Goal: Task Accomplishment & Management: Complete application form

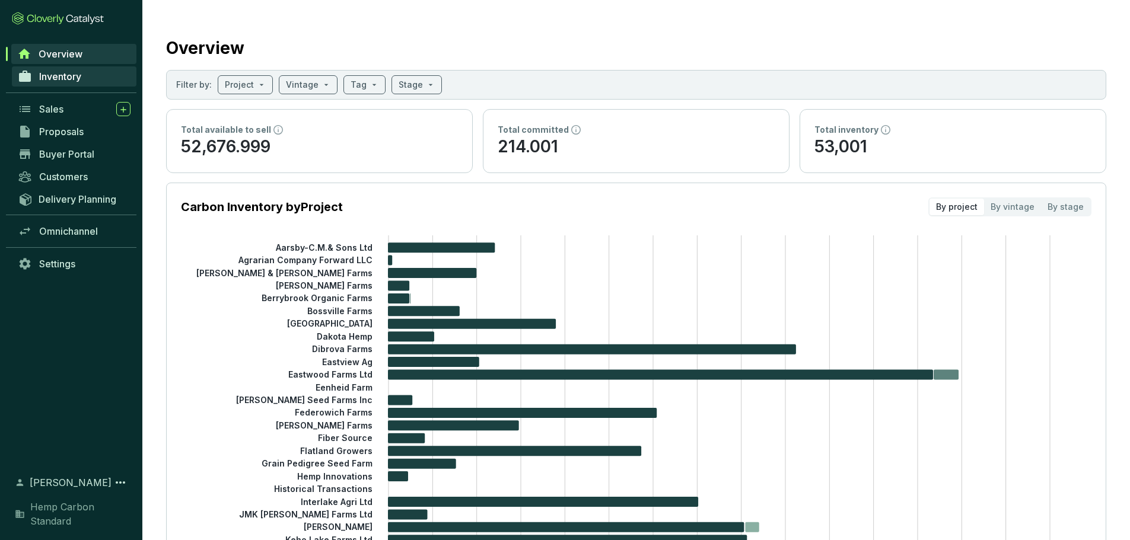
click at [82, 84] on link "Inventory" at bounding box center [74, 76] width 125 height 20
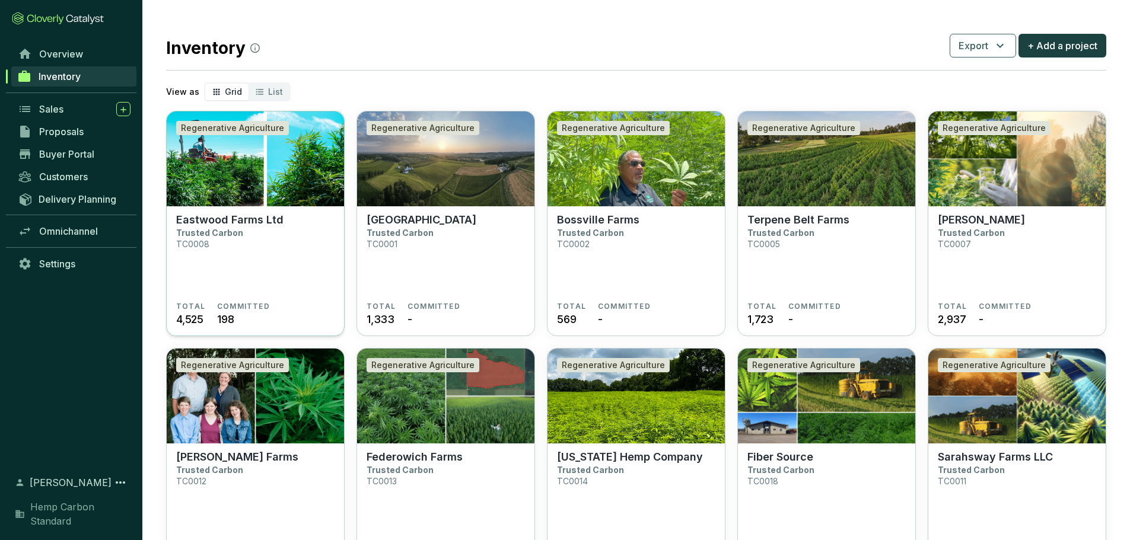
click at [282, 215] on section "Eastwood Farms Ltd Trusted Carbon TC0008" at bounding box center [255, 257] width 158 height 88
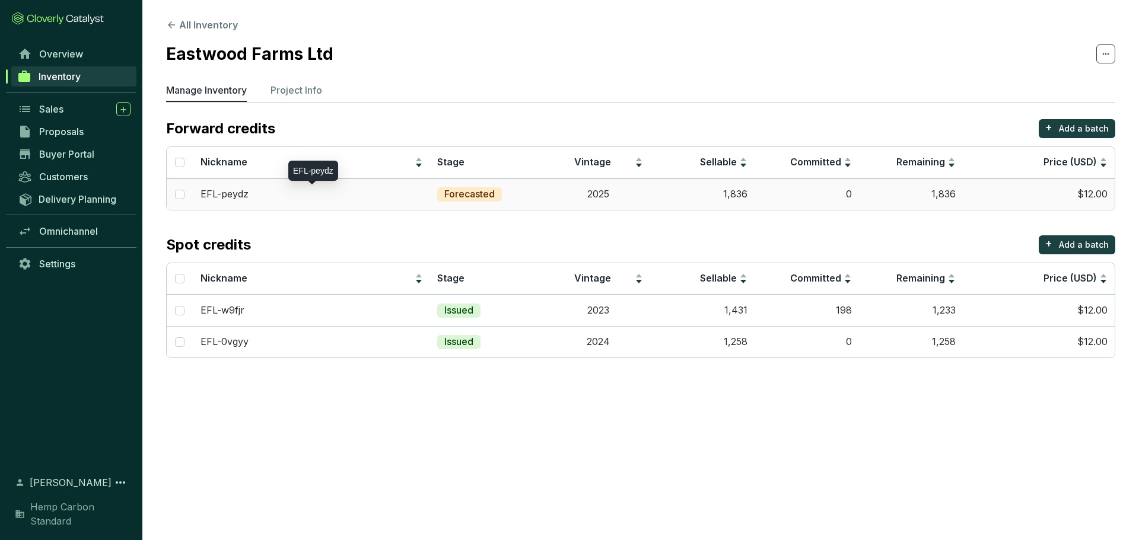
click at [224, 194] on p "EFL-peydz" at bounding box center [224, 194] width 48 height 13
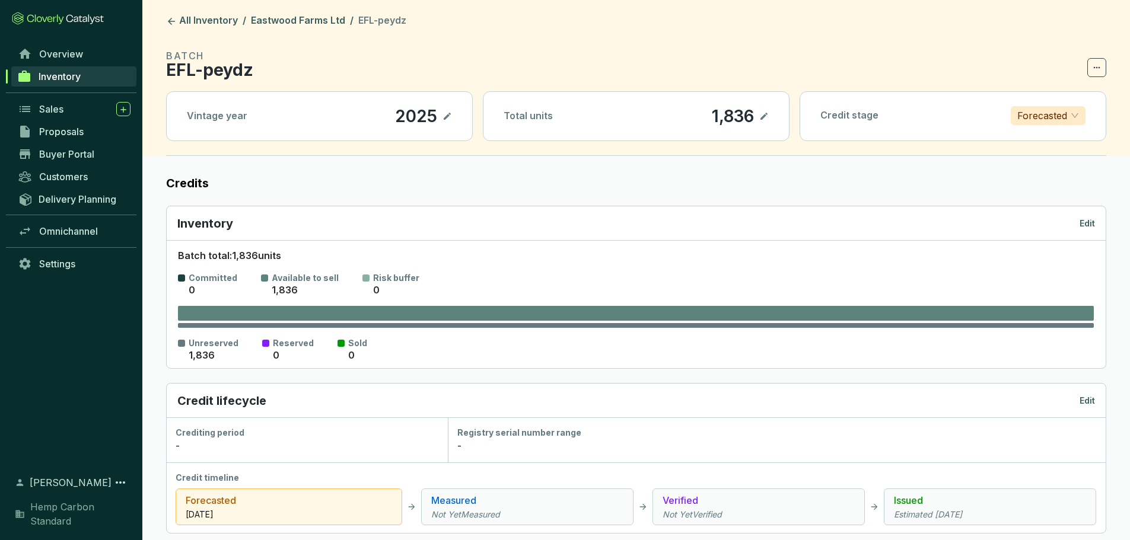
click at [763, 116] on icon at bounding box center [763, 116] width 9 height 14
drag, startPoint x: 735, startPoint y: 111, endPoint x: 627, endPoint y: 116, distance: 107.4
click at [627, 116] on div "Total units 1,836" at bounding box center [635, 116] width 305 height 49
click at [726, 247] on div "Batch total: 1,836 units Committed 0 Available to sell 1,836 Risk buffer 0 Unre…" at bounding box center [635, 304] width 939 height 128
click at [763, 116] on icon at bounding box center [763, 116] width 9 height 14
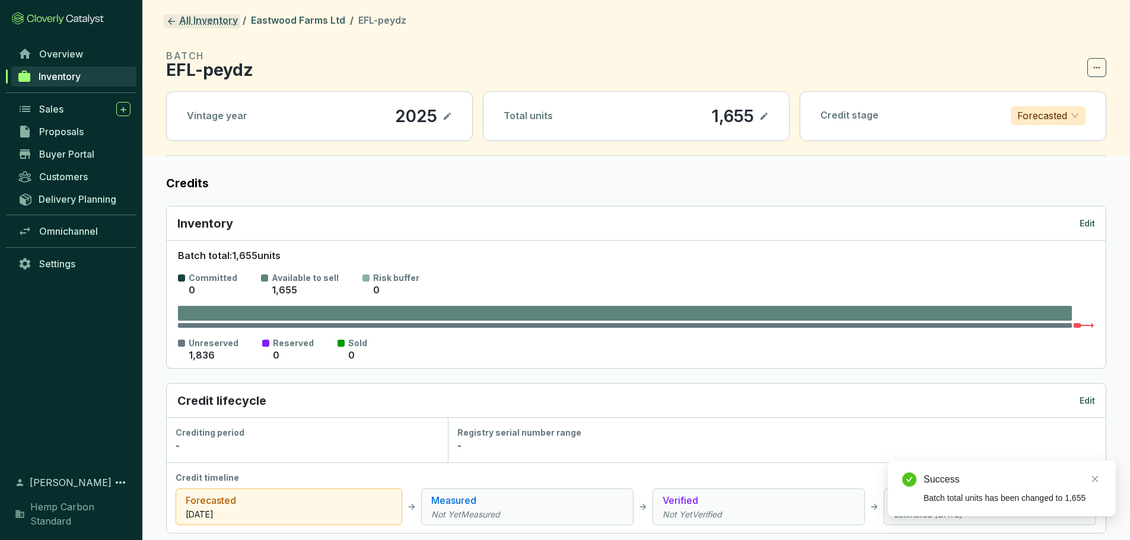
click at [173, 20] on icon at bounding box center [171, 21] width 11 height 11
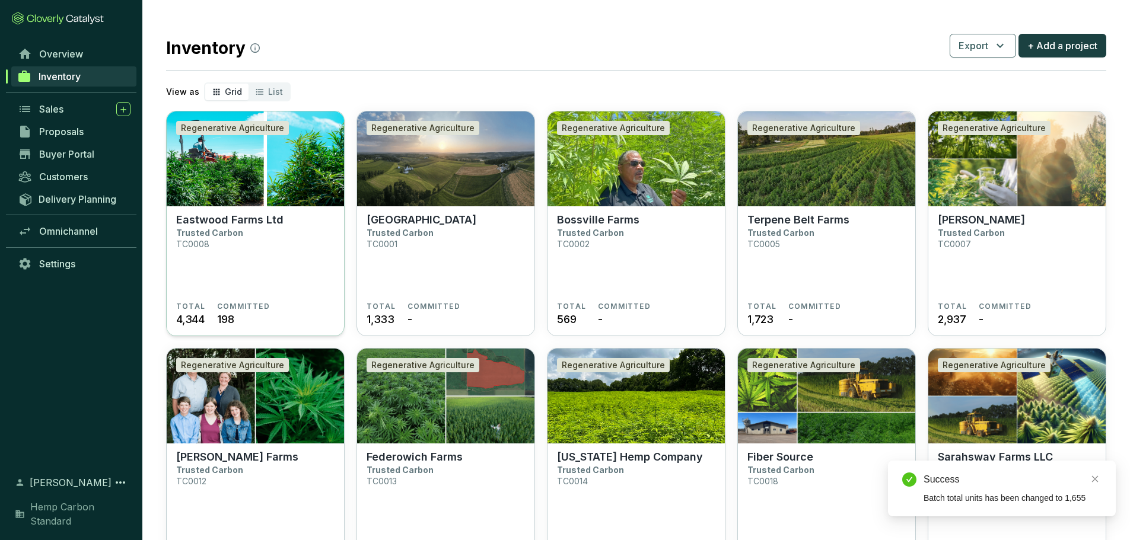
click at [265, 244] on section "Eastwood Farms Ltd Trusted Carbon TC0008" at bounding box center [255, 257] width 158 height 88
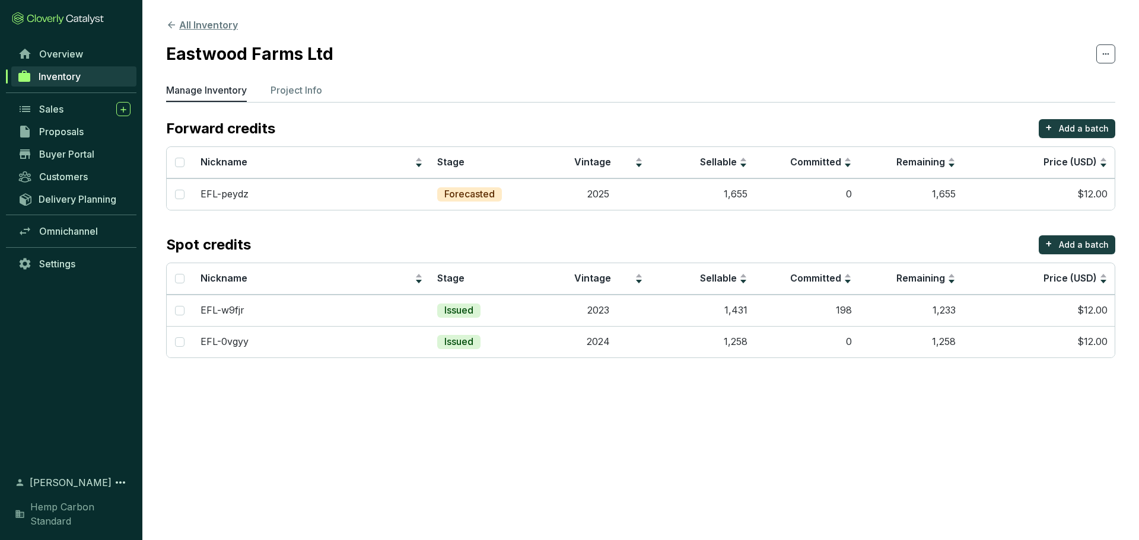
click at [171, 25] on icon at bounding box center [171, 24] width 7 height 7
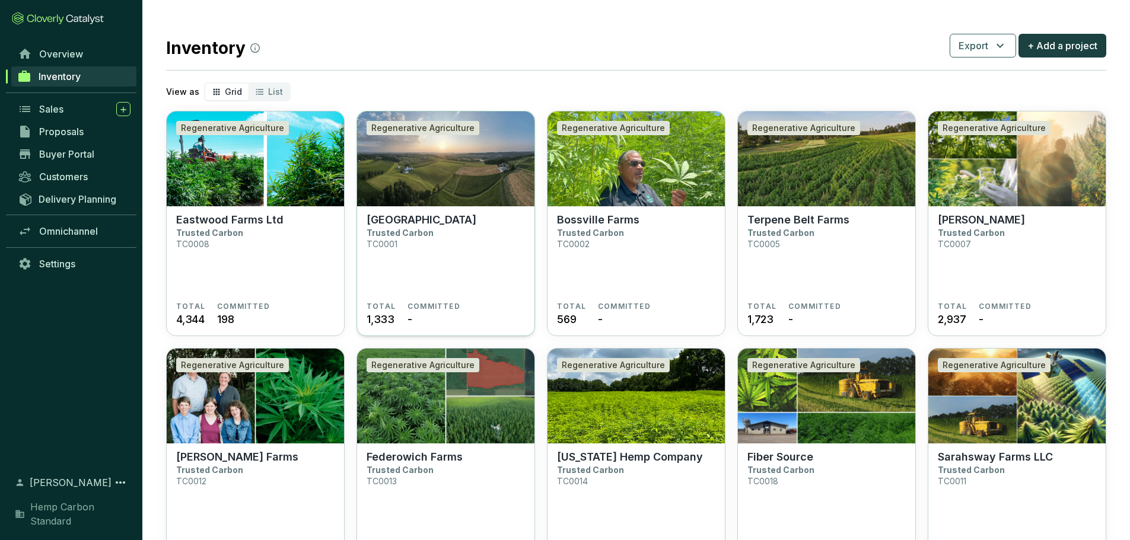
click at [437, 235] on section "Cedar Meadow Farm Trusted Carbon TC0001" at bounding box center [445, 257] width 158 height 88
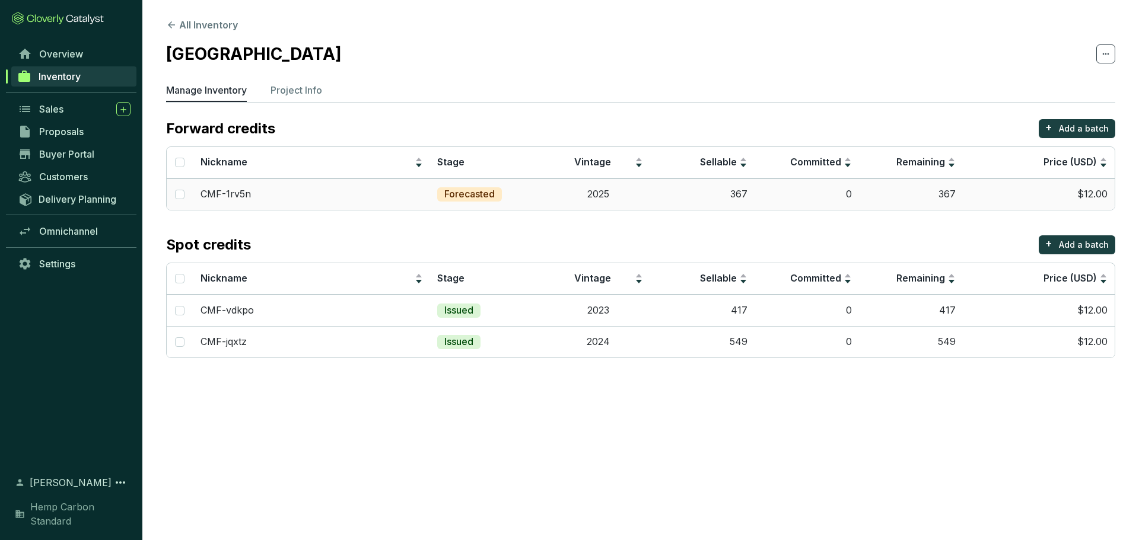
click at [749, 196] on td "367" at bounding box center [702, 193] width 104 height 31
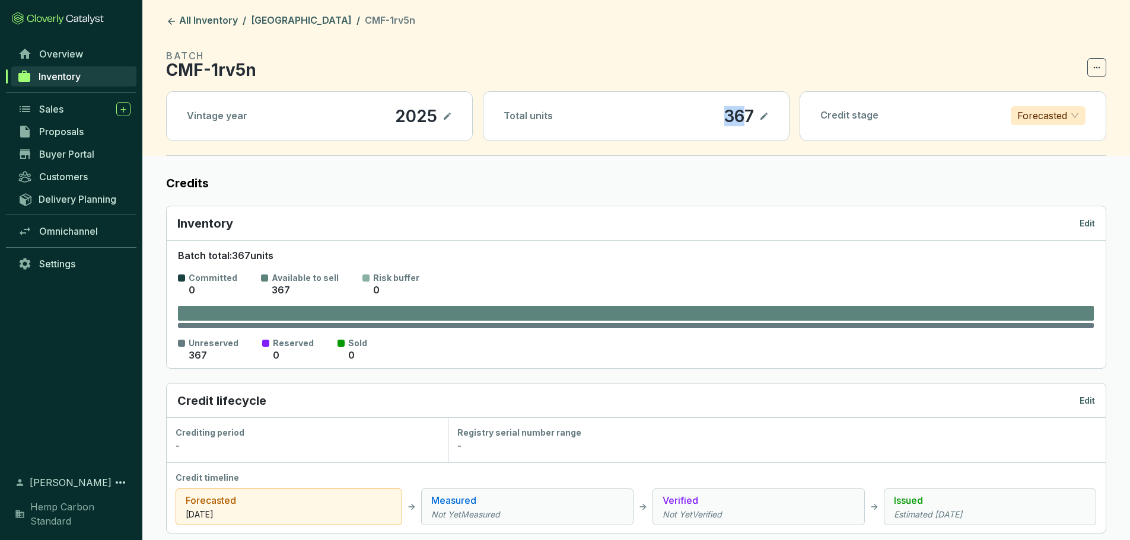
drag, startPoint x: 725, startPoint y: 114, endPoint x: 748, endPoint y: 111, distance: 23.8
click at [748, 111] on p "367" at bounding box center [738, 116] width 31 height 20
click at [764, 114] on icon at bounding box center [763, 116] width 9 height 14
drag, startPoint x: 680, startPoint y: 118, endPoint x: 671, endPoint y: 119, distance: 8.9
click at [671, 119] on div "Total units 367" at bounding box center [635, 116] width 305 height 49
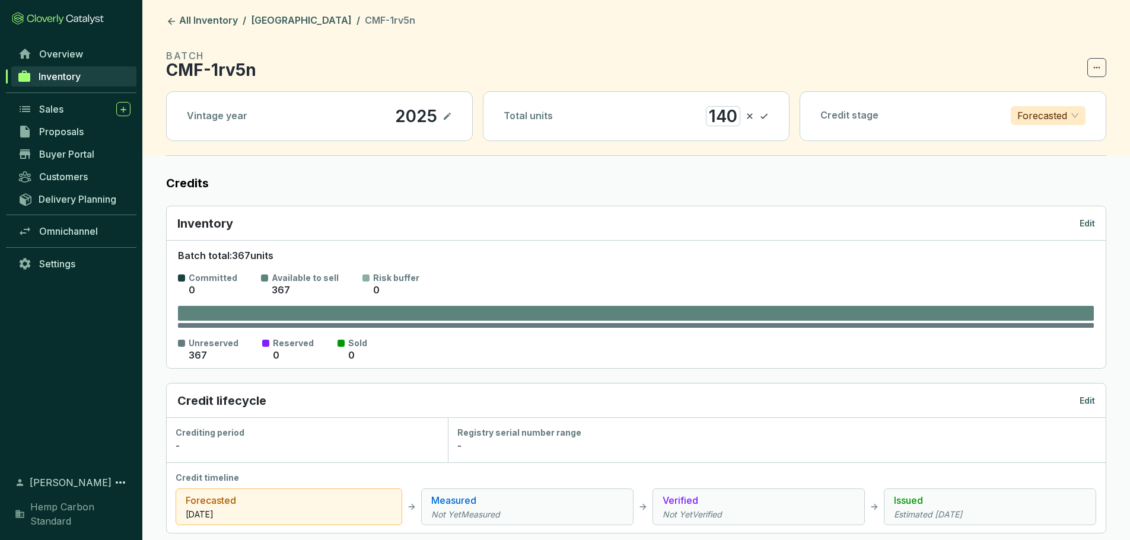
click at [766, 119] on icon at bounding box center [763, 116] width 9 height 14
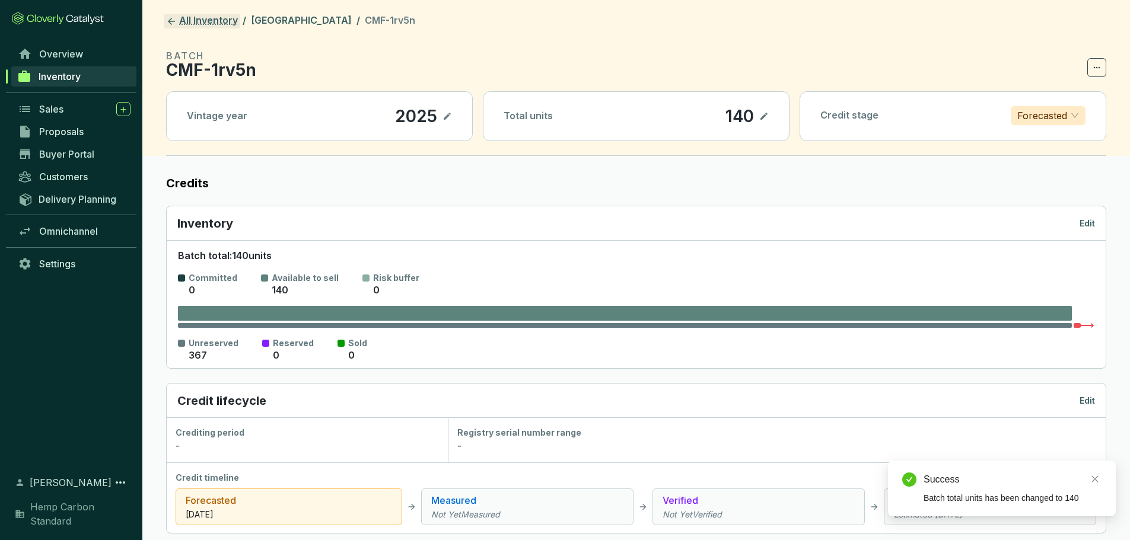
click at [174, 18] on icon at bounding box center [171, 21] width 11 height 11
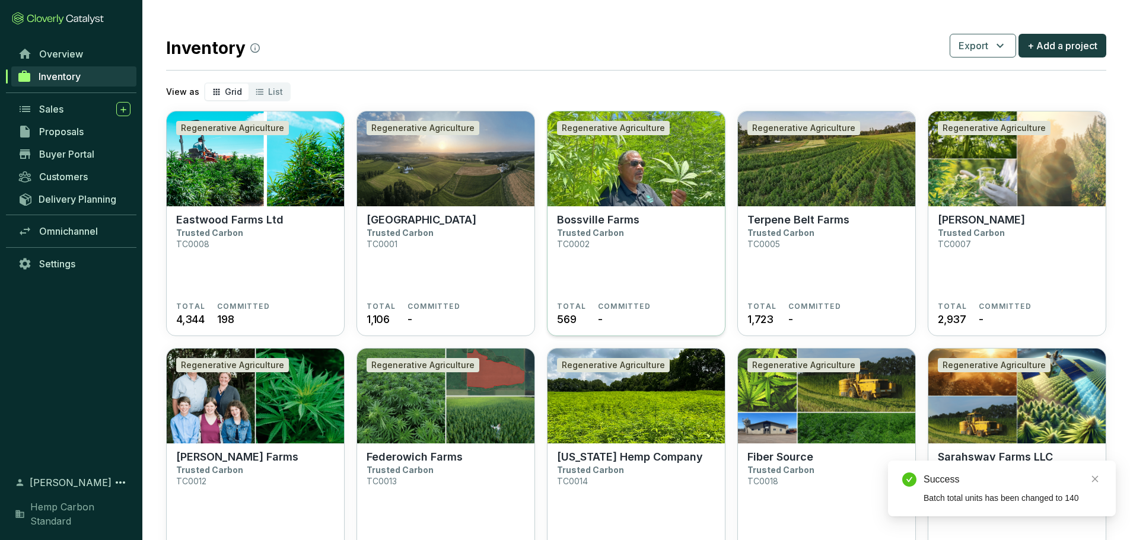
click at [615, 223] on p "Bossville Farms" at bounding box center [598, 219] width 82 height 13
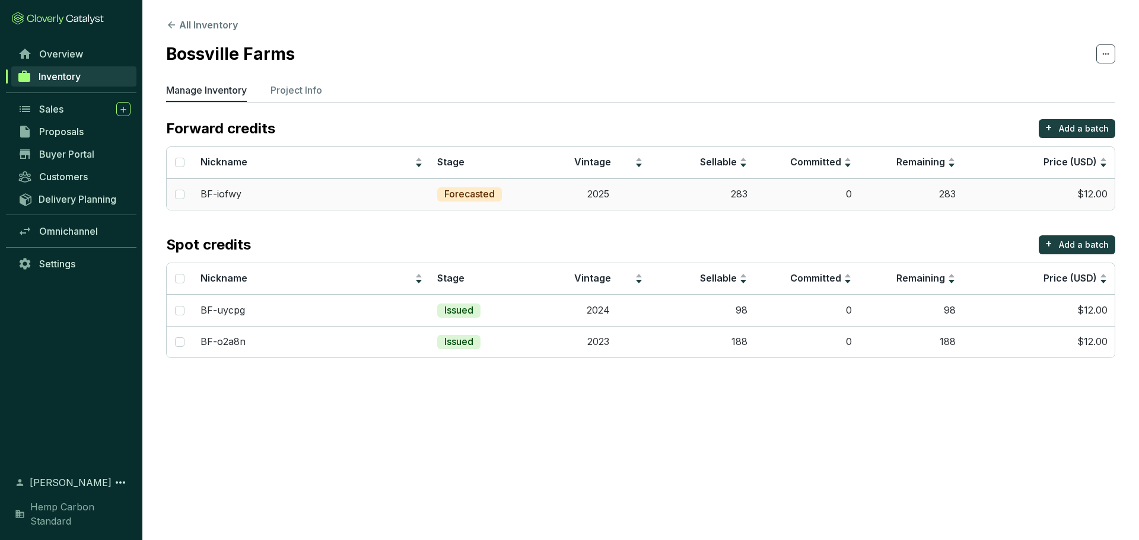
click at [741, 196] on td "283" at bounding box center [702, 193] width 104 height 31
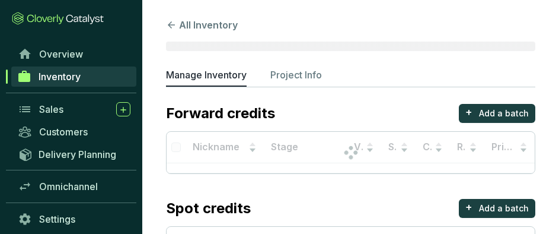
click at [546, 215] on section "All Inventory Manage Inventory Project Info Forward credits + Add a batch Nickn…" at bounding box center [350, 146] width 417 height 292
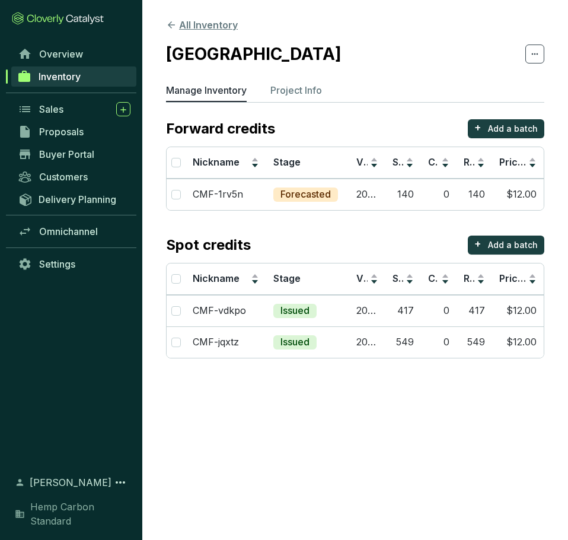
click at [173, 23] on icon at bounding box center [171, 25] width 11 height 11
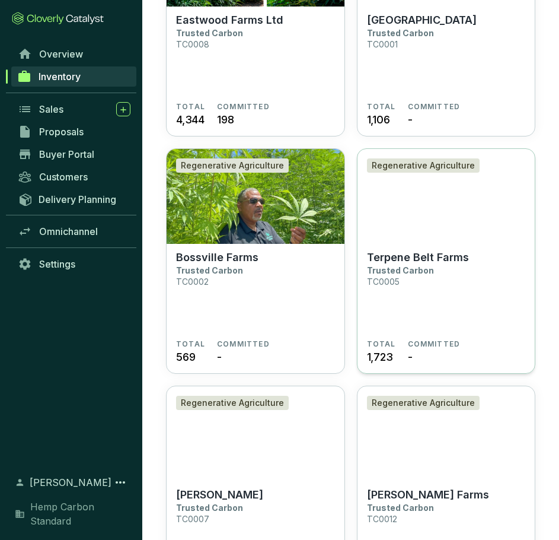
scroll to position [237, 0]
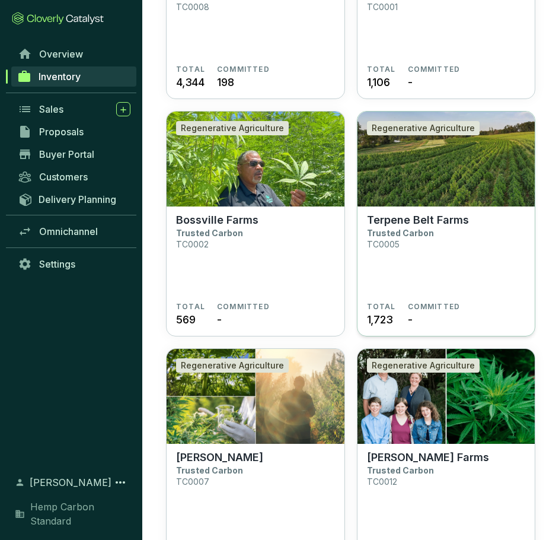
click at [438, 233] on section "Terpene Belt Farms Trusted Carbon TC0005" at bounding box center [446, 257] width 159 height 88
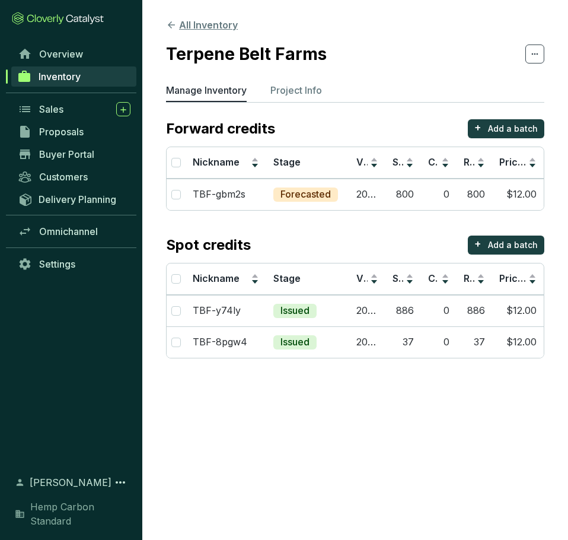
click at [172, 30] on button "All Inventory" at bounding box center [202, 25] width 72 height 14
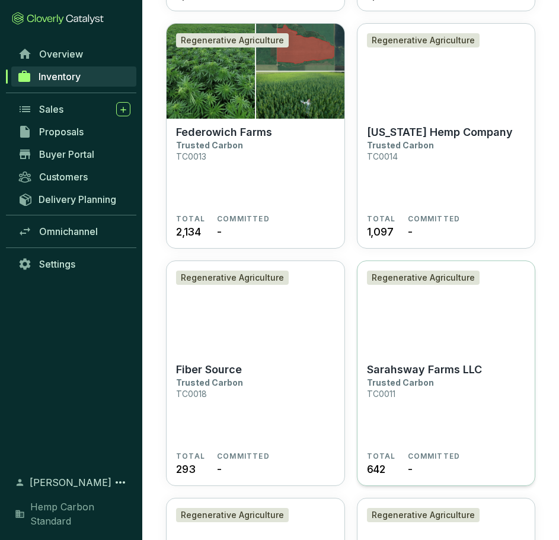
scroll to position [830, 0]
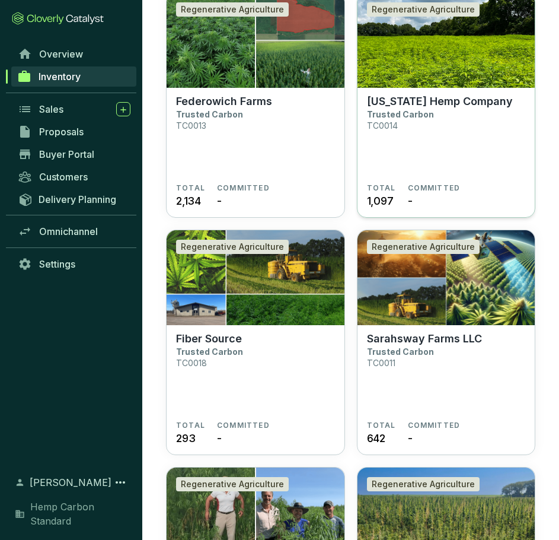
click at [438, 130] on section "Ohio Hemp Company Trusted Carbon TC0014" at bounding box center [446, 139] width 159 height 88
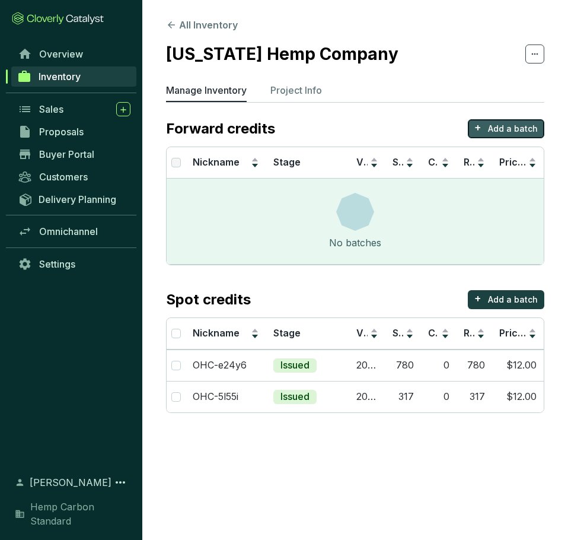
click at [480, 136] on button "+ Add a batch" at bounding box center [506, 128] width 76 height 19
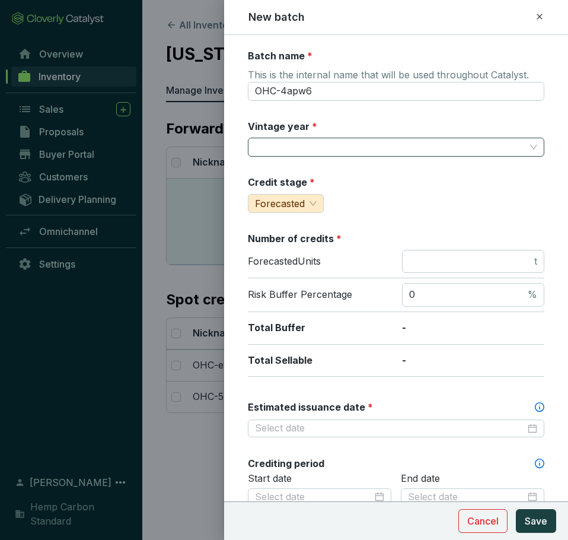
click at [291, 148] on input "Vintage year *" at bounding box center [390, 147] width 270 height 18
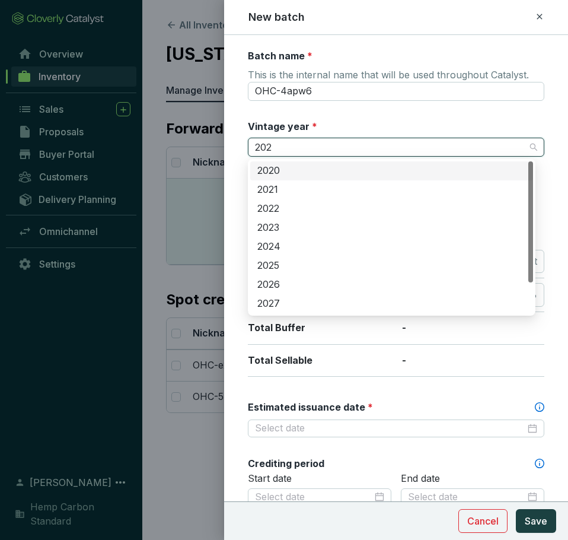
type input "2025"
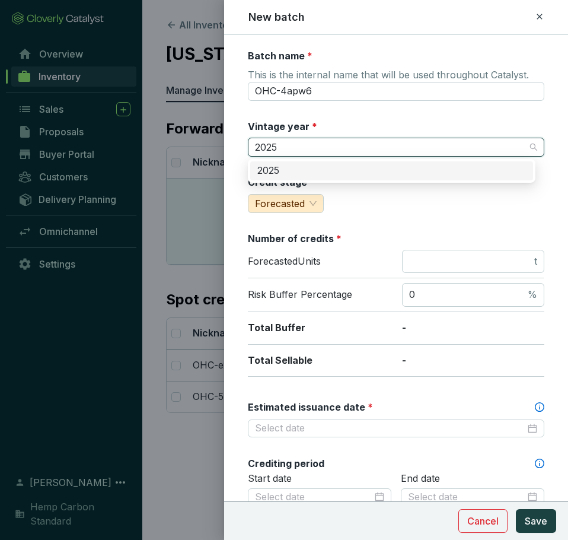
click at [291, 172] on div "2025" at bounding box center [391, 170] width 269 height 13
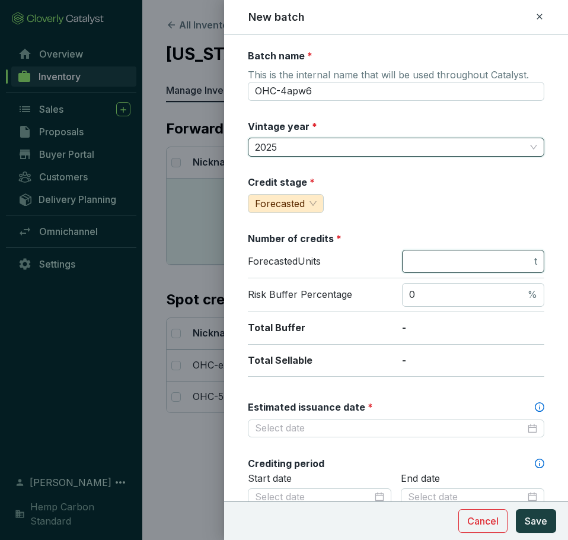
click at [435, 263] on input "number" at bounding box center [470, 261] width 123 height 13
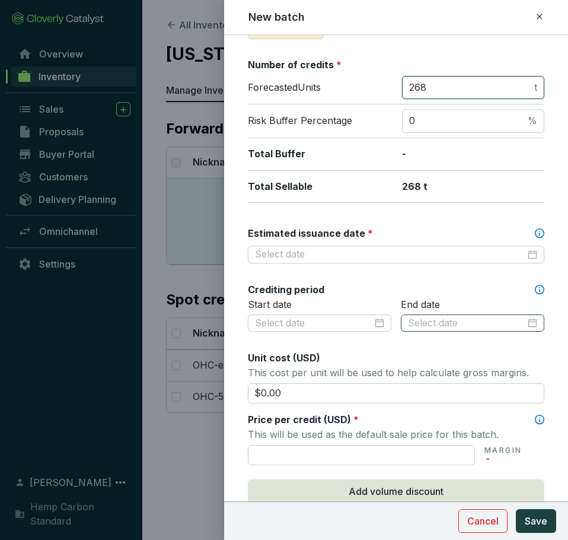
scroll to position [178, 0]
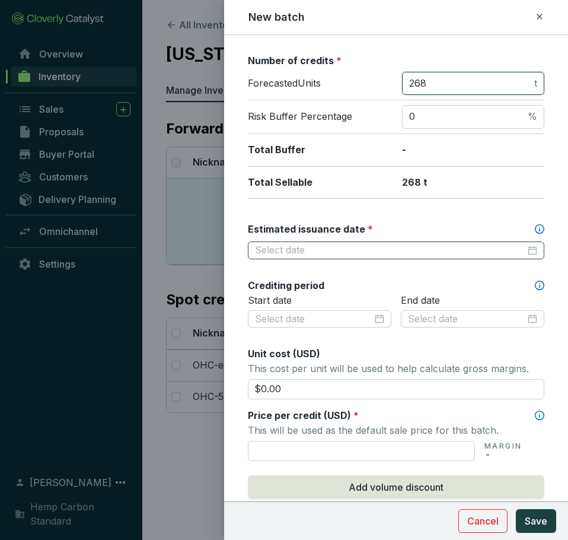
type input "268"
click at [445, 252] on input "Estimated issuance date *" at bounding box center [390, 250] width 270 height 13
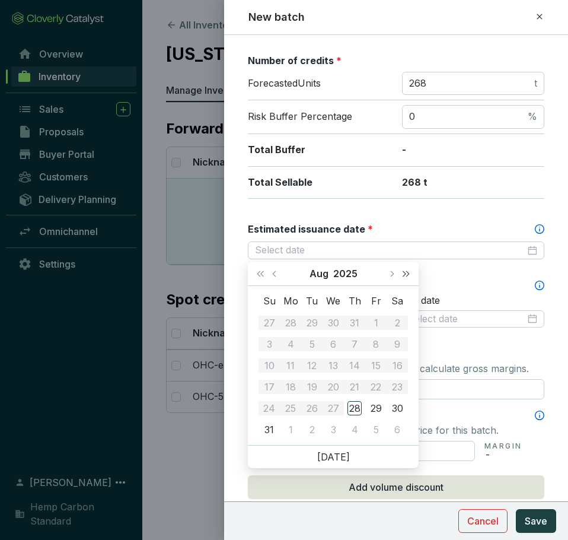
click at [404, 273] on span "Next year (Control + right)" at bounding box center [406, 273] width 6 height 6
click at [259, 277] on button "Last year (Control + left)" at bounding box center [260, 274] width 15 height 24
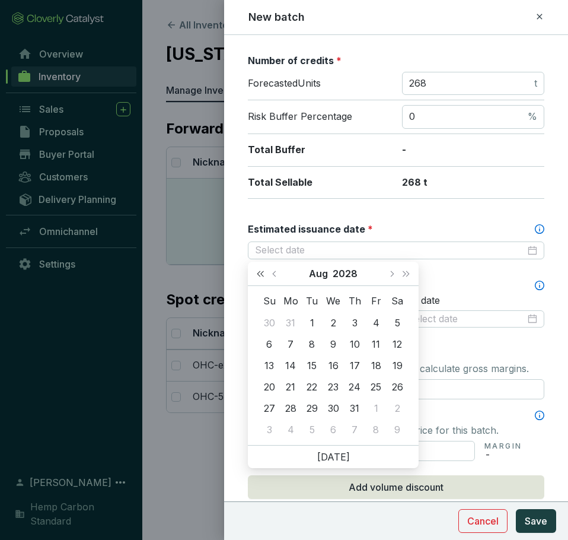
click at [259, 277] on button "Last year (Control + left)" at bounding box center [260, 274] width 15 height 24
click at [275, 274] on span "Previous month (PageUp)" at bounding box center [275, 273] width 6 height 6
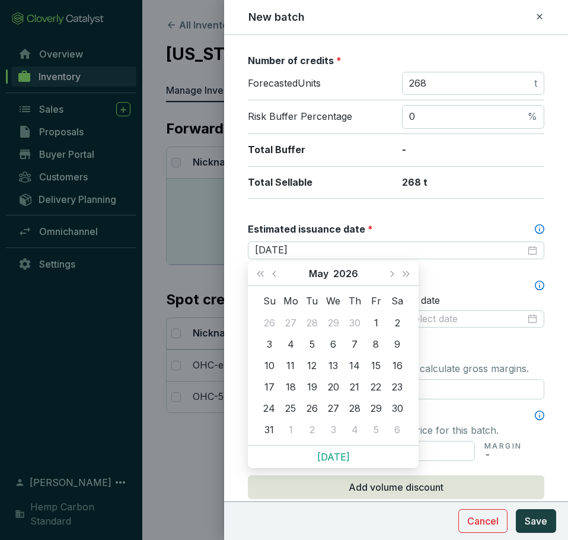
type input "2026-06-04"
type input "2026-05-27"
click at [329, 409] on div "27" at bounding box center [333, 408] width 14 height 14
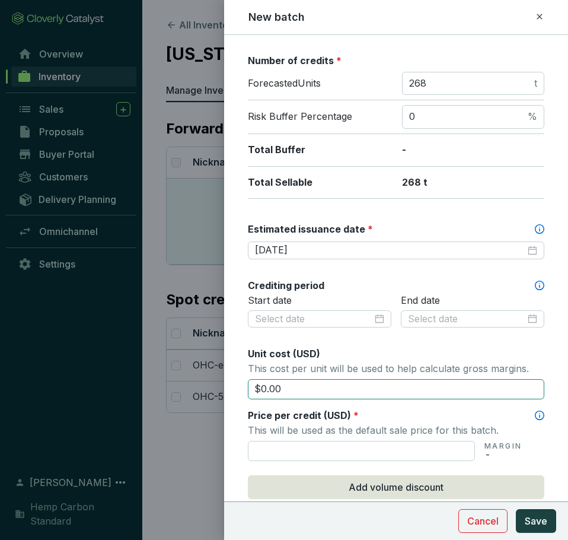
click at [350, 389] on input "$0.00" at bounding box center [396, 389] width 296 height 20
drag, startPoint x: 347, startPoint y: 389, endPoint x: 236, endPoint y: 386, distance: 111.5
click at [236, 386] on form "Batch name * This is the internal name that will be used throughout Catalyst. O…" at bounding box center [396, 318] width 344 height 895
type input "$12.00"
click at [384, 362] on p "This cost per unit will be used to help calculate gross margins." at bounding box center [396, 368] width 296 height 17
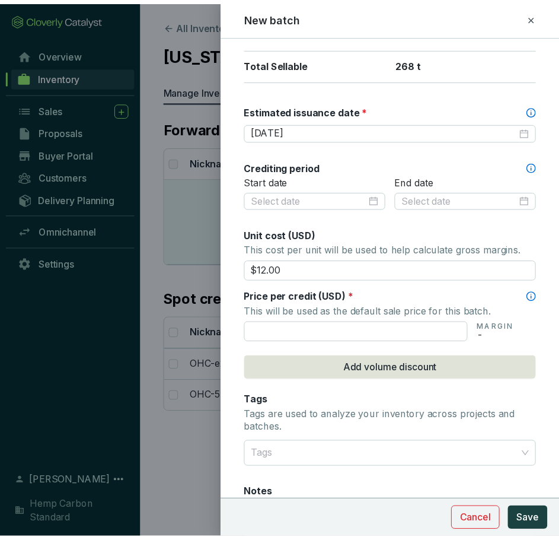
scroll to position [419, 0]
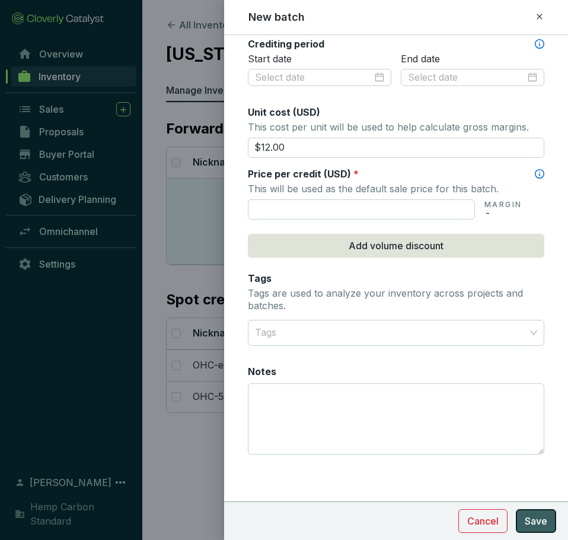
click at [538, 512] on button "Save" at bounding box center [536, 521] width 40 height 24
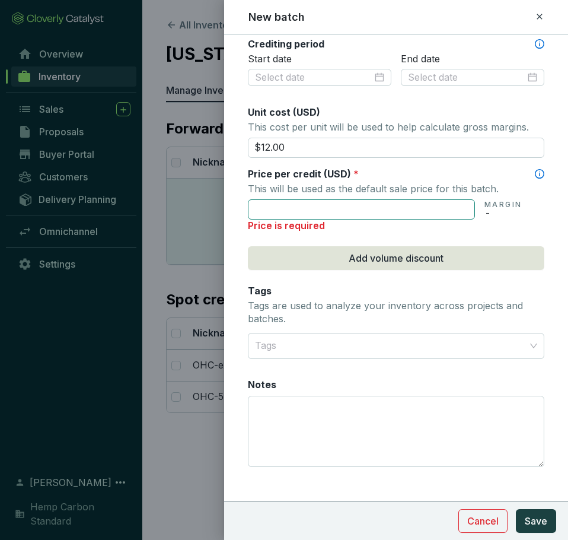
click at [353, 208] on input "text" at bounding box center [361, 209] width 227 height 20
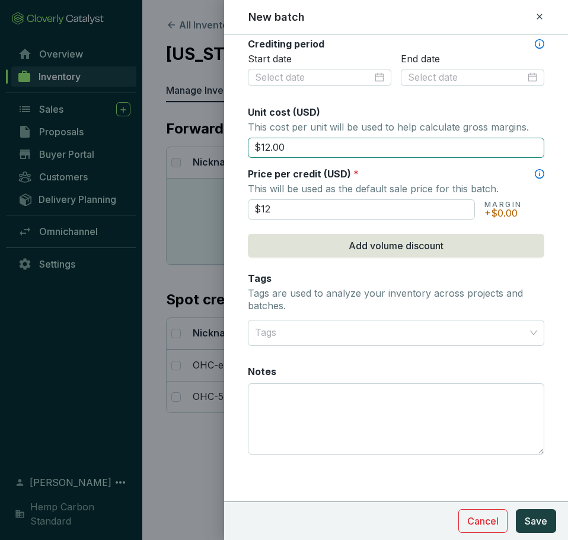
type input "$12.00"
drag, startPoint x: 323, startPoint y: 151, endPoint x: 252, endPoint y: 152, distance: 70.6
click at [252, 152] on input "$12.00" at bounding box center [396, 148] width 296 height 20
drag, startPoint x: 296, startPoint y: 149, endPoint x: 220, endPoint y: 151, distance: 76.5
click at [220, 151] on div "New batch Batch name * This is the internal name that will be used throughout C…" at bounding box center [284, 270] width 568 height 540
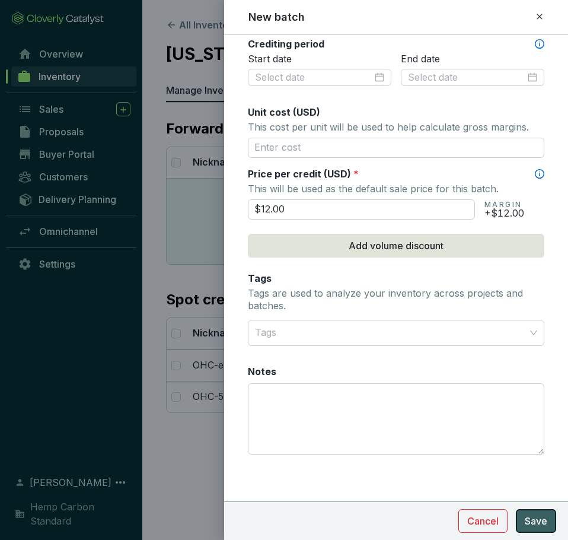
click at [547, 521] on span "Save" at bounding box center [536, 521] width 23 height 14
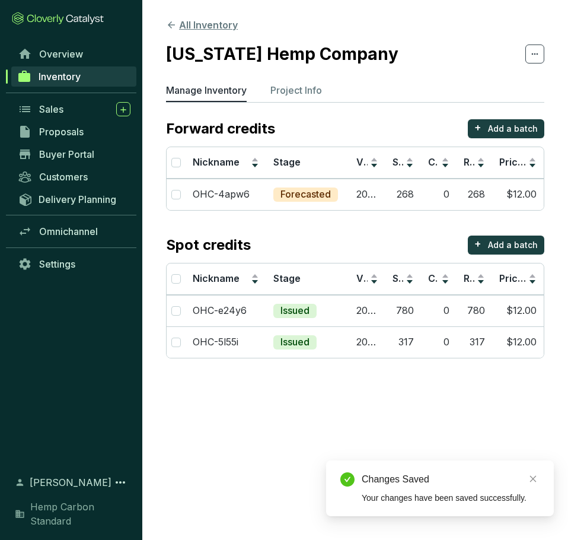
click at [172, 27] on icon at bounding box center [171, 25] width 11 height 11
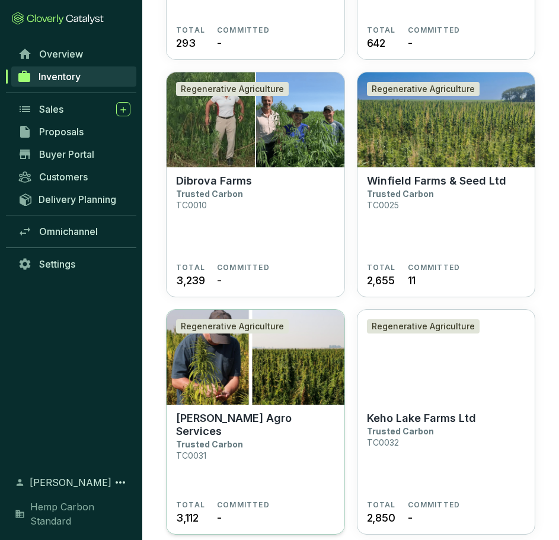
scroll to position [1245, 0]
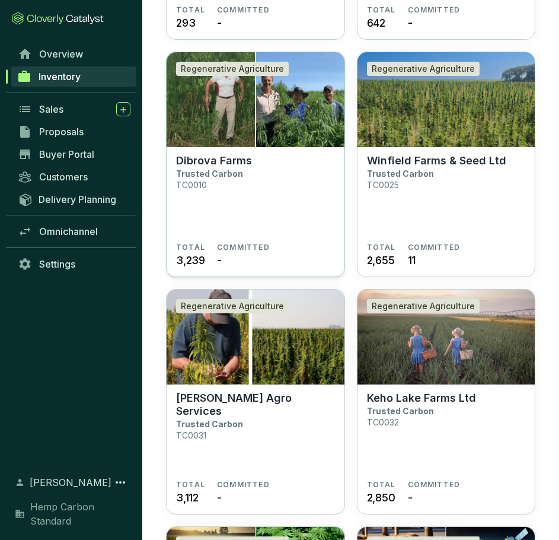
click at [240, 214] on section "Dibrova Farms Trusted Carbon TC0010" at bounding box center [255, 198] width 159 height 88
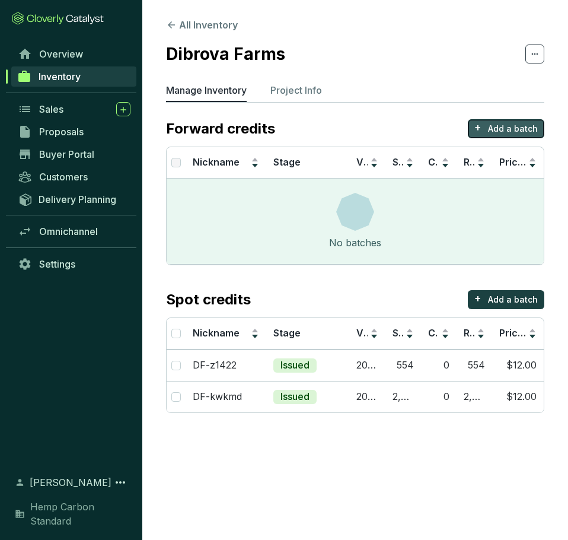
click at [493, 127] on p "Add a batch" at bounding box center [513, 129] width 50 height 12
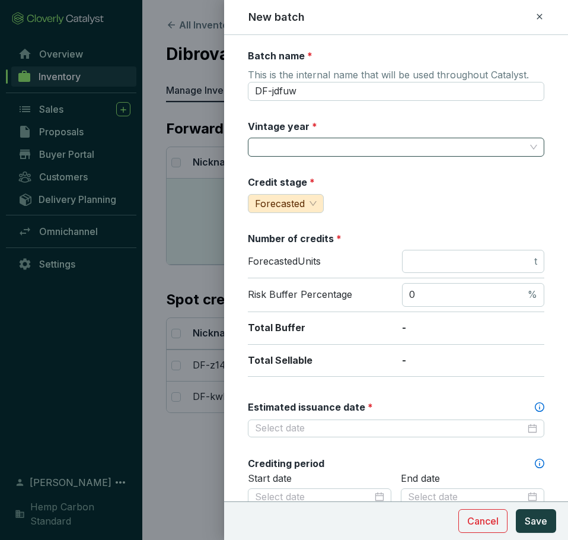
click at [306, 143] on input "Vintage year *" at bounding box center [390, 147] width 270 height 18
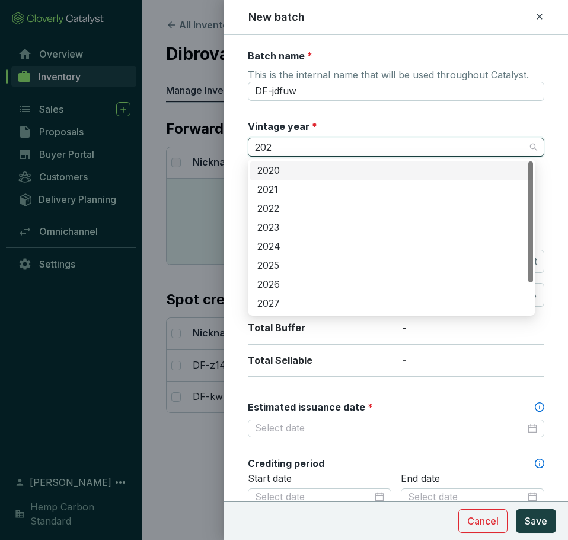
type input "2025"
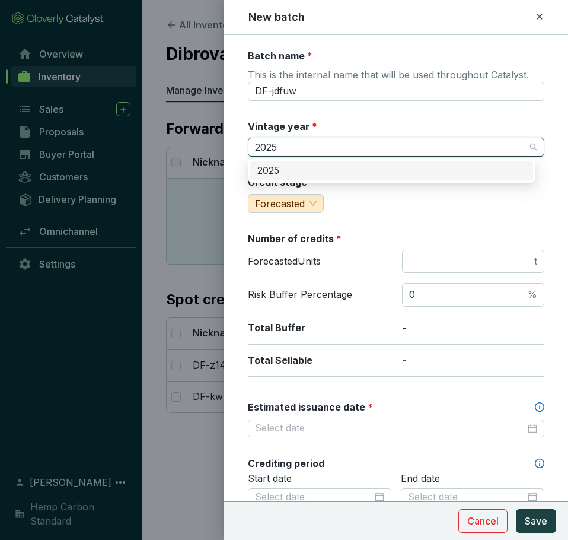
click at [296, 175] on div "2025" at bounding box center [391, 170] width 269 height 13
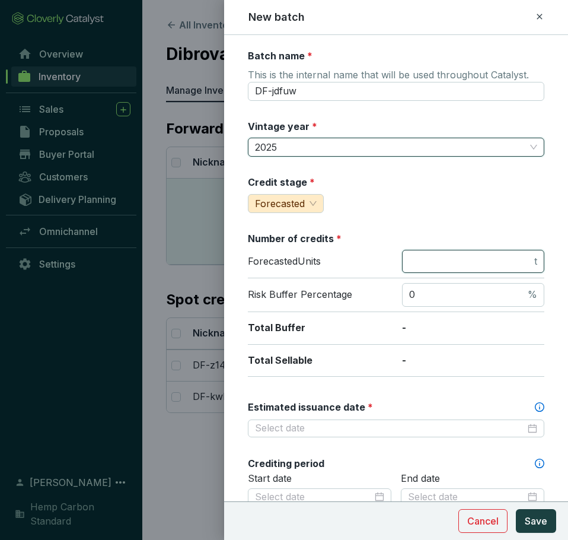
click at [429, 267] on input "number" at bounding box center [470, 261] width 123 height 13
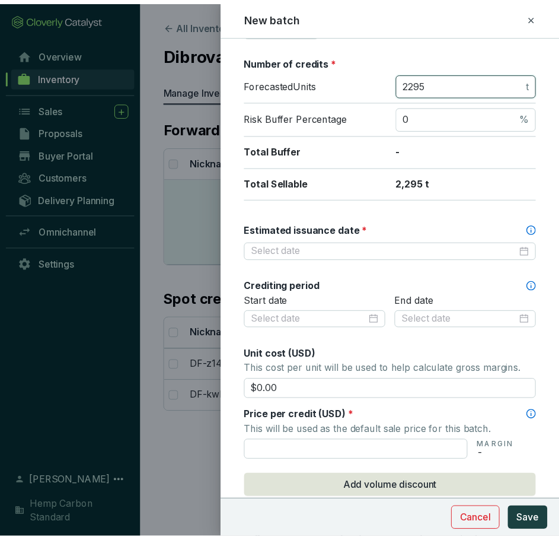
scroll to position [178, 0]
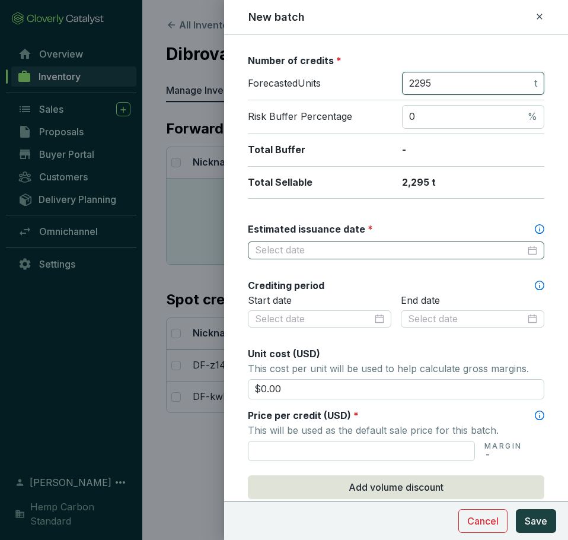
click at [528, 256] on div at bounding box center [396, 250] width 282 height 13
type input "2295"
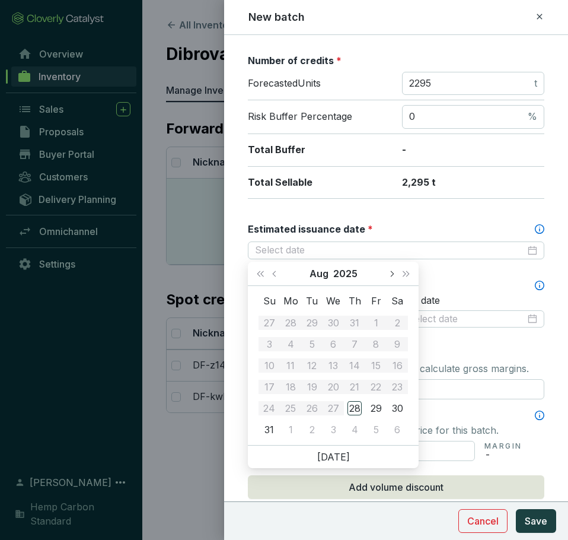
click at [386, 272] on button "Next month (PageDown)" at bounding box center [391, 274] width 15 height 24
click at [406, 275] on span "Next year (Control + right)" at bounding box center [406, 273] width 6 height 6
click at [273, 273] on span "Previous month (PageUp)" at bounding box center [275, 273] width 6 height 6
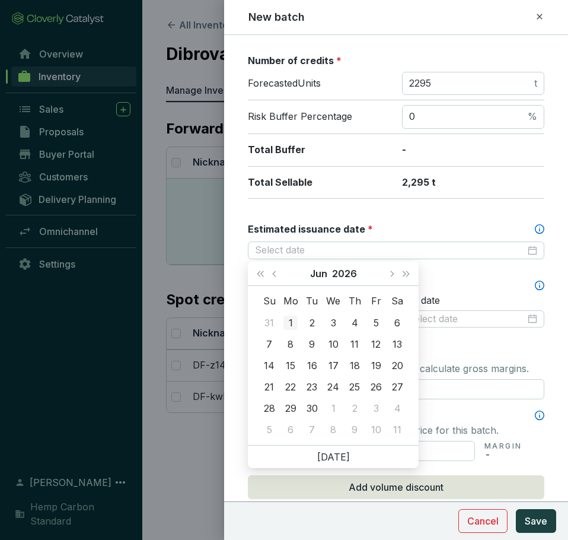
type input "2026-06-01"
click at [273, 270] on button "Previous month (PageUp)" at bounding box center [275, 274] width 15 height 24
type input "2026-05-27"
click at [341, 410] on td "27" at bounding box center [333, 407] width 21 height 21
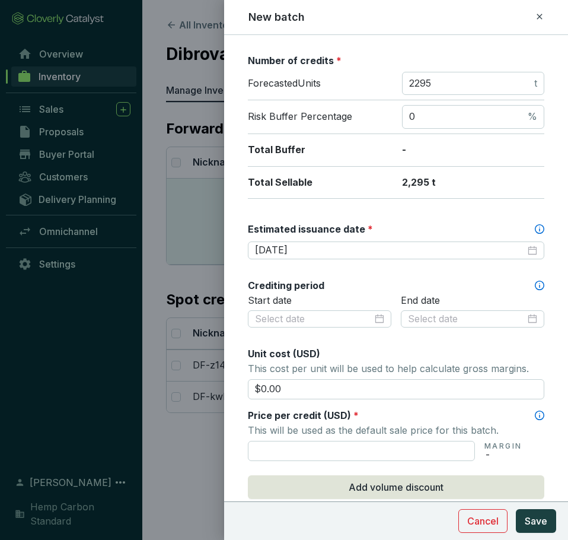
drag, startPoint x: 308, startPoint y: 394, endPoint x: 232, endPoint y: 397, distance: 76.0
click at [232, 397] on form "Batch name * This is the internal name that will be used throughout Catalyst. D…" at bounding box center [396, 318] width 344 height 895
click at [302, 445] on input "text" at bounding box center [361, 451] width 227 height 20
type input "$12.00"
click at [552, 516] on button "Save" at bounding box center [536, 521] width 40 height 24
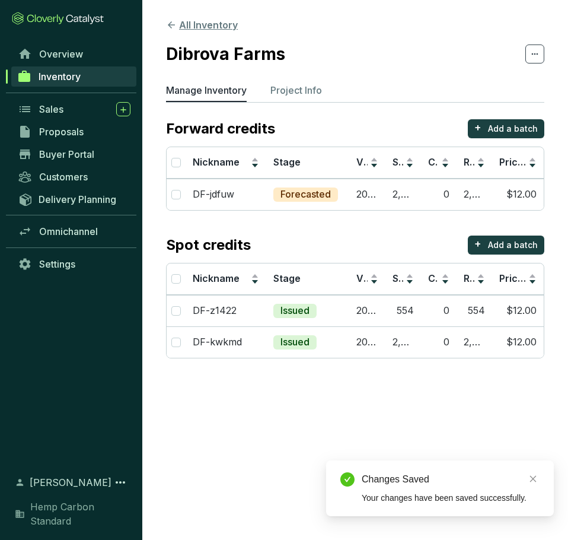
click at [170, 30] on icon at bounding box center [171, 25] width 11 height 11
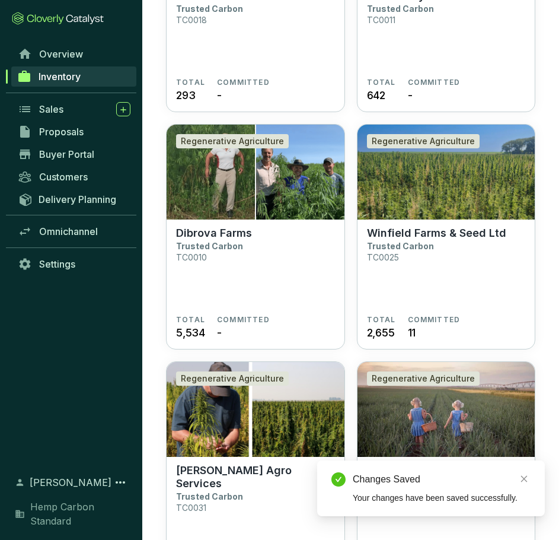
scroll to position [1186, 0]
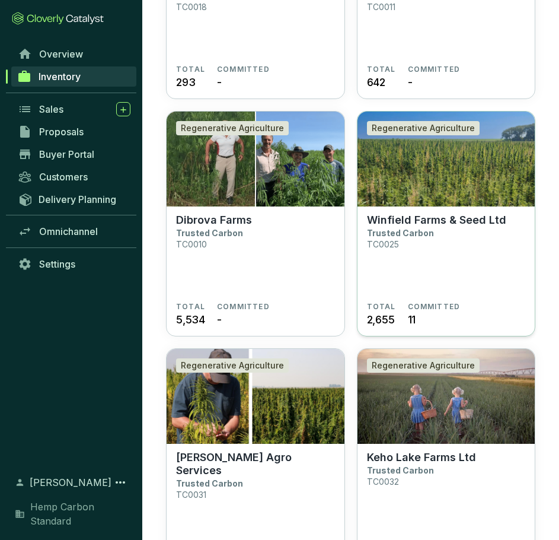
click at [416, 229] on p "Trusted Carbon" at bounding box center [400, 233] width 67 height 10
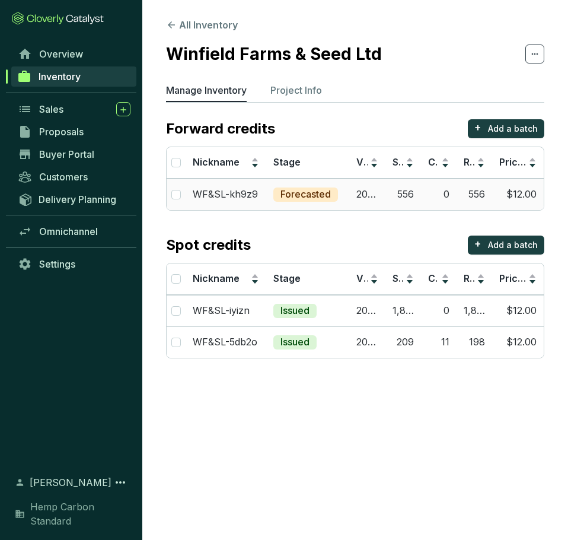
click at [411, 192] on td "556" at bounding box center [403, 193] width 36 height 31
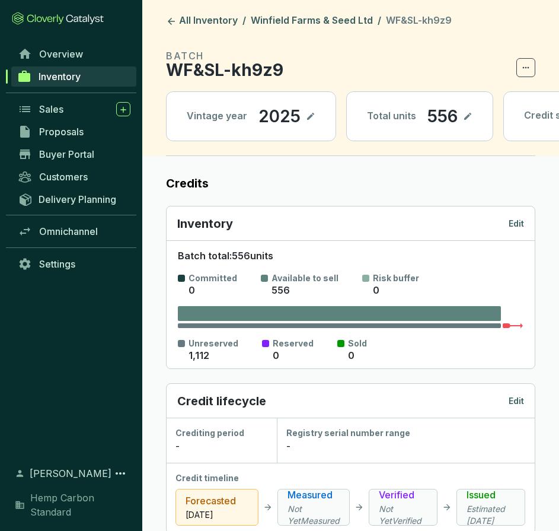
click at [464, 119] on icon at bounding box center [467, 116] width 7 height 7
click at [484, 114] on icon at bounding box center [487, 116] width 9 height 14
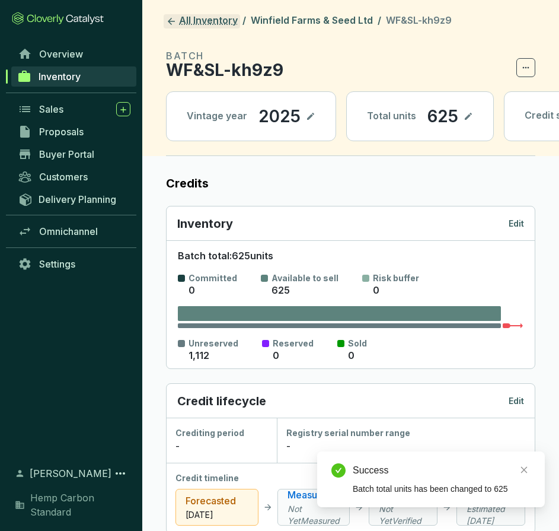
click at [173, 21] on icon at bounding box center [171, 21] width 7 height 7
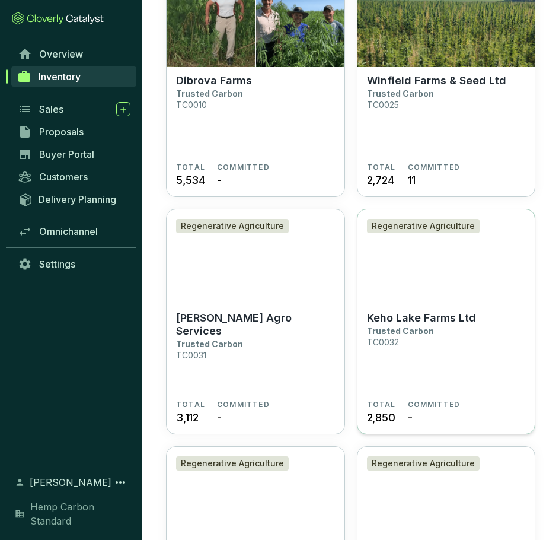
scroll to position [1305, 0]
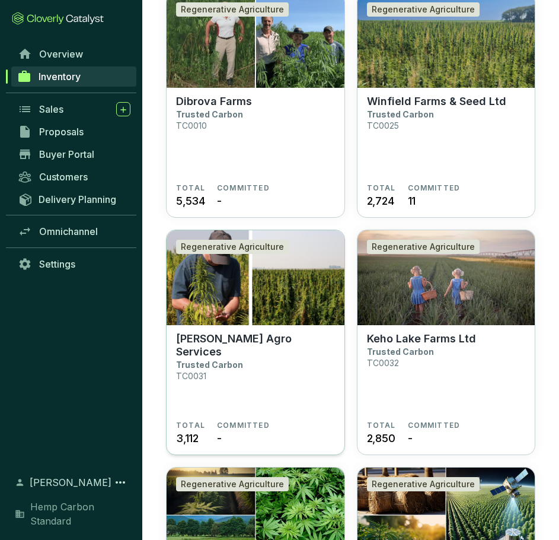
click at [249, 368] on section "Skrove Agro Services Trusted Carbon TC0031" at bounding box center [255, 376] width 159 height 88
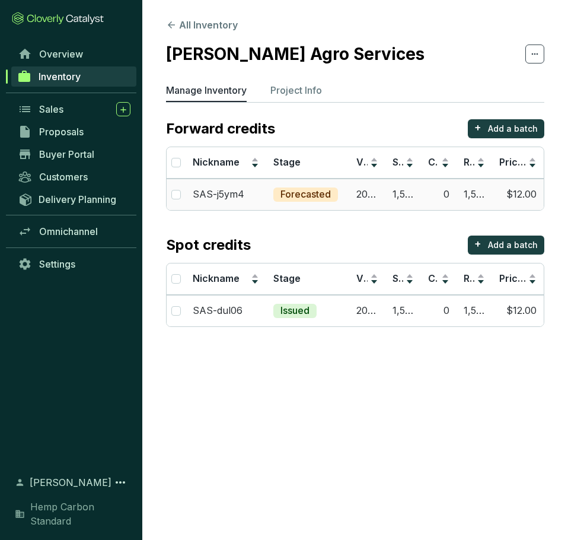
click at [408, 196] on td "1,556" at bounding box center [403, 193] width 36 height 31
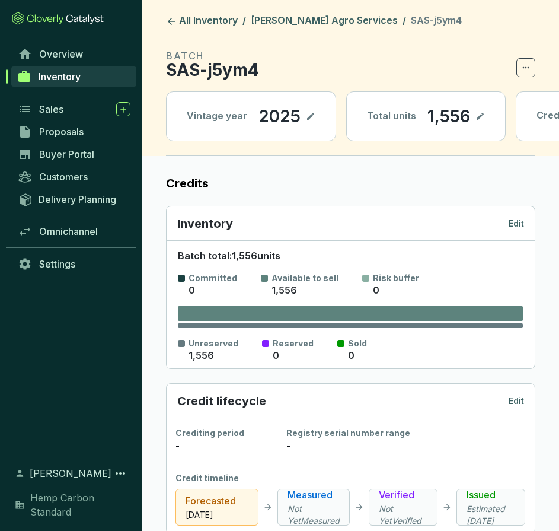
click at [479, 120] on icon at bounding box center [480, 116] width 9 height 14
drag, startPoint x: 468, startPoint y: 115, endPoint x: 390, endPoint y: 114, distance: 78.9
click at [390, 114] on div "Total units 1,556" at bounding box center [435, 116] width 177 height 49
click at [401, 181] on label "Credits" at bounding box center [350, 183] width 369 height 17
click at [490, 117] on icon at bounding box center [494, 116] width 9 height 14
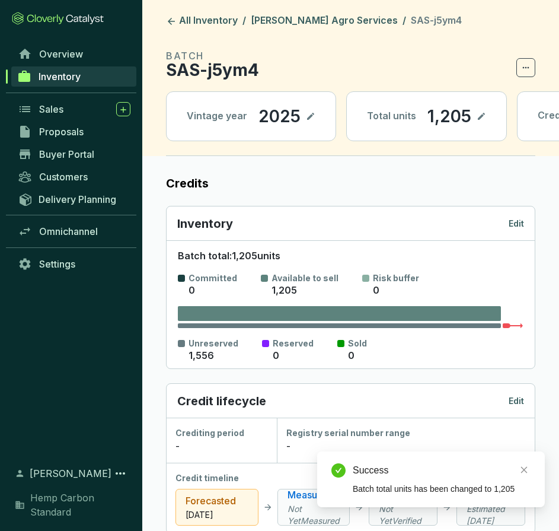
click at [167, 13] on header "All Inventory / Skrove Agro Services / SAS-j5ym4 BATCH SAS-j5ym4 Vintage year 2…" at bounding box center [350, 78] width 417 height 156
click at [172, 19] on icon at bounding box center [171, 21] width 11 height 11
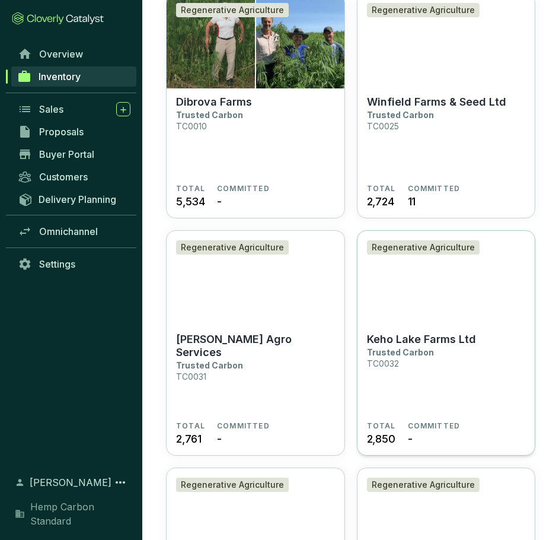
scroll to position [1305, 0]
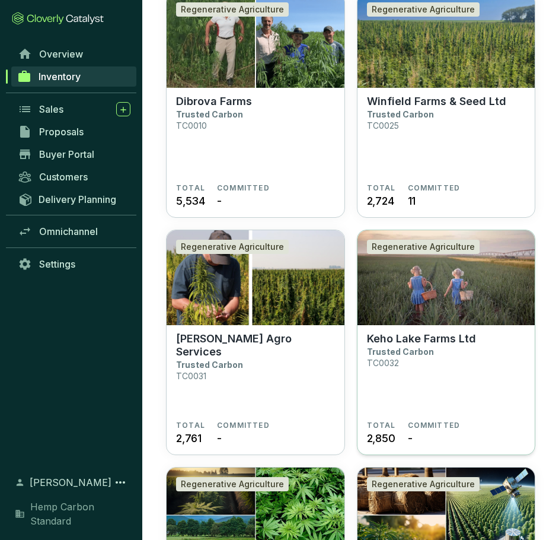
click at [371, 337] on p "Keho Lake Farms Ltd" at bounding box center [421, 338] width 109 height 13
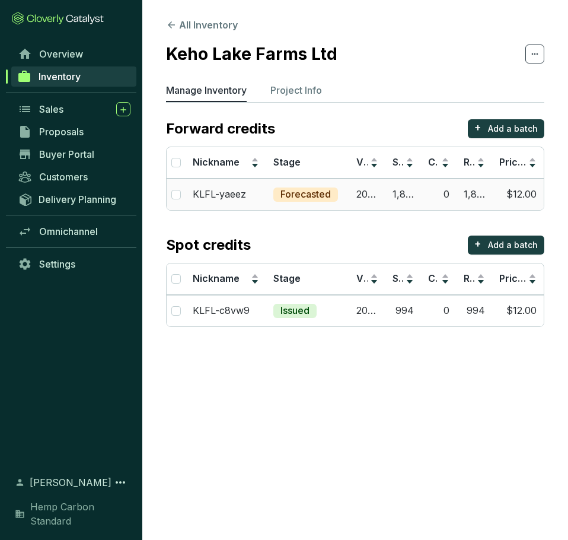
click at [400, 196] on td "1,856" at bounding box center [403, 193] width 36 height 31
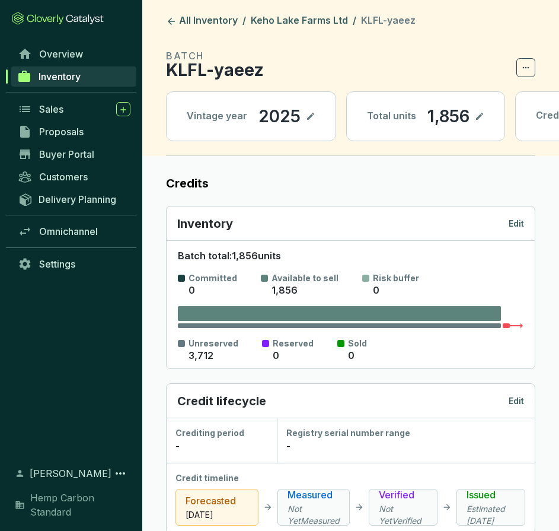
click at [478, 116] on icon at bounding box center [479, 116] width 7 height 7
drag, startPoint x: 470, startPoint y: 117, endPoint x: 398, endPoint y: 119, distance: 71.8
click at [398, 119] on div "Total units 1,856" at bounding box center [435, 116] width 177 height 49
click at [483, 120] on icon at bounding box center [487, 116] width 9 height 14
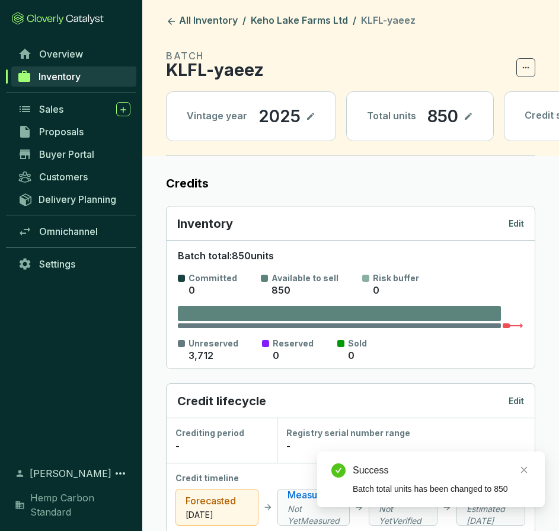
click at [167, 21] on icon at bounding box center [171, 21] width 11 height 11
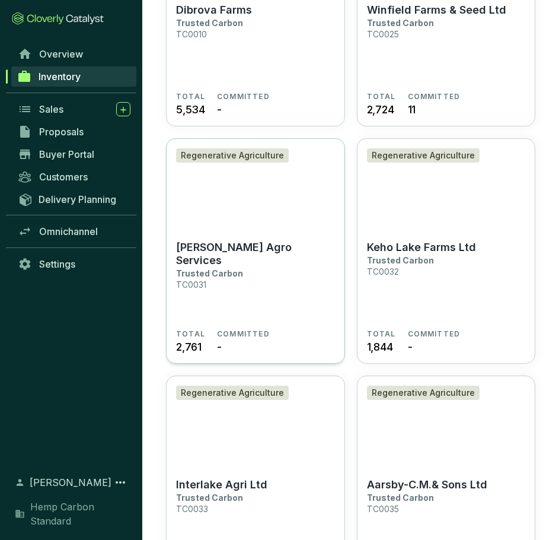
scroll to position [1482, 0]
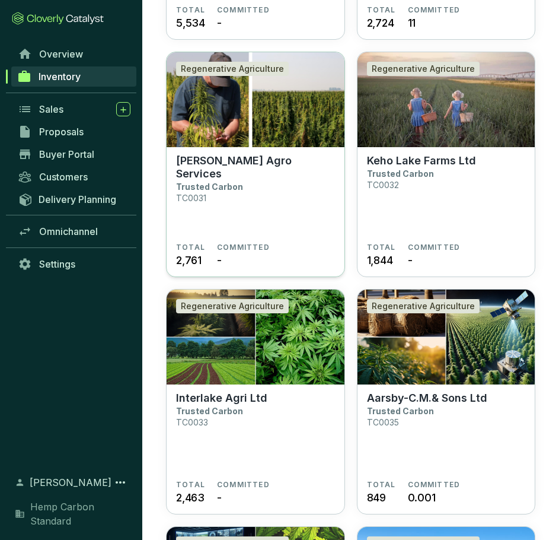
click at [292, 232] on section "Skrove Agro Services Trusted Carbon TC0031" at bounding box center [255, 198] width 159 height 88
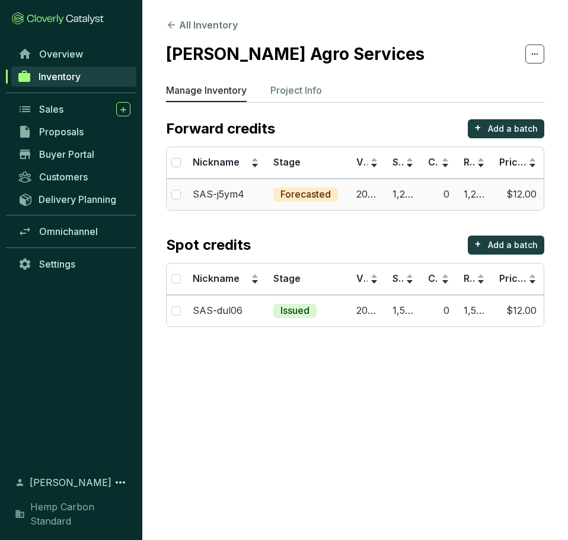
click at [394, 196] on td "1,205" at bounding box center [403, 193] width 36 height 31
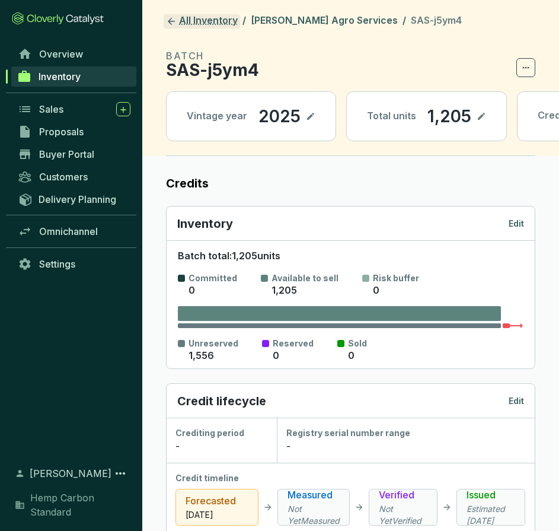
click at [170, 17] on icon at bounding box center [171, 21] width 11 height 11
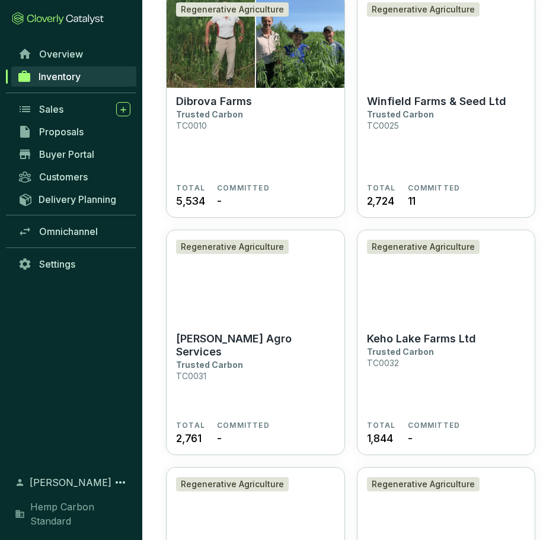
scroll to position [1423, 0]
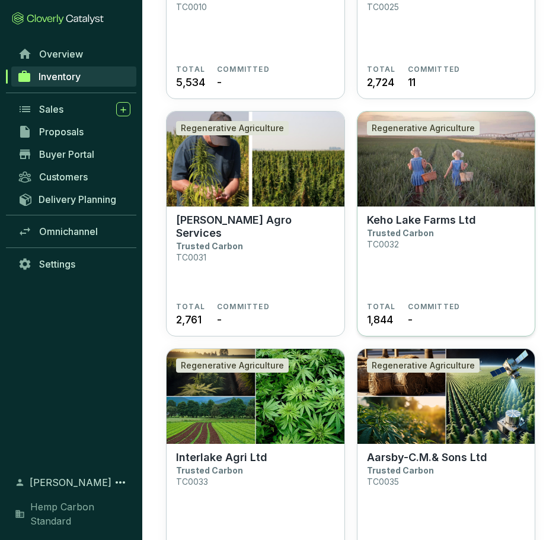
click at [427, 248] on section "Keho Lake Farms Ltd Trusted Carbon TC0032" at bounding box center [446, 257] width 159 height 88
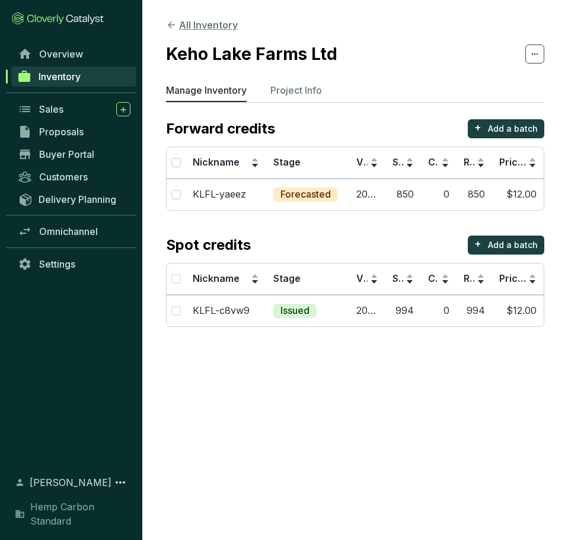
click at [173, 30] on button "All Inventory" at bounding box center [202, 25] width 72 height 14
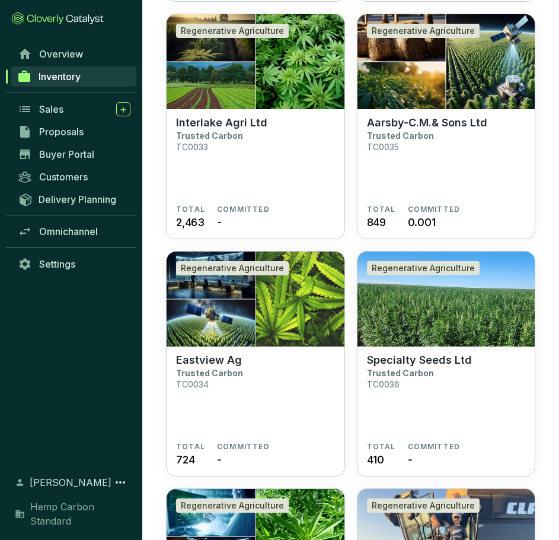
scroll to position [1779, 0]
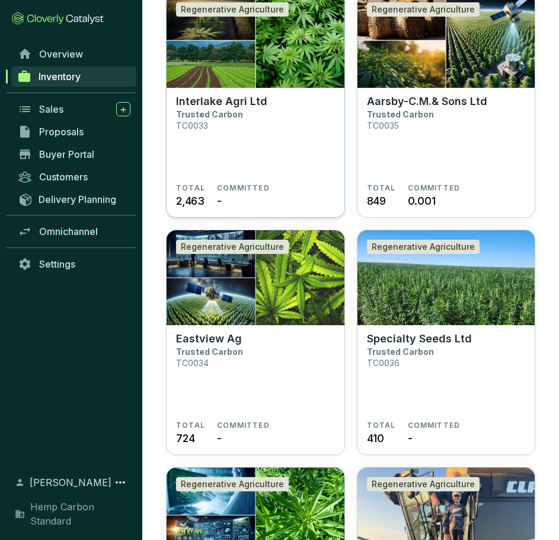
click at [269, 153] on section "Interlake Agri Ltd Trusted Carbon TC0033" at bounding box center [255, 139] width 159 height 88
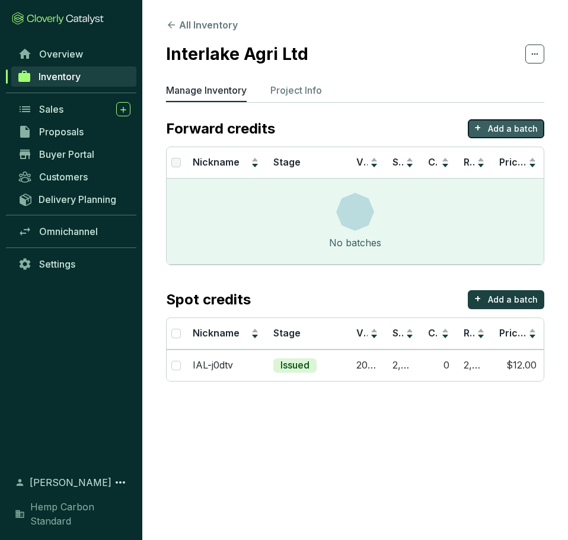
click at [523, 130] on p "Add a batch" at bounding box center [513, 129] width 50 height 12
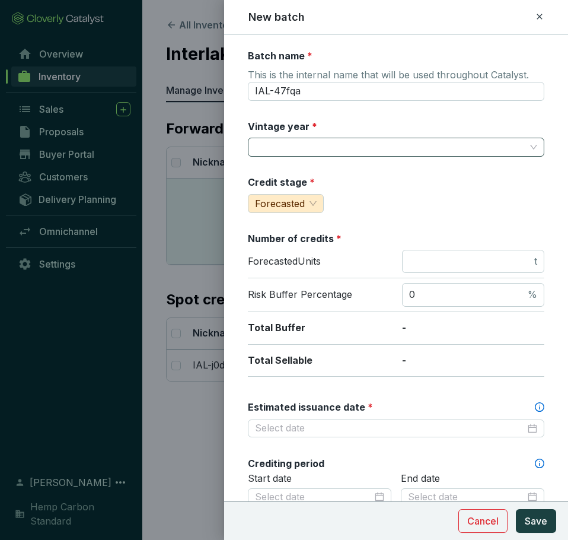
click at [320, 149] on input "Vintage year *" at bounding box center [390, 147] width 270 height 18
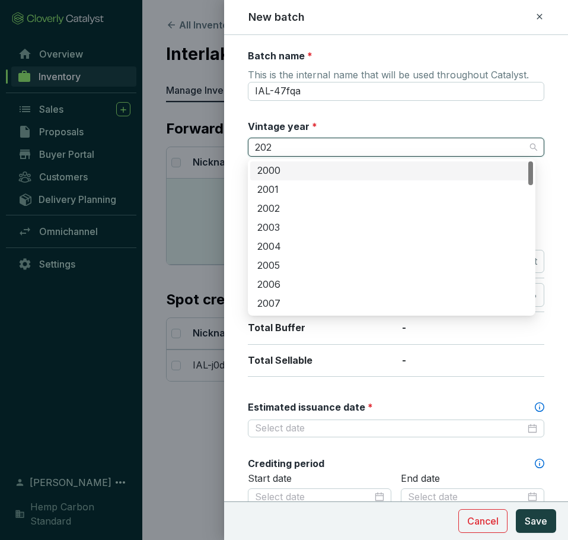
type input "2025"
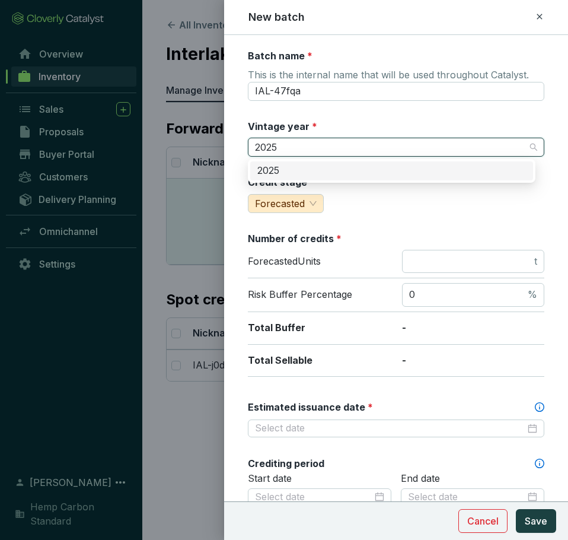
click at [297, 164] on div "2025" at bounding box center [391, 170] width 269 height 13
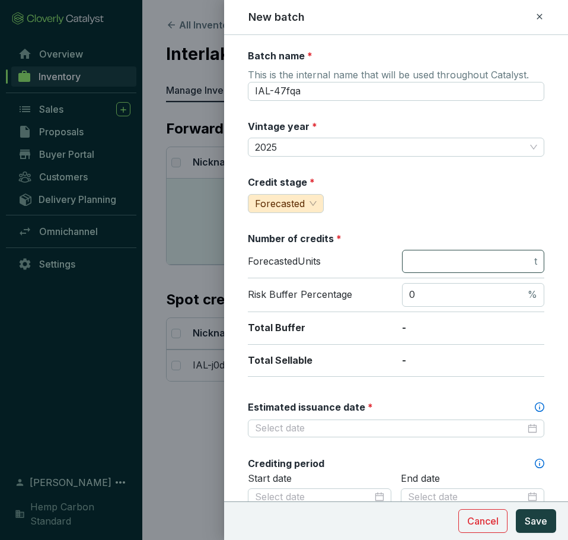
click at [448, 268] on span "t" at bounding box center [473, 262] width 142 height 24
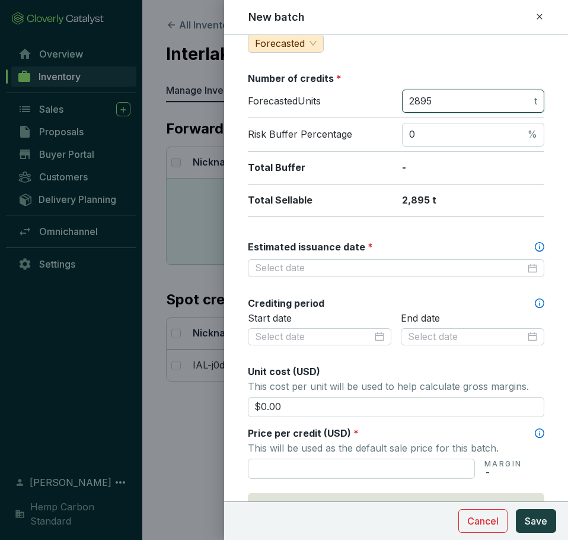
scroll to position [415, 0]
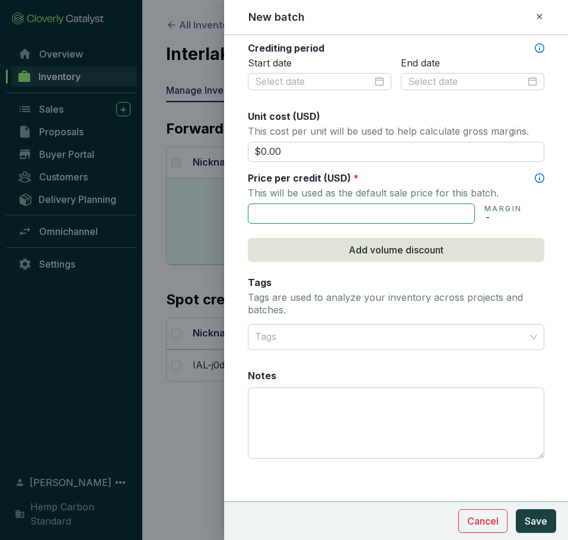
type input "2895"
click at [319, 209] on input "text" at bounding box center [361, 213] width 227 height 20
type input "$12.00"
click at [350, 292] on p "Tags are used to analyze your inventory across projects and batches." at bounding box center [396, 303] width 296 height 25
click at [538, 519] on span "Save" at bounding box center [536, 521] width 23 height 14
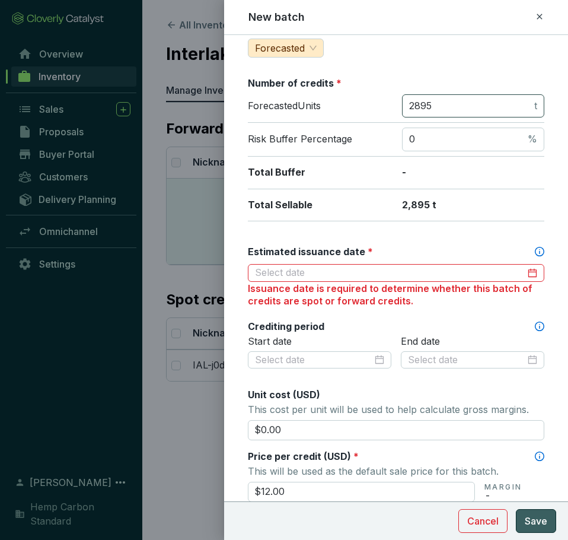
scroll to position [147, 0]
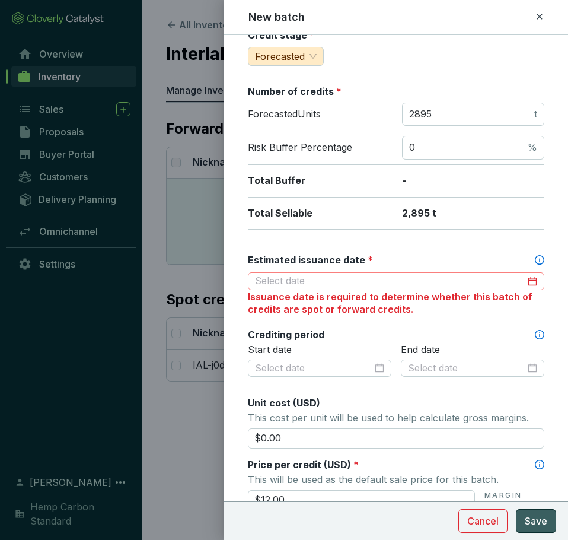
click at [528, 285] on div at bounding box center [396, 281] width 282 height 13
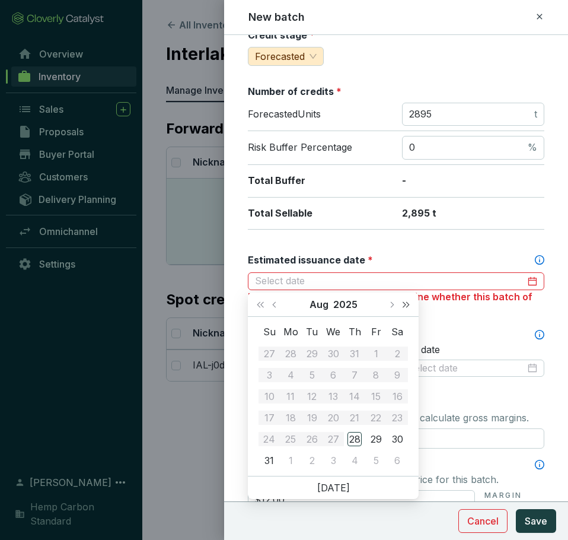
click at [404, 303] on span "Next year (Control + right)" at bounding box center [406, 304] width 6 height 6
click at [273, 307] on button "Previous month (PageUp)" at bounding box center [275, 304] width 15 height 24
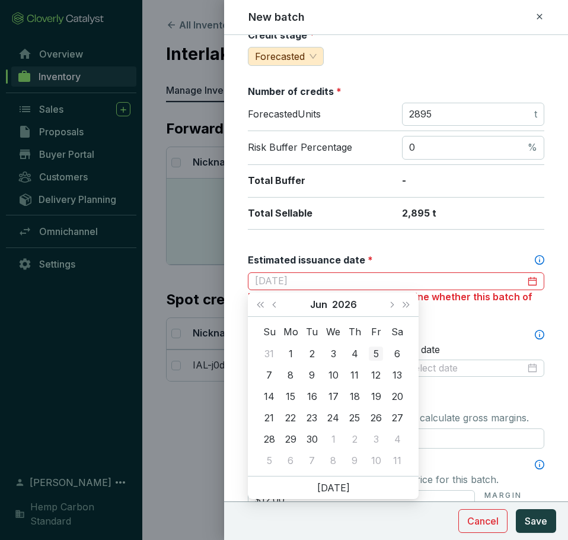
type input "2026-06-05"
click at [390, 304] on span "Next month (PageDown)" at bounding box center [391, 304] width 6 height 6
type input "2026-07-30"
click at [355, 438] on div "30" at bounding box center [354, 439] width 14 height 14
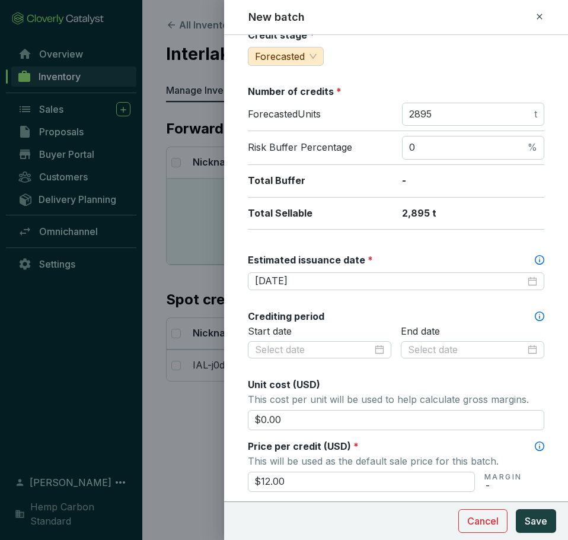
click at [439, 253] on div "Batch name * This is the internal name that will be used throughout Catalyst. I…" at bounding box center [396, 321] width 296 height 838
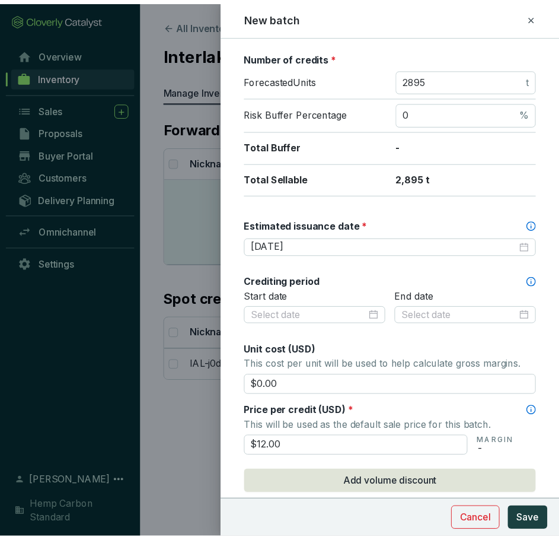
scroll to position [237, 0]
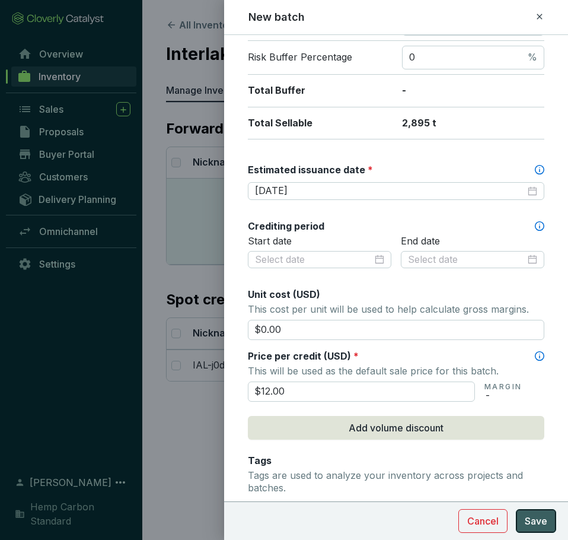
click at [544, 519] on span "Save" at bounding box center [536, 521] width 23 height 14
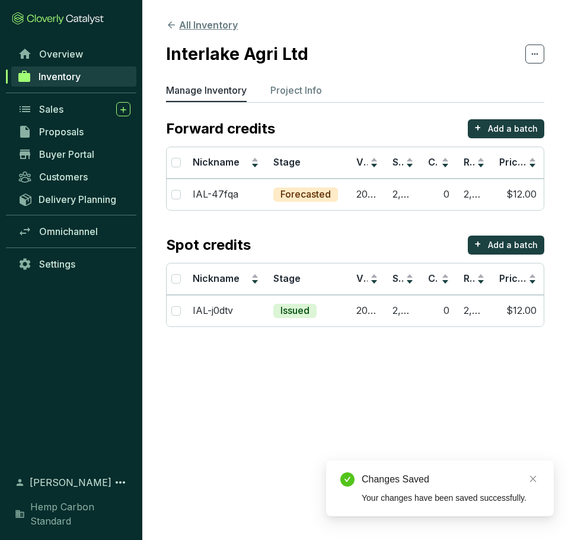
click at [171, 25] on icon at bounding box center [171, 25] width 11 height 11
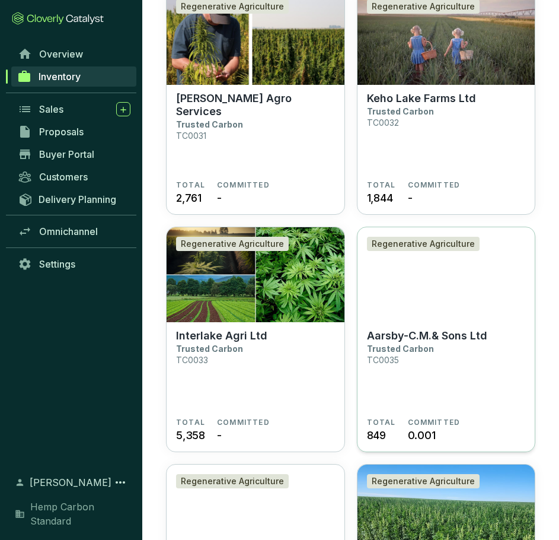
scroll to position [1601, 0]
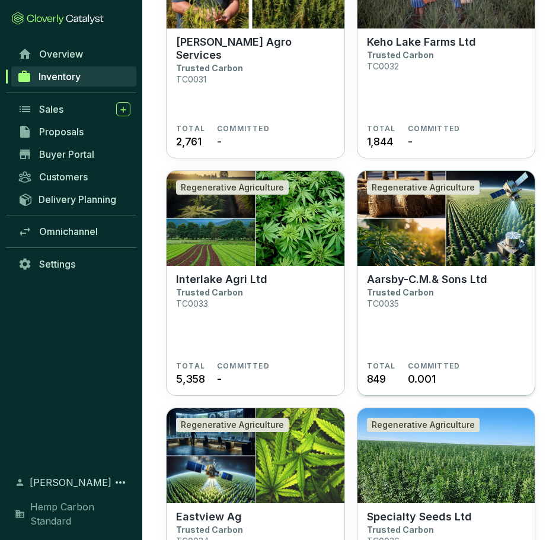
click at [462, 285] on p "Aarsby-C.M.& Sons Ltd" at bounding box center [427, 279] width 120 height 13
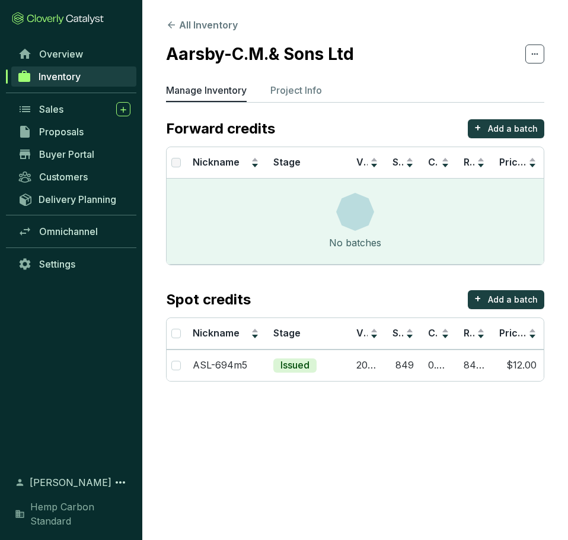
click at [164, 30] on section "All Inventory Aarsby-C.M.& Sons Ltd Manage Inventory Project Info Forward credi…" at bounding box center [355, 202] width 426 height 405
click at [170, 24] on icon at bounding box center [171, 25] width 11 height 11
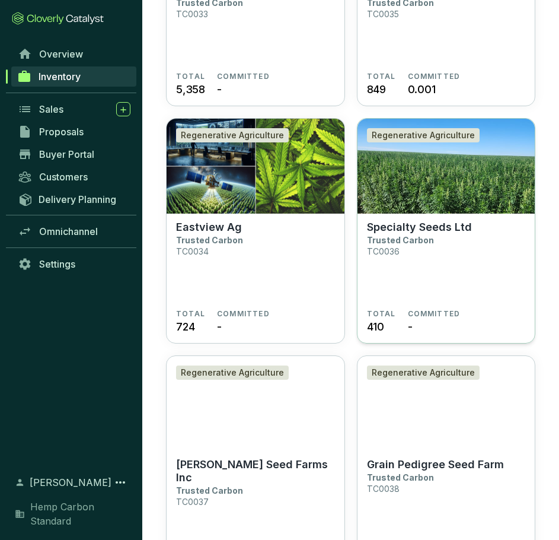
scroll to position [1898, 0]
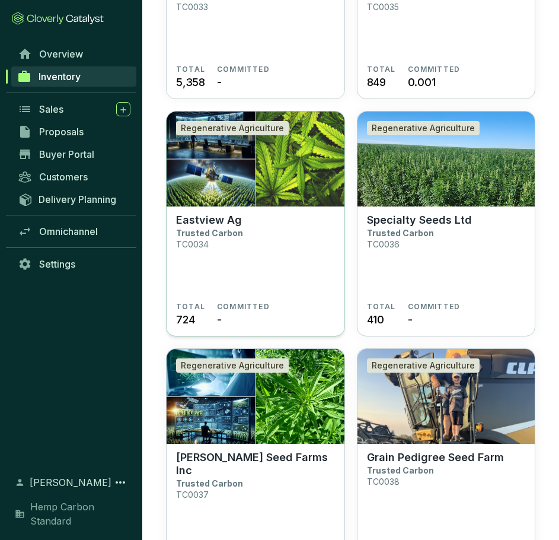
click at [318, 255] on section "Eastview Ag Trusted Carbon TC0034" at bounding box center [255, 257] width 159 height 88
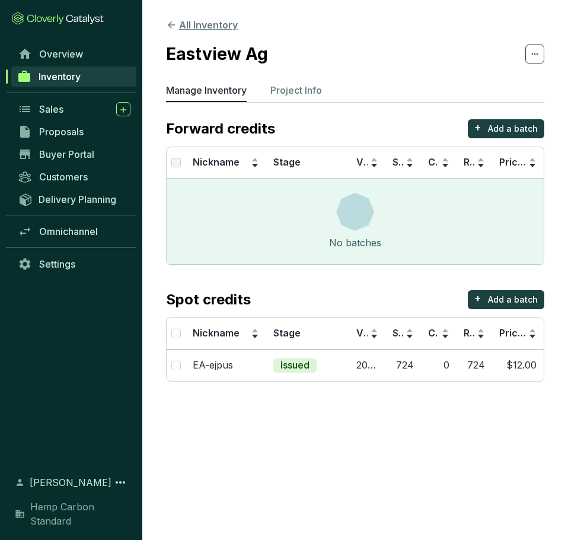
click at [176, 28] on icon at bounding box center [171, 25] width 11 height 11
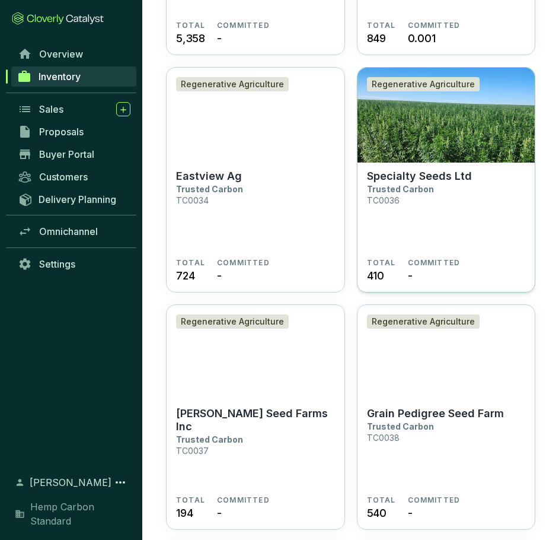
scroll to position [1957, 0]
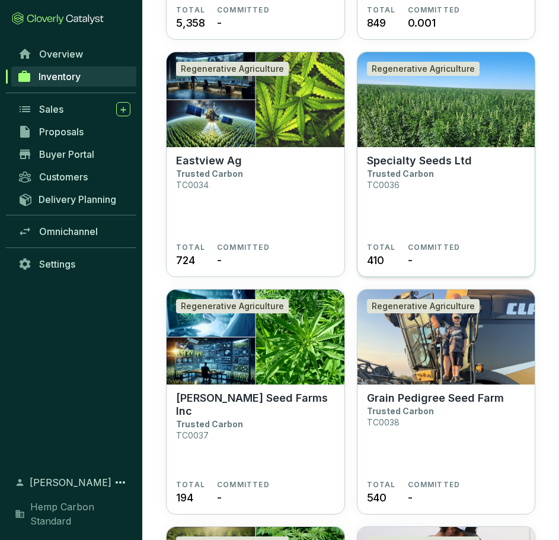
click at [407, 166] on p "Specialty Seeds Ltd" at bounding box center [419, 160] width 105 height 13
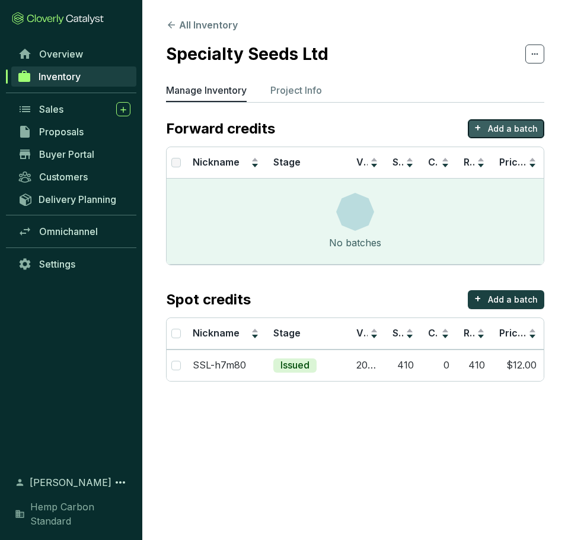
click at [509, 129] on p "Add a batch" at bounding box center [513, 129] width 50 height 12
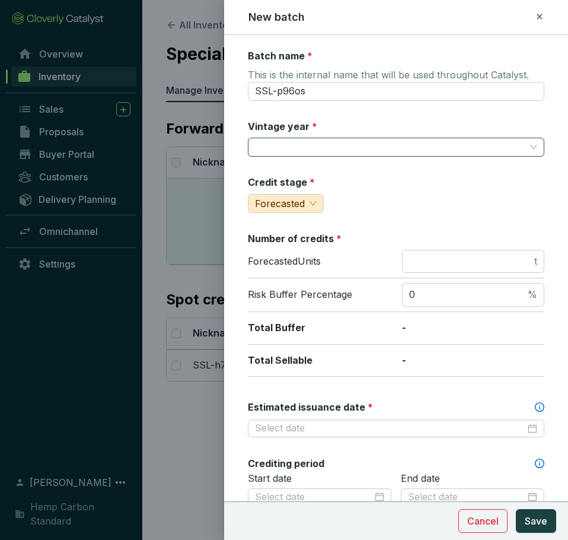
click at [366, 145] on input "Vintage year *" at bounding box center [390, 147] width 270 height 18
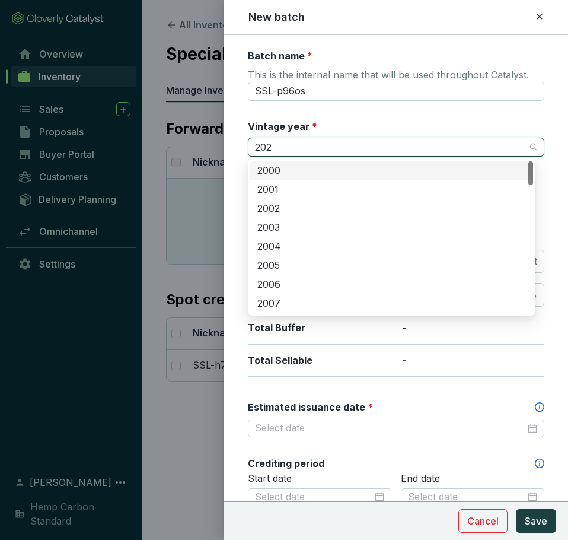
type input "2025"
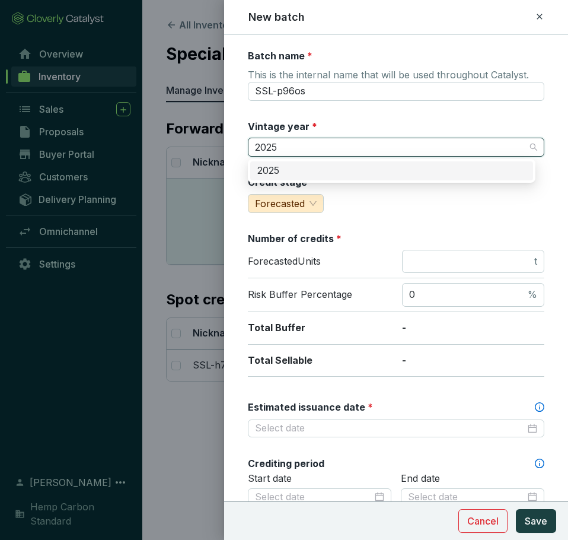
click at [371, 169] on div "2025" at bounding box center [391, 170] width 269 height 13
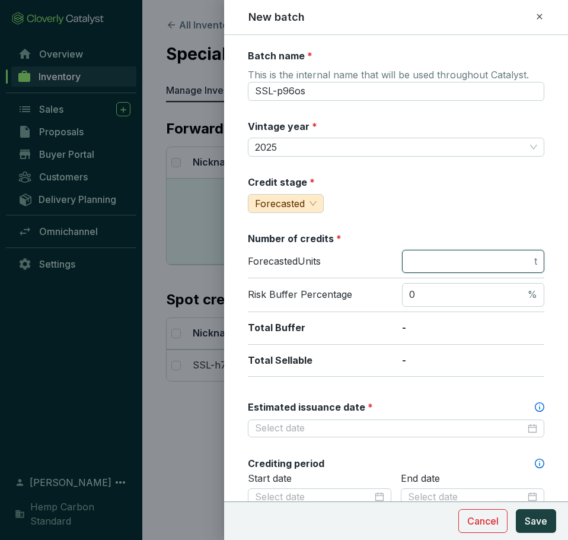
click at [443, 261] on input "number" at bounding box center [470, 261] width 123 height 13
type input "660"
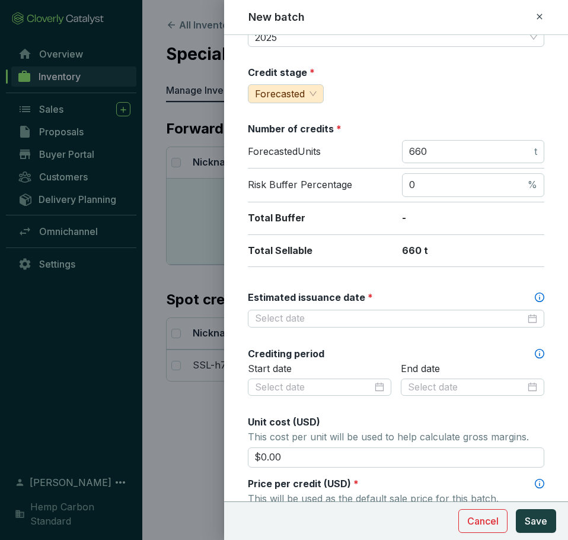
scroll to position [119, 0]
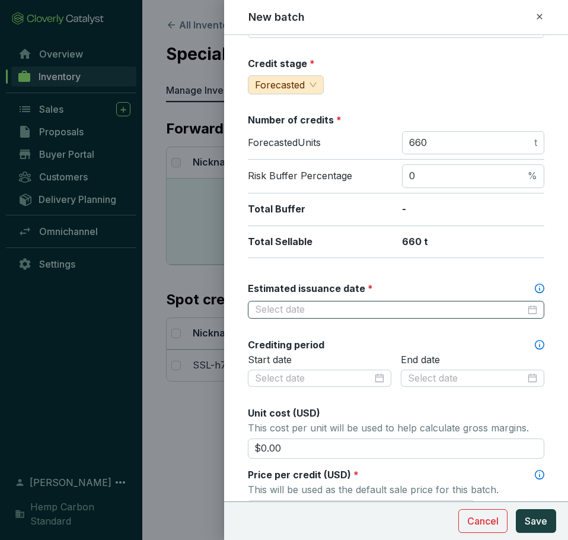
click at [521, 307] on div at bounding box center [396, 309] width 282 height 13
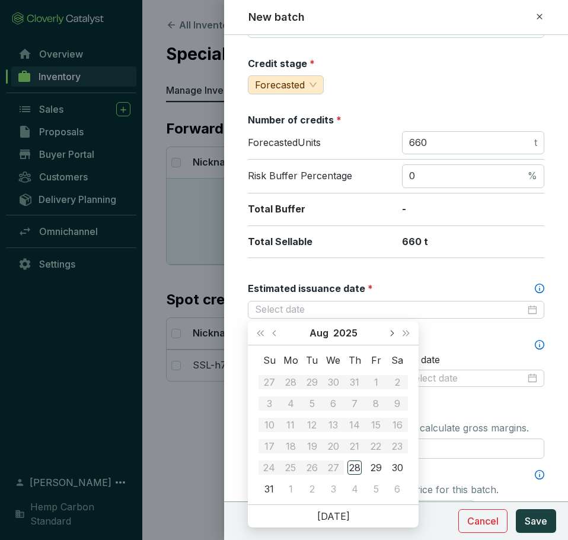
click at [386, 334] on button "Next month (PageDown)" at bounding box center [391, 333] width 15 height 24
click at [406, 336] on span "Next year (Control + right)" at bounding box center [406, 333] width 6 height 6
click at [276, 334] on span "Previous month (PageUp)" at bounding box center [275, 333] width 6 height 6
click at [278, 327] on button "Previous month (PageUp)" at bounding box center [275, 333] width 15 height 24
type input "2026-06-29"
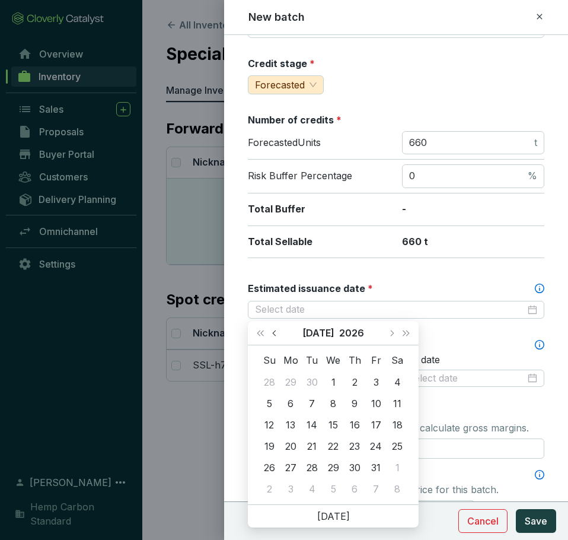
click at [280, 331] on button "Previous month (PageUp)" at bounding box center [275, 333] width 15 height 24
type input "2026-06-23"
click at [315, 447] on div "23" at bounding box center [312, 446] width 14 height 14
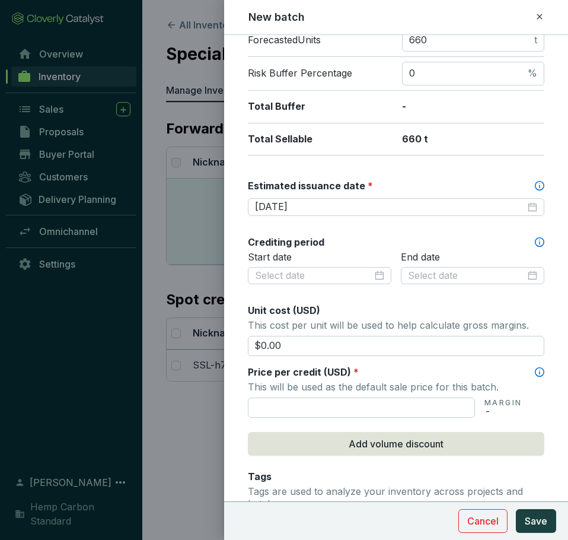
scroll to position [237, 0]
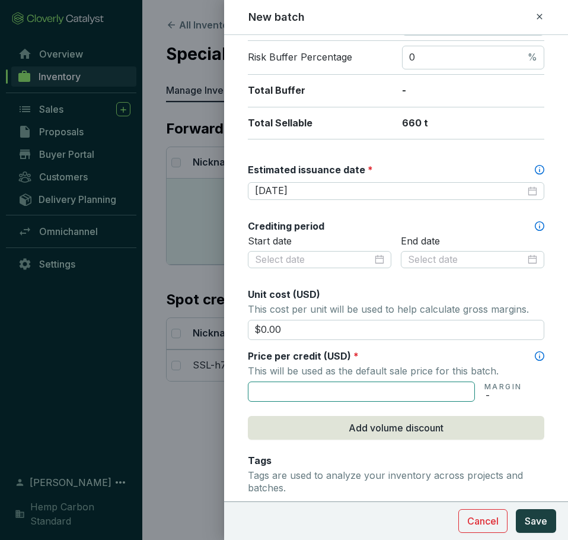
click at [280, 394] on input "text" at bounding box center [361, 391] width 227 height 20
type input "$12.00"
click at [289, 363] on p "This will be used as the default sale price for this batch." at bounding box center [396, 370] width 296 height 17
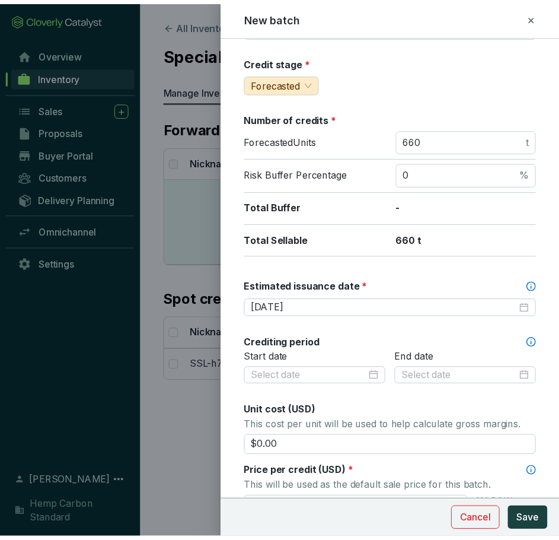
scroll to position [178, 0]
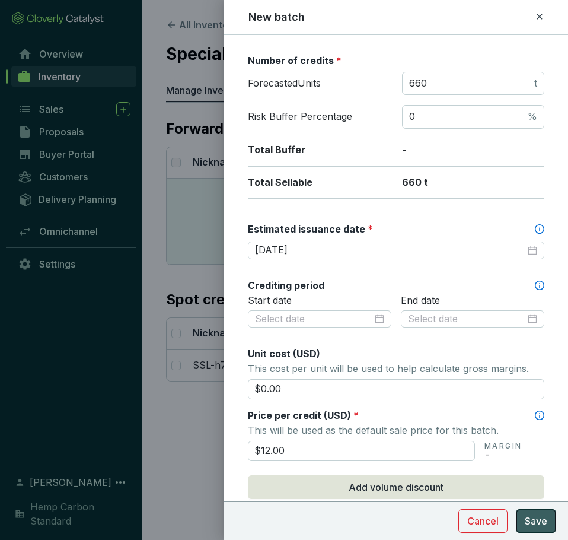
click at [538, 524] on span "Save" at bounding box center [536, 521] width 23 height 14
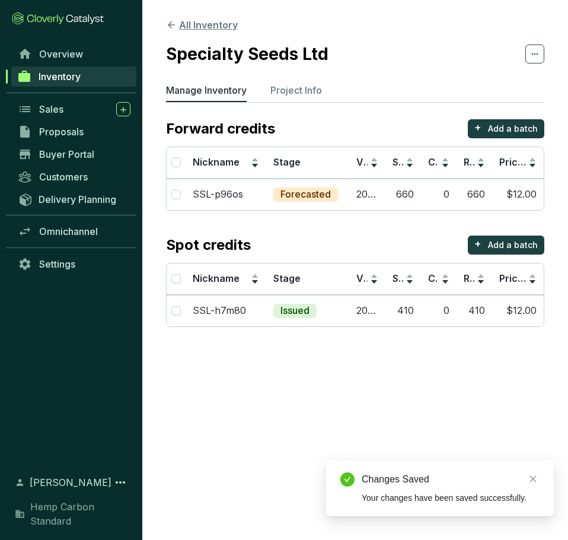
click at [177, 27] on button "All Inventory" at bounding box center [202, 25] width 72 height 14
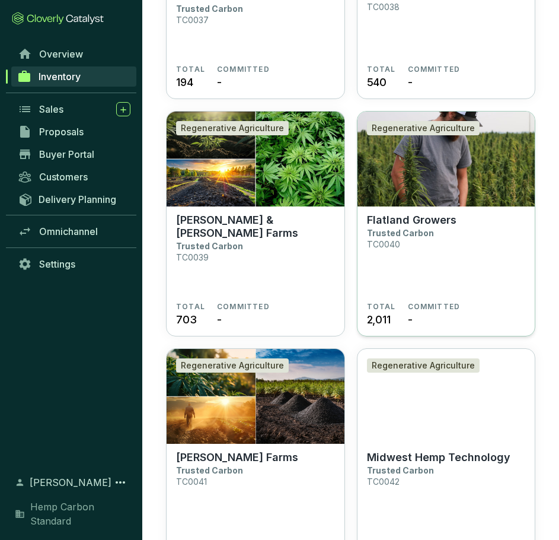
scroll to position [2431, 0]
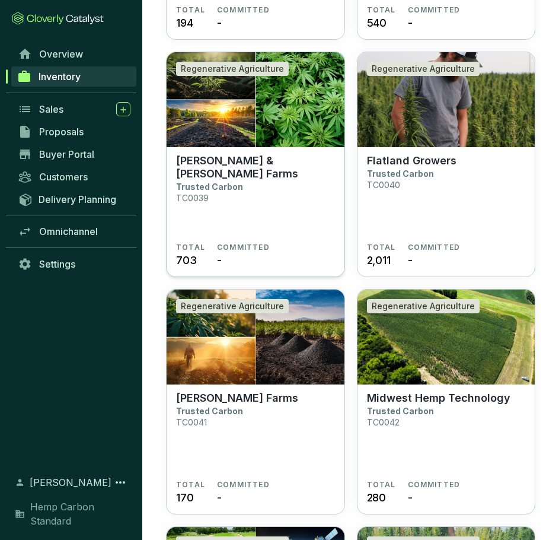
click at [261, 201] on section "Anthony & Edward Hofer Farms Trusted Carbon TC0039" at bounding box center [255, 198] width 159 height 88
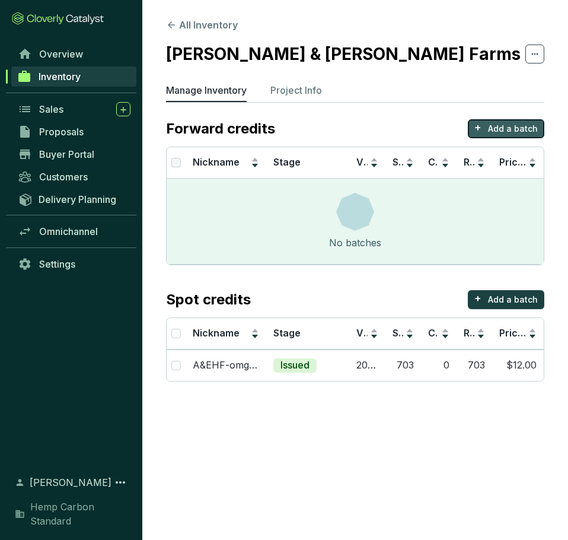
click at [491, 131] on p "Add a batch" at bounding box center [513, 129] width 50 height 12
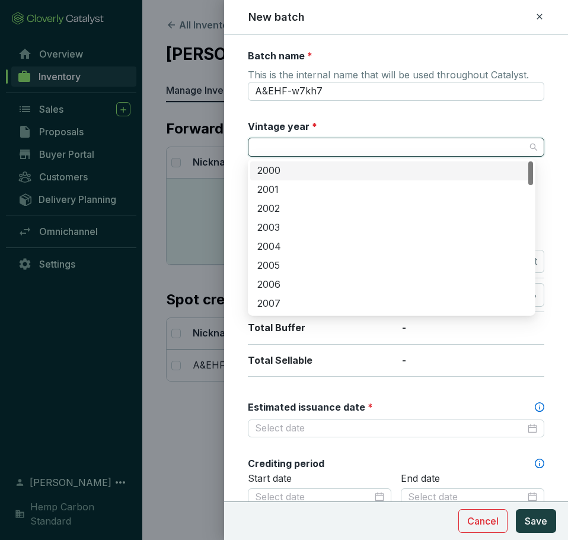
click at [351, 147] on input "Vintage year *" at bounding box center [390, 147] width 270 height 18
type input "2025"
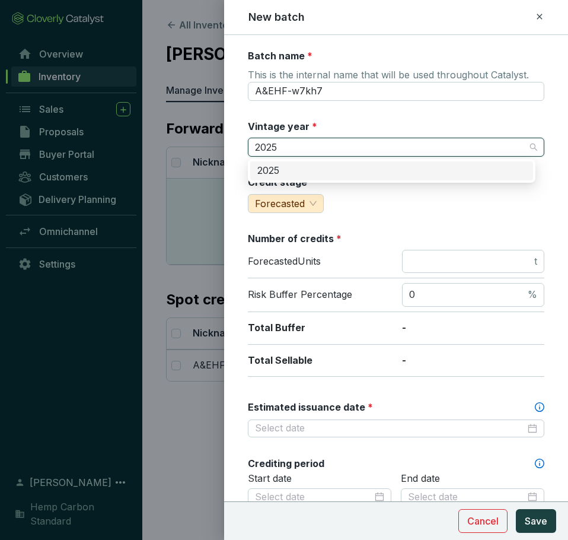
click at [349, 167] on div "2025" at bounding box center [391, 170] width 269 height 13
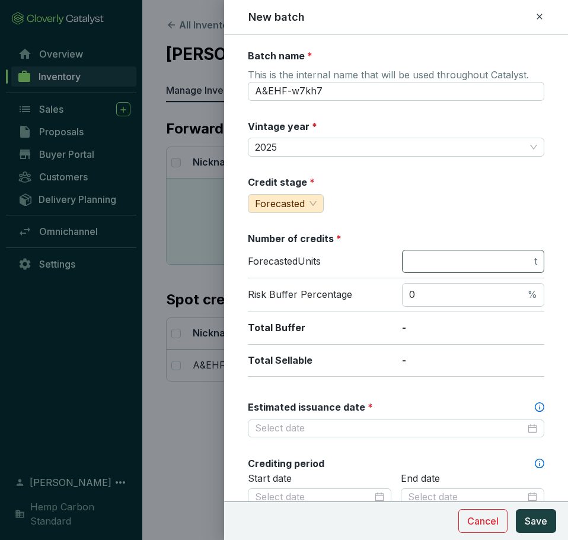
click at [431, 251] on span "t" at bounding box center [473, 262] width 142 height 24
type input "775"
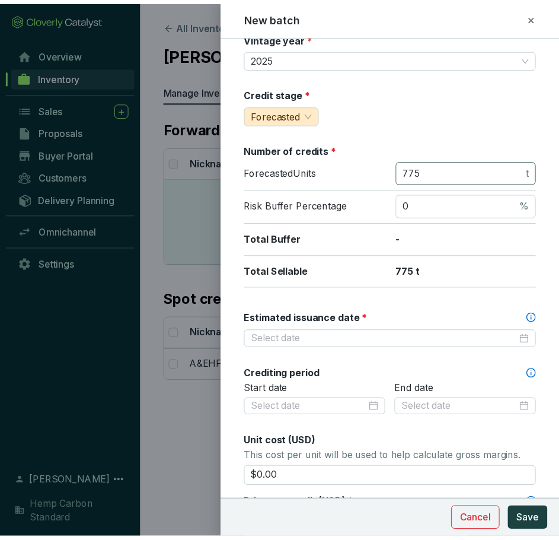
scroll to position [237, 0]
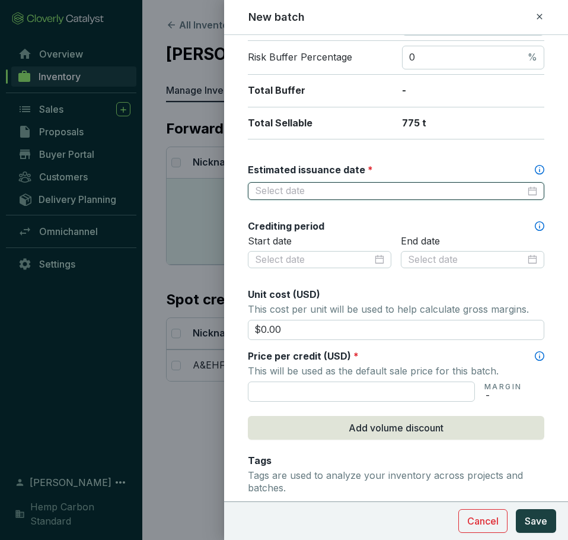
click at [329, 195] on input "Estimated issuance date *" at bounding box center [390, 190] width 270 height 13
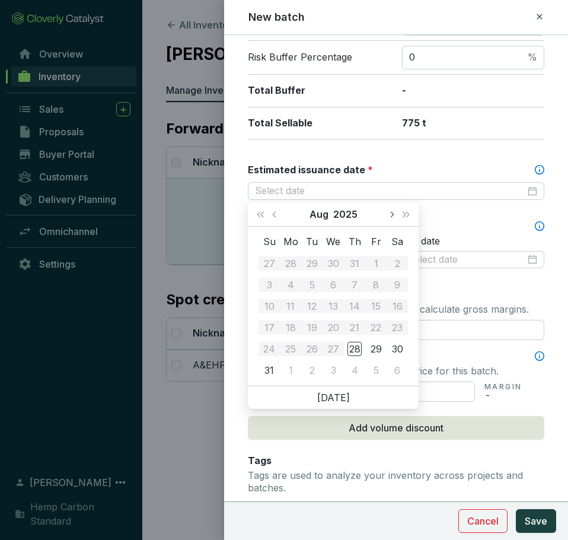
click at [393, 218] on button "Next month (PageDown)" at bounding box center [391, 214] width 15 height 24
click at [406, 216] on span "Next year (Control + right)" at bounding box center [406, 214] width 6 height 6
click at [273, 216] on button "Previous month (PageUp)" at bounding box center [275, 214] width 15 height 24
type input "2026-06-29"
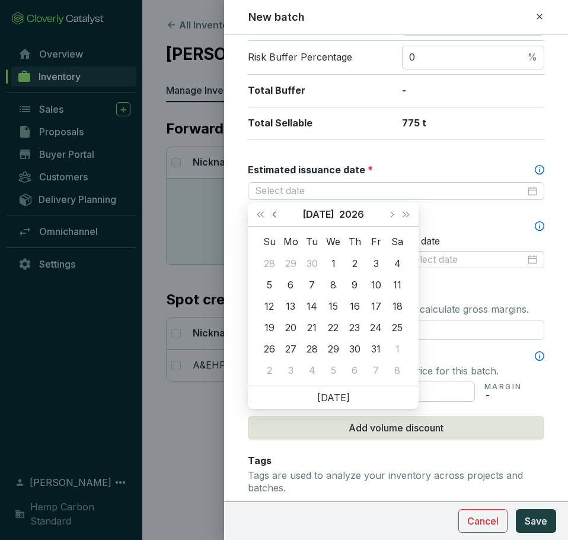
click at [269, 211] on button "Previous month (PageUp)" at bounding box center [275, 214] width 15 height 24
type input "2026-05-20"
click at [330, 333] on div "20" at bounding box center [333, 327] width 14 height 14
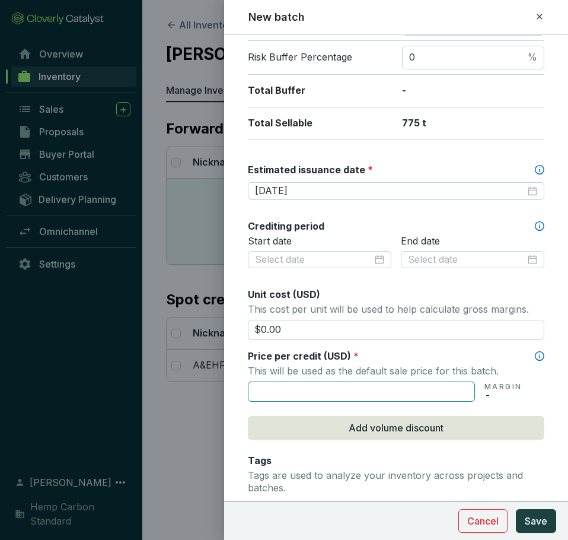
click at [330, 390] on input "text" at bounding box center [361, 391] width 227 height 20
type input "$12.00"
click at [343, 364] on p "This will be used as the default sale price for this batch." at bounding box center [396, 370] width 296 height 17
click at [522, 520] on button "Save" at bounding box center [536, 521] width 40 height 24
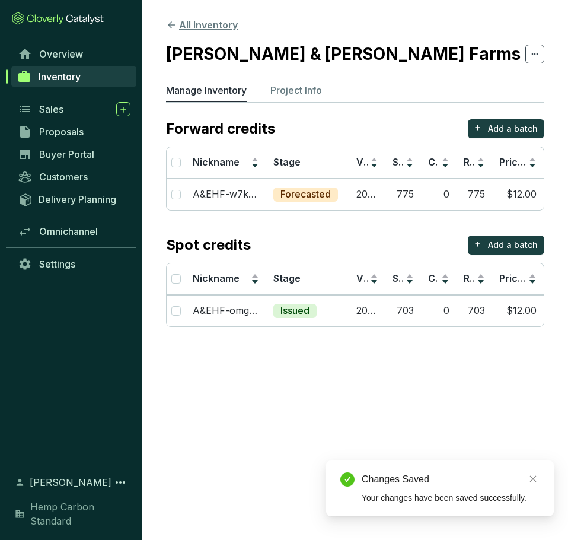
click at [175, 30] on icon at bounding box center [171, 25] width 11 height 11
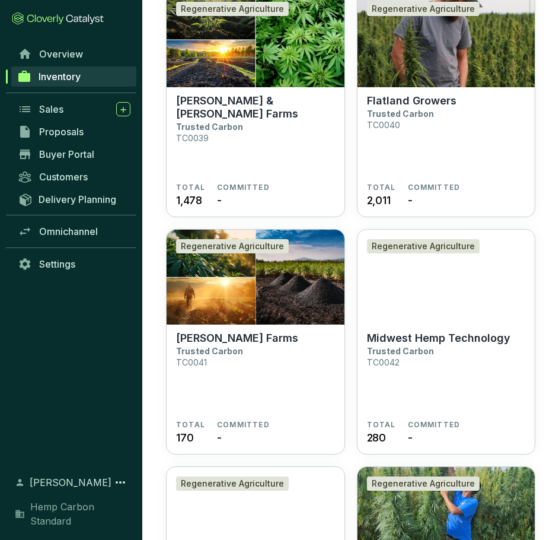
scroll to position [2491, 0]
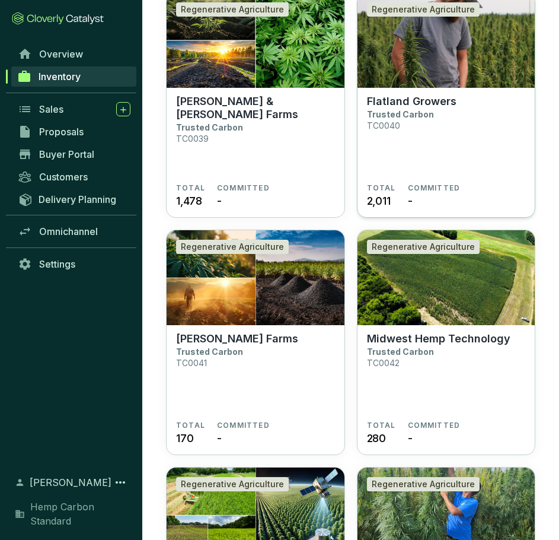
click at [497, 158] on section "Flatland Growers Trusted Carbon TC0040" at bounding box center [446, 139] width 159 height 88
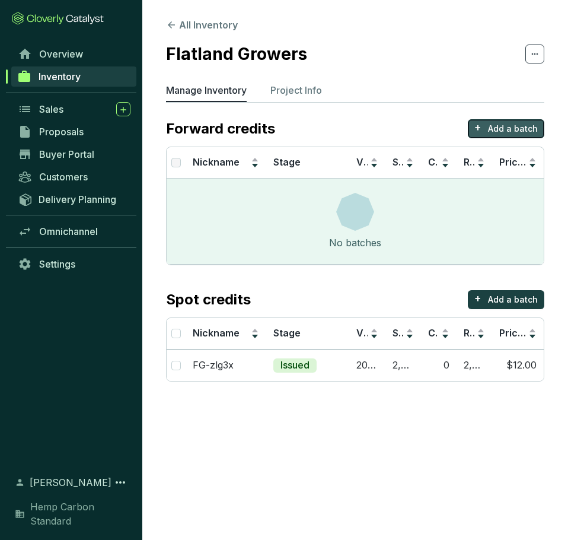
click at [482, 124] on p "+" at bounding box center [477, 127] width 7 height 17
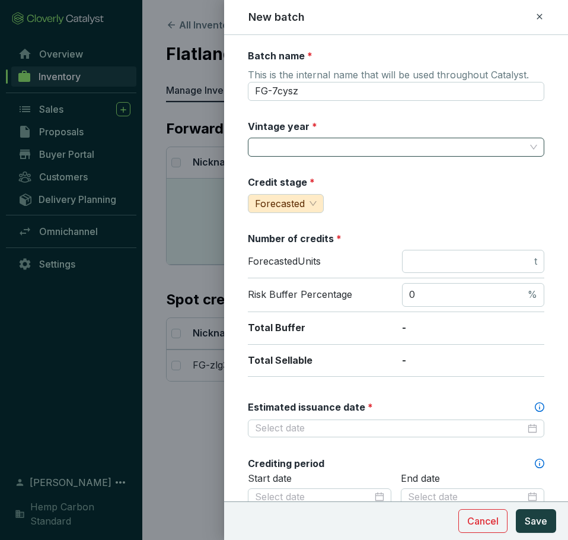
click at [321, 152] on input "Vintage year *" at bounding box center [390, 147] width 270 height 18
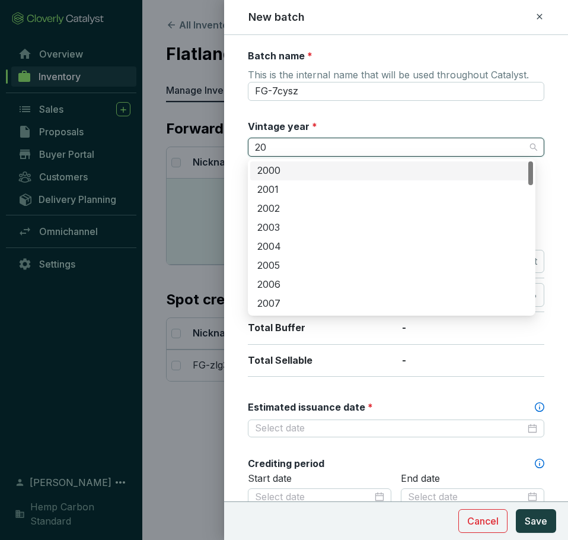
type input "202"
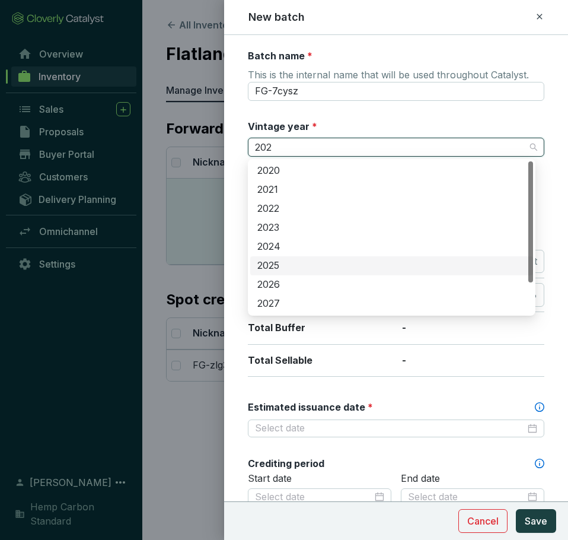
click at [287, 268] on div "2025" at bounding box center [391, 265] width 269 height 13
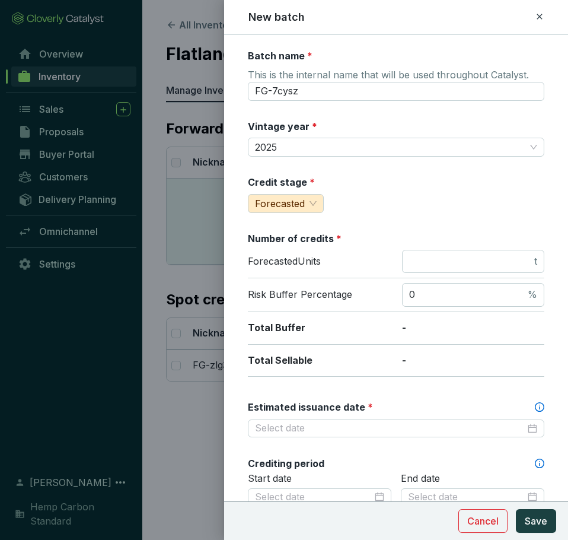
click at [455, 276] on div "Forecasted Units t" at bounding box center [396, 264] width 296 height 29
click at [457, 268] on span "t" at bounding box center [473, 262] width 142 height 24
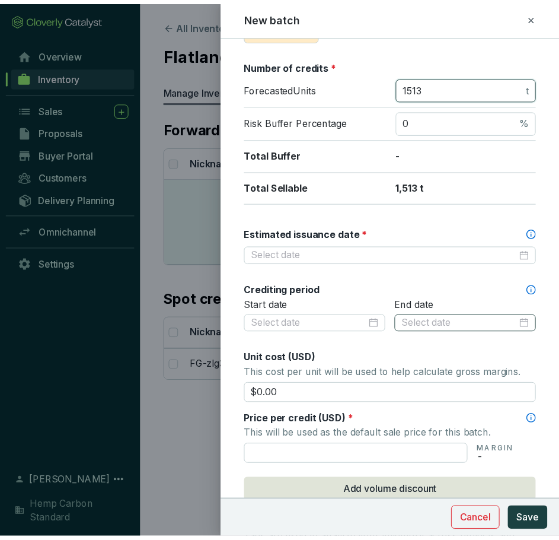
scroll to position [178, 0]
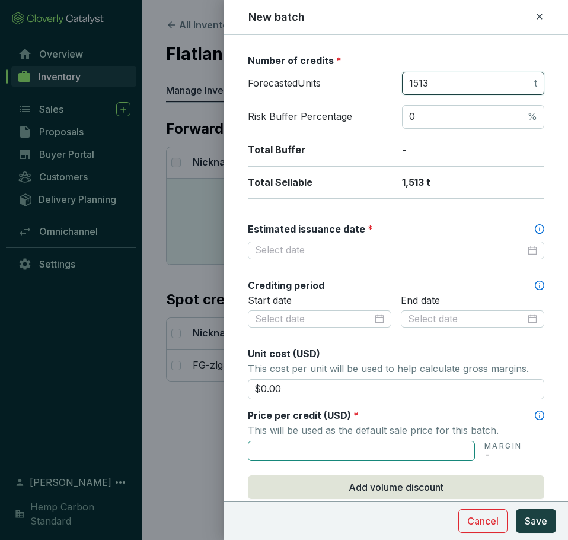
type input "1513"
click at [303, 447] on input "text" at bounding box center [361, 451] width 227 height 20
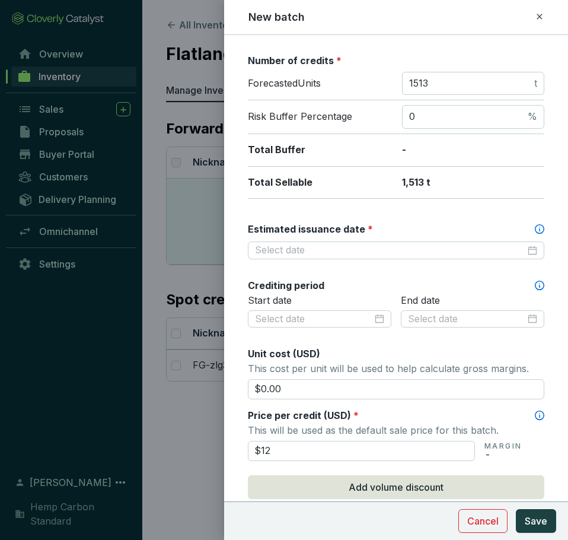
type input "$12.00"
click at [325, 235] on label "Estimated issuance date *" at bounding box center [310, 228] width 125 height 13
click at [350, 244] on input "Estimated issuance date *" at bounding box center [390, 250] width 270 height 13
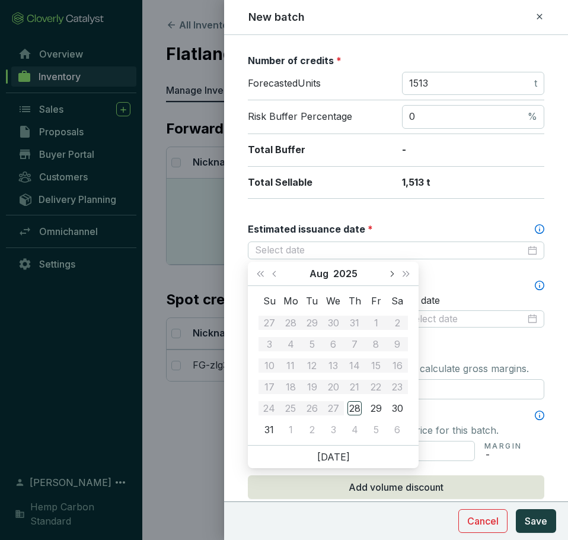
click at [389, 273] on span "Next month (PageDown)" at bounding box center [391, 273] width 6 height 6
click at [398, 276] on button "Next year (Control + right)" at bounding box center [405, 274] width 15 height 24
click at [277, 274] on span "Previous month (PageUp)" at bounding box center [275, 273] width 6 height 6
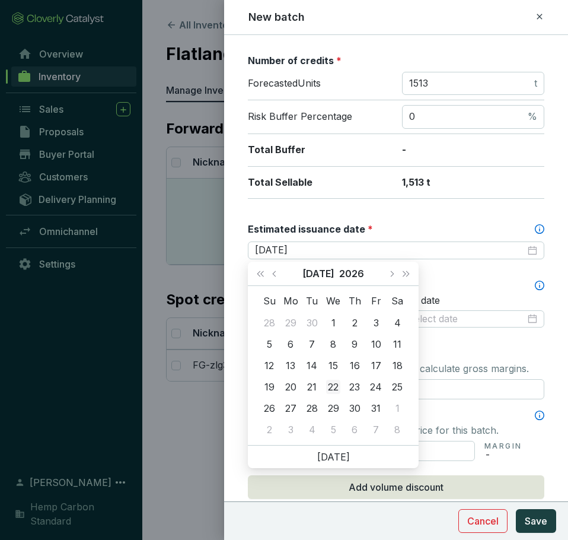
type input "2026-07-22"
click at [338, 381] on div "22" at bounding box center [333, 387] width 14 height 14
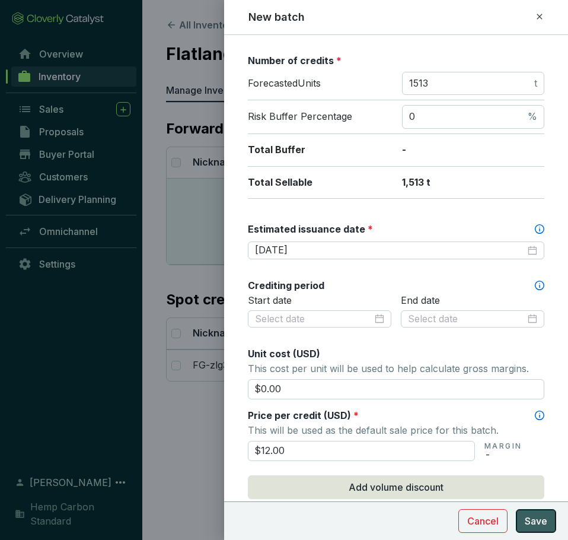
click at [532, 531] on button "Save" at bounding box center [536, 521] width 40 height 24
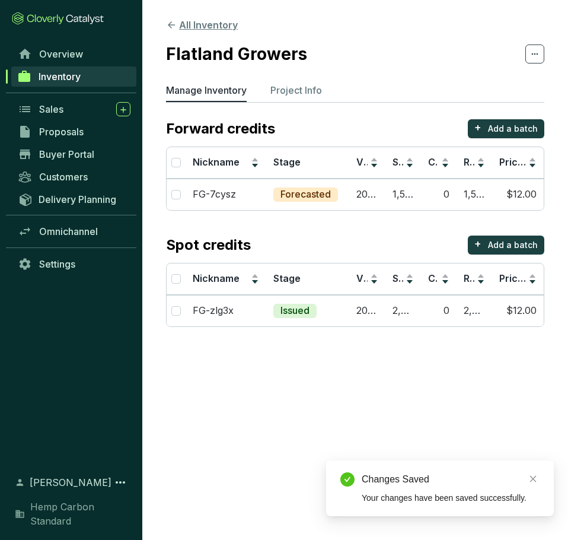
click at [173, 28] on icon at bounding box center [171, 25] width 11 height 11
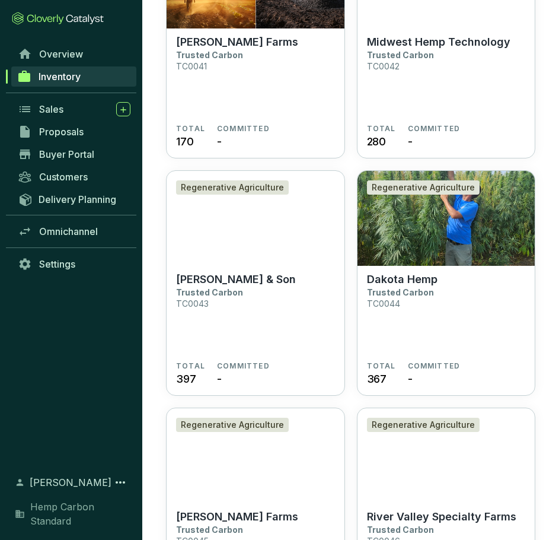
scroll to position [2728, 0]
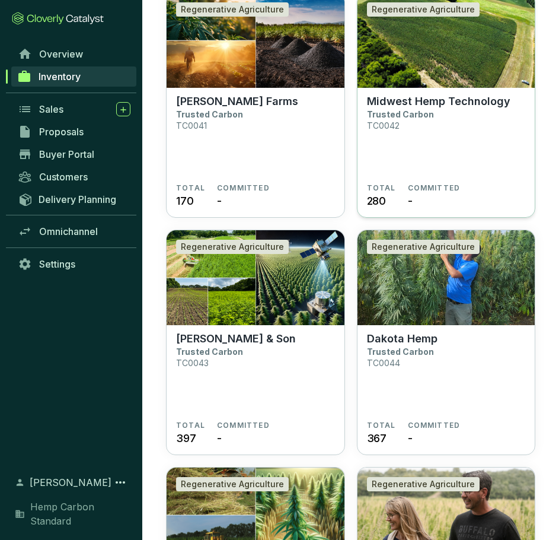
click at [499, 189] on section "TOTAL 280 COMMITTED -" at bounding box center [446, 195] width 159 height 25
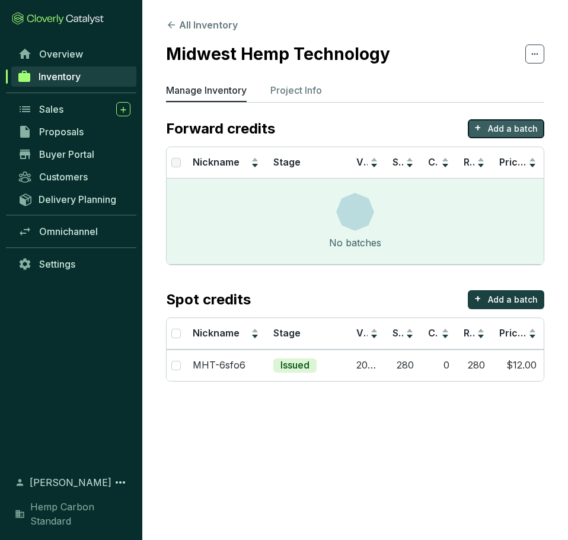
click at [502, 128] on p "Add a batch" at bounding box center [513, 129] width 50 height 12
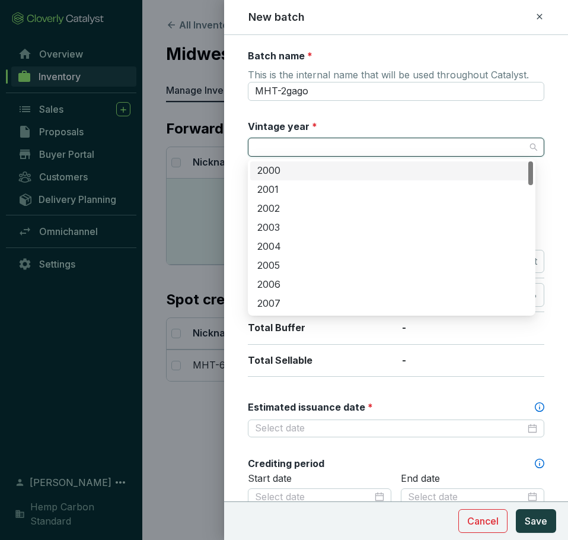
click at [362, 152] on input "Vintage year *" at bounding box center [390, 147] width 270 height 18
type input "2025"
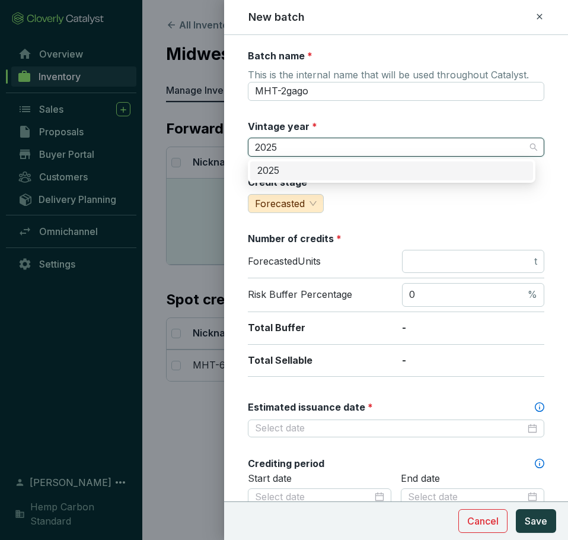
click at [352, 171] on div "2025" at bounding box center [391, 170] width 269 height 13
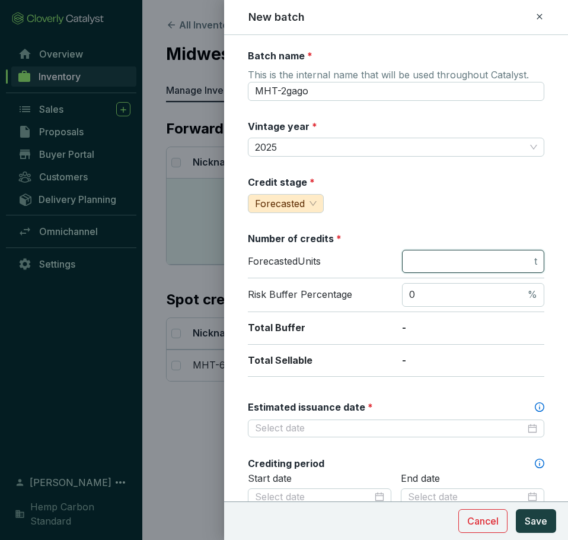
click at [416, 260] on input "number" at bounding box center [470, 261] width 123 height 13
type input "235"
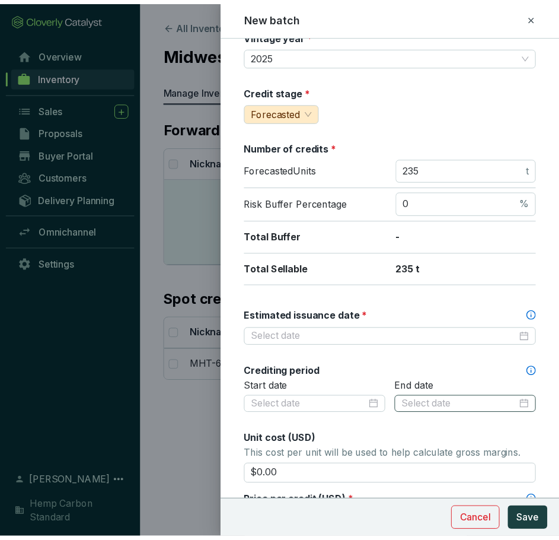
scroll to position [237, 0]
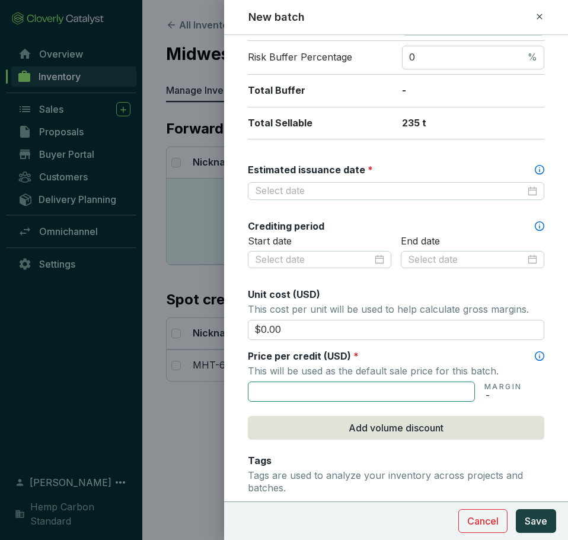
click at [373, 391] on input "text" at bounding box center [361, 391] width 227 height 20
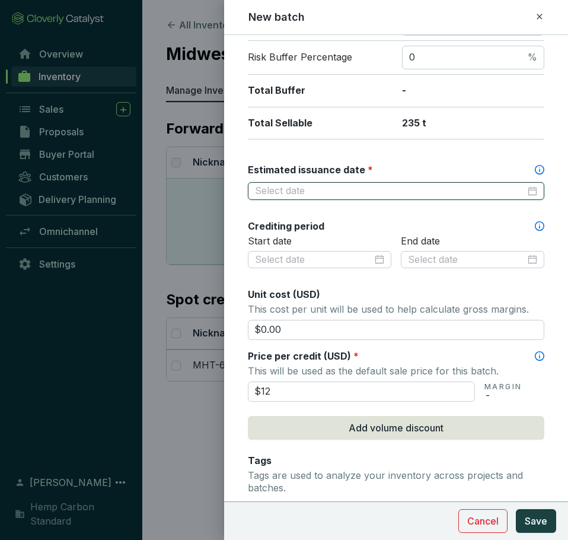
type input "$12.00"
click at [371, 196] on input "Estimated issuance date *" at bounding box center [390, 190] width 270 height 13
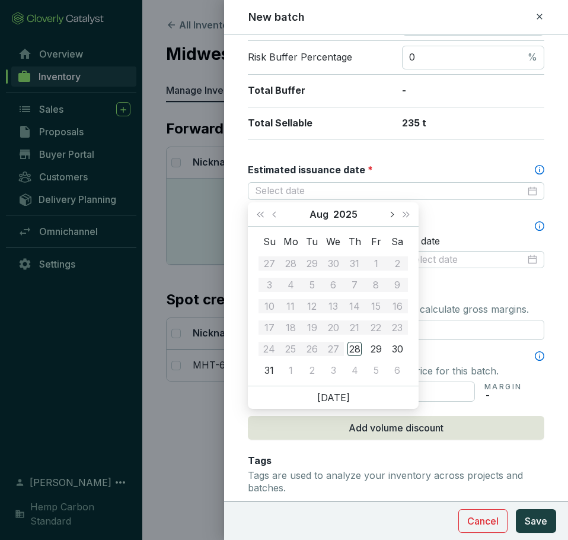
click at [390, 217] on button "Next month (PageDown)" at bounding box center [391, 214] width 15 height 24
click at [409, 218] on button "Next year (Control + right)" at bounding box center [405, 214] width 15 height 24
click at [273, 216] on button "Previous month (PageUp)" at bounding box center [275, 214] width 15 height 24
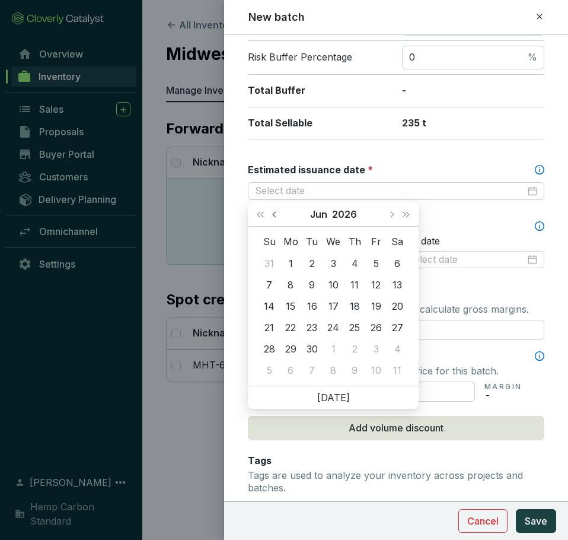
click at [273, 216] on button "Previous month (PageUp)" at bounding box center [275, 214] width 15 height 24
type input "2026-05-19"
click at [321, 318] on td "19" at bounding box center [311, 327] width 21 height 21
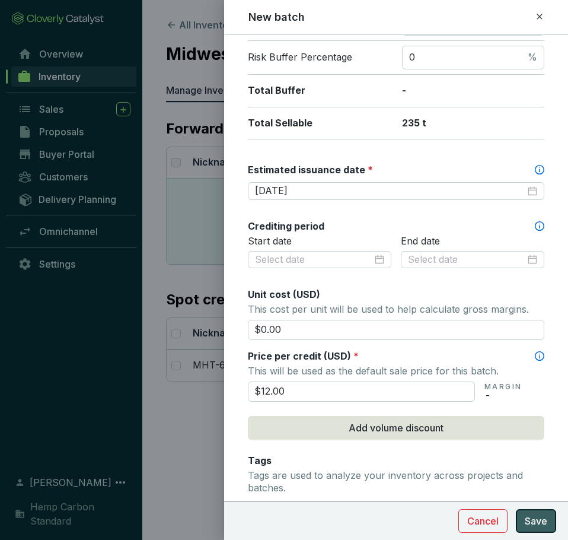
click at [529, 509] on button "Save" at bounding box center [536, 521] width 40 height 24
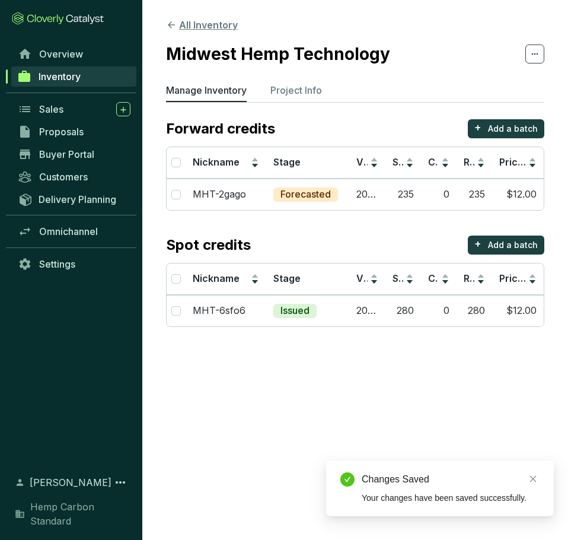
click at [169, 21] on icon at bounding box center [171, 25] width 11 height 11
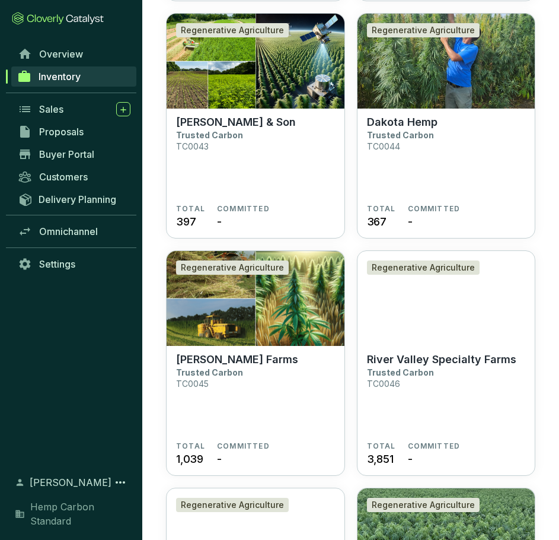
scroll to position [2965, 0]
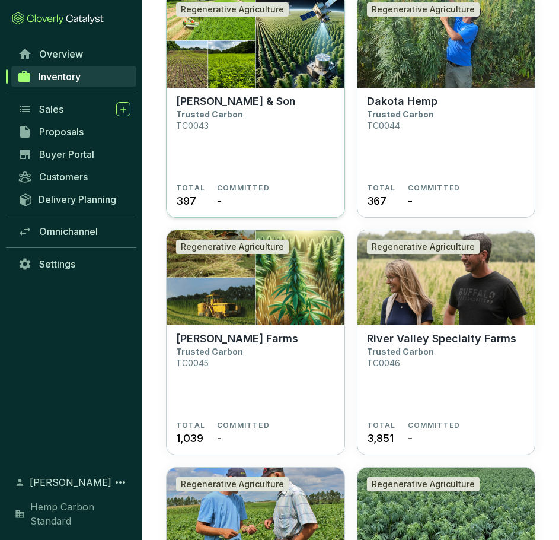
click at [273, 183] on section "TOTAL 397 COMMITTED -" at bounding box center [255, 195] width 159 height 25
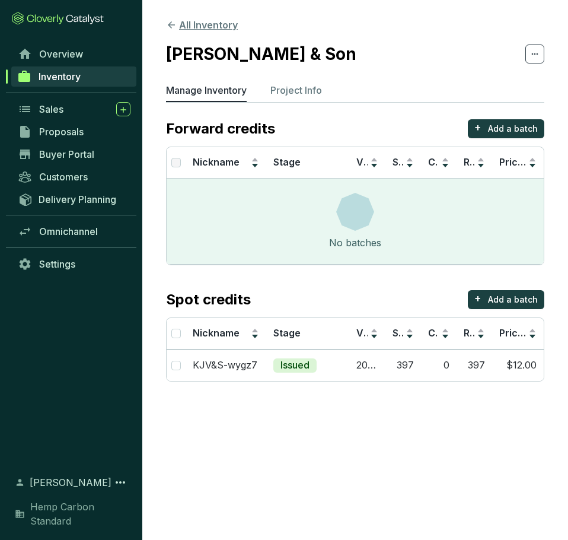
click at [171, 23] on icon at bounding box center [171, 24] width 7 height 7
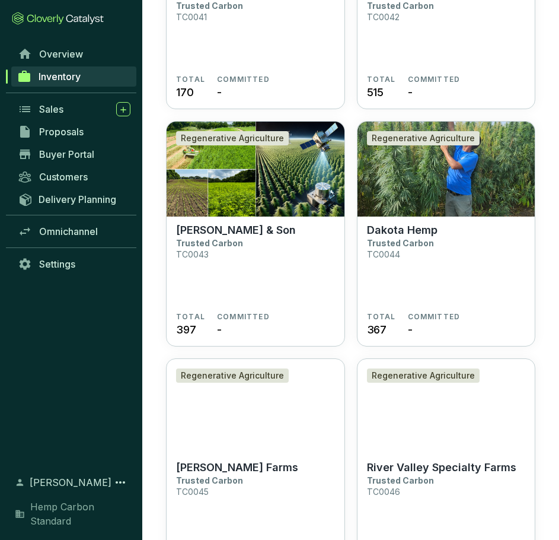
scroll to position [2846, 0]
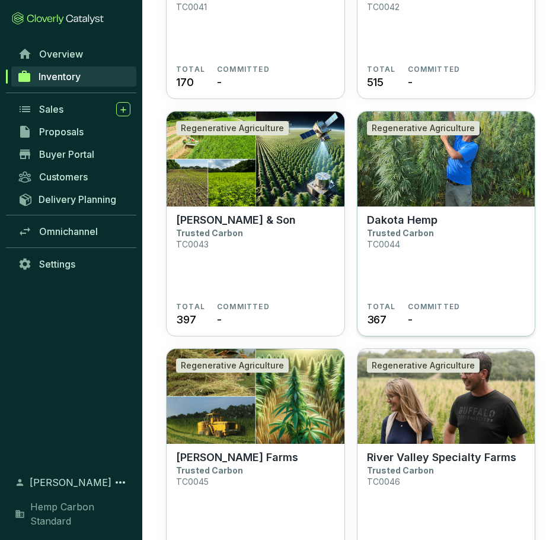
click at [480, 254] on section "Dakota Hemp Trusted Carbon TC0044" at bounding box center [446, 257] width 159 height 88
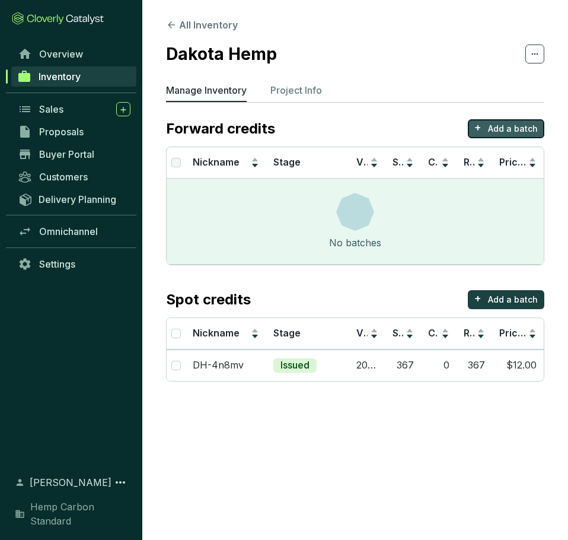
click at [482, 126] on p "+" at bounding box center [477, 127] width 7 height 17
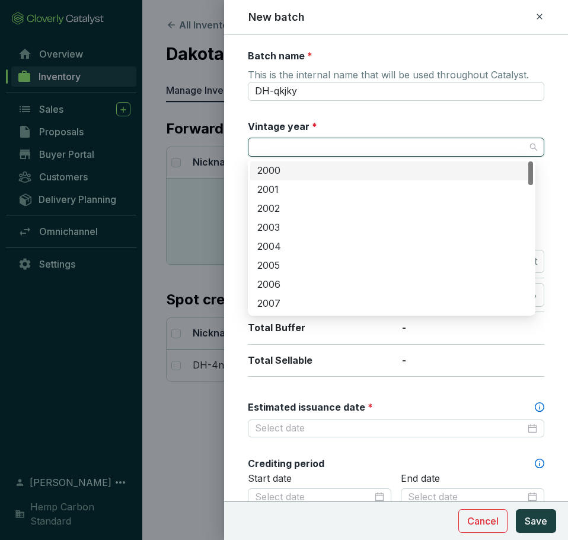
click at [353, 145] on input "Vintage year *" at bounding box center [390, 147] width 270 height 18
type input "2025"
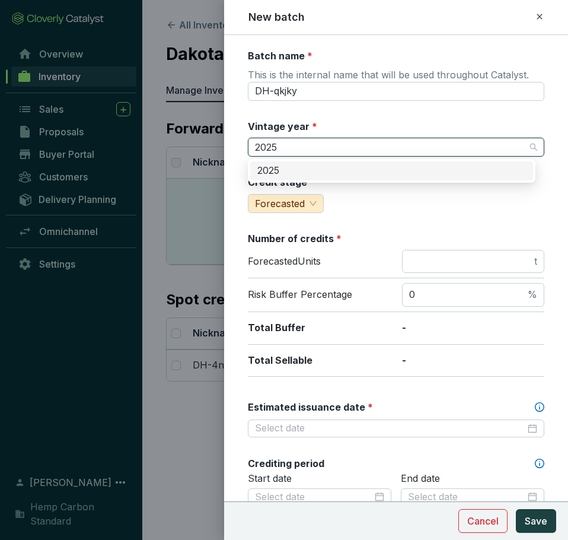
click at [349, 167] on div "2025" at bounding box center [391, 170] width 269 height 13
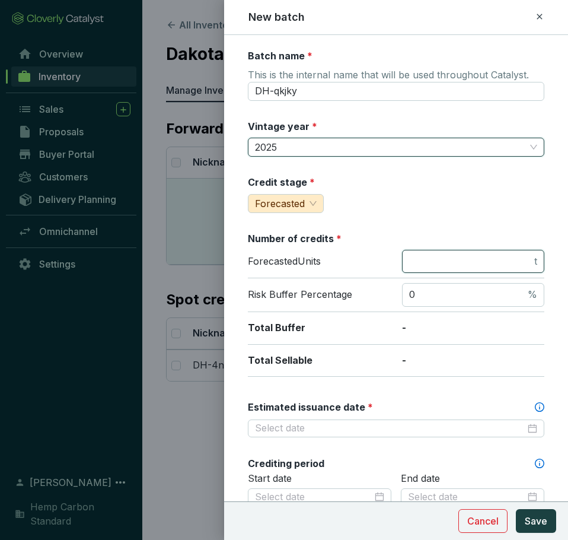
click at [416, 256] on input "number" at bounding box center [470, 261] width 123 height 13
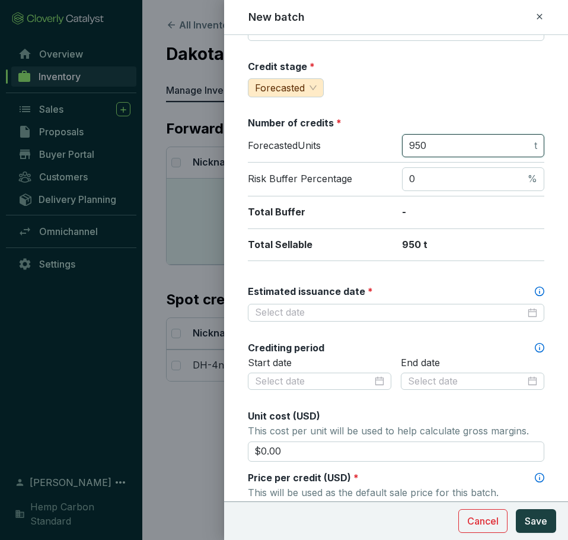
scroll to position [119, 0]
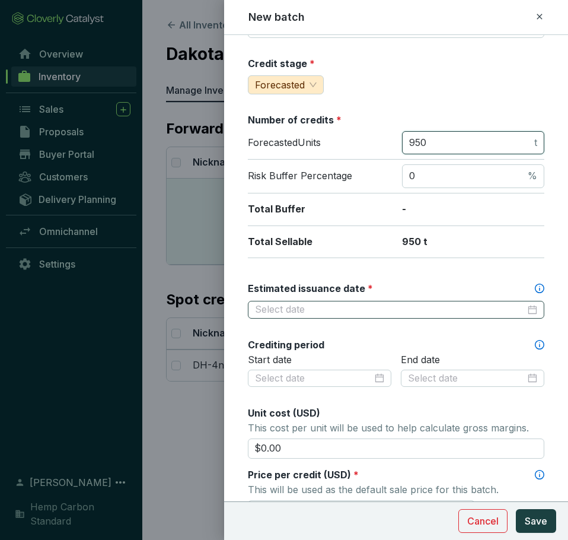
type input "950"
click at [363, 311] on input "Estimated issuance date *" at bounding box center [390, 309] width 270 height 13
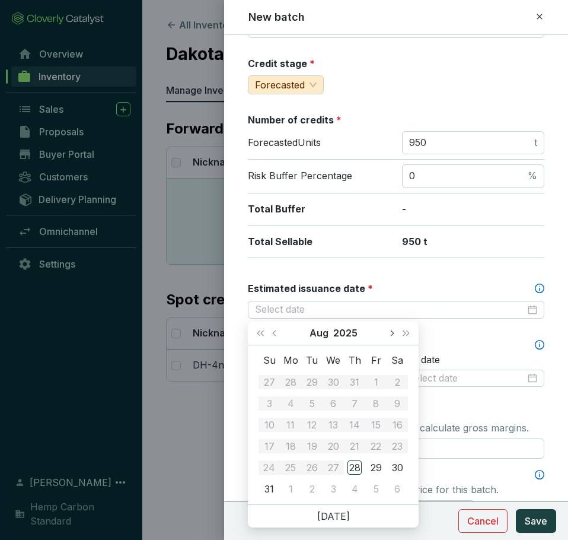
click at [391, 334] on span "Next month (PageDown)" at bounding box center [391, 333] width 6 height 6
click at [403, 334] on span "Next year (Control + right)" at bounding box center [406, 333] width 6 height 6
click at [275, 336] on span "Previous month (PageUp)" at bounding box center [275, 333] width 6 height 6
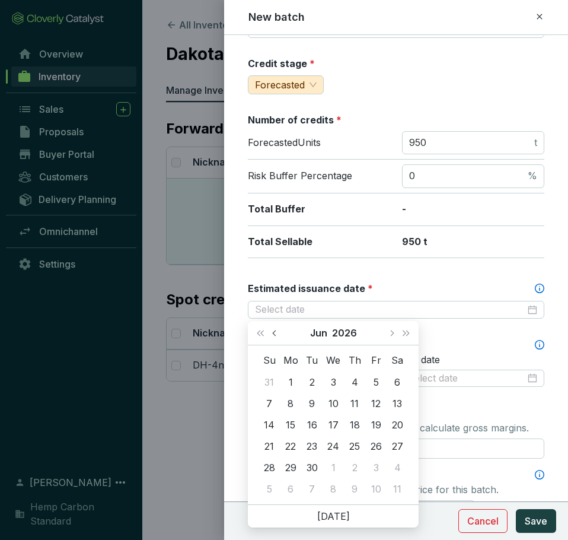
click at [275, 336] on span "Previous month (PageUp)" at bounding box center [275, 333] width 6 height 6
type input "2026-04-29"
click at [273, 334] on button "Previous month (PageUp)" at bounding box center [275, 333] width 15 height 24
type input "2026-04-20"
click at [298, 450] on td "20" at bounding box center [290, 445] width 21 height 21
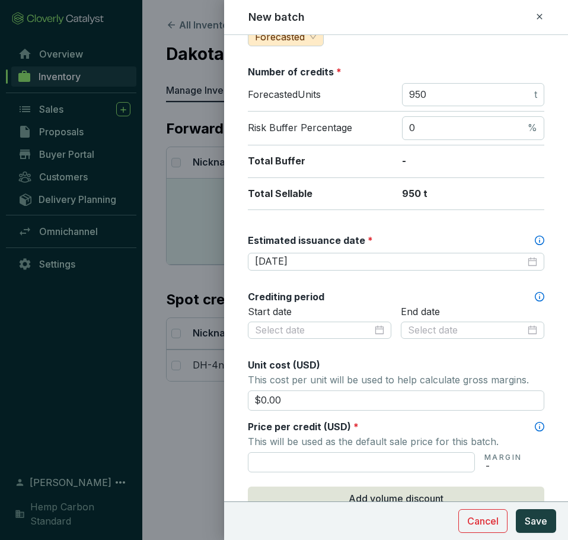
scroll to position [237, 0]
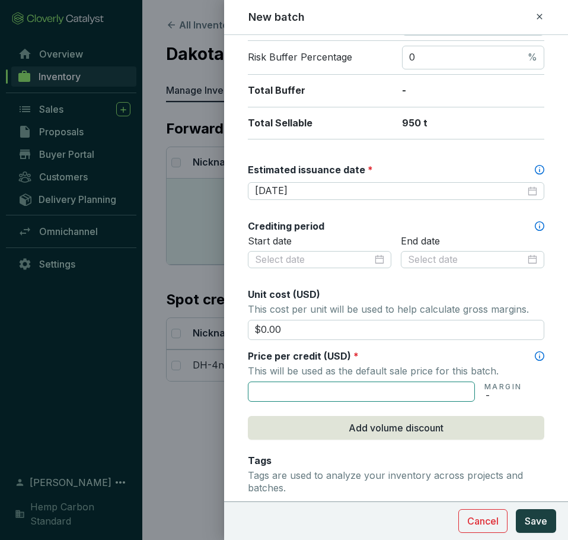
click at [368, 398] on input "text" at bounding box center [361, 391] width 227 height 20
type input "$12.00"
click at [522, 471] on p "Tags are used to analyze your inventory across projects and batches." at bounding box center [396, 481] width 296 height 25
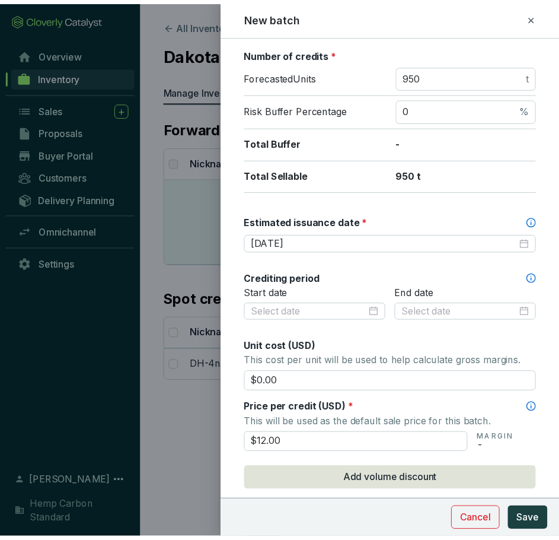
scroll to position [178, 0]
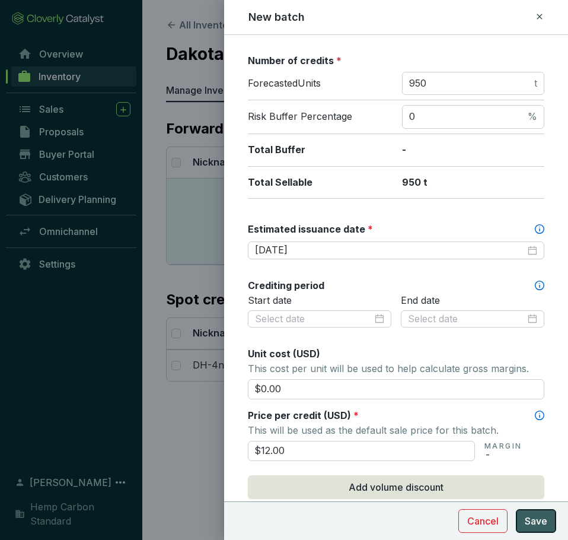
click at [551, 523] on button "Save" at bounding box center [536, 521] width 40 height 24
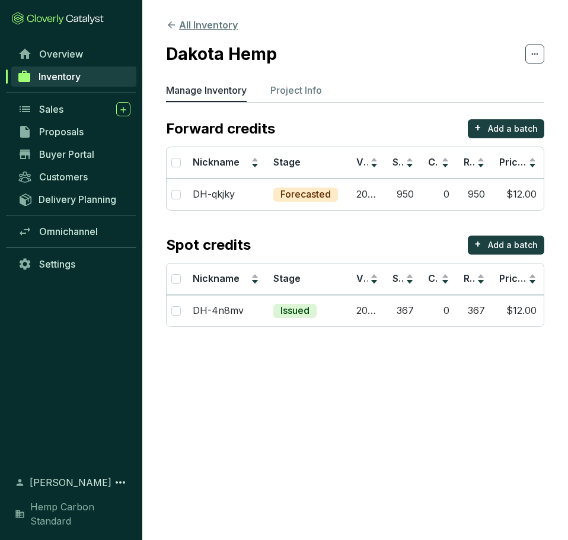
click at [166, 24] on icon at bounding box center [171, 25] width 11 height 11
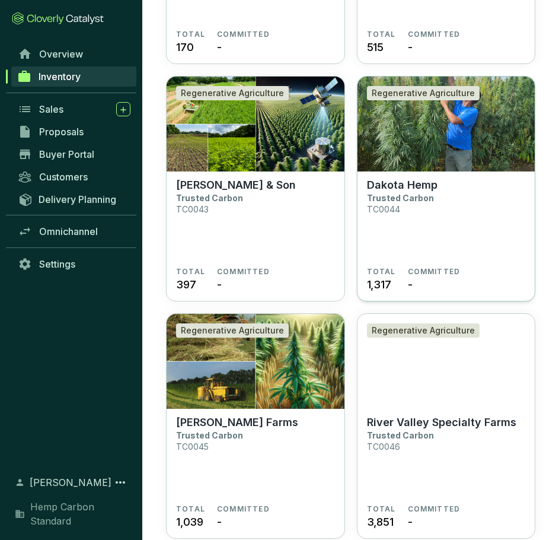
scroll to position [2846, 0]
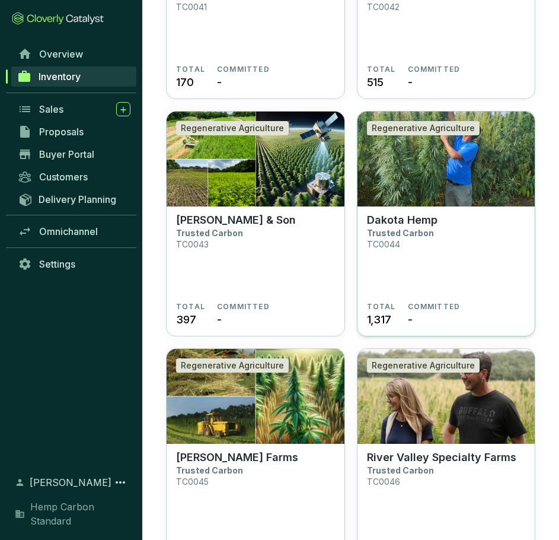
click at [465, 238] on section "Dakota Hemp Trusted Carbon TC0044" at bounding box center [446, 257] width 159 height 88
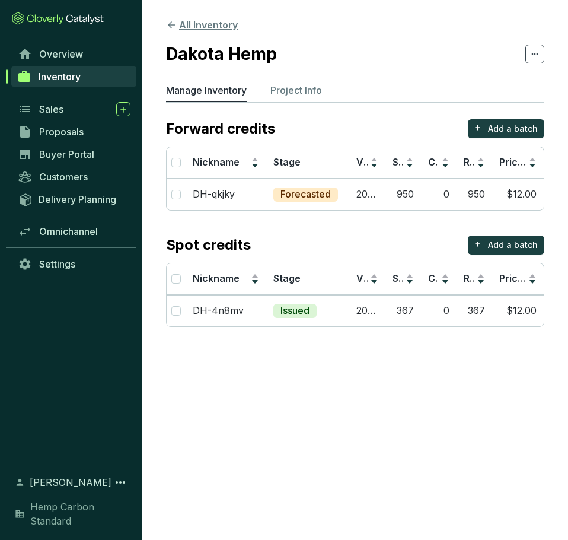
click at [166, 20] on icon at bounding box center [171, 25] width 11 height 11
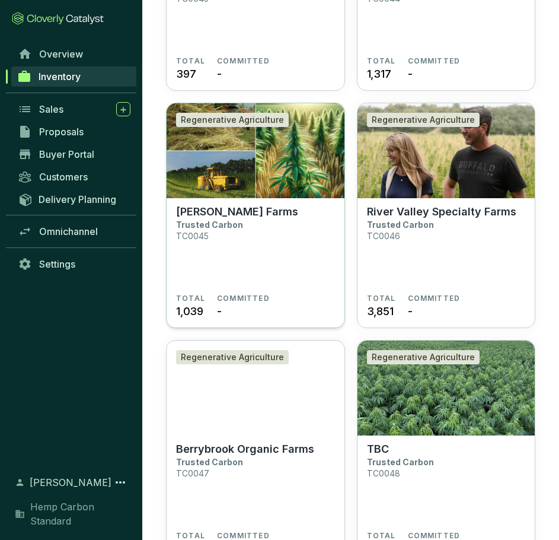
scroll to position [3143, 0]
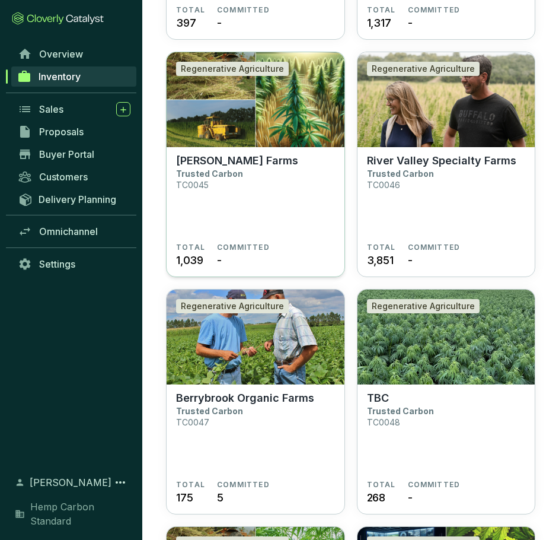
click at [290, 201] on section "Feistner Farms Trusted Carbon TC0045" at bounding box center [255, 198] width 159 height 88
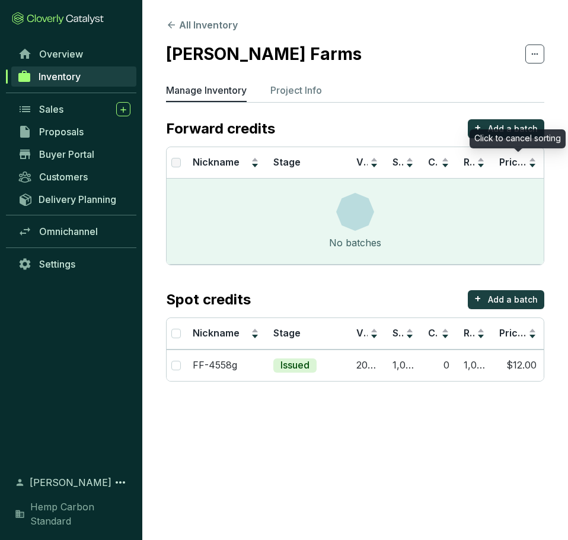
click at [516, 129] on div "Click to cancel sorting" at bounding box center [518, 138] width 96 height 19
click at [432, 129] on div "Forward credits + Add a batch" at bounding box center [355, 128] width 378 height 19
click at [518, 129] on p "Add a batch" at bounding box center [513, 129] width 50 height 12
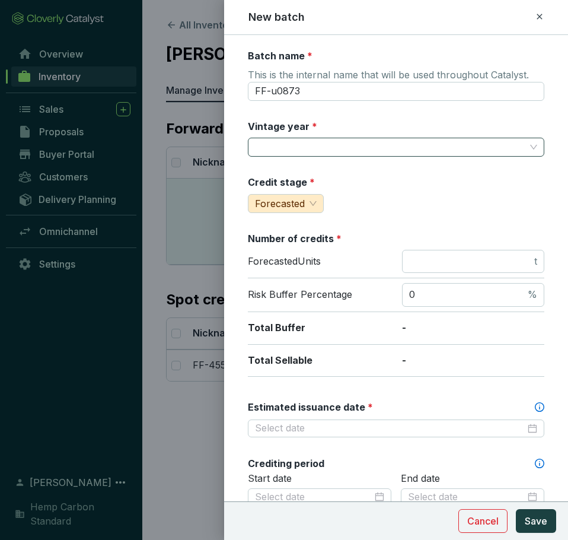
click at [319, 146] on input "Vintage year *" at bounding box center [390, 147] width 270 height 18
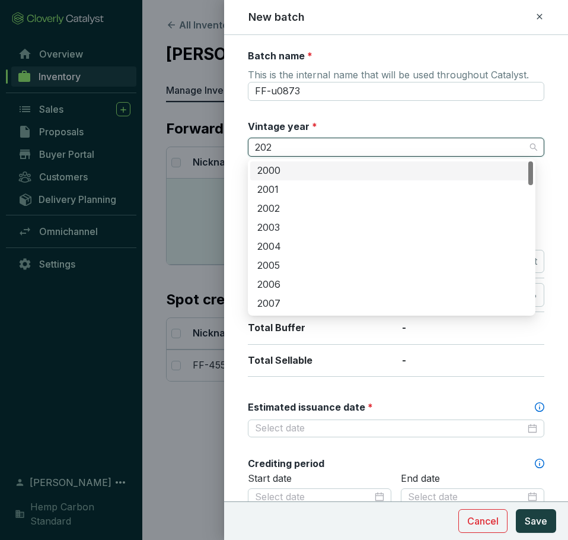
type input "2025"
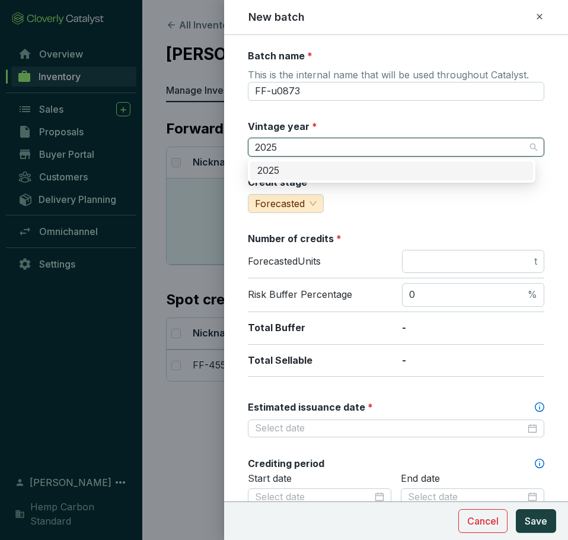
click at [320, 171] on div "2025" at bounding box center [391, 170] width 269 height 13
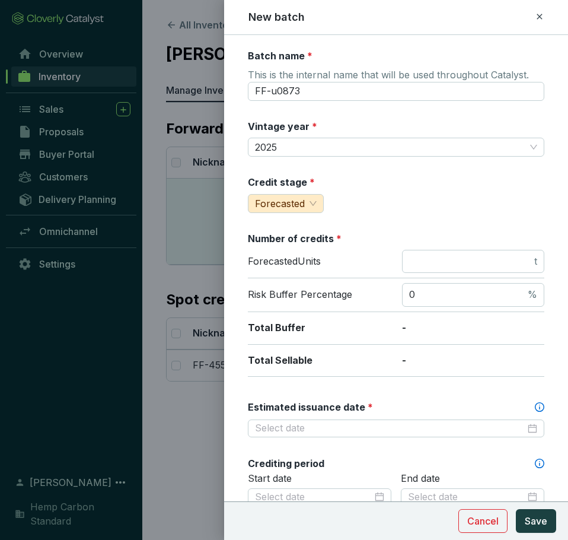
click at [433, 213] on div "Batch name * This is the internal name that will be used throughout Catalyst. F…" at bounding box center [396, 468] width 296 height 838
click at [451, 219] on div "Batch name * This is the internal name that will be used throughout Catalyst. F…" at bounding box center [396, 468] width 296 height 838
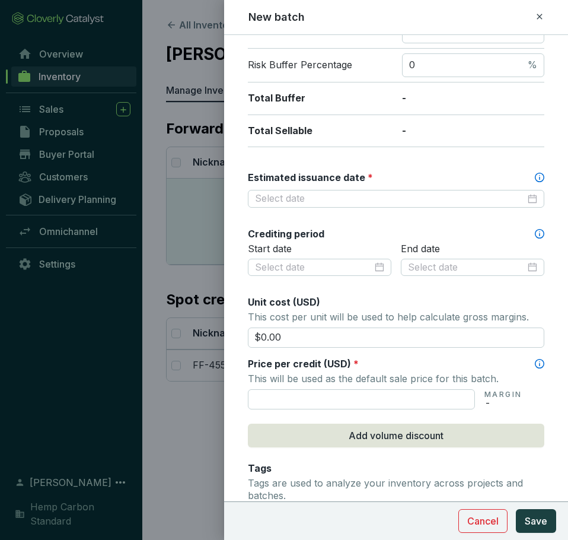
scroll to position [296, 0]
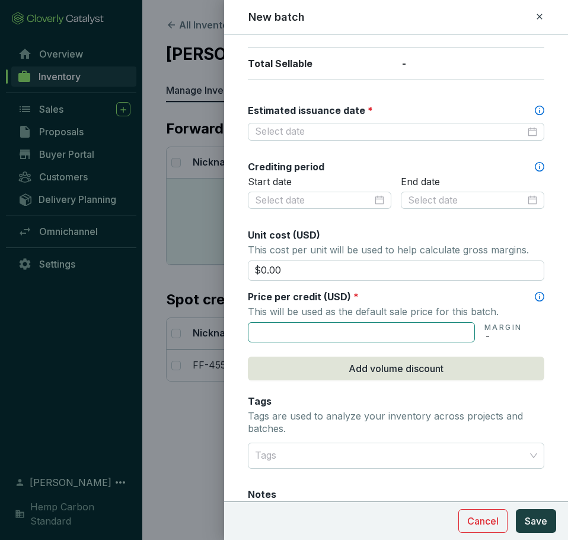
click at [383, 331] on input "text" at bounding box center [361, 332] width 227 height 20
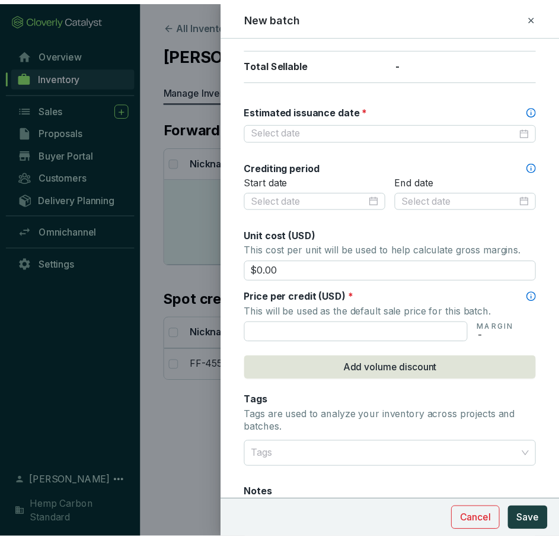
scroll to position [0, 0]
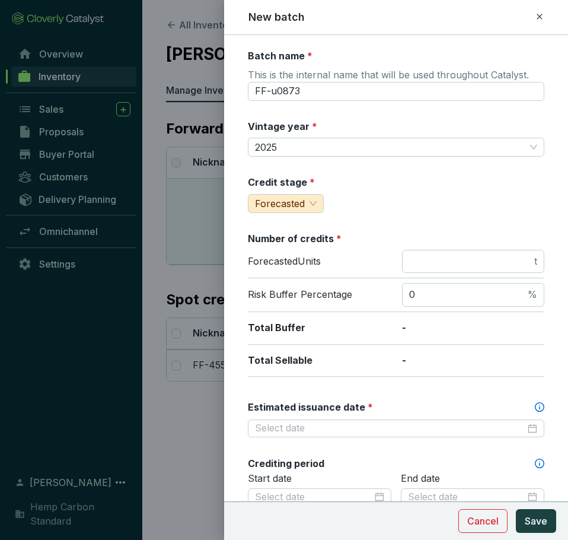
click at [536, 18] on icon at bounding box center [539, 16] width 9 height 14
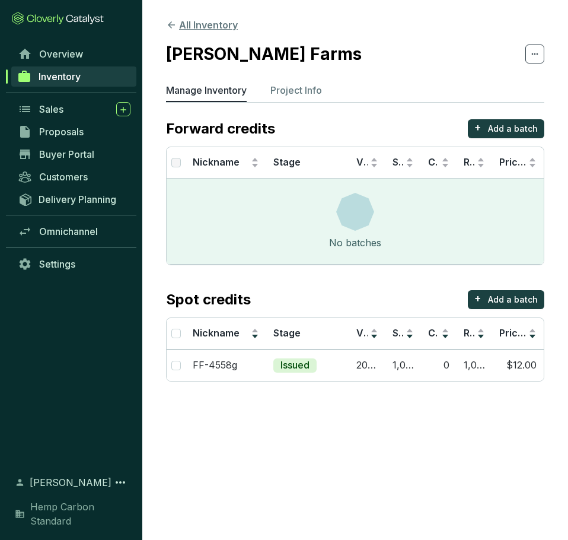
click at [172, 28] on icon at bounding box center [171, 25] width 11 height 11
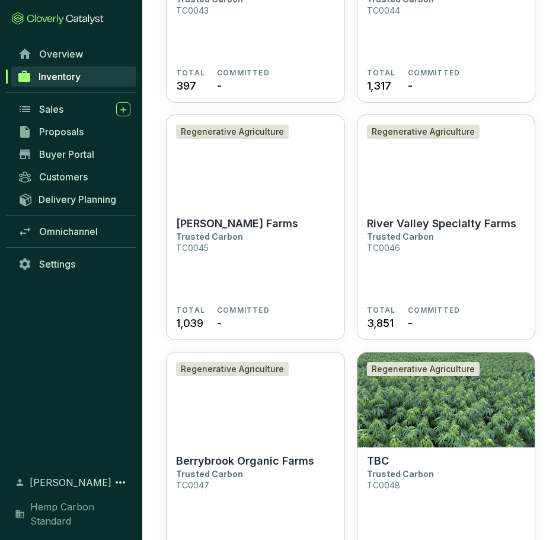
scroll to position [3143, 0]
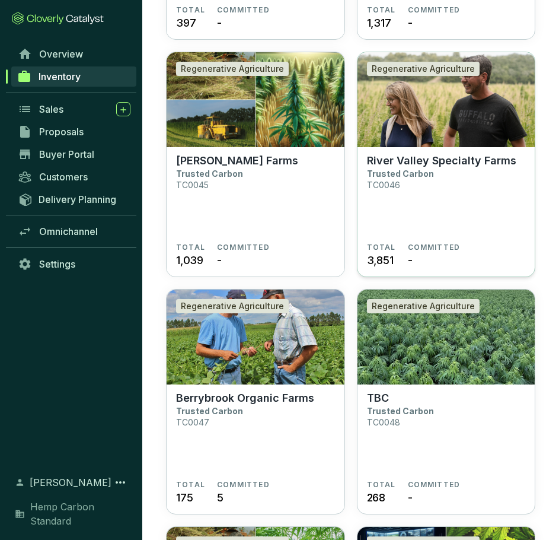
click at [500, 192] on section "River Valley Specialty Farms Trusted Carbon TC0046" at bounding box center [446, 198] width 159 height 88
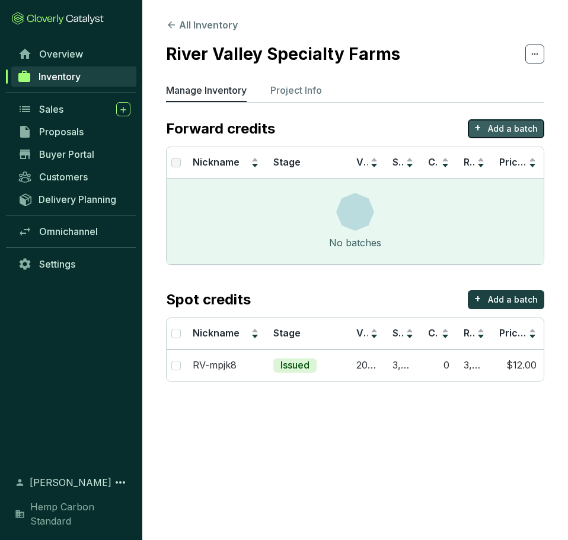
click at [509, 130] on p "Add a batch" at bounding box center [513, 129] width 50 height 12
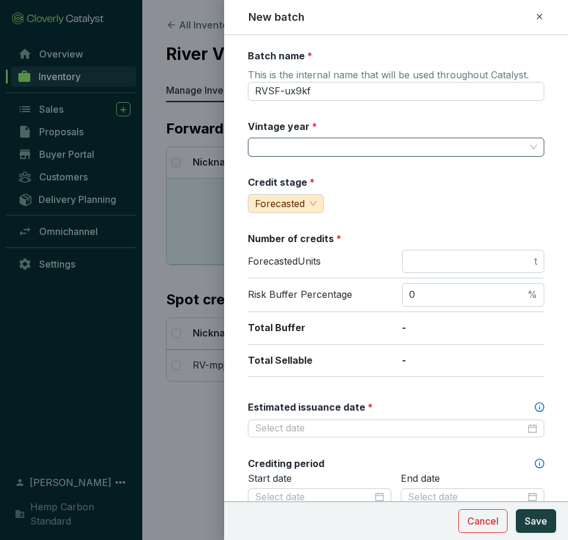
click at [396, 145] on input "Vintage year *" at bounding box center [390, 147] width 270 height 18
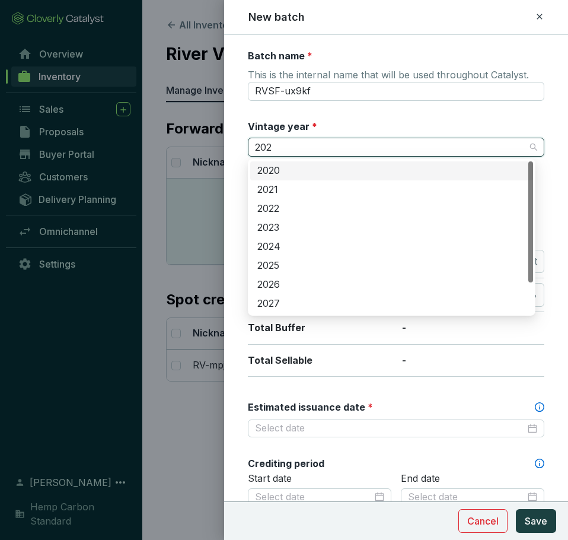
type input "2025"
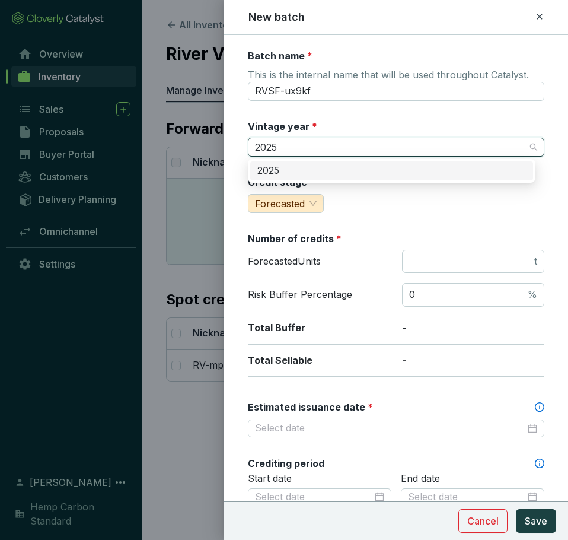
click at [407, 170] on div "2025" at bounding box center [391, 170] width 269 height 13
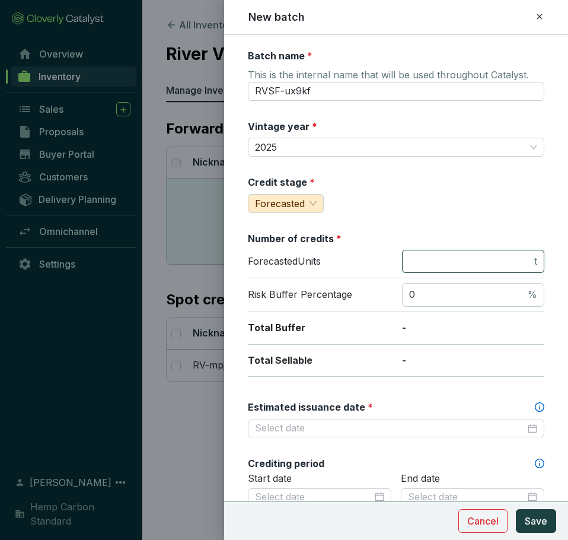
click at [450, 266] on input "number" at bounding box center [470, 261] width 123 height 13
type input "3"
type input "6035"
click at [454, 187] on div "Credit stage * Forecasted" at bounding box center [396, 194] width 296 height 37
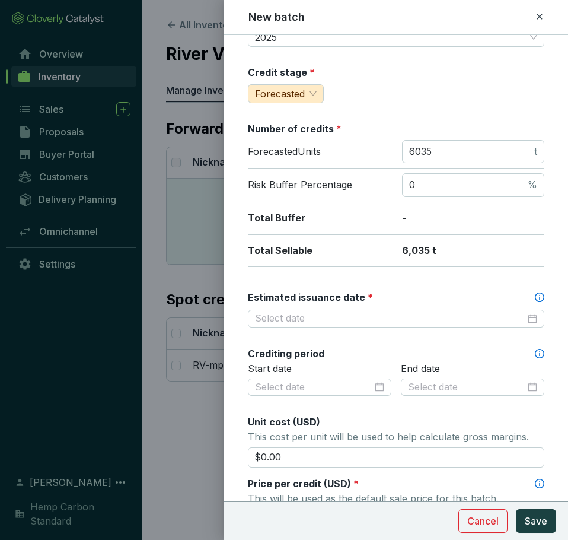
scroll to position [119, 0]
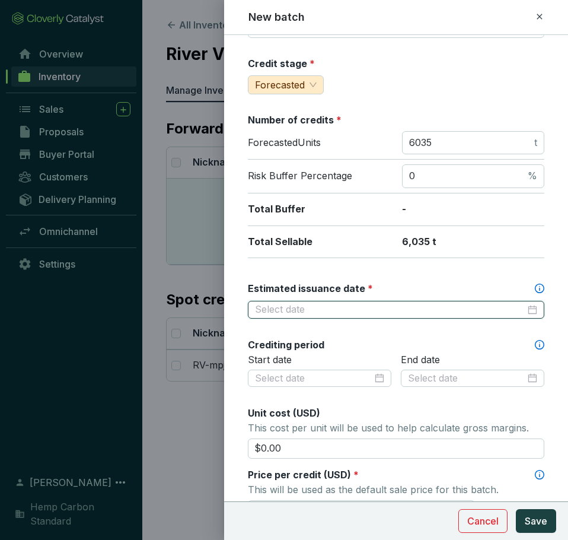
click at [457, 310] on input "Estimated issuance date *" at bounding box center [390, 309] width 270 height 13
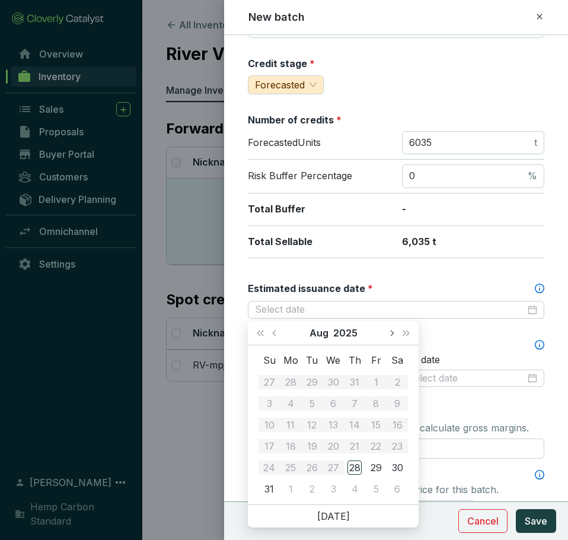
click at [390, 337] on button "Next month (PageDown)" at bounding box center [391, 333] width 15 height 24
click at [401, 336] on button "Next year (Control + right)" at bounding box center [405, 333] width 15 height 24
click at [276, 333] on span "Previous month (PageUp)" at bounding box center [275, 333] width 6 height 6
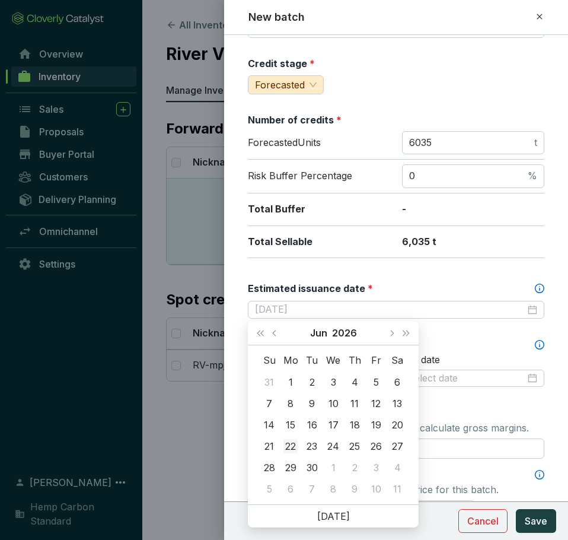
type input "2026-06-22"
click at [291, 448] on div "22" at bounding box center [290, 446] width 14 height 14
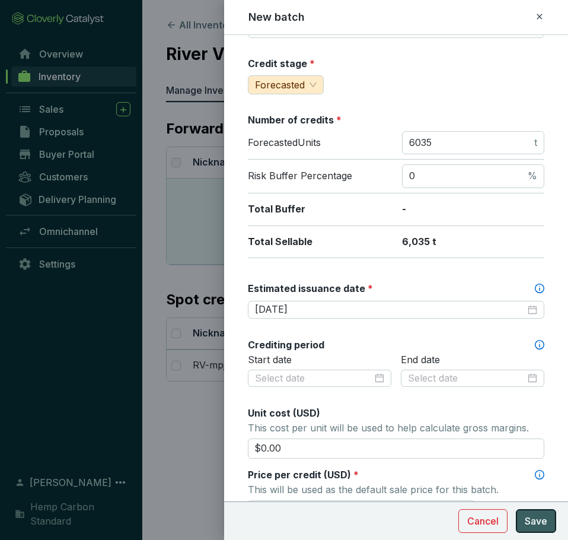
click at [534, 515] on span "Save" at bounding box center [536, 521] width 23 height 14
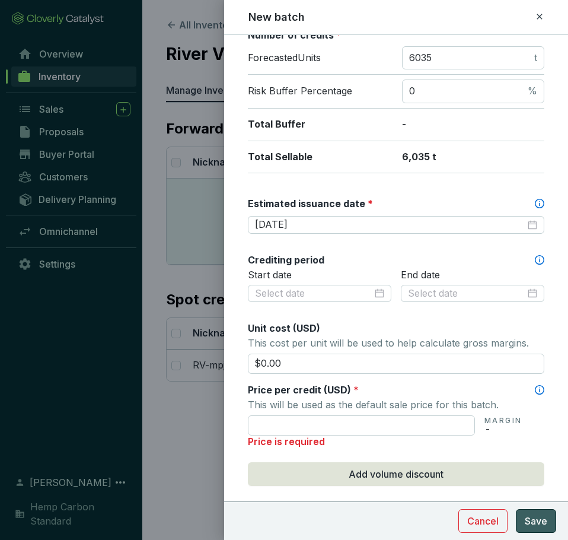
scroll to position [356, 0]
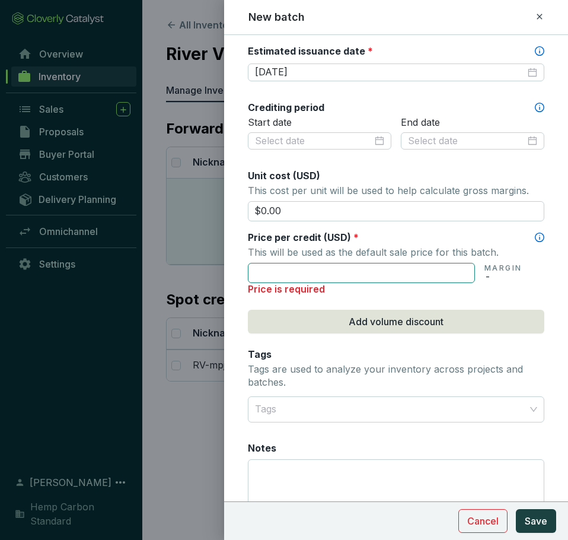
click at [302, 271] on input "text" at bounding box center [361, 273] width 227 height 20
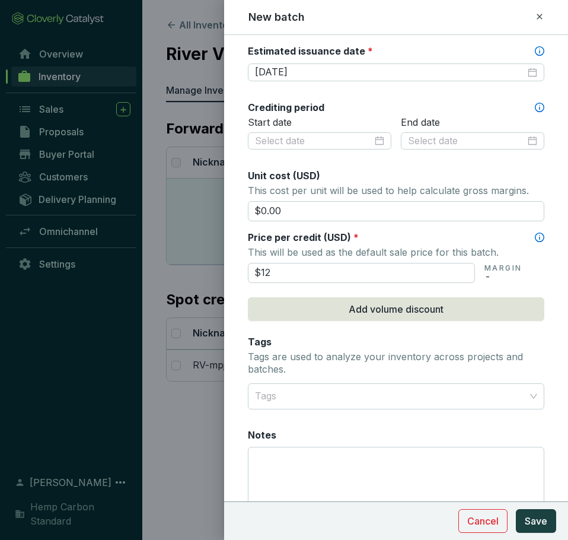
type input "$12.00"
click at [326, 244] on p "This will be used as the default sale price for this batch." at bounding box center [396, 252] width 296 height 17
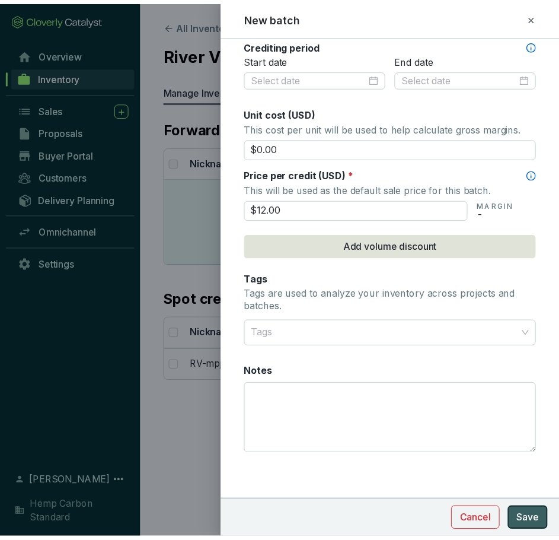
scroll to position [419, 0]
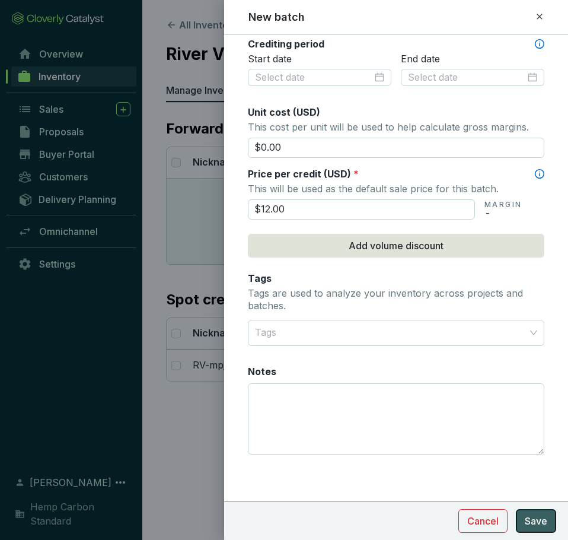
click at [540, 524] on span "Save" at bounding box center [536, 521] width 23 height 14
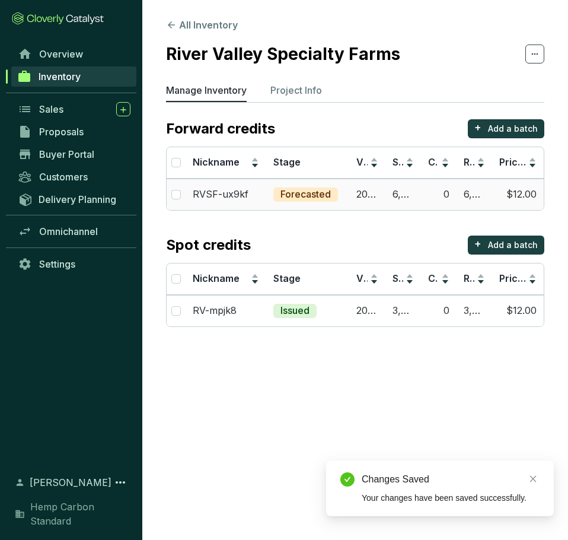
click at [344, 190] on td "Forecasted" at bounding box center [307, 193] width 83 height 31
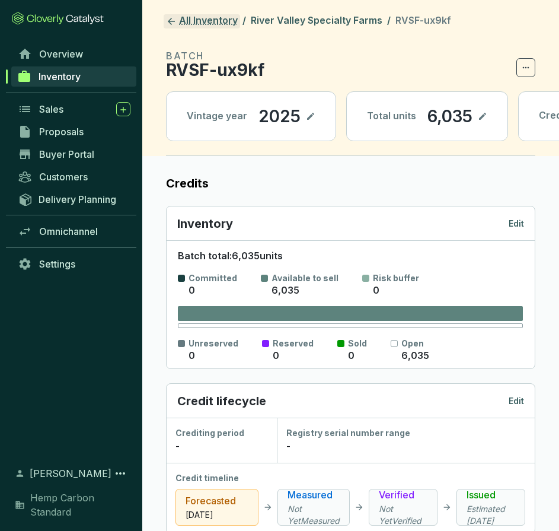
click at [179, 24] on link "All Inventory" at bounding box center [202, 21] width 76 height 14
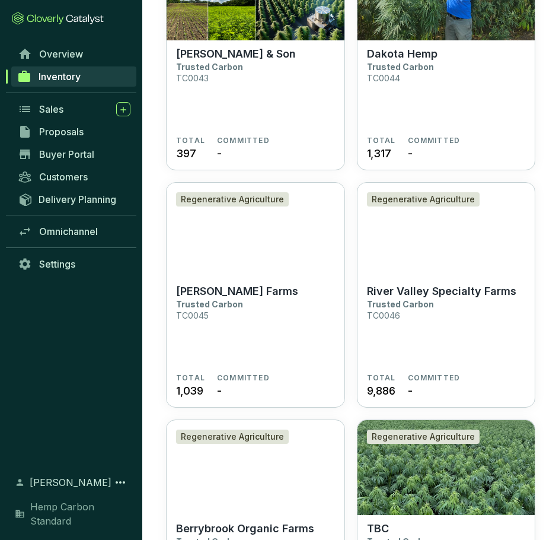
scroll to position [3202, 0]
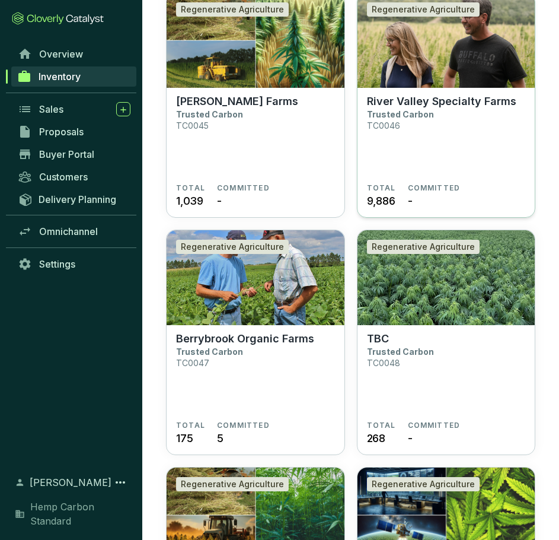
click at [483, 165] on section "River Valley Specialty Farms Trusted Carbon TC0046" at bounding box center [446, 139] width 159 height 88
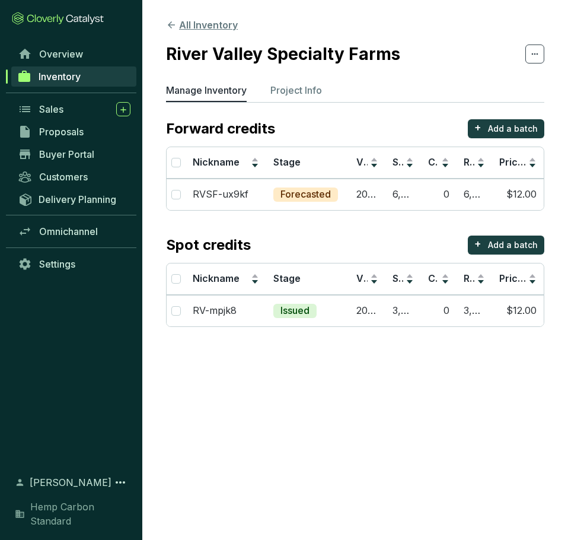
click at [172, 25] on icon at bounding box center [171, 25] width 11 height 11
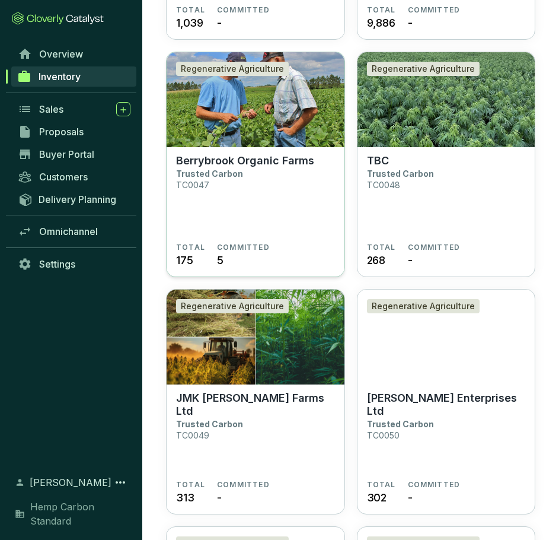
scroll to position [3439, 0]
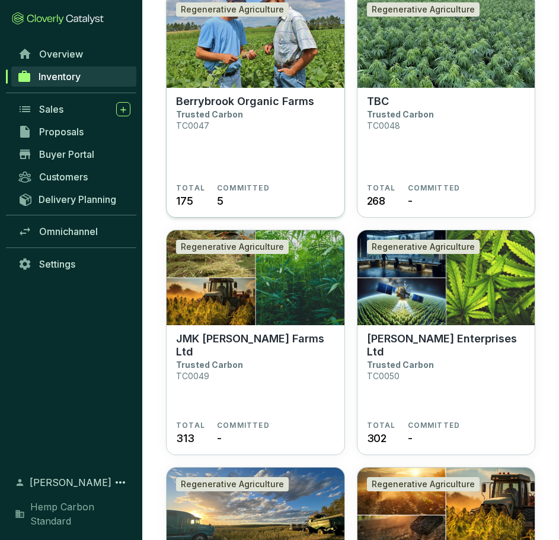
click at [276, 184] on section "TOTAL 175 COMMITTED 5" at bounding box center [255, 195] width 159 height 25
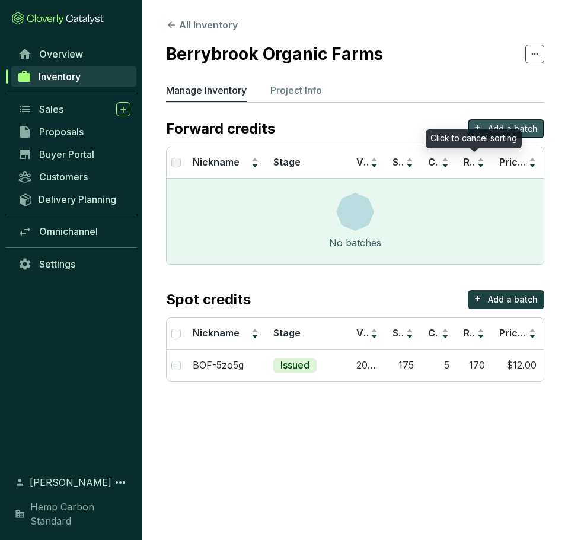
click at [497, 128] on p "Add a batch" at bounding box center [513, 129] width 50 height 12
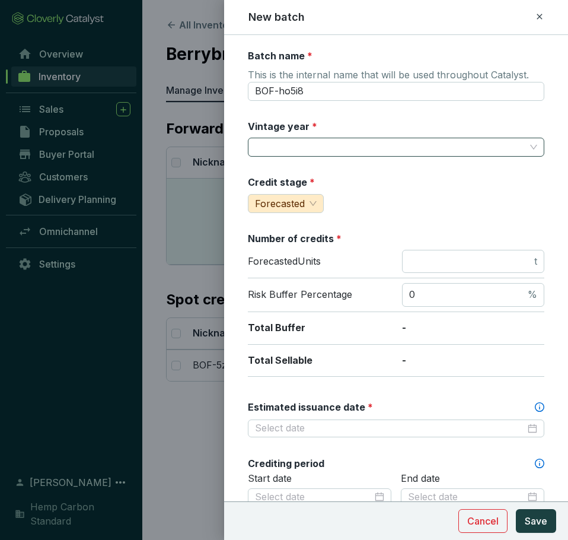
click at [326, 147] on input "Vintage year *" at bounding box center [390, 147] width 270 height 18
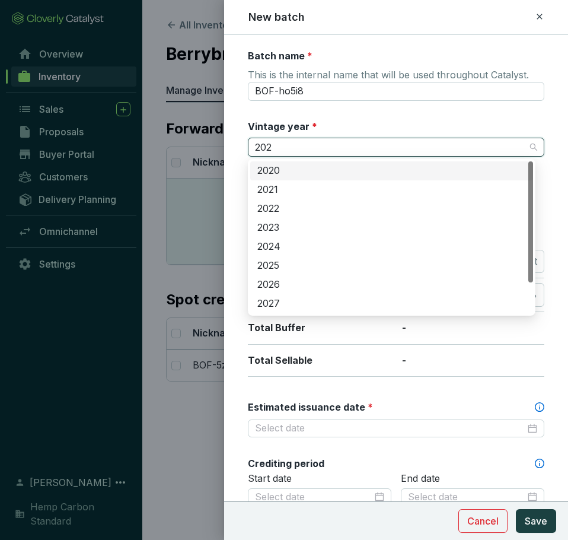
type input "2025"
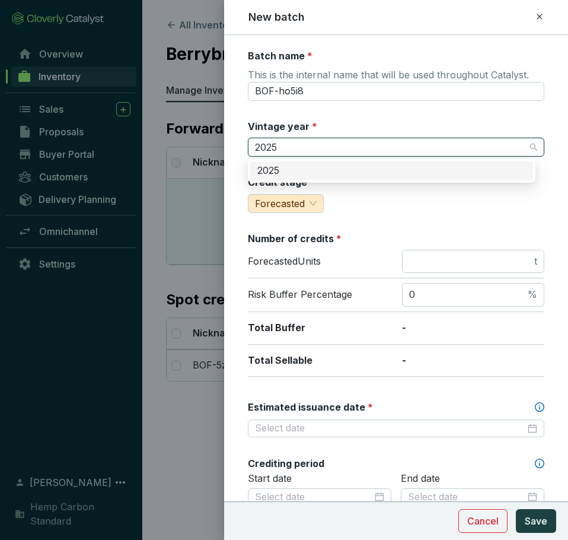
click at [324, 167] on div "2025" at bounding box center [391, 170] width 269 height 13
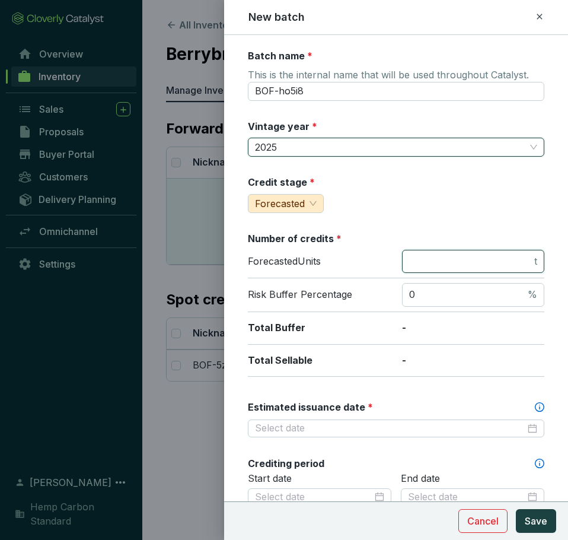
click at [410, 264] on input "number" at bounding box center [470, 261] width 123 height 13
type input "125"
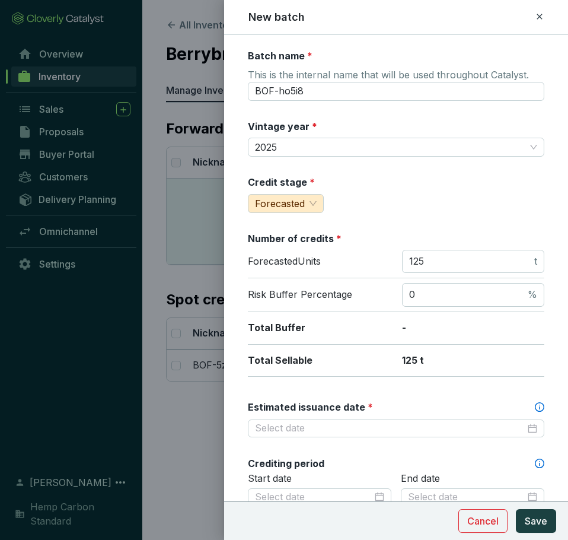
click at [419, 203] on div "Credit stage * Forecasted" at bounding box center [396, 194] width 296 height 37
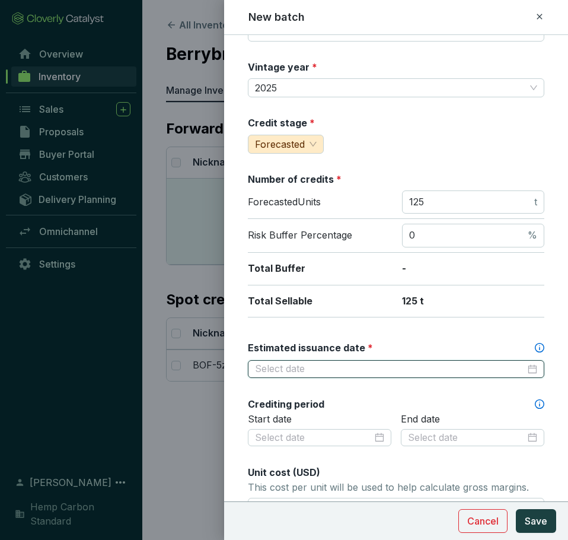
click at [361, 369] on input "Estimated issuance date *" at bounding box center [390, 368] width 270 height 13
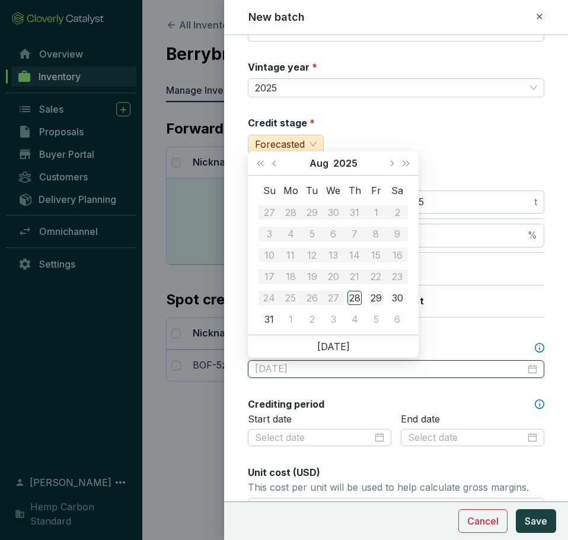
type input "2025-08-29"
click at [391, 167] on button "Next month (PageDown)" at bounding box center [391, 163] width 15 height 24
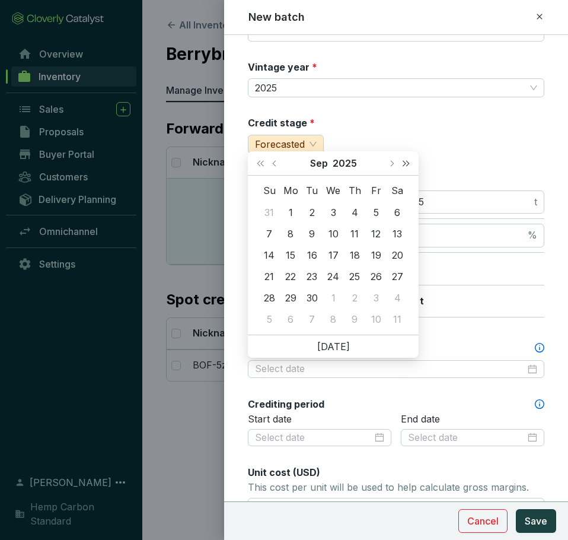
click at [408, 168] on button "Next year (Control + right)" at bounding box center [405, 163] width 15 height 24
click at [276, 164] on span "Previous month (PageUp)" at bounding box center [275, 163] width 6 height 6
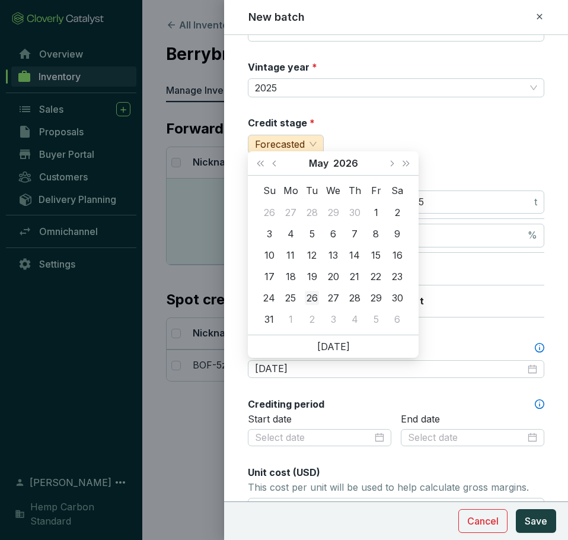
type input "2026-05-26"
click at [315, 299] on div "26" at bounding box center [312, 298] width 14 height 14
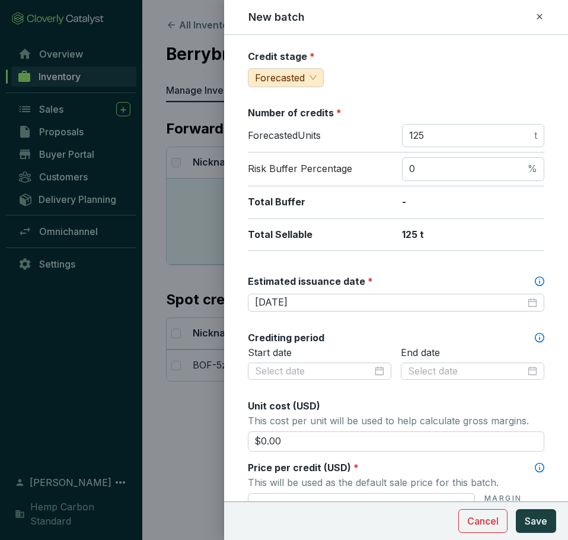
scroll to position [237, 0]
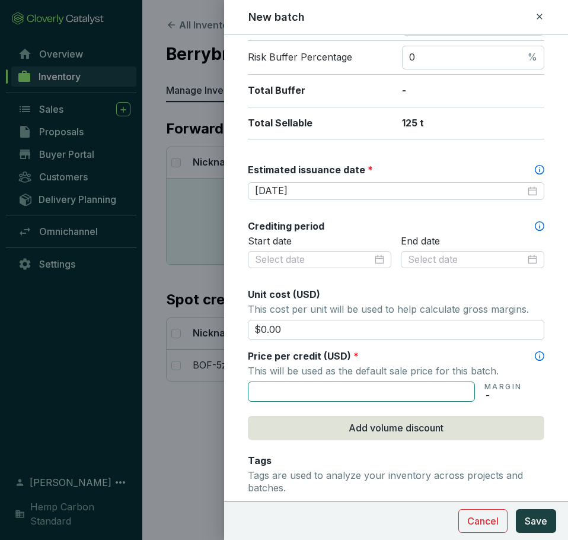
click at [365, 388] on input "text" at bounding box center [361, 391] width 227 height 20
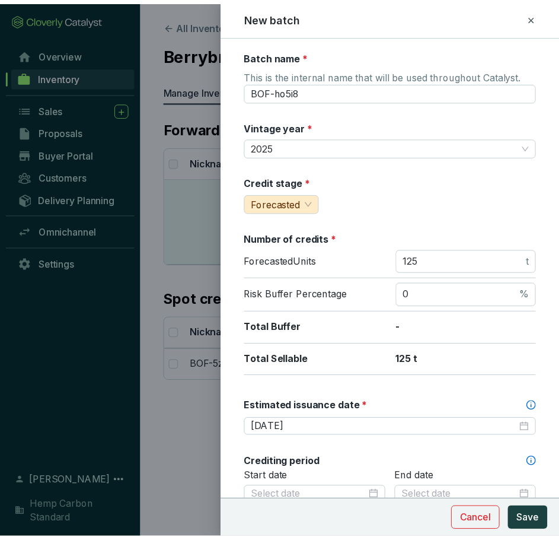
scroll to position [419, 0]
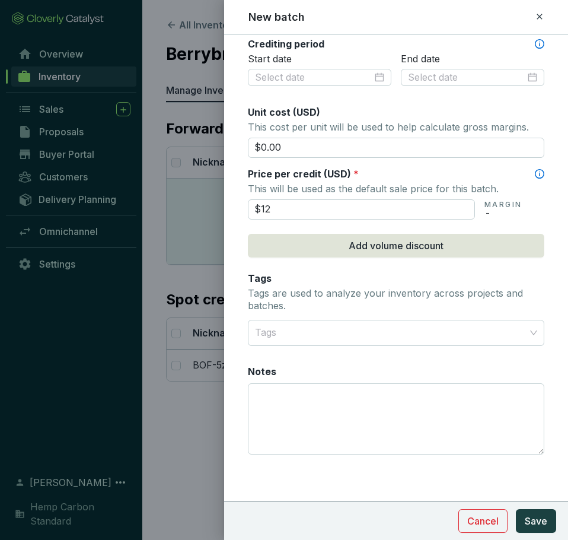
type input "$12.00"
click at [528, 508] on section "Cancel Save" at bounding box center [396, 520] width 344 height 39
click at [528, 522] on span "Save" at bounding box center [536, 521] width 23 height 14
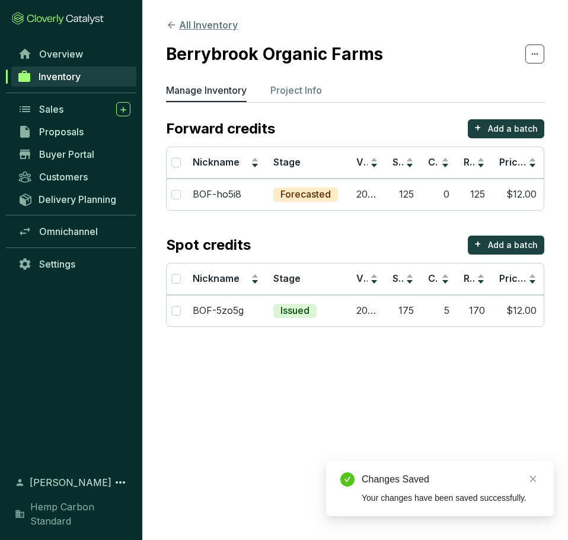
click at [177, 31] on button "All Inventory" at bounding box center [202, 25] width 72 height 14
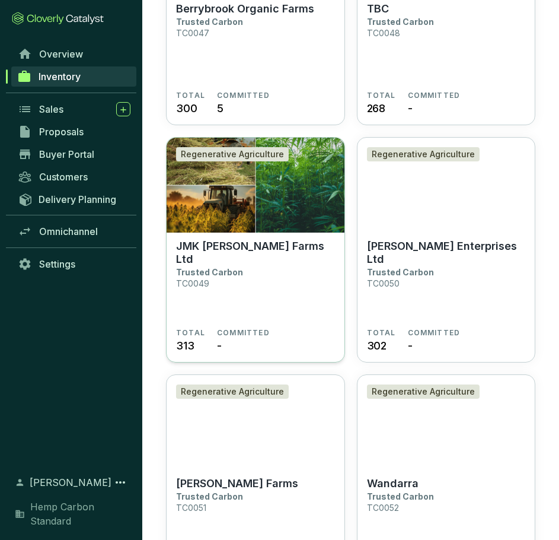
scroll to position [3558, 0]
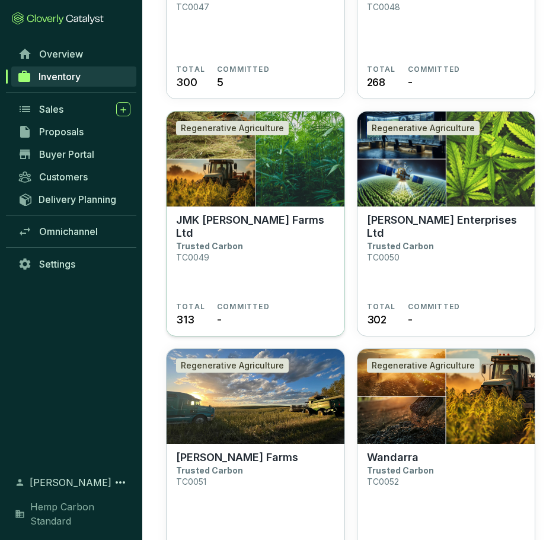
click at [309, 263] on section "JMK Kreft Farms Ltd Trusted Carbon TC0049" at bounding box center [255, 257] width 159 height 88
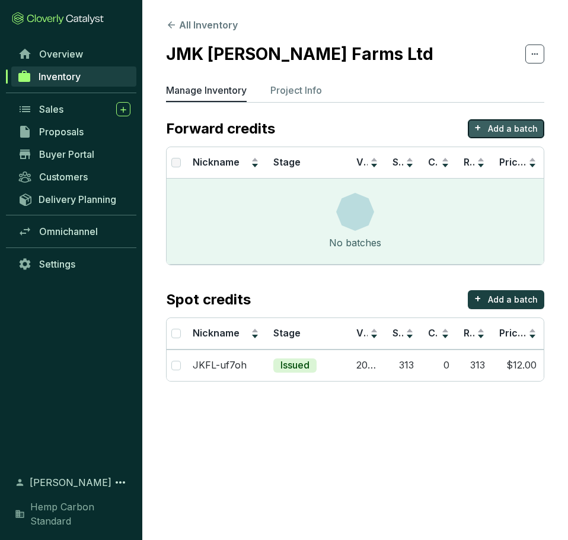
click at [493, 127] on p "Add a batch" at bounding box center [513, 129] width 50 height 12
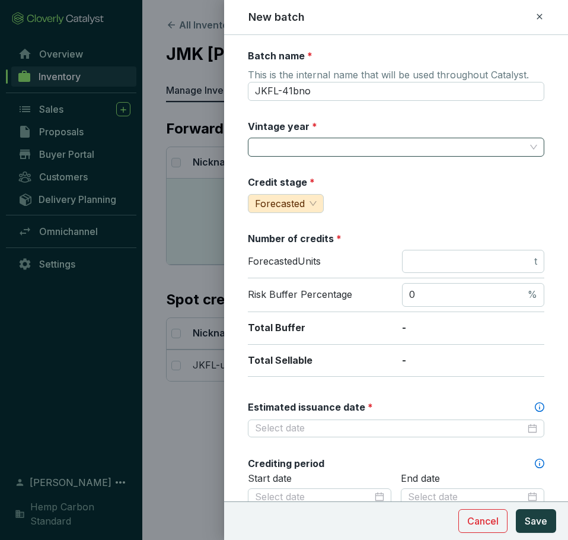
click at [389, 142] on input "Vintage year *" at bounding box center [390, 147] width 270 height 18
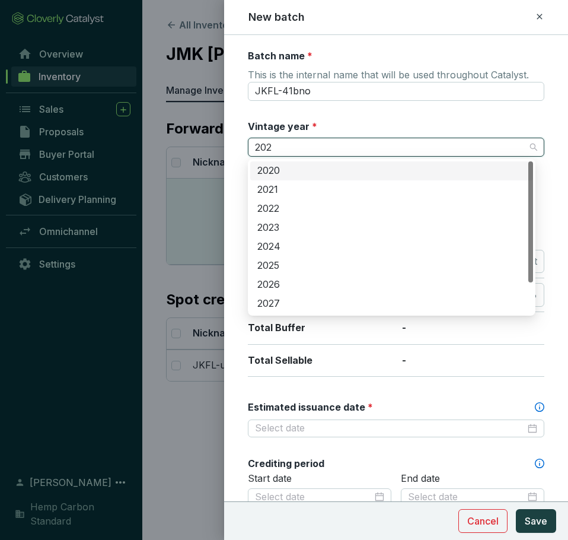
type input "2025"
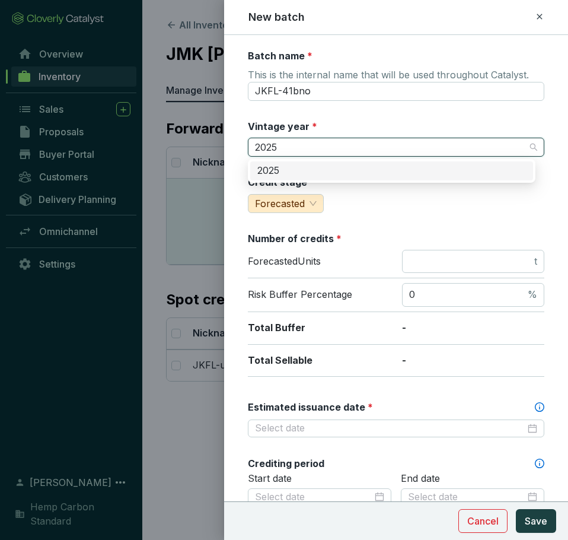
click at [326, 177] on div "2025" at bounding box center [391, 170] width 283 height 19
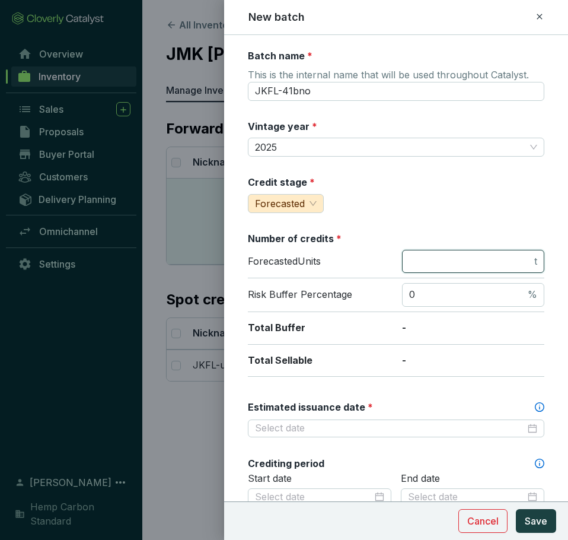
click at [447, 263] on input "number" at bounding box center [470, 261] width 123 height 13
type input "638"
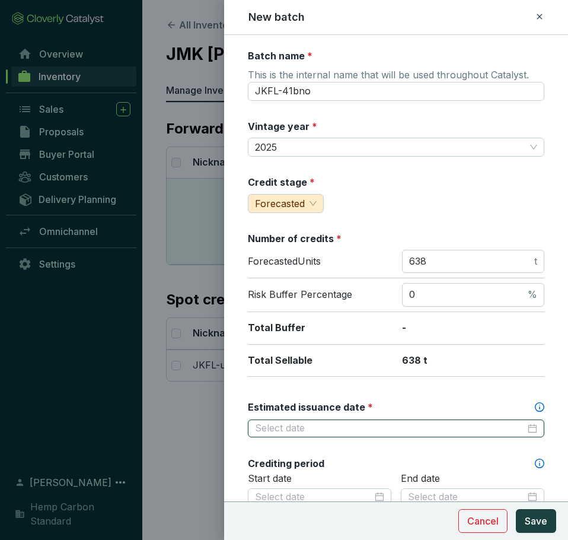
click at [436, 422] on input "Estimated issuance date *" at bounding box center [390, 428] width 270 height 13
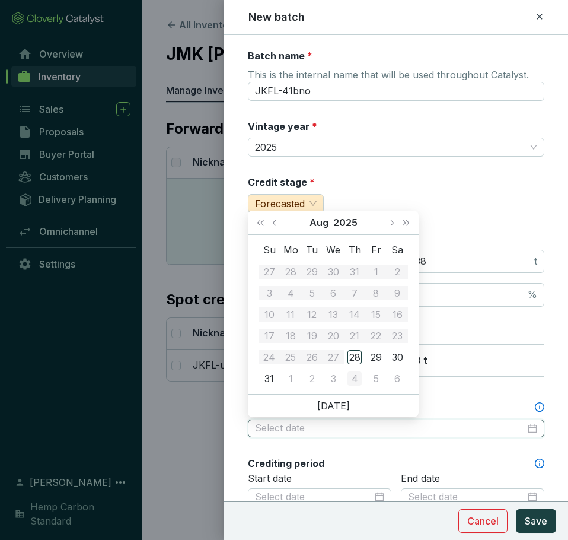
type input "2025-09-04"
click at [260, 217] on button "Last year (Control + left)" at bounding box center [260, 223] width 15 height 24
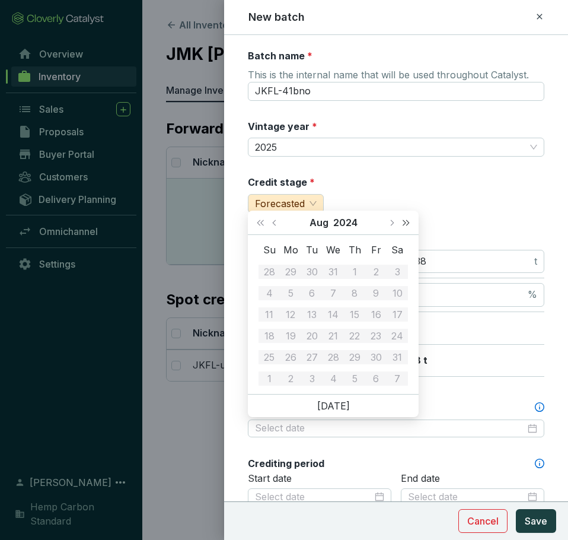
click at [406, 227] on button "Next year (Control + right)" at bounding box center [405, 223] width 15 height 24
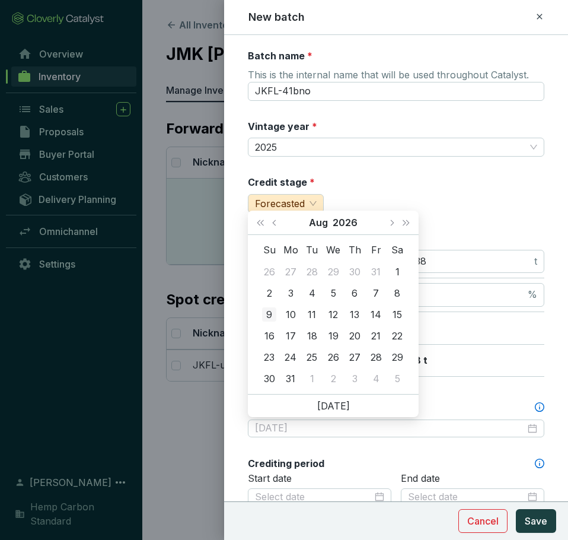
type input "2026-08-09"
click at [279, 305] on td "9" at bounding box center [269, 314] width 21 height 21
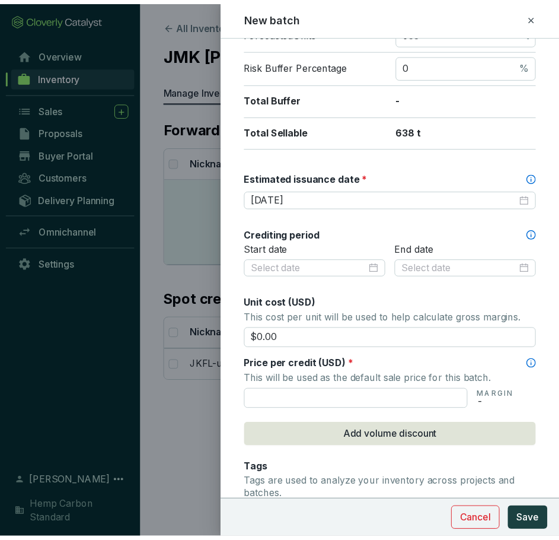
scroll to position [237, 0]
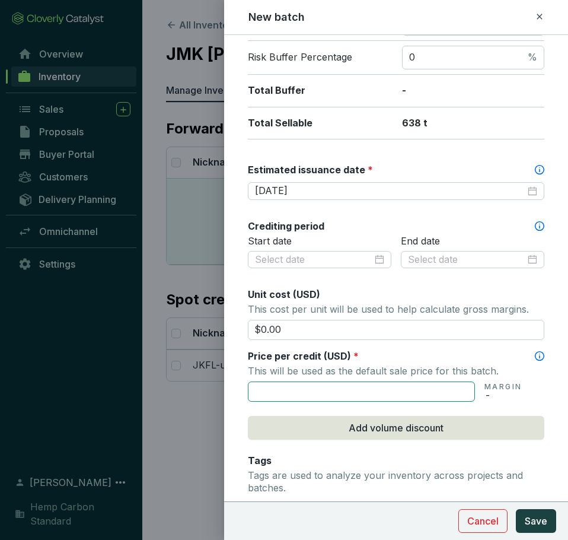
click at [412, 393] on input "text" at bounding box center [361, 391] width 227 height 20
type input "$12.00"
click at [529, 515] on span "Save" at bounding box center [536, 521] width 23 height 14
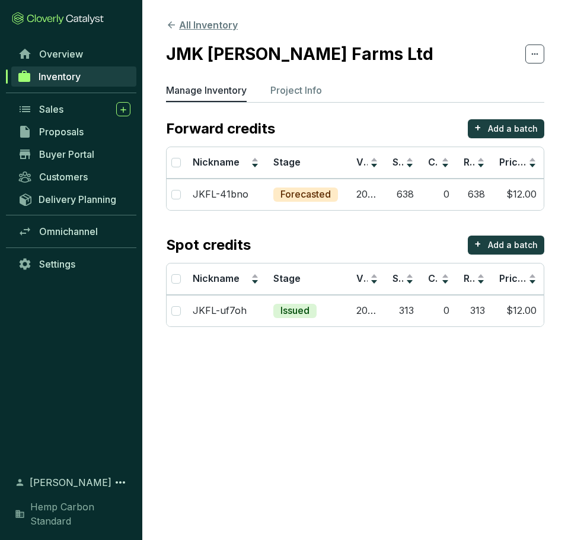
click at [169, 24] on icon at bounding box center [171, 24] width 7 height 7
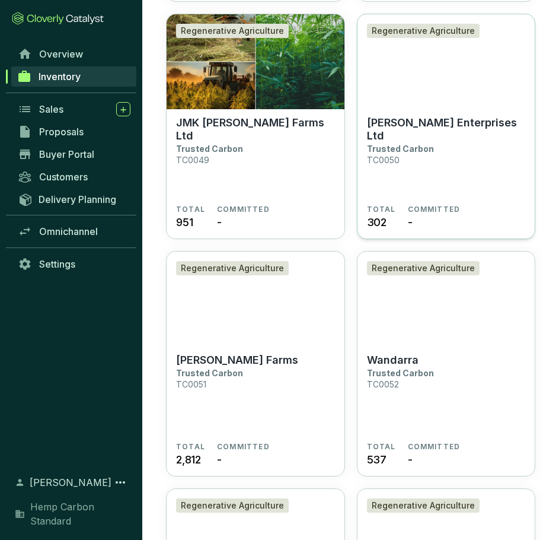
scroll to position [3677, 0]
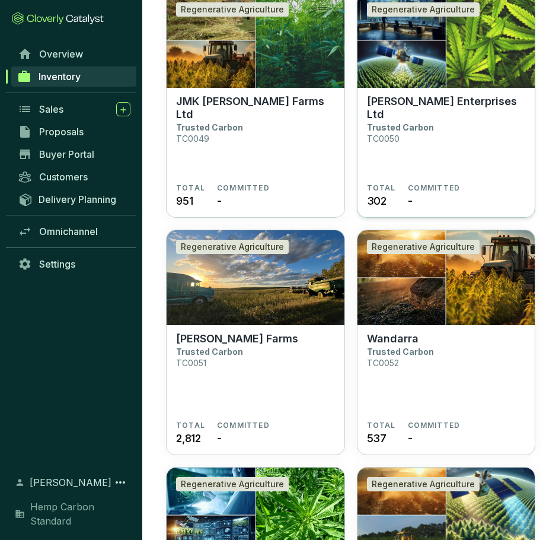
click at [483, 144] on section "Veenstra Enterprises Ltd Trusted Carbon TC0050" at bounding box center [446, 139] width 159 height 88
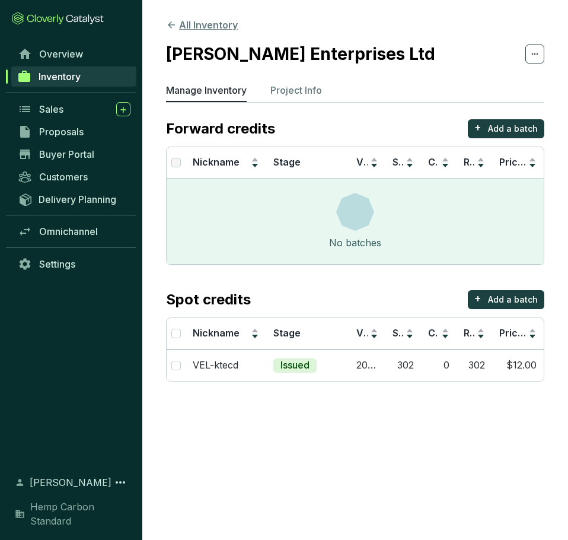
click at [180, 25] on button "All Inventory" at bounding box center [202, 25] width 72 height 14
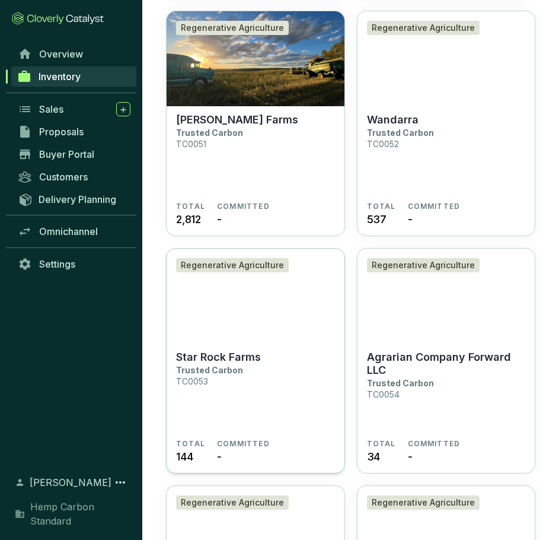
scroll to position [3914, 0]
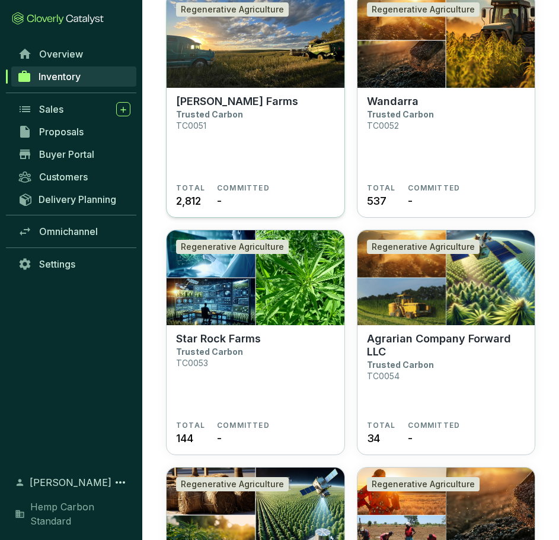
click at [272, 152] on section "[PERSON_NAME] Farms Trusted Carbon TC0051" at bounding box center [255, 139] width 159 height 88
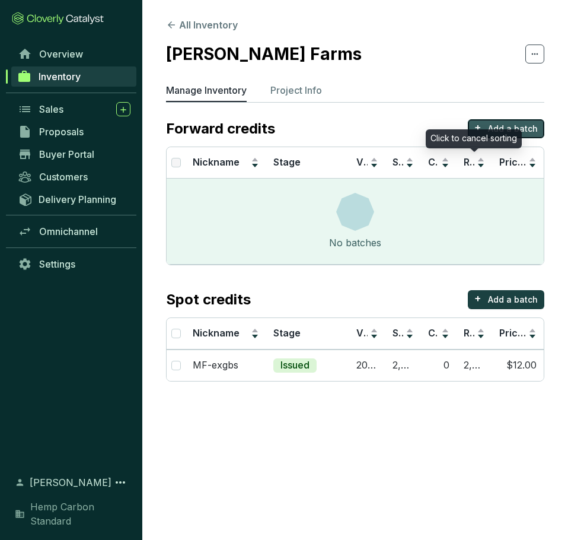
click at [489, 129] on button "+ Add a batch" at bounding box center [506, 128] width 76 height 19
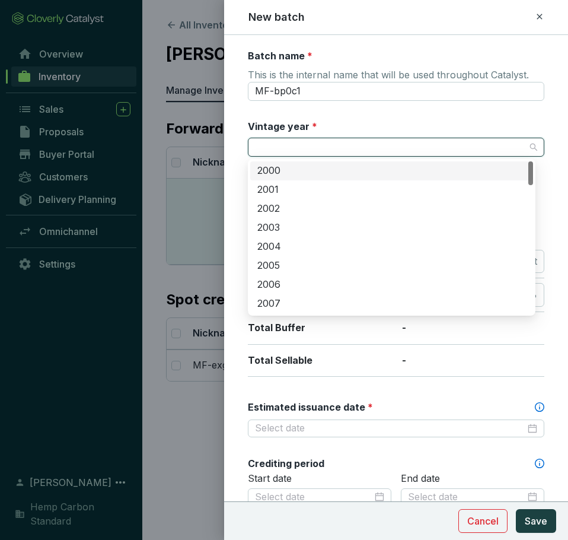
click at [356, 145] on input "Vintage year *" at bounding box center [390, 147] width 270 height 18
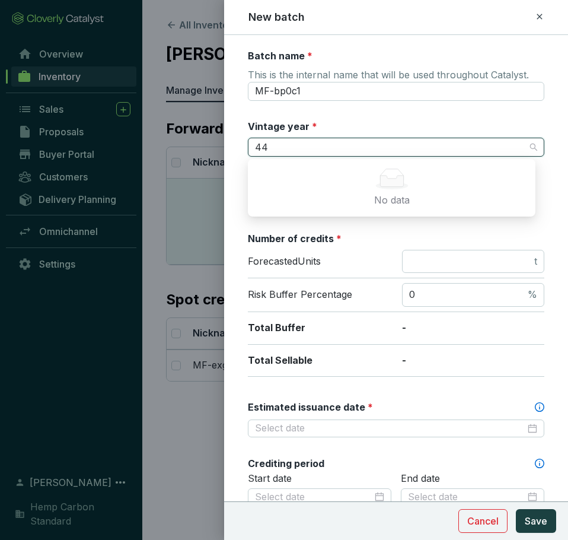
type input "4"
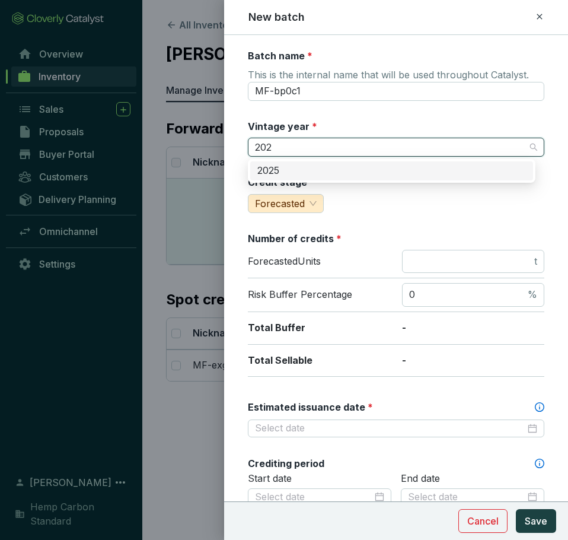
type input "2025"
click at [372, 174] on div "2025" at bounding box center [391, 170] width 269 height 13
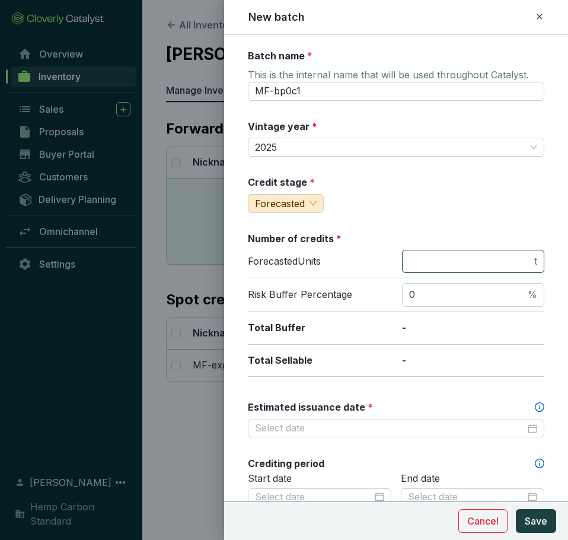
click at [426, 257] on input "number" at bounding box center [470, 261] width 123 height 13
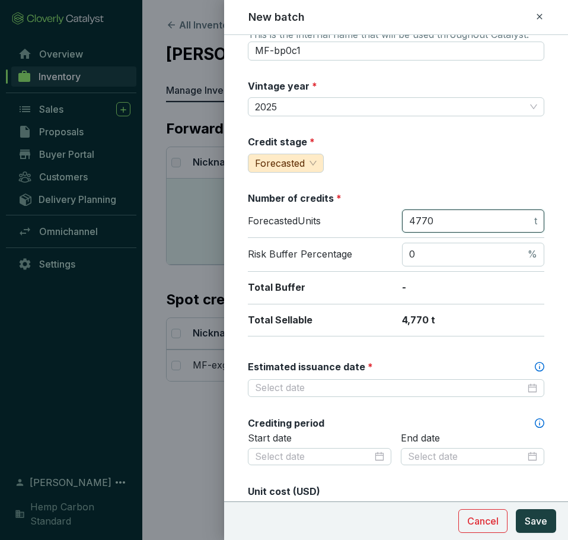
scroll to position [59, 0]
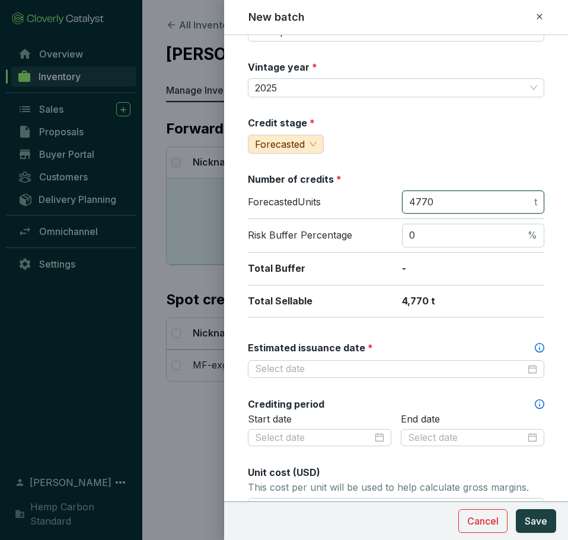
type input "4770"
click at [352, 323] on div "Batch name * This is the internal name that will be used throughout Catalyst. M…" at bounding box center [396, 409] width 296 height 838
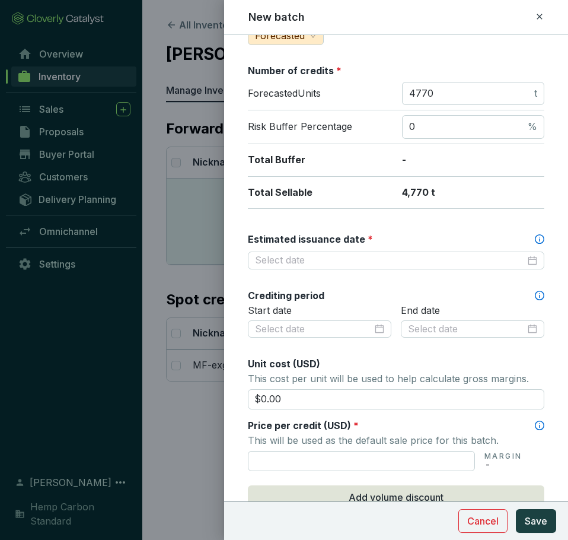
scroll to position [178, 0]
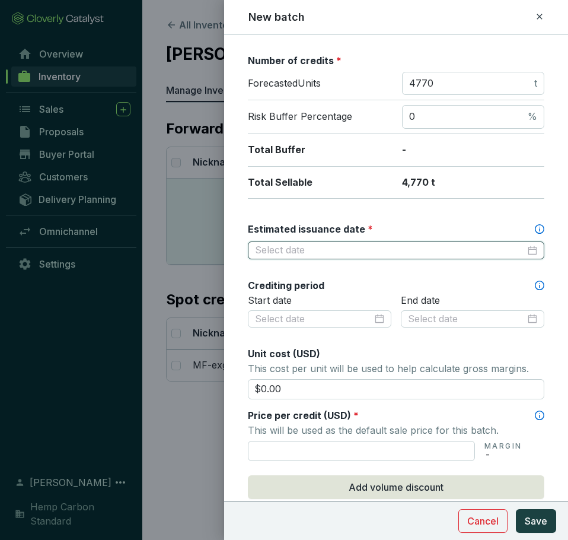
click at [424, 244] on input "Estimated issuance date *" at bounding box center [390, 250] width 270 height 13
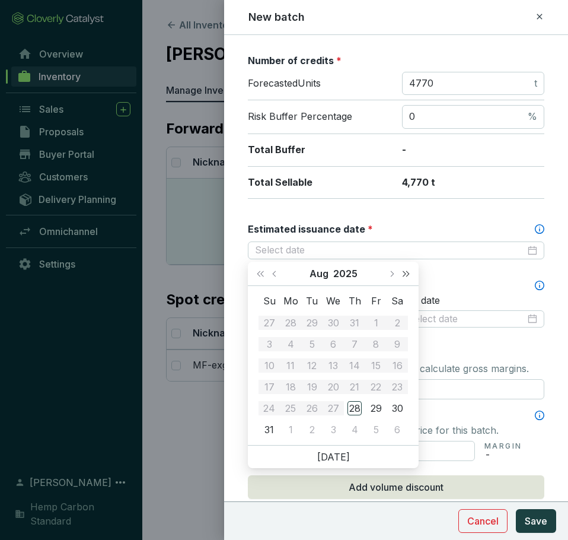
click at [405, 273] on span "Next year (Control + right)" at bounding box center [406, 273] width 6 height 6
click at [264, 276] on button "Last year (Control + left)" at bounding box center [260, 274] width 15 height 24
click at [273, 272] on span "Previous month (PageUp)" at bounding box center [275, 273] width 6 height 6
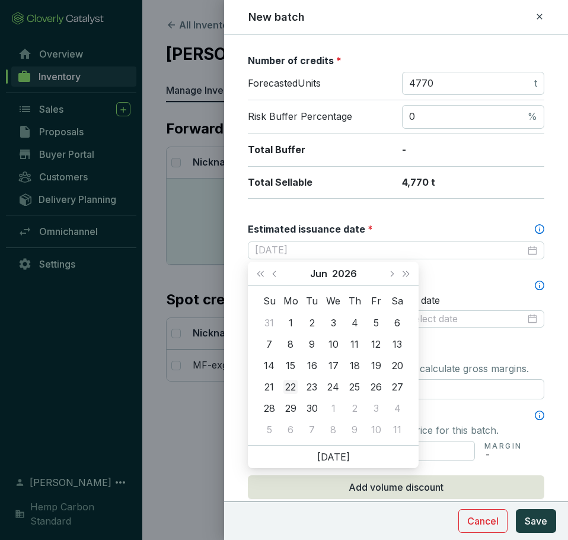
type input "2026-06-22"
click at [290, 388] on div "22" at bounding box center [290, 387] width 14 height 14
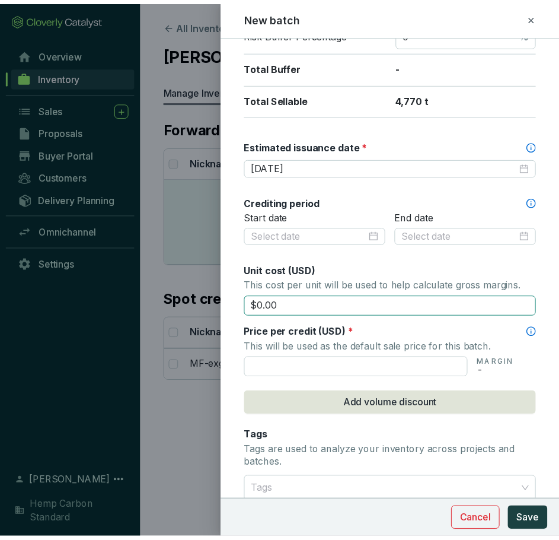
scroll to position [296, 0]
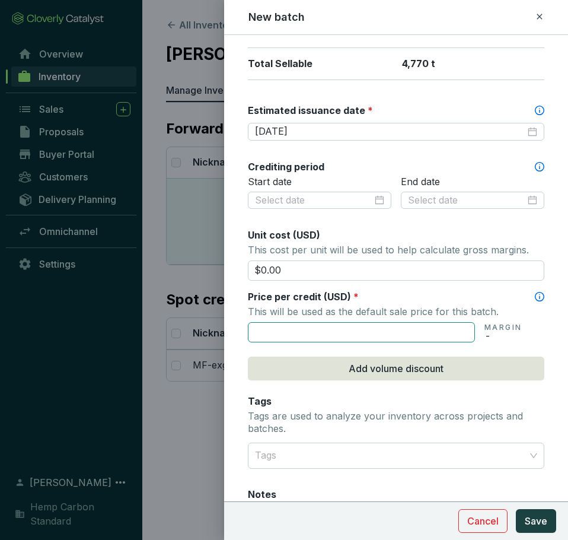
click at [410, 331] on input "text" at bounding box center [361, 332] width 227 height 20
type input "$12.00"
click at [414, 311] on p "This will be used as the default sale price for this batch." at bounding box center [396, 311] width 296 height 17
click at [534, 521] on span "Save" at bounding box center [536, 521] width 23 height 14
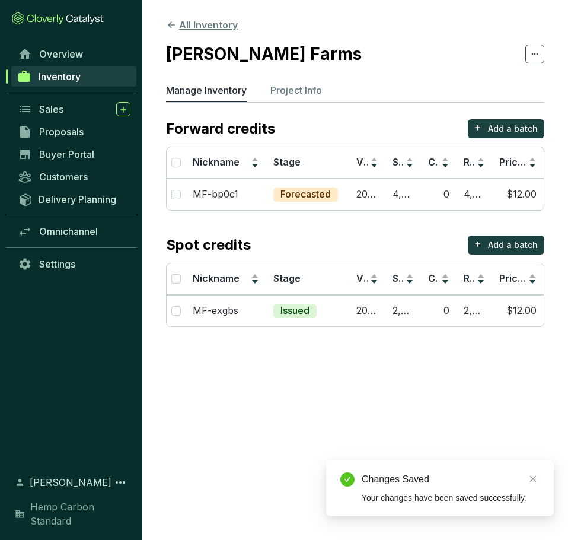
click at [177, 25] on button "All Inventory" at bounding box center [202, 25] width 72 height 14
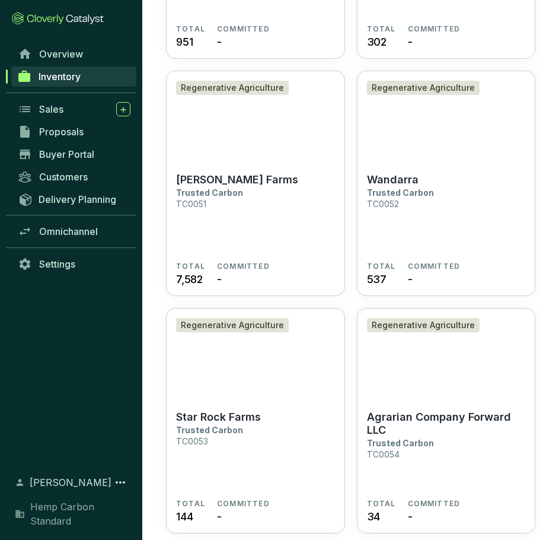
scroll to position [3854, 0]
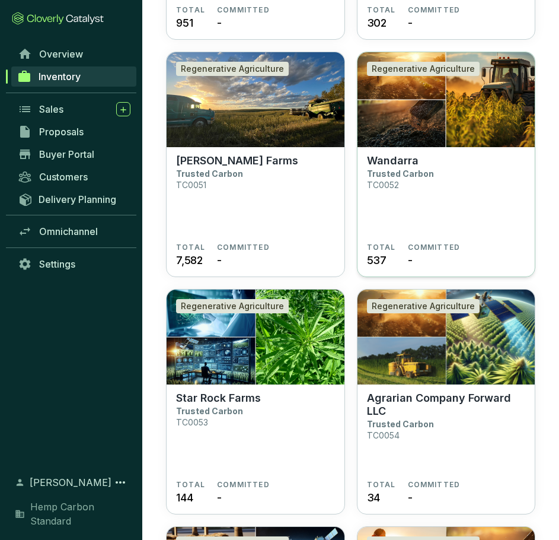
click at [460, 154] on section "Wandarra Trusted Carbon TC0052" at bounding box center [446, 198] width 159 height 88
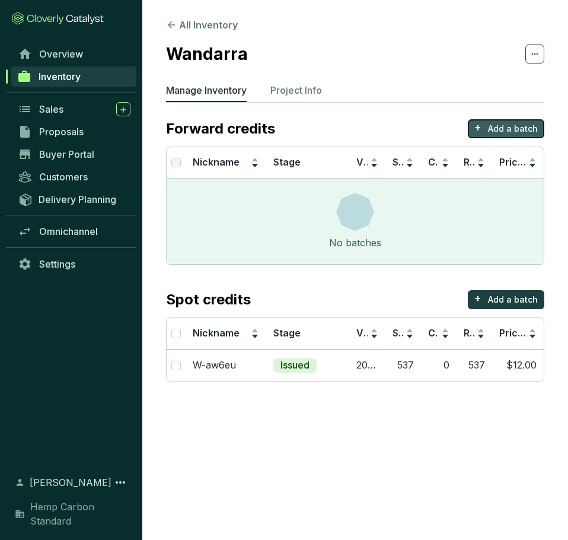
click at [496, 136] on button "+ Add a batch" at bounding box center [506, 128] width 76 height 19
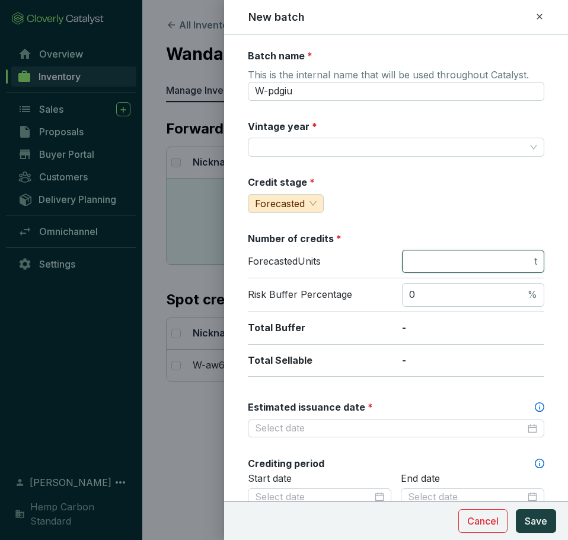
click at [442, 263] on input "number" at bounding box center [470, 261] width 123 height 13
type input "248"
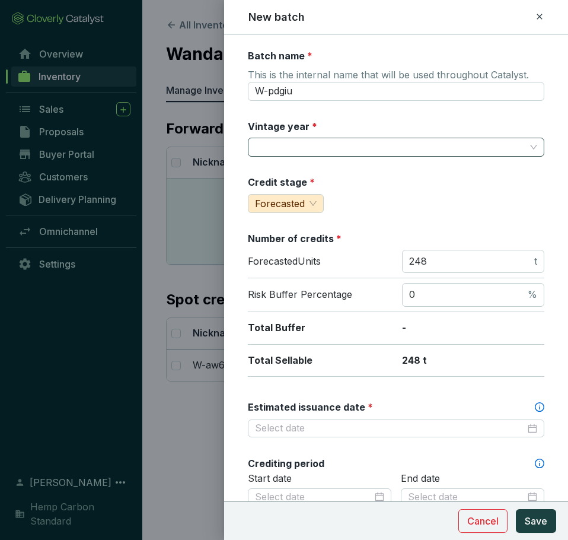
click at [275, 141] on input "Vintage year *" at bounding box center [390, 147] width 270 height 18
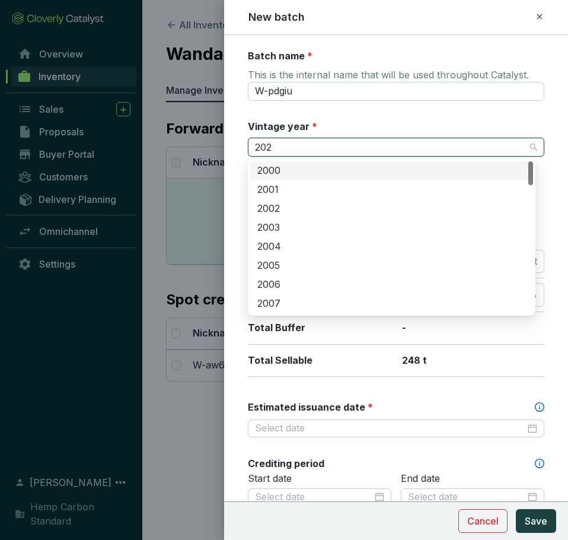
type input "2025"
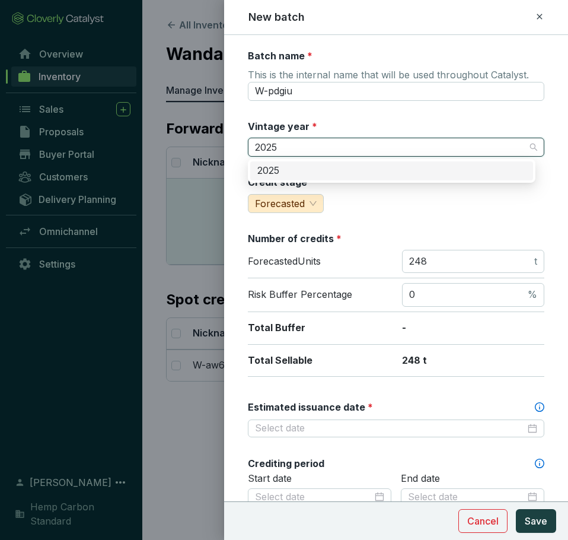
click at [276, 170] on div "2025" at bounding box center [391, 170] width 269 height 13
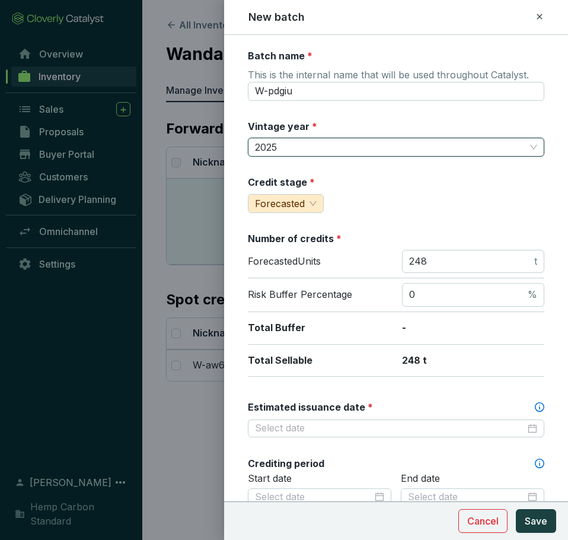
click at [438, 221] on div "Batch name * This is the internal name that will be used throughout Catalyst. W…" at bounding box center [396, 468] width 296 height 838
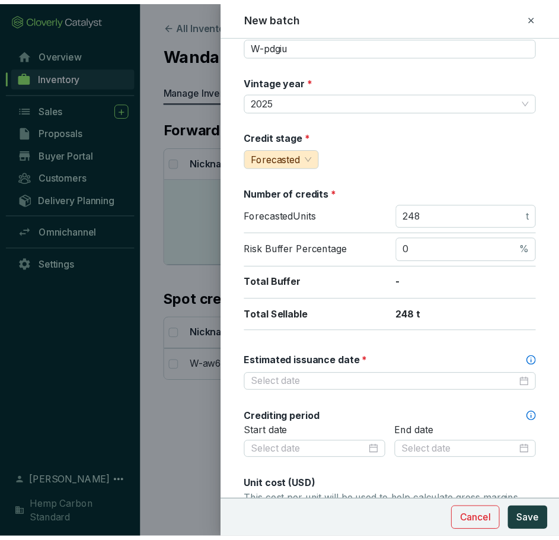
scroll to position [178, 0]
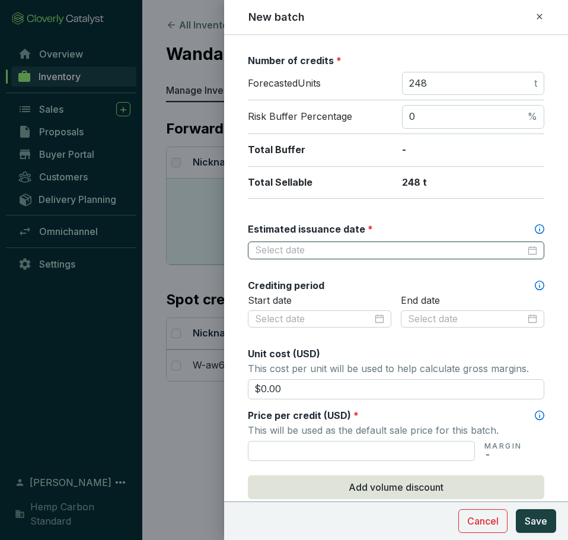
click at [524, 253] on div at bounding box center [396, 250] width 282 height 13
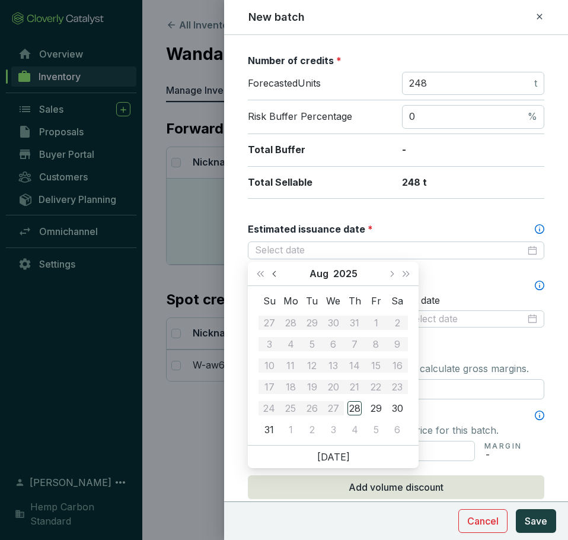
click at [269, 273] on button "Previous month (PageUp)" at bounding box center [275, 274] width 15 height 24
click at [395, 273] on button "Next month (PageDown)" at bounding box center [391, 274] width 15 height 24
click at [407, 269] on button "Next year (Control + right)" at bounding box center [405, 274] width 15 height 24
click at [278, 276] on button "Previous month (PageUp)" at bounding box center [275, 274] width 15 height 24
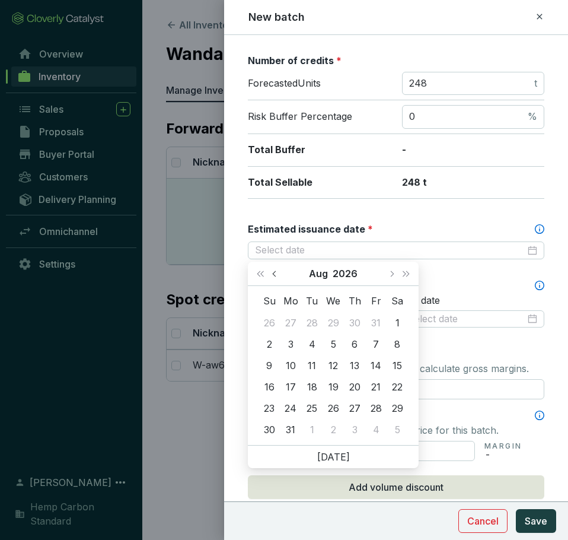
click at [278, 276] on button "Previous month (PageUp)" at bounding box center [275, 274] width 15 height 24
type input "2026-07-20"
click at [283, 388] on div "20" at bounding box center [290, 387] width 14 height 14
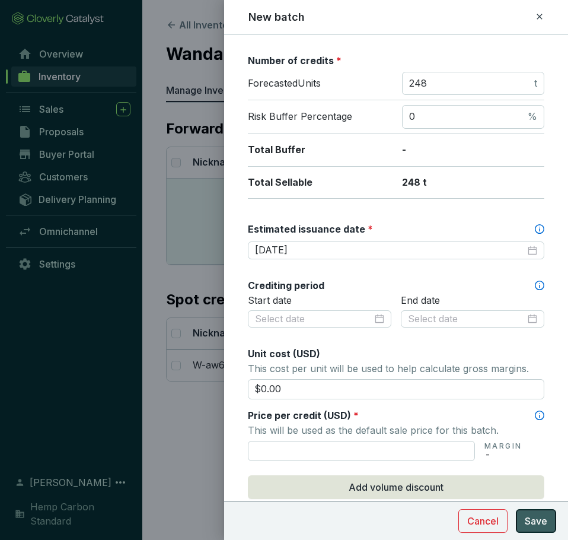
click at [547, 522] on button "Save" at bounding box center [536, 521] width 40 height 24
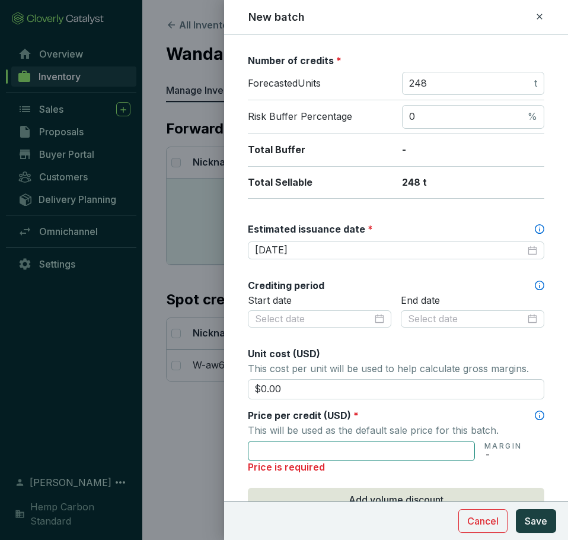
click at [391, 449] on input "text" at bounding box center [361, 451] width 227 height 20
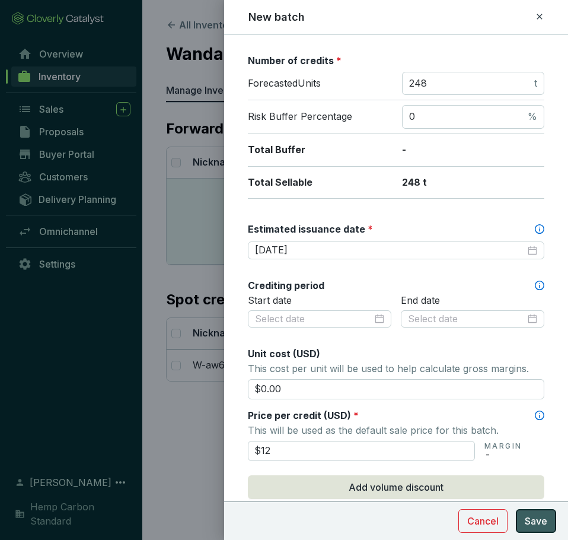
type input "$12.00"
click at [538, 521] on span "Save" at bounding box center [536, 521] width 23 height 14
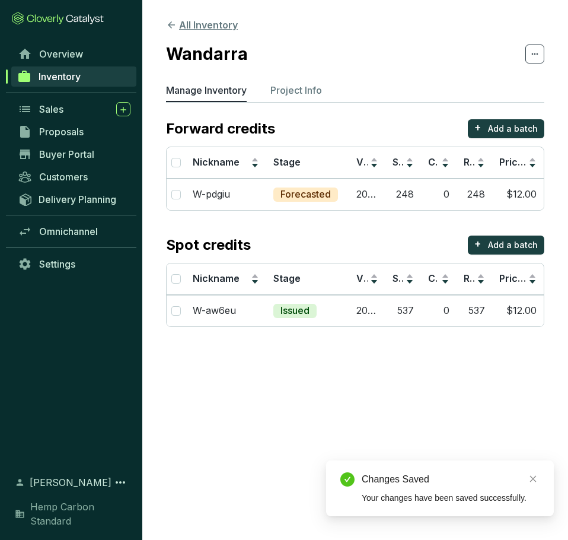
click at [176, 25] on icon at bounding box center [171, 25] width 11 height 11
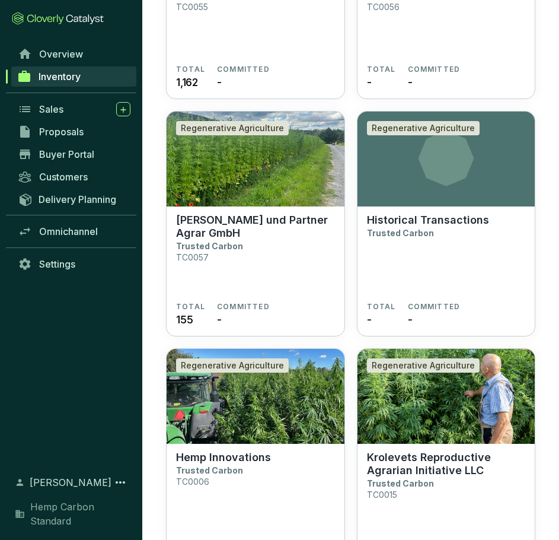
scroll to position [4566, 0]
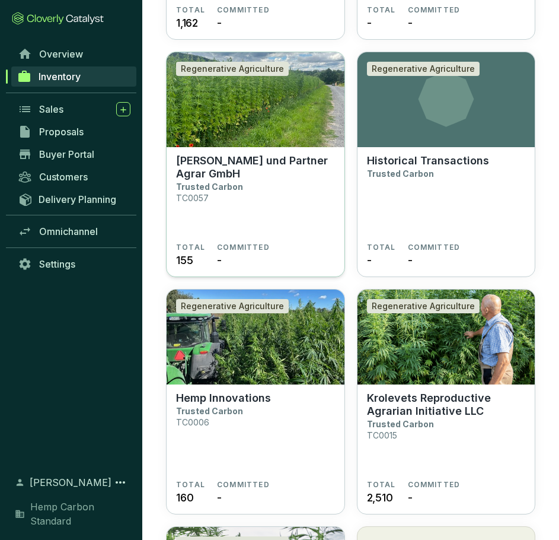
click at [234, 211] on section "Krug und Partner Agrar GmbH Trusted Carbon TC0057" at bounding box center [255, 198] width 159 height 88
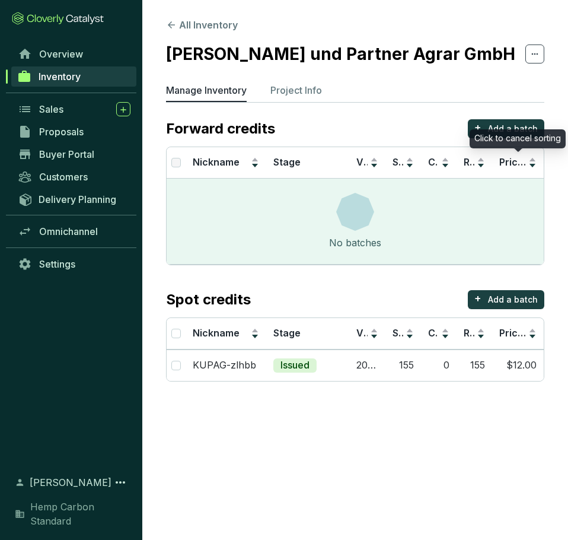
click at [499, 130] on div "Click to cancel sorting" at bounding box center [518, 138] width 96 height 19
click at [497, 123] on p "Add a batch" at bounding box center [513, 129] width 50 height 12
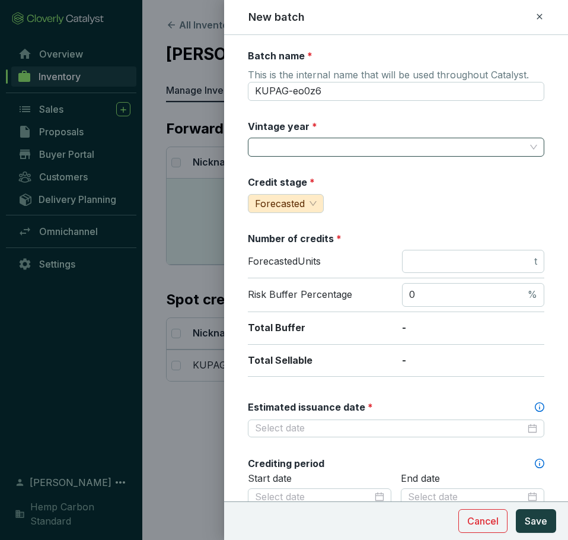
click at [383, 150] on input "Vintage year *" at bounding box center [390, 147] width 270 height 18
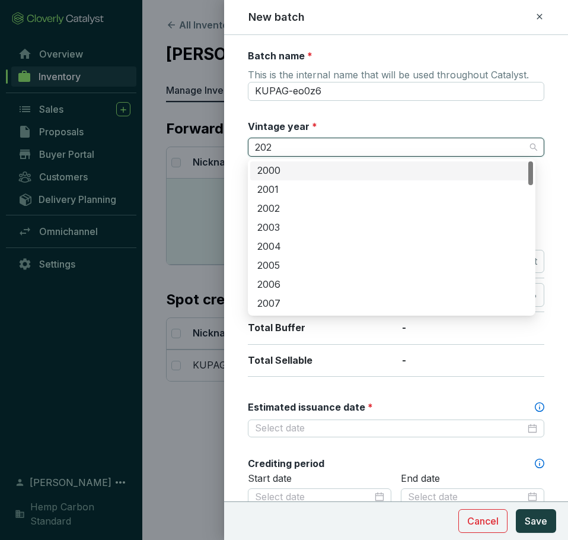
type input "2025"
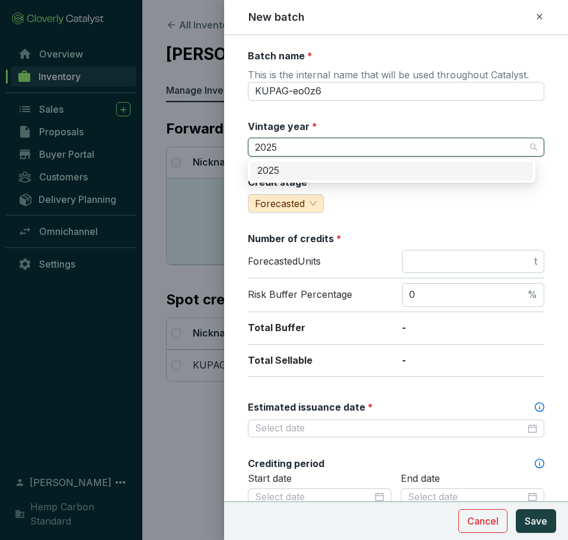
click at [374, 165] on div "2025" at bounding box center [391, 170] width 269 height 13
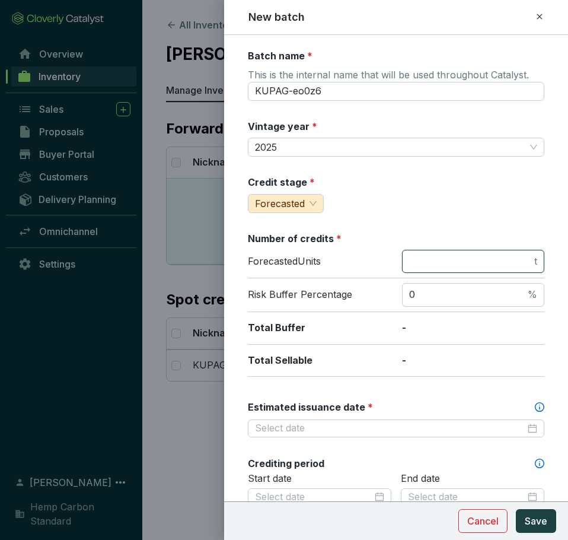
click at [428, 264] on input "number" at bounding box center [470, 261] width 123 height 13
type input "155"
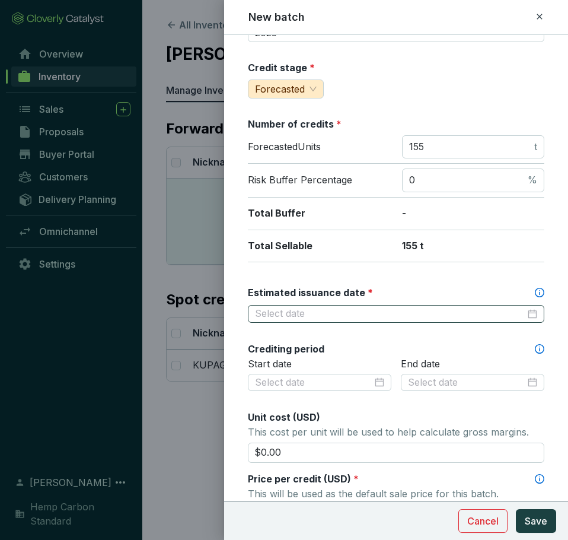
scroll to position [119, 0]
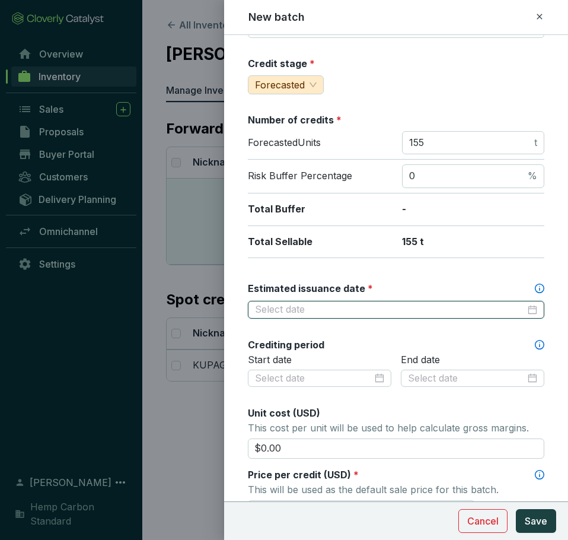
click at [495, 310] on input "Estimated issuance date *" at bounding box center [390, 309] width 270 height 13
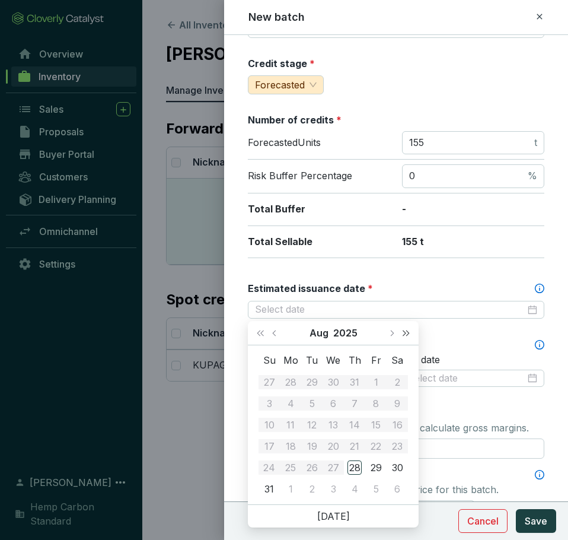
click at [403, 334] on span "Next year (Control + right)" at bounding box center [406, 333] width 6 height 6
click at [283, 332] on div "Aug 2026" at bounding box center [333, 333] width 101 height 24
click at [279, 334] on button "Previous month (PageUp)" at bounding box center [275, 333] width 15 height 24
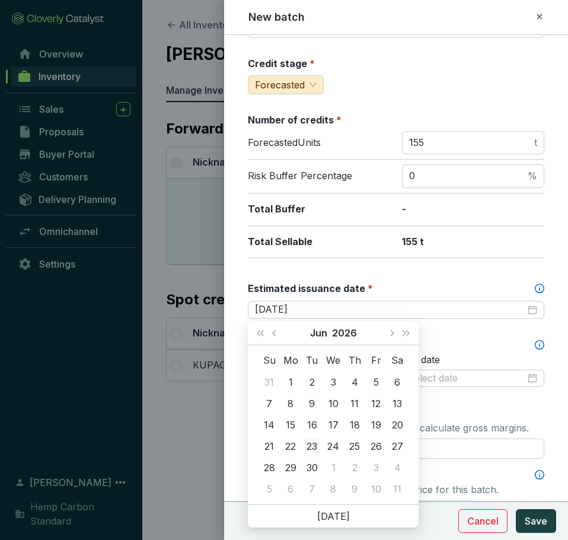
type input "2026-06-23"
click at [311, 447] on div "23" at bounding box center [312, 446] width 14 height 14
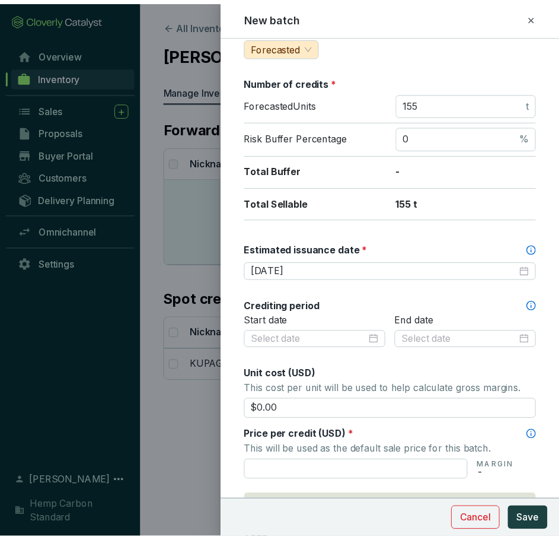
scroll to position [178, 0]
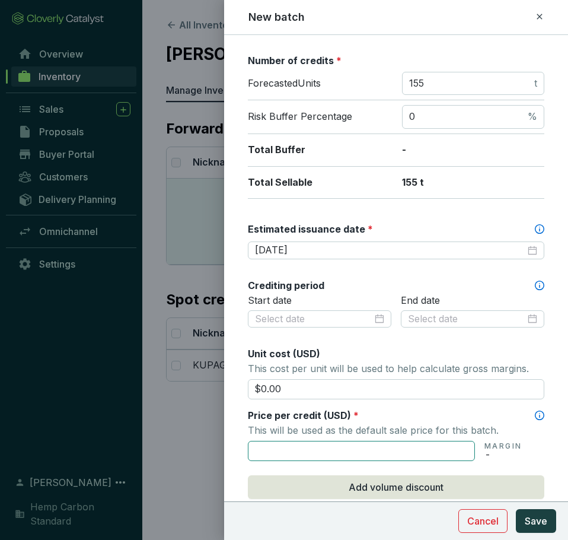
click at [381, 443] on input "text" at bounding box center [361, 451] width 227 height 20
type input "$12.00"
click at [452, 416] on div "Price per credit (USD) *" at bounding box center [396, 415] width 296 height 13
click at [519, 520] on button "Save" at bounding box center [536, 521] width 40 height 24
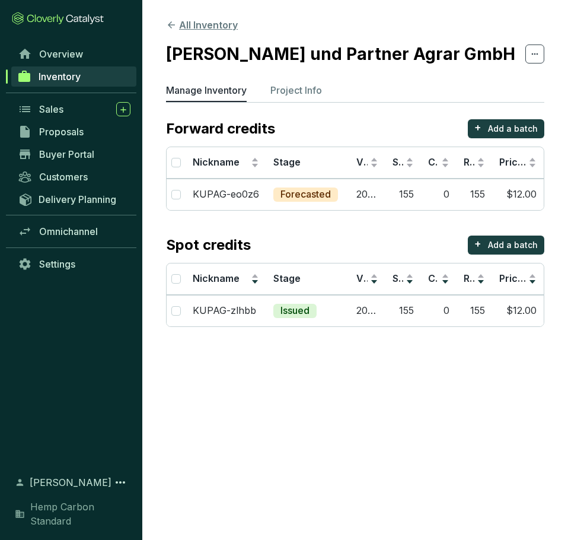
click at [167, 25] on icon at bounding box center [171, 25] width 11 height 11
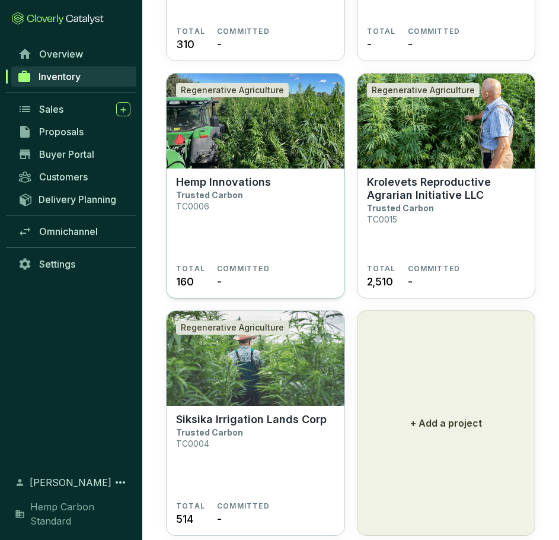
scroll to position [4799, 0]
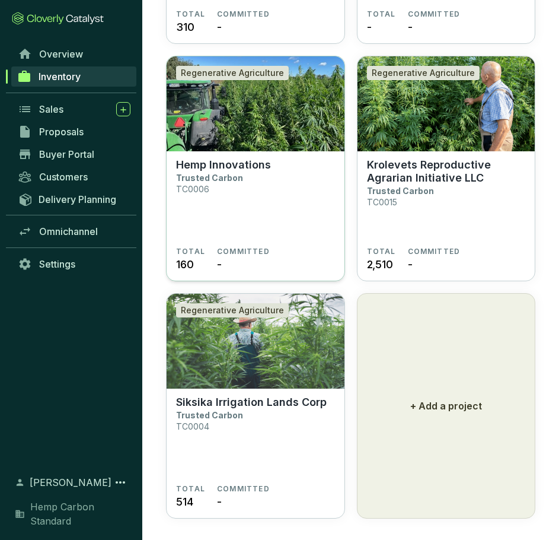
click at [263, 203] on section "Hemp Innovations Trusted Carbon TC0006" at bounding box center [255, 202] width 159 height 88
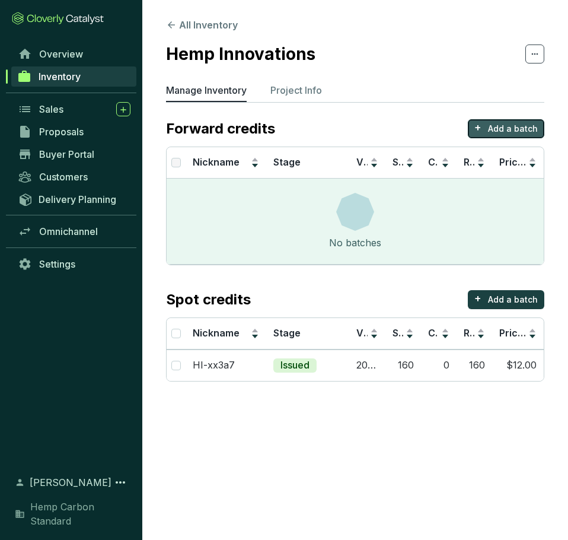
click at [476, 122] on p "+" at bounding box center [477, 127] width 7 height 17
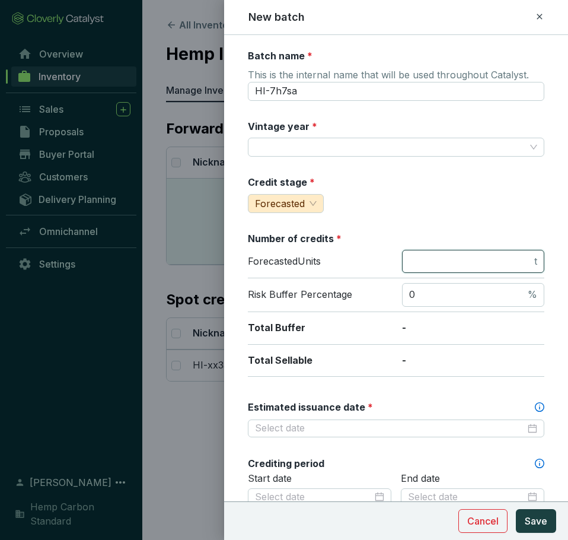
click at [447, 256] on input "number" at bounding box center [470, 261] width 123 height 13
type input "278"
click at [449, 158] on div "Batch name * This is the internal name that will be used throughout Catalyst. H…" at bounding box center [396, 468] width 296 height 838
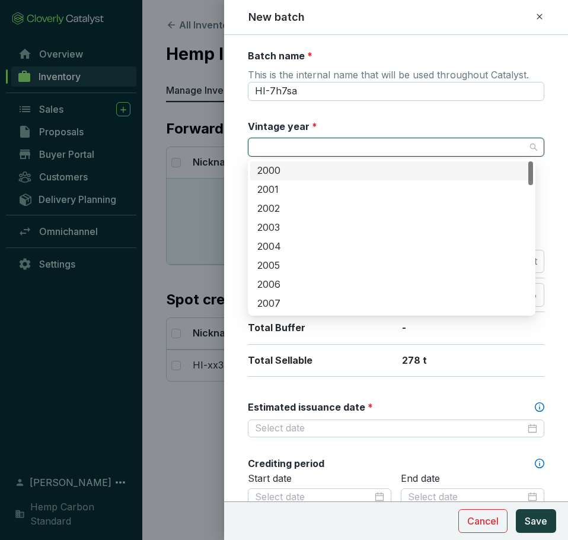
click at [451, 152] on input "Vintage year *" at bounding box center [390, 147] width 270 height 18
type input "2025"
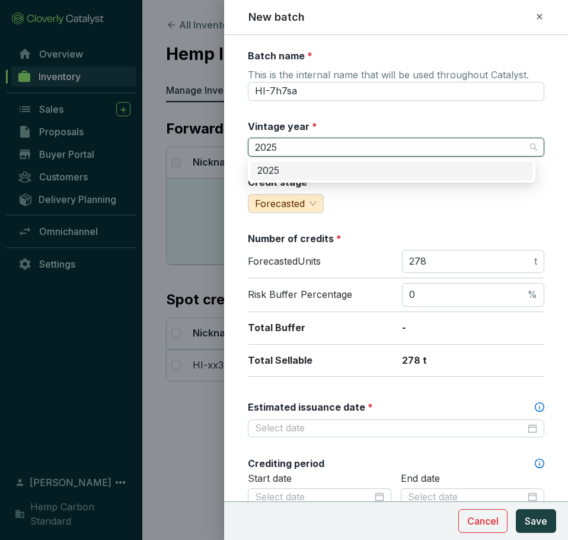
click at [457, 169] on div "2025" at bounding box center [391, 170] width 269 height 13
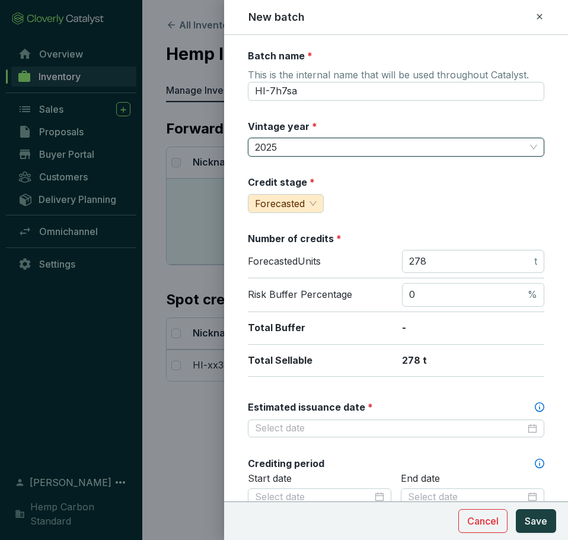
click at [454, 199] on div "Credit stage * Forecasted" at bounding box center [396, 194] width 296 height 37
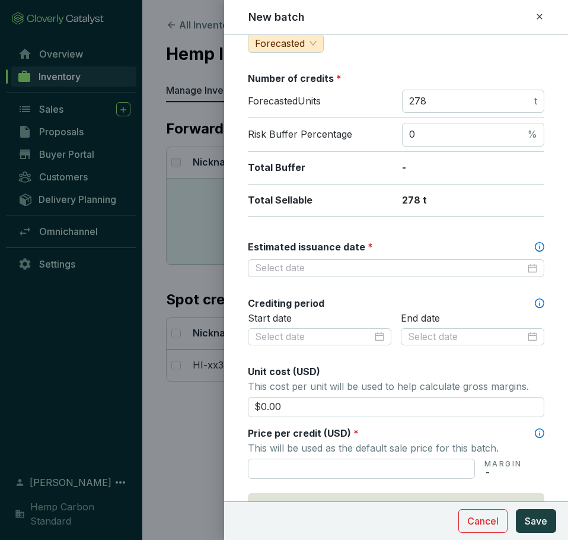
scroll to position [178, 0]
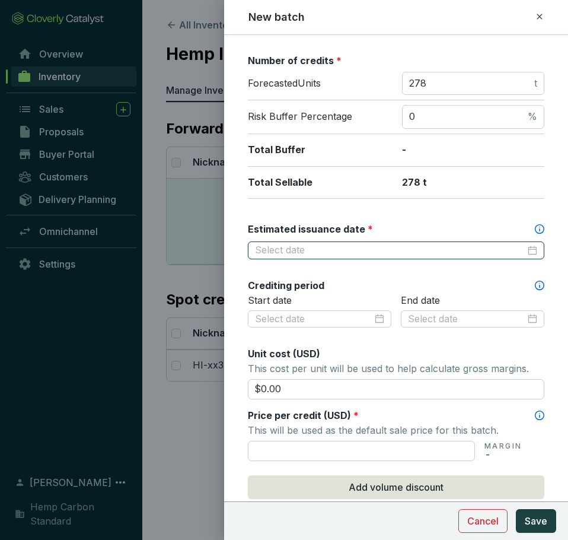
click at [500, 247] on input "Estimated issuance date *" at bounding box center [390, 250] width 270 height 13
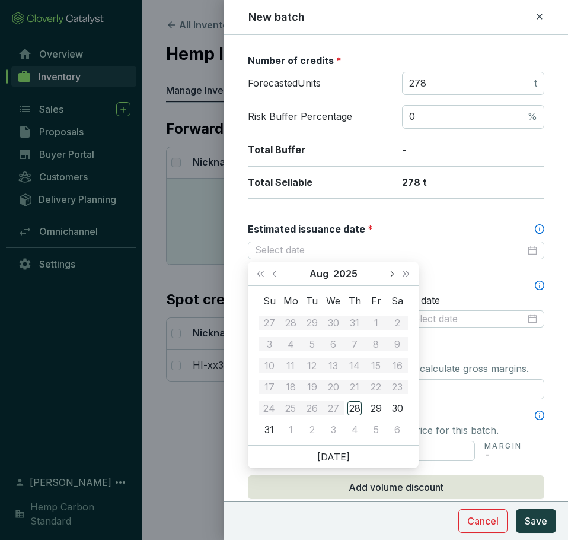
click at [393, 275] on button "Next month (PageDown)" at bounding box center [391, 274] width 15 height 24
click at [403, 276] on span "Next year (Control + right)" at bounding box center [406, 273] width 6 height 6
type input "[DATE]"
click at [273, 276] on button "Previous month (PageUp)" at bounding box center [275, 274] width 15 height 24
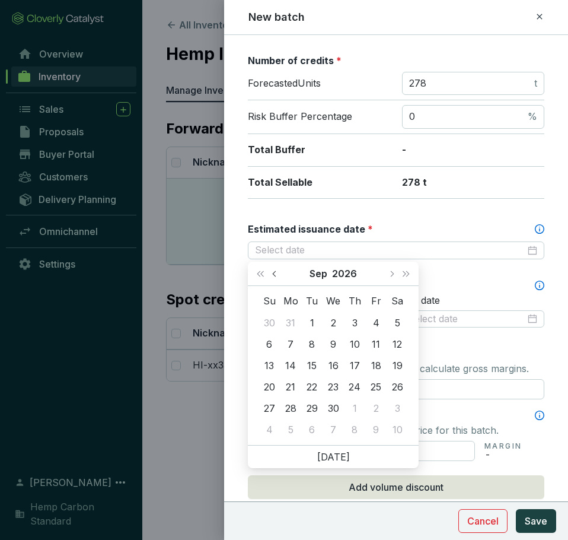
click at [273, 276] on button "Previous month (PageUp)" at bounding box center [275, 274] width 15 height 24
type input "2026-06-15"
click at [290, 371] on div "15" at bounding box center [290, 365] width 14 height 14
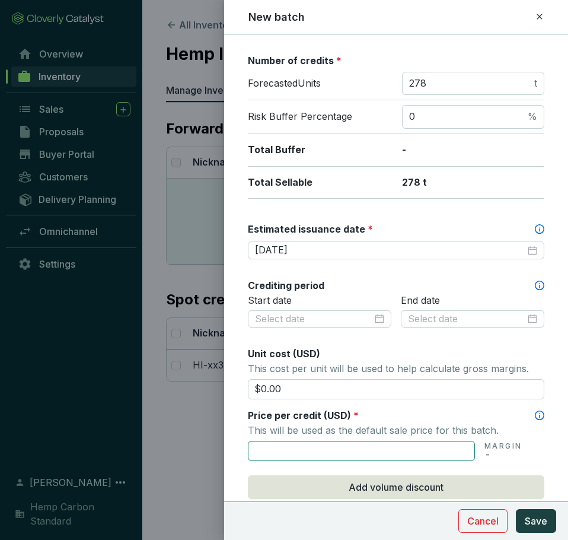
click at [371, 452] on input "text" at bounding box center [361, 451] width 227 height 20
type input "$12.00"
click at [380, 431] on p "This will be used as the default sale price for this batch." at bounding box center [396, 430] width 296 height 17
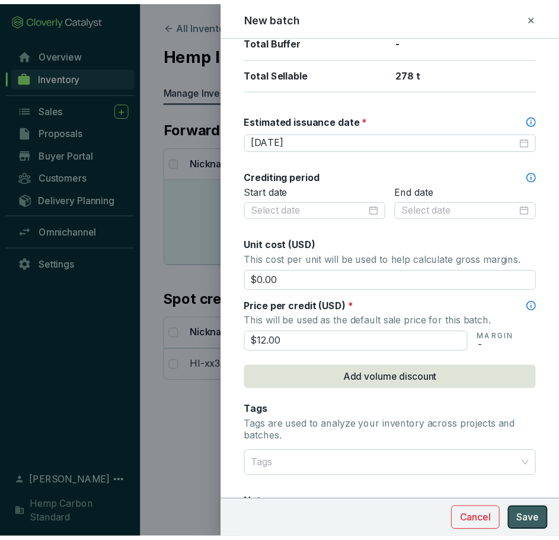
scroll to position [296, 0]
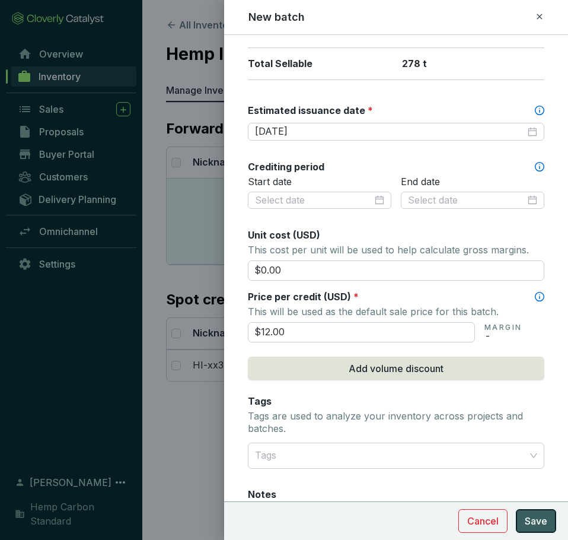
click at [550, 527] on button "Save" at bounding box center [536, 521] width 40 height 24
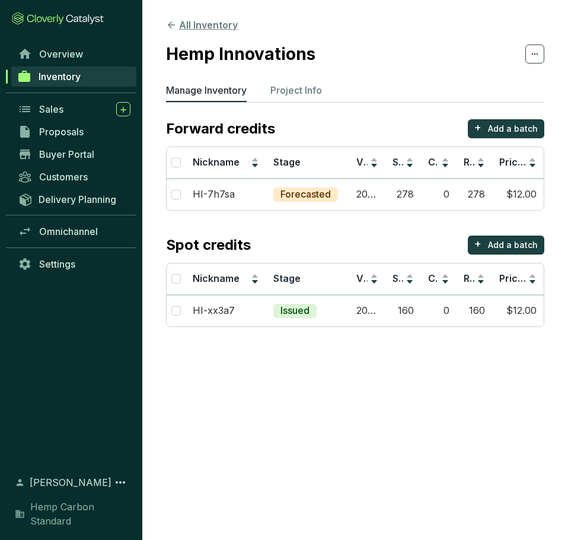
click at [178, 26] on button "All Inventory" at bounding box center [202, 25] width 72 height 14
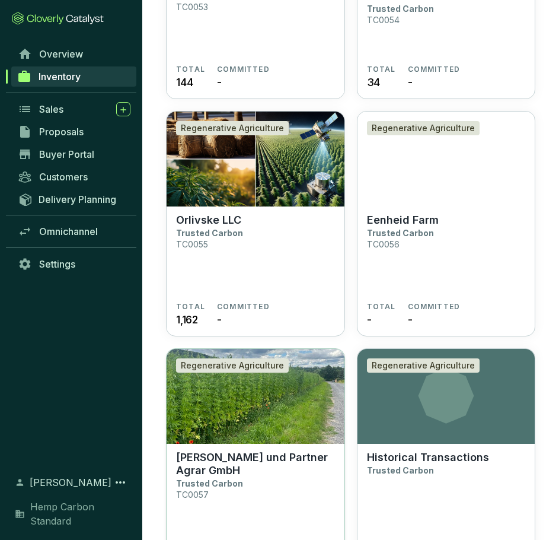
scroll to position [4744, 0]
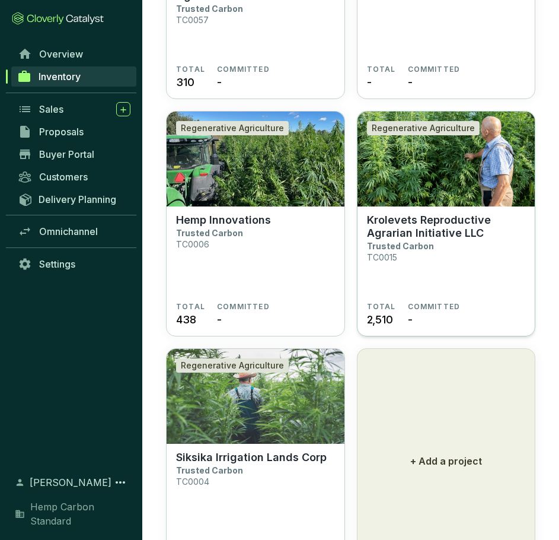
click at [452, 273] on section "Krolevets Reproductive Agrarian Initiative LLC Trusted Carbon TC0015" at bounding box center [446, 257] width 159 height 88
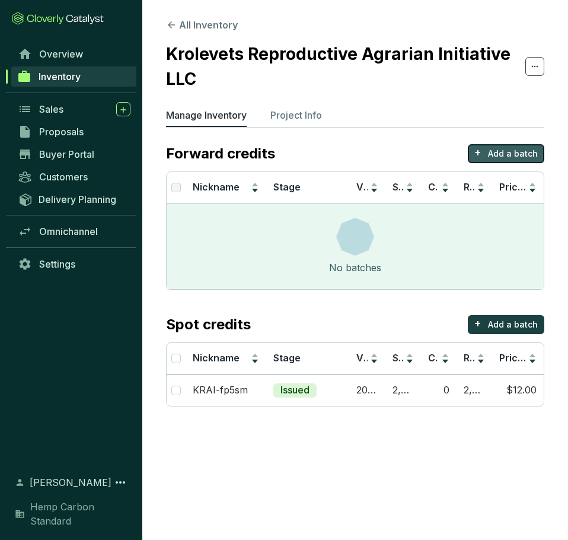
click at [508, 149] on p "Add a batch" at bounding box center [513, 154] width 50 height 12
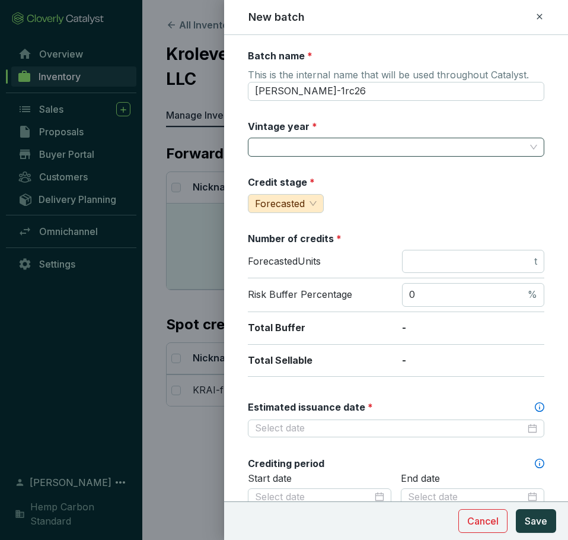
click at [336, 150] on input "Vintage year *" at bounding box center [390, 147] width 270 height 18
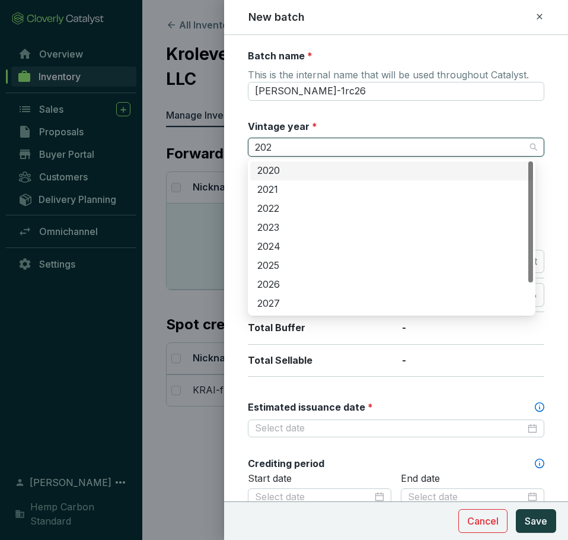
type input "2025"
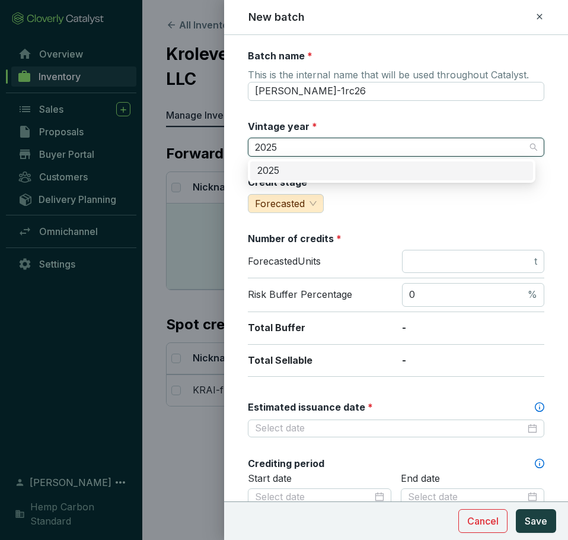
click at [336, 172] on div "2025" at bounding box center [391, 170] width 269 height 13
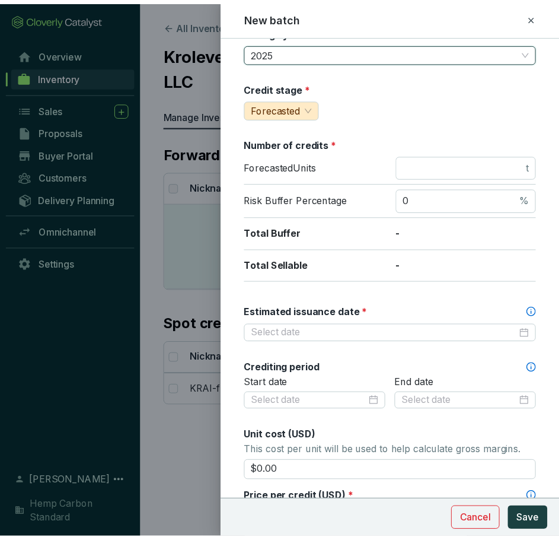
scroll to position [178, 0]
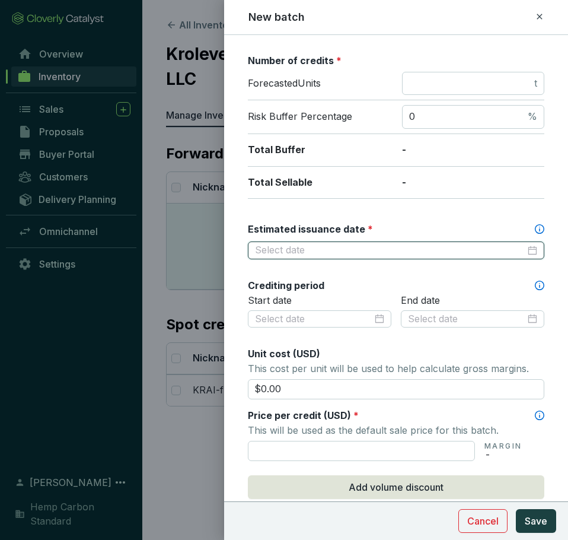
click at [476, 251] on input "Estimated issuance date *" at bounding box center [390, 250] width 270 height 13
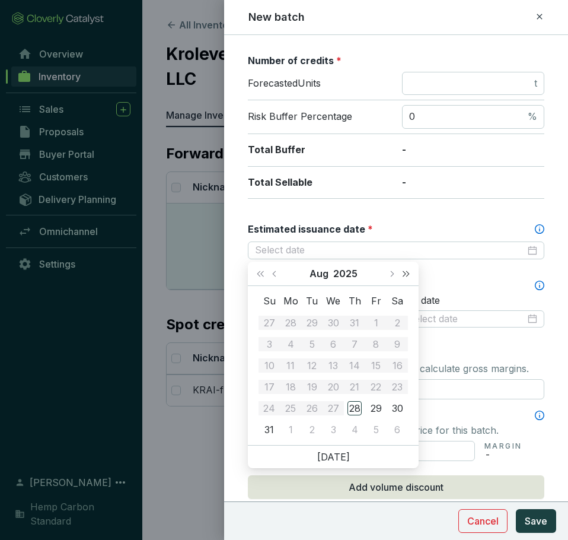
click at [403, 273] on span "Next year (Control + right)" at bounding box center [406, 273] width 6 height 6
type input "2026-08-03"
click at [280, 352] on td "3" at bounding box center [290, 343] width 21 height 21
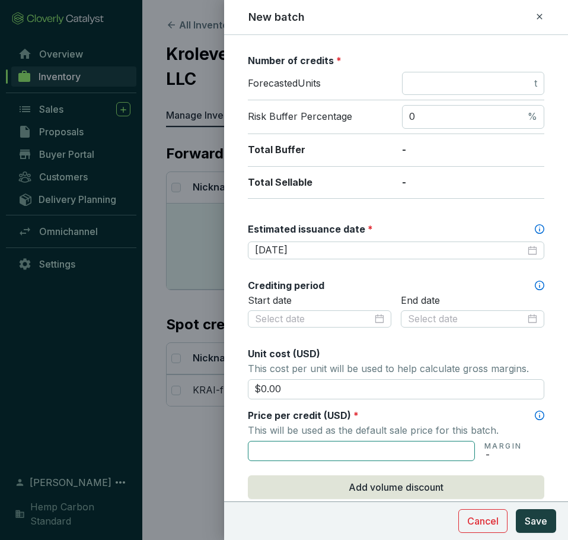
click at [365, 448] on input "text" at bounding box center [361, 451] width 227 height 20
type input "$12.00"
click at [527, 519] on span "Save" at bounding box center [536, 521] width 23 height 14
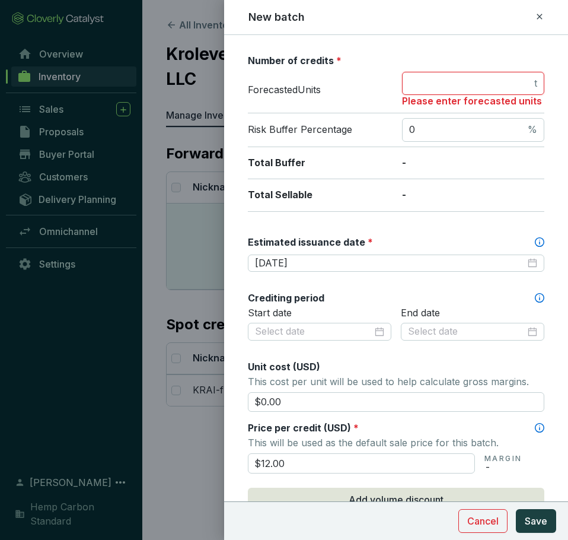
click at [441, 85] on input "number" at bounding box center [470, 83] width 123 height 13
type input "370"
click at [544, 522] on span "Save" at bounding box center [536, 521] width 23 height 14
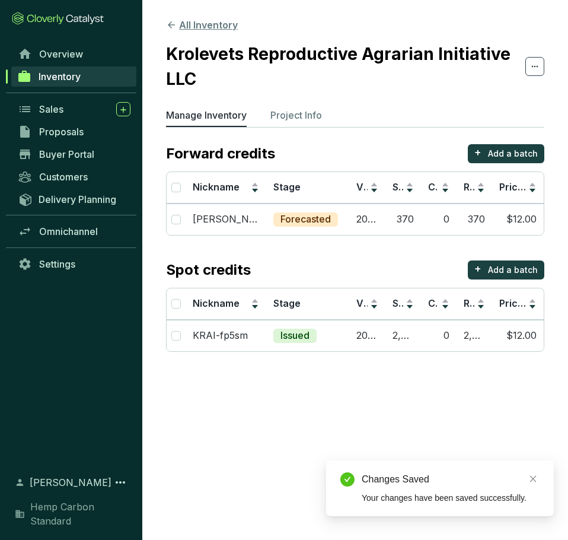
click at [172, 25] on icon at bounding box center [171, 25] width 11 height 11
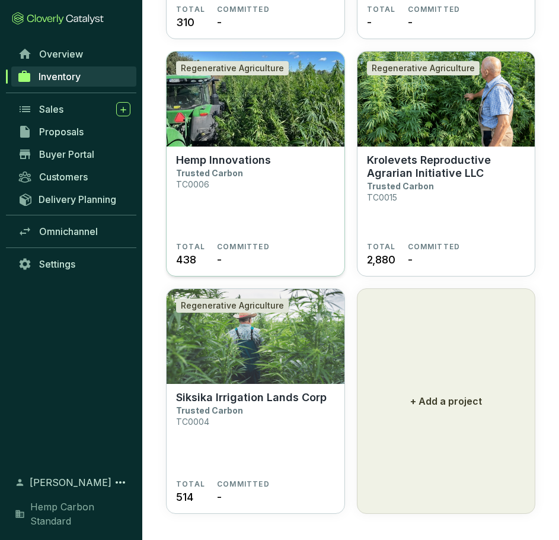
scroll to position [4809, 0]
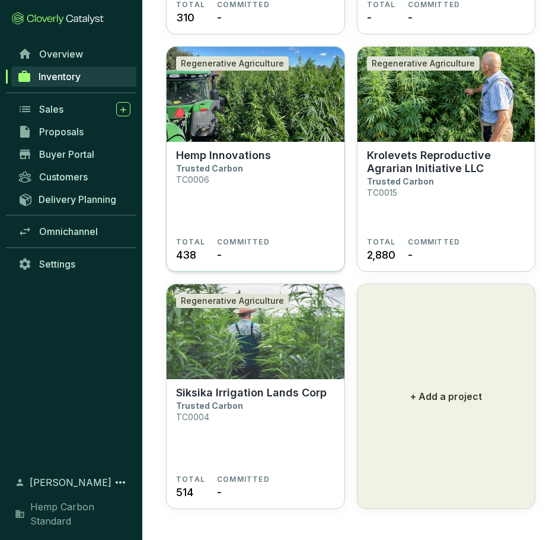
click at [225, 154] on p "Hemp Innovations" at bounding box center [223, 155] width 95 height 13
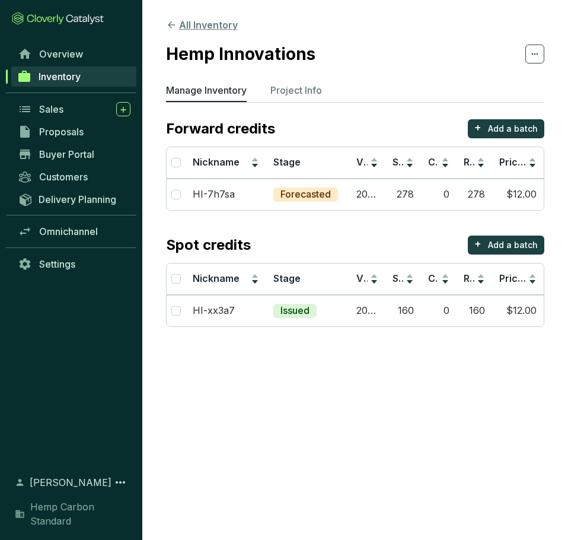
click at [169, 29] on icon at bounding box center [171, 25] width 11 height 11
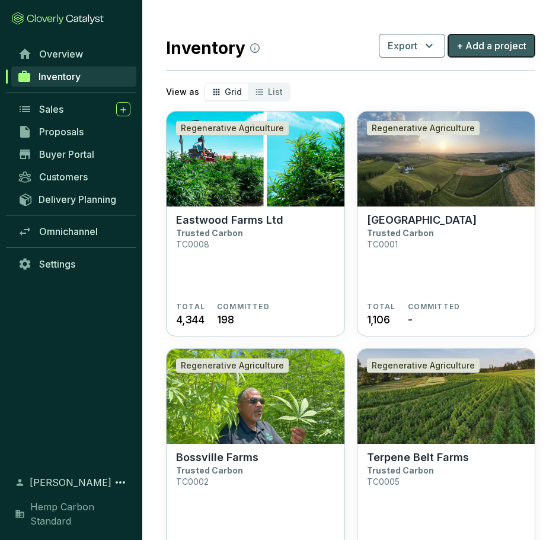
click at [501, 38] on button "+ Add a project" at bounding box center [492, 46] width 88 height 24
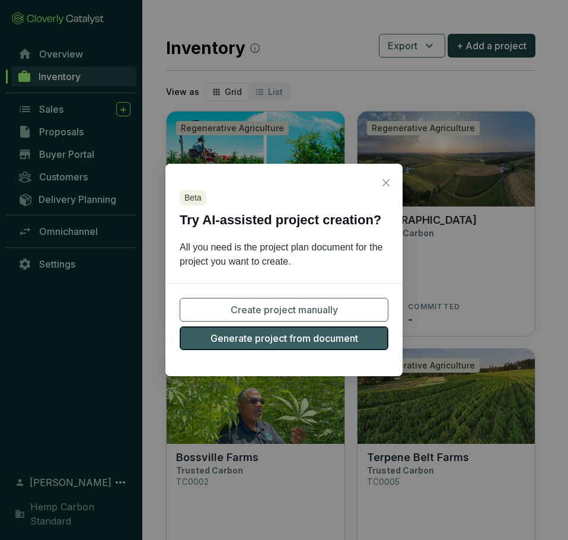
click at [330, 340] on span "Generate project from document" at bounding box center [285, 338] width 148 height 14
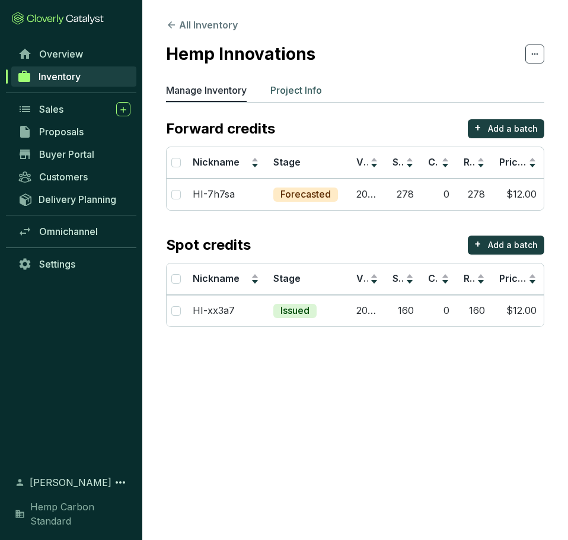
click at [285, 96] on p "Project Info" at bounding box center [296, 90] width 52 height 14
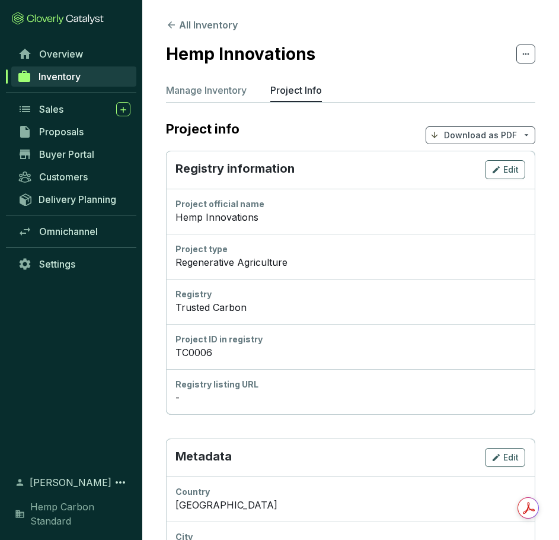
click at [452, 140] on p "Download as PDF" at bounding box center [480, 135] width 73 height 12
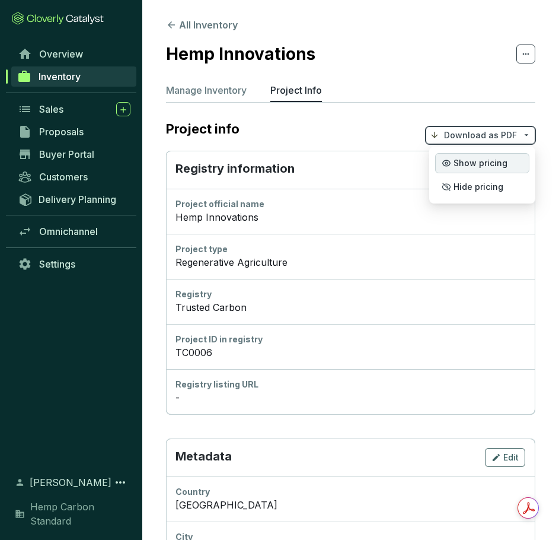
click at [473, 166] on span "Show pricing" at bounding box center [481, 162] width 54 height 9
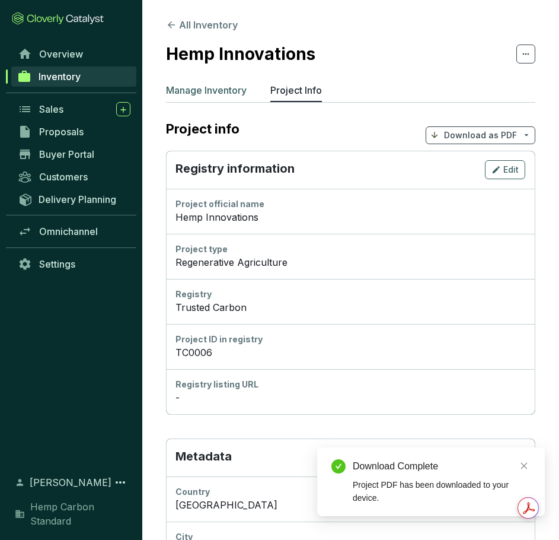
click at [203, 88] on p "Manage Inventory" at bounding box center [206, 90] width 81 height 14
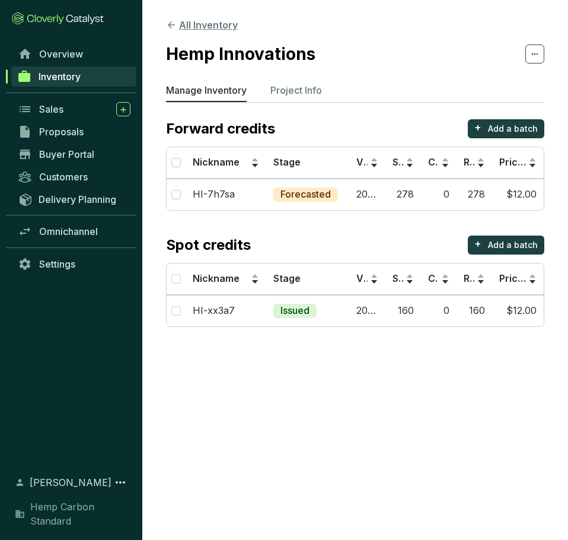
click at [175, 31] on button "All Inventory" at bounding box center [202, 25] width 72 height 14
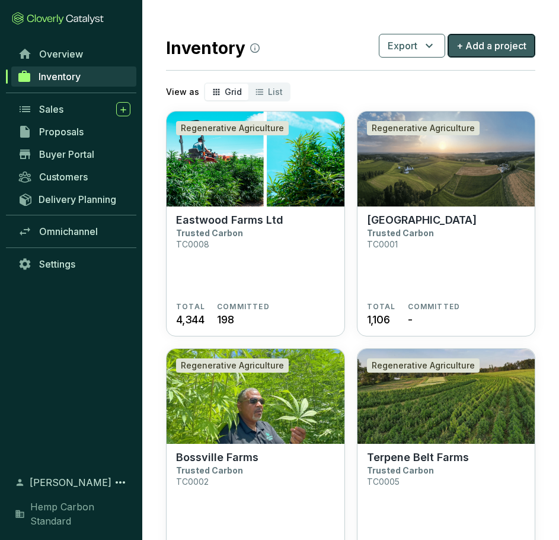
click at [482, 53] on button "+ Add a project" at bounding box center [492, 46] width 88 height 24
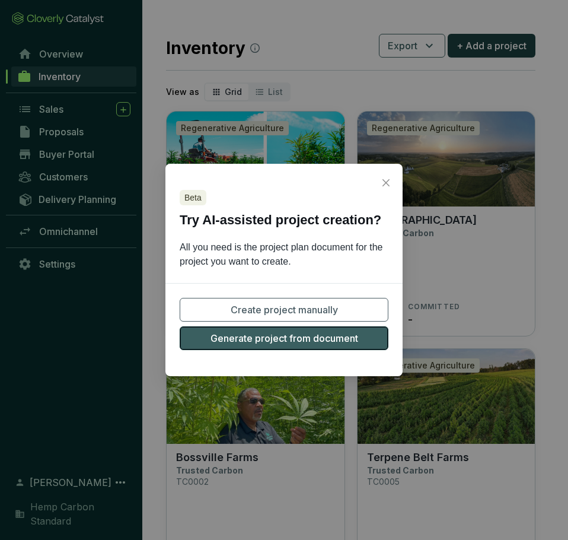
click at [328, 339] on span "Generate project from document" at bounding box center [285, 338] width 148 height 14
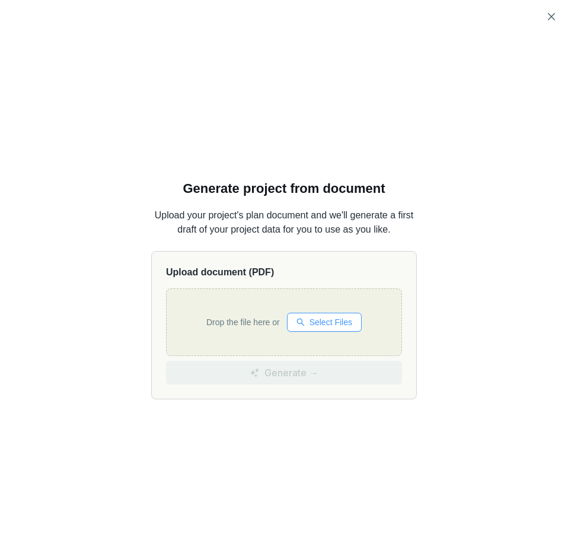
click at [302, 321] on icon "search" at bounding box center [300, 322] width 8 height 8
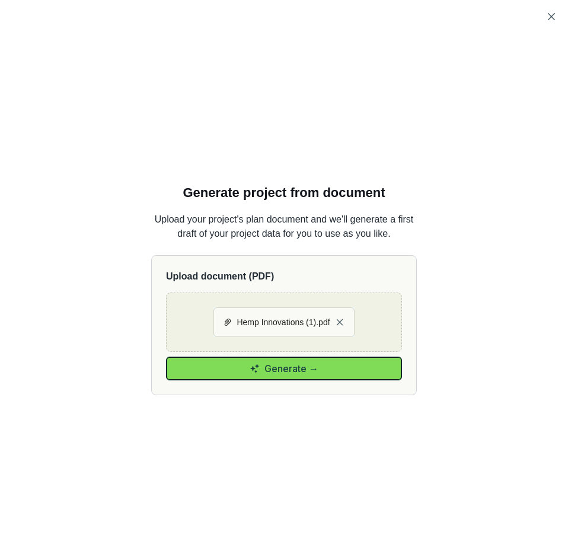
click at [347, 380] on button "Generate →" at bounding box center [284, 368] width 236 height 24
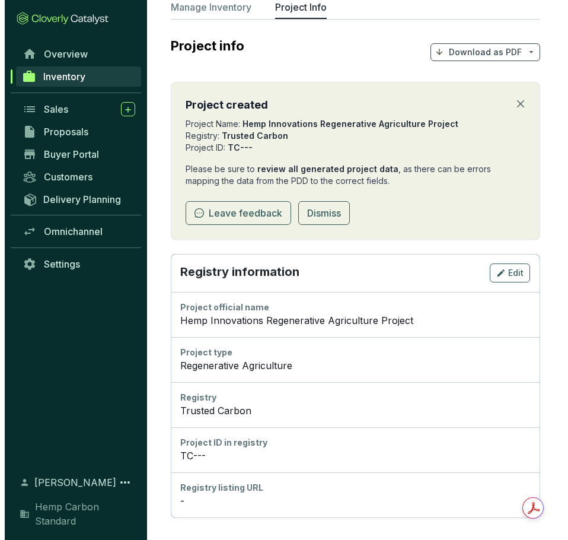
scroll to position [119, 0]
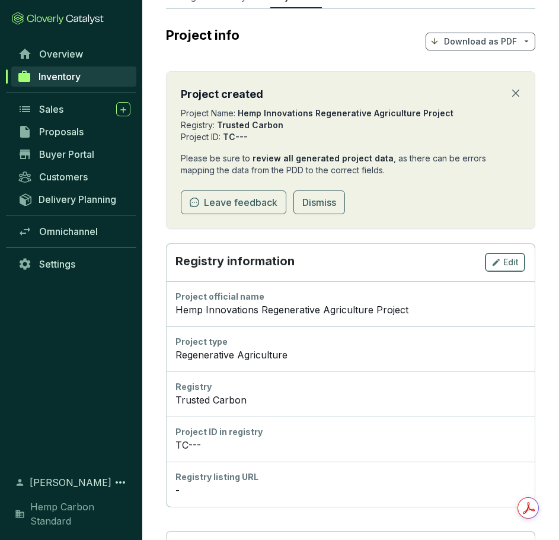
click at [516, 269] on div "Edit" at bounding box center [505, 262] width 27 height 14
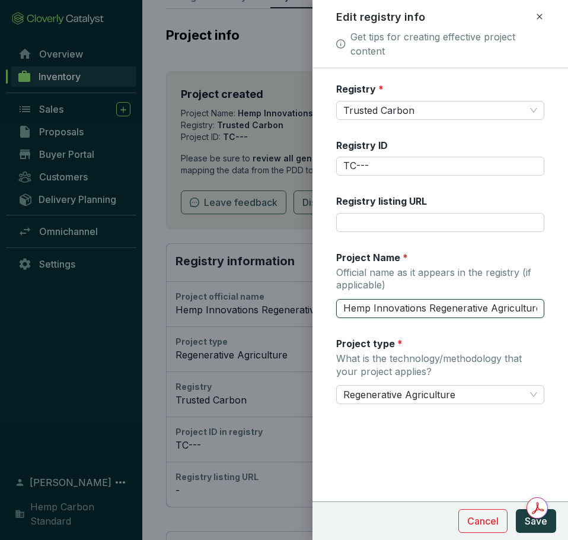
scroll to position [0, 35]
drag, startPoint x: 342, startPoint y: 311, endPoint x: 581, endPoint y: 331, distance: 240.4
type input "b"
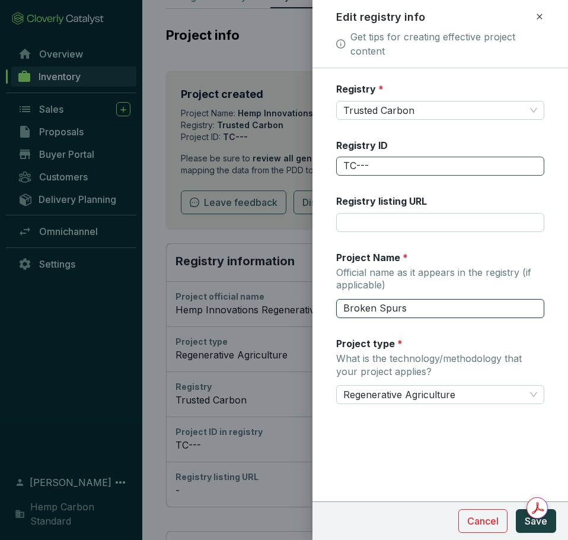
type input "Broken Spurs"
click at [411, 161] on input "TC---" at bounding box center [440, 166] width 208 height 19
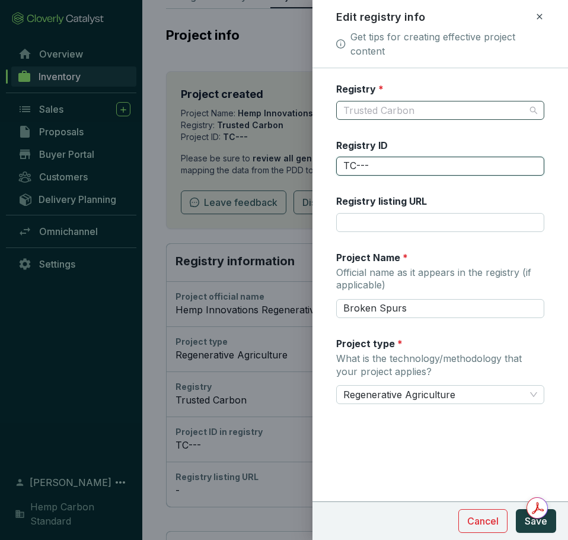
scroll to position [323, 0]
click at [415, 108] on span "Trusted Carbon" at bounding box center [440, 110] width 194 height 18
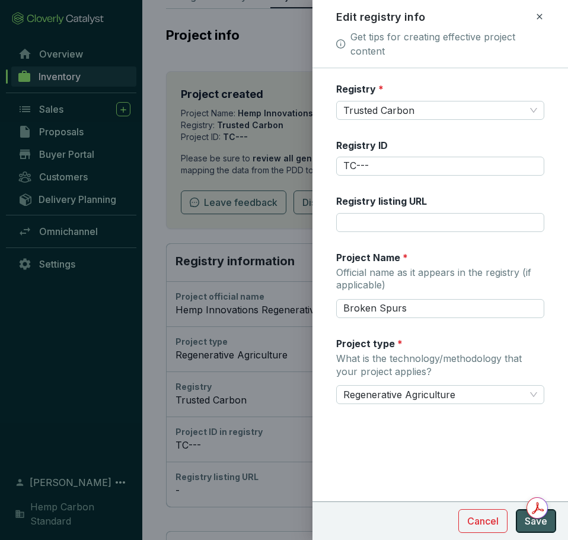
click at [546, 525] on span "Save" at bounding box center [536, 521] width 23 height 14
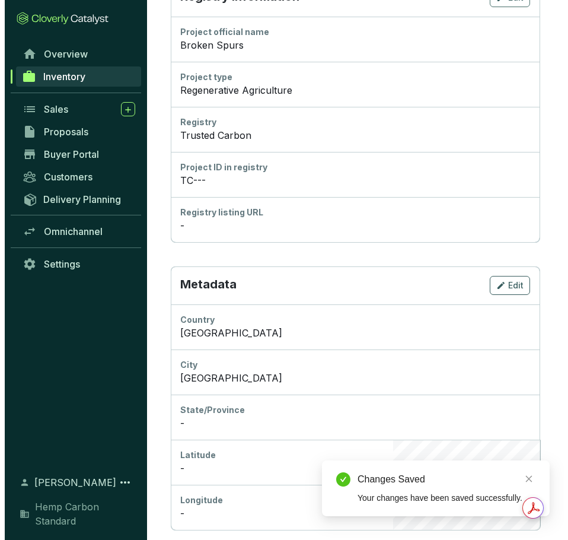
scroll to position [390, 0]
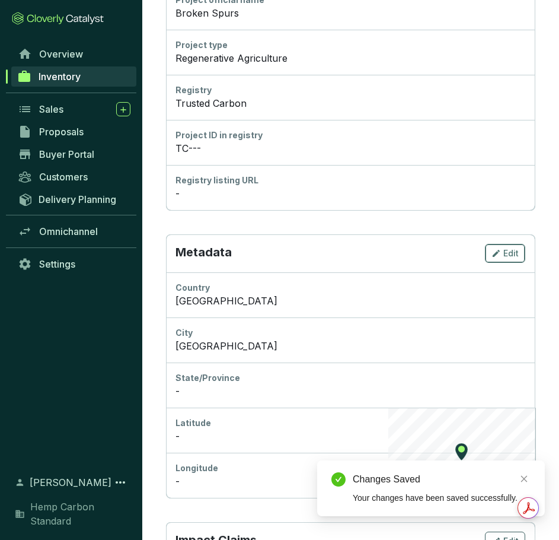
click at [515, 256] on span "Edit" at bounding box center [510, 253] width 15 height 12
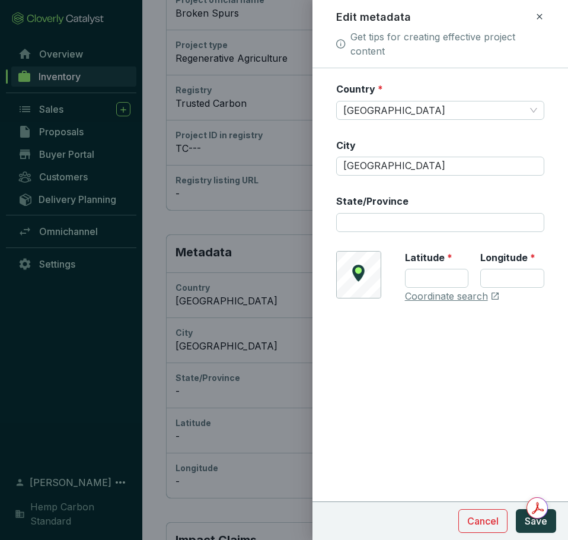
click at [411, 120] on div "Country * Sweden City Stockholm State/Province © Mapbox © OpenStreetMap Improve…" at bounding box center [440, 199] width 208 height 235
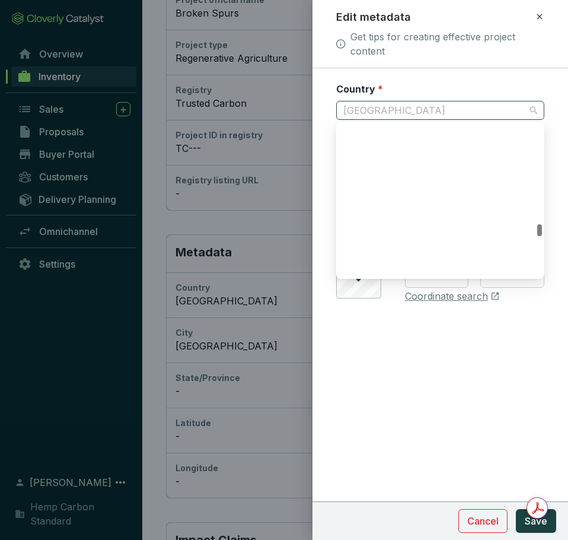
click at [391, 107] on span "[GEOGRAPHIC_DATA]" at bounding box center [440, 110] width 194 height 18
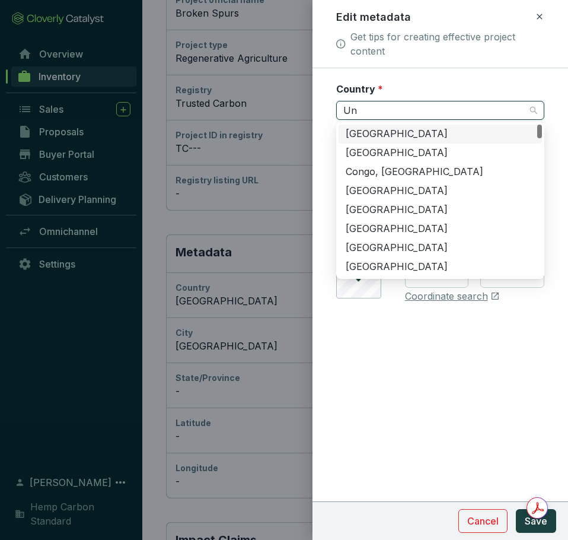
type input "Uni"
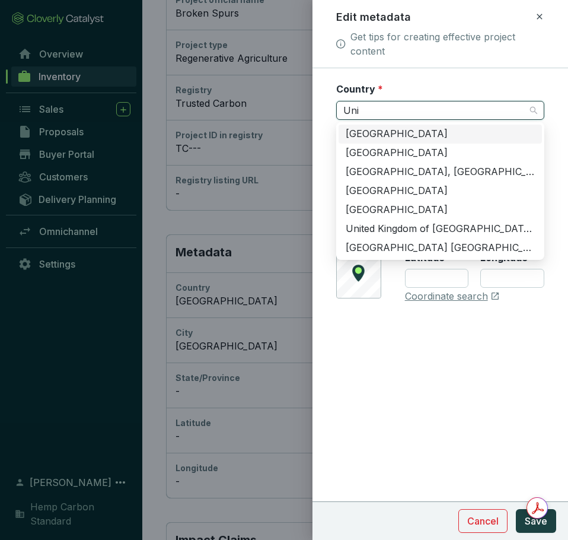
click at [394, 139] on div "[GEOGRAPHIC_DATA]" at bounding box center [440, 133] width 189 height 13
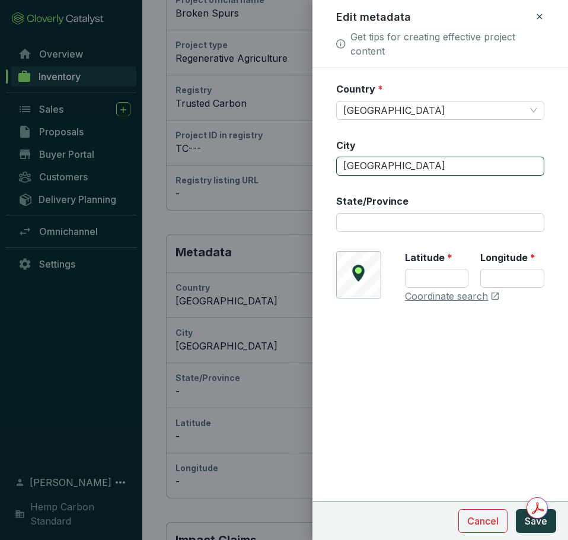
drag, startPoint x: 412, startPoint y: 165, endPoint x: 197, endPoint y: 162, distance: 214.7
click at [197, 162] on div "Edit metadata Get tips for creating effective project content Country * [GEOGRA…" at bounding box center [284, 270] width 568 height 540
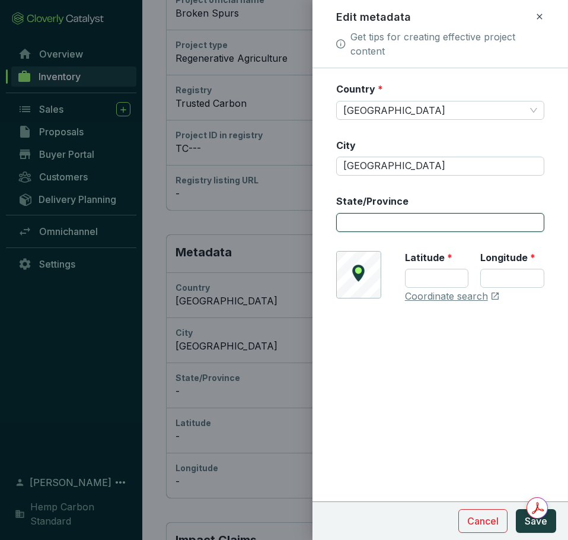
click at [398, 227] on input "State/Province" at bounding box center [440, 222] width 208 height 19
type input "Texas"
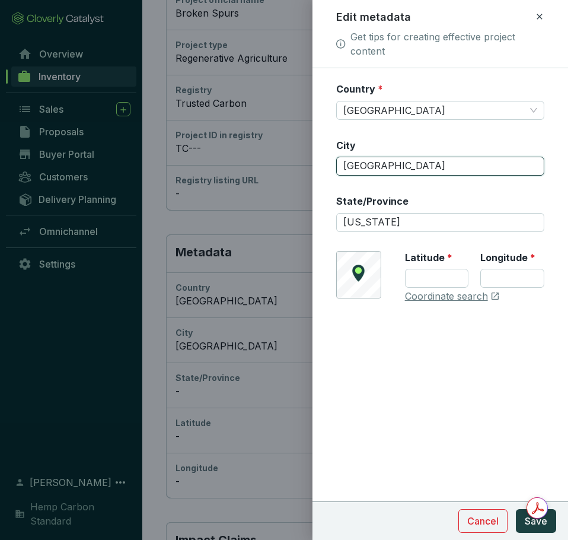
drag, startPoint x: 407, startPoint y: 160, endPoint x: 315, endPoint y: 168, distance: 92.3
click at [315, 168] on form "Country * United States of America City Stockholm State/Province Texas © Mapbox…" at bounding box center [441, 228] width 256 height 292
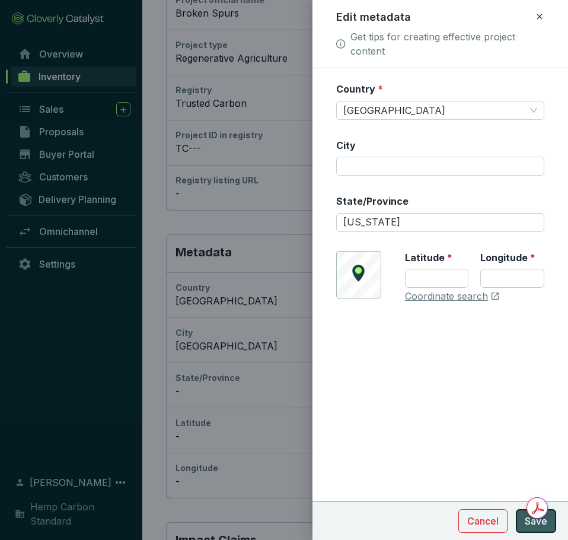
click at [533, 521] on span "Save" at bounding box center [536, 521] width 23 height 14
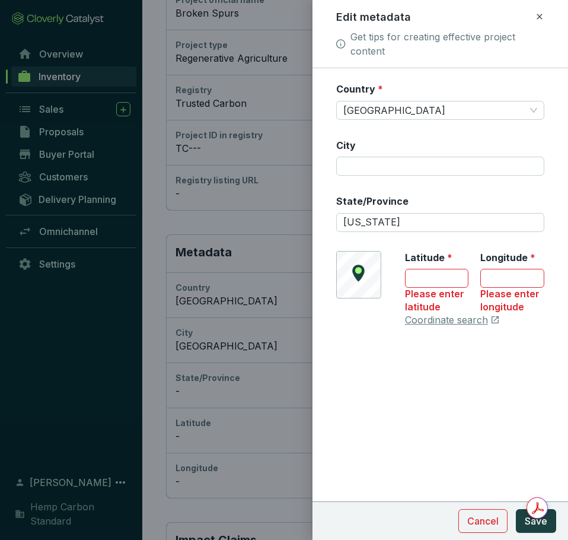
click at [365, 193] on div "Country * United States of America City State/Province Texas © Mapbox © OpenStr…" at bounding box center [440, 211] width 208 height 258
click at [432, 289] on div "Please enter latitude" at bounding box center [437, 300] width 64 height 25
click at [435, 283] on input "Latitude *" at bounding box center [437, 278] width 64 height 19
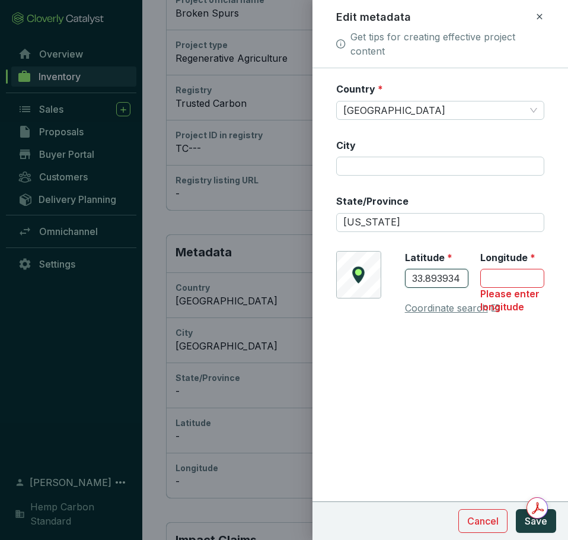
type input "33.893934"
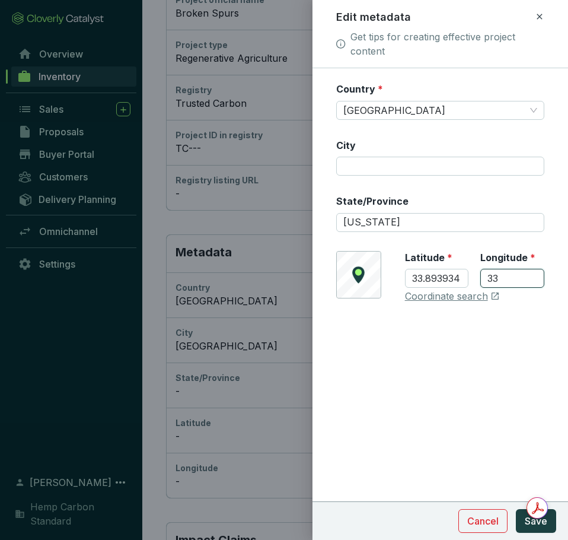
type input "3"
type input "-98.749945"
click at [484, 405] on div "Country * United States of America City State/Province Texas © Mapbox © OpenStr…" at bounding box center [441, 303] width 256 height 471
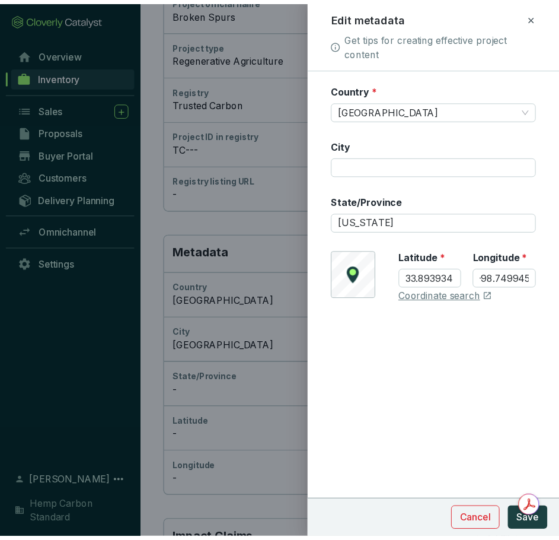
scroll to position [0, 0]
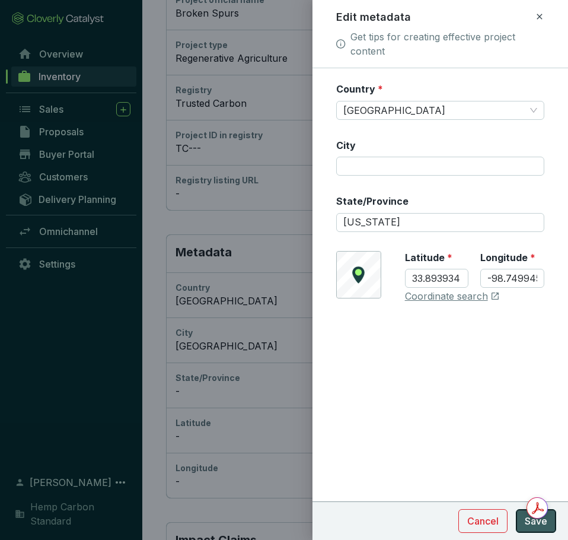
click at [528, 523] on span "Save" at bounding box center [536, 521] width 23 height 14
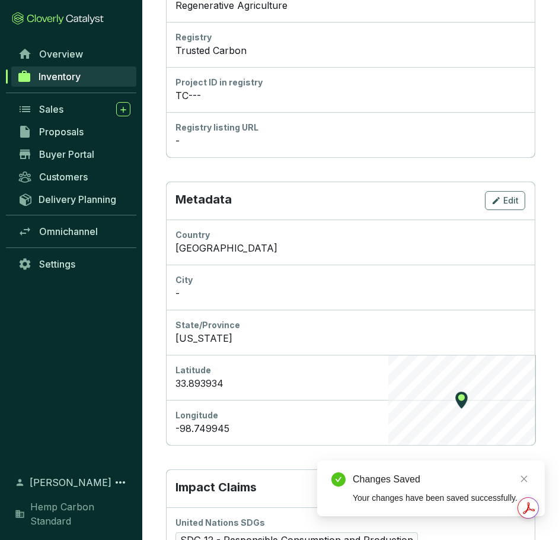
scroll to position [509, 0]
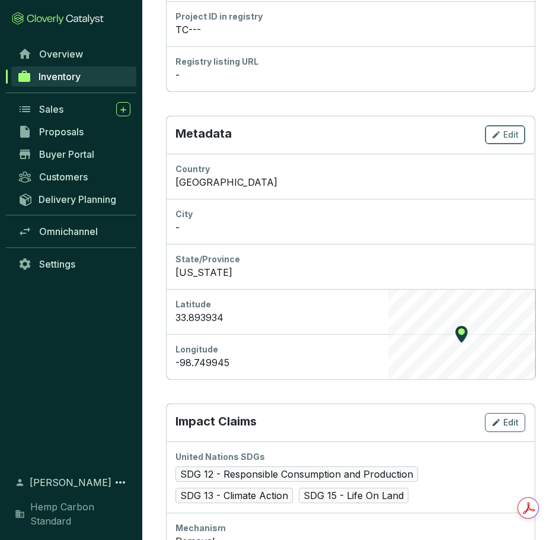
click at [523, 131] on button "Edit" at bounding box center [505, 134] width 40 height 19
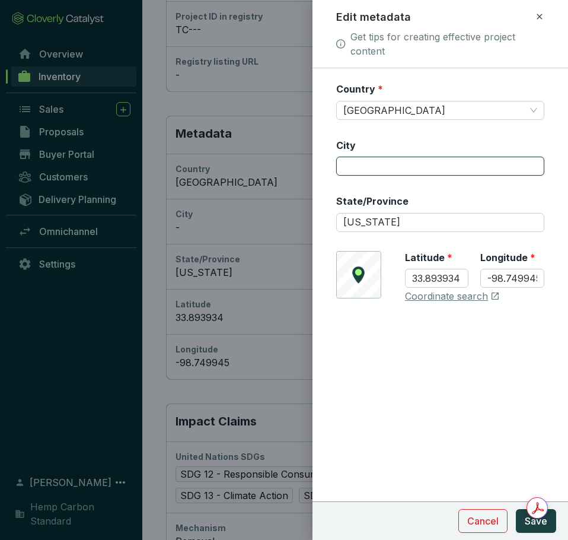
click at [366, 167] on input "City" at bounding box center [440, 166] width 208 height 19
type input "I"
type input "o"
type input "Iowa"
click at [431, 397] on div "Country * United States of America City Iowa State/Province Texas © Mapbox © Op…" at bounding box center [441, 303] width 256 height 471
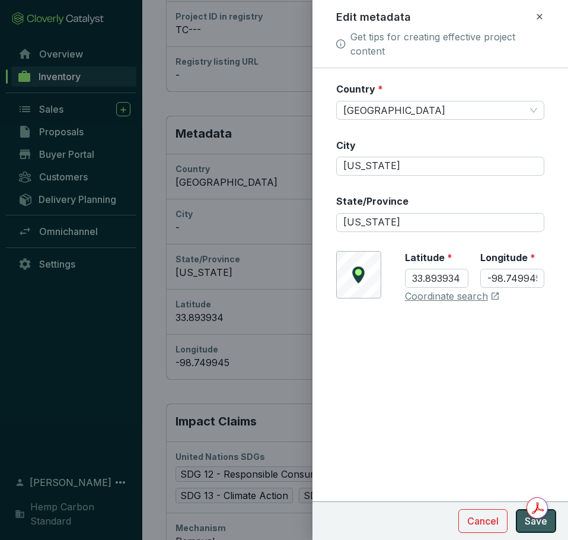
click at [533, 525] on span "Save" at bounding box center [536, 521] width 23 height 14
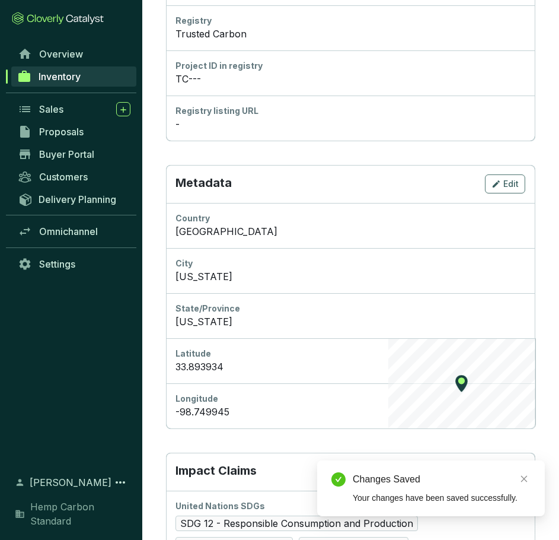
scroll to position [449, 0]
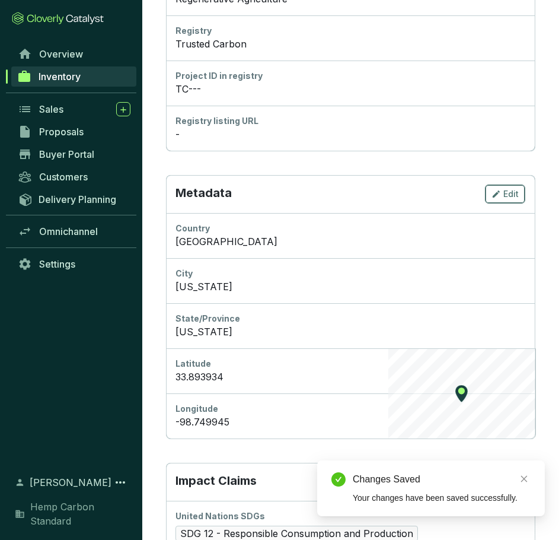
click at [511, 197] on span "Edit" at bounding box center [510, 194] width 15 height 12
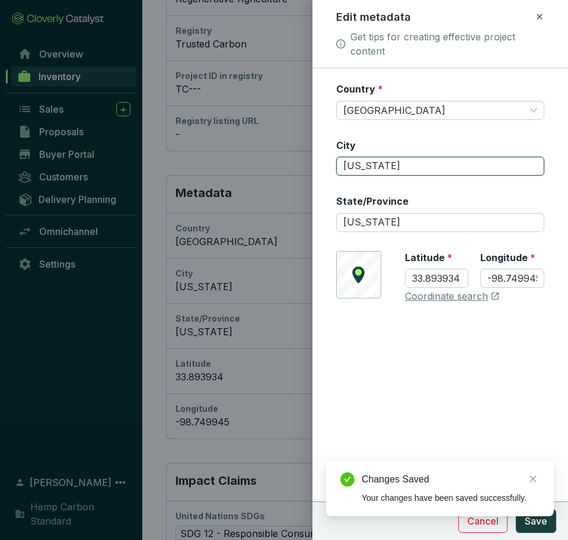
click at [418, 167] on input "Iowa" at bounding box center [440, 166] width 208 height 19
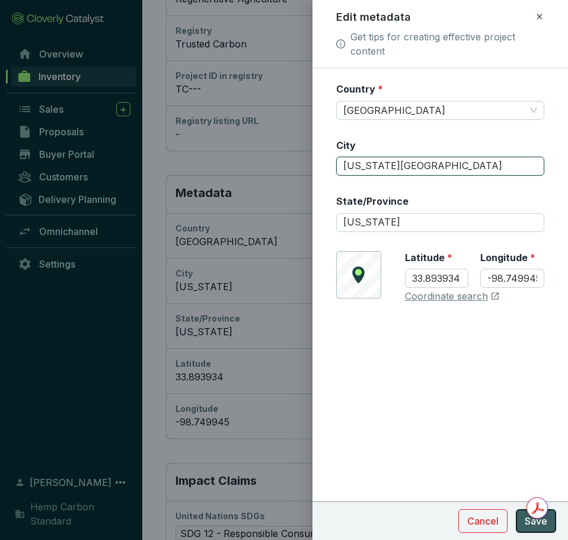
type input "Iowa Park"
click at [537, 522] on span "Save" at bounding box center [536, 521] width 23 height 14
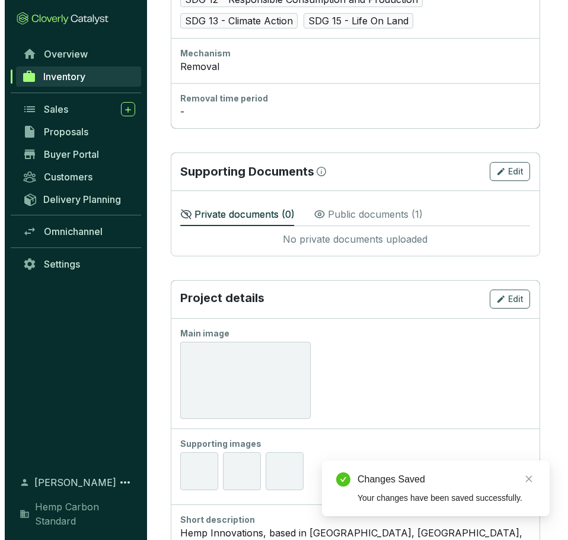
scroll to position [1161, 0]
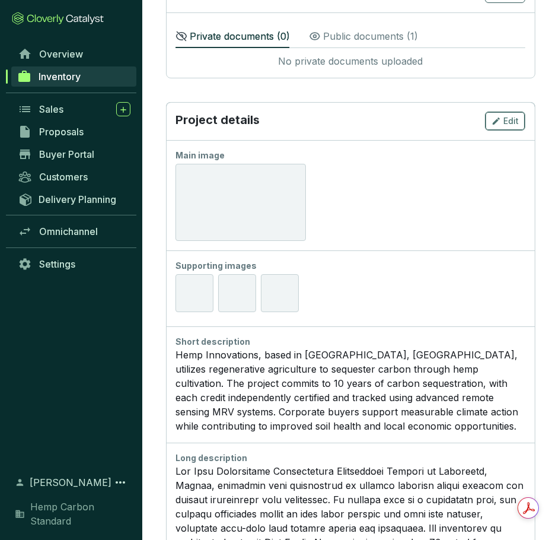
click at [502, 119] on div "Edit" at bounding box center [505, 121] width 27 height 14
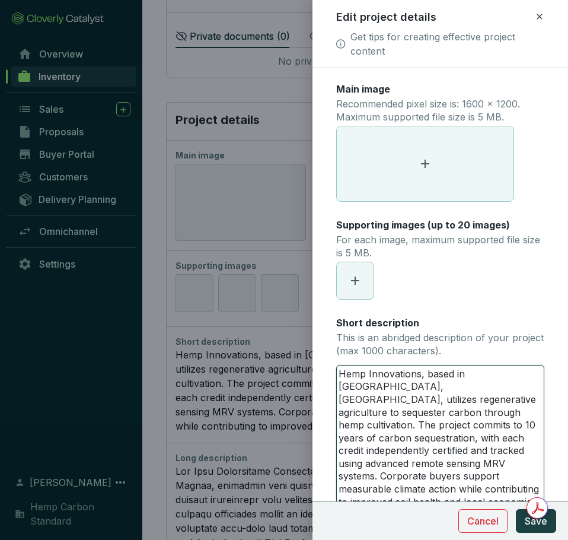
drag, startPoint x: 515, startPoint y: 374, endPoint x: 275, endPoint y: 359, distance: 240.0
click at [275, 359] on div "Edit project details Get tips for creating effective project content Main image…" at bounding box center [284, 270] width 568 height 540
type textarea "B Sweden, utilizes regenerative agriculture to sequester carbon through hemp cu…"
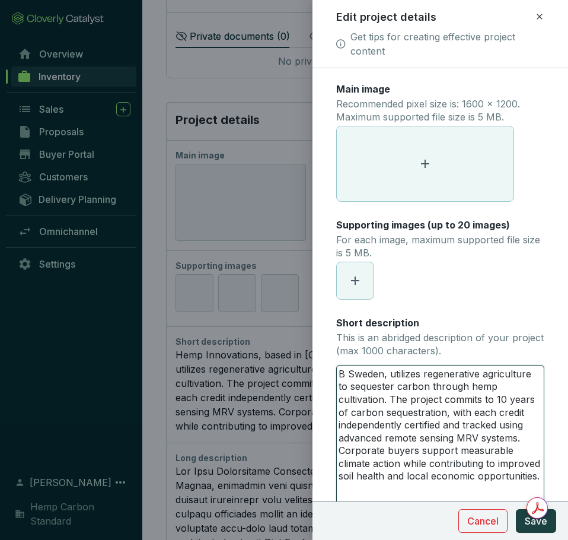
type textarea "Br Sweden, utilizes regenerative agriculture to sequester carbon through hemp c…"
type textarea "Bro Sweden, utilizes regenerative agriculture to sequester carbon through hemp …"
type textarea "Brok Sweden, utilizes regenerative agriculture to sequester carbon through hemp…"
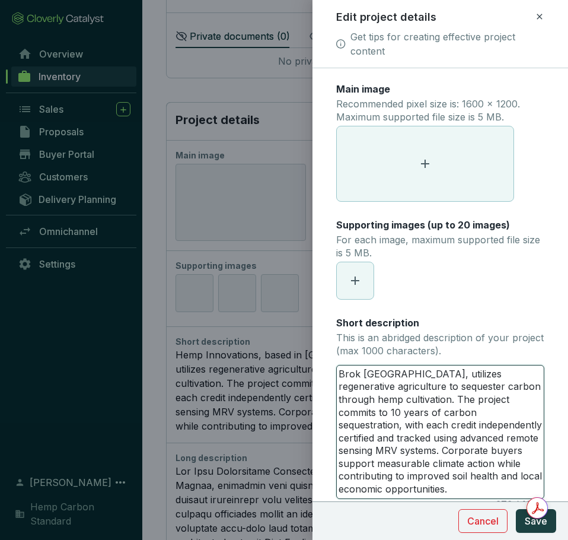
type textarea "Broke Sweden, utilizes regenerative agriculture to sequester carbon through hem…"
type textarea "Broken Sweden, utilizes regenerative agriculture to sequester carbon through he…"
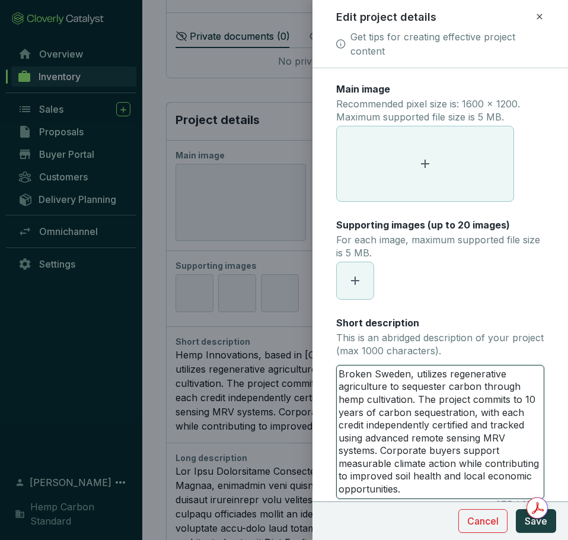
type textarea "Broken Sweden, utilizes regenerative agriculture to sequester carbon through he…"
type textarea "Broken S Sweden, utilizes regenerative agriculture to sequester carbon through …"
type textarea "Broken Sp Sweden, utilizes regenerative agriculture to sequester carbon through…"
type textarea "Broken Spo Sweden, utilizes regenerative agriculture to sequester carbon throug…"
type textarea "Broken Spou Sweden, utilizes regenerative agriculture to sequester carbon throu…"
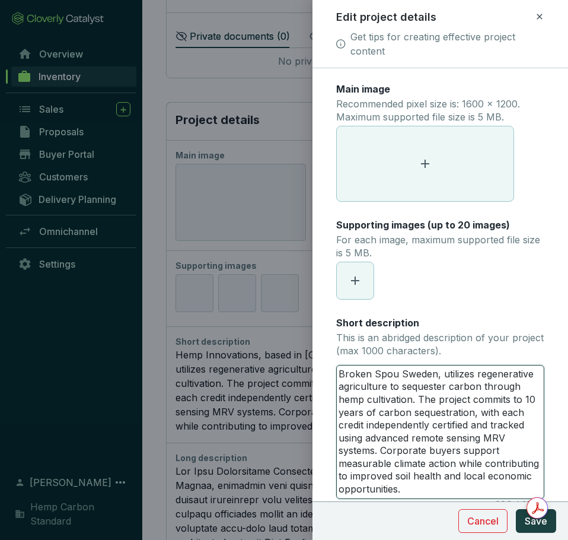
type textarea "Broken Spour Sweden, utilizes regenerative agriculture to sequester carbon thro…"
type textarea "Broken Spours Sweden, utilizes regenerative agriculture to sequester carbon thr…"
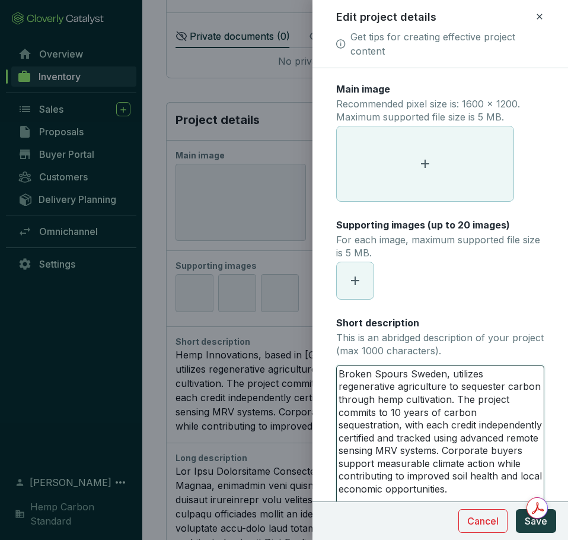
type textarea "Broken Spour Sweden, utilizes regenerative agriculture to sequester carbon thro…"
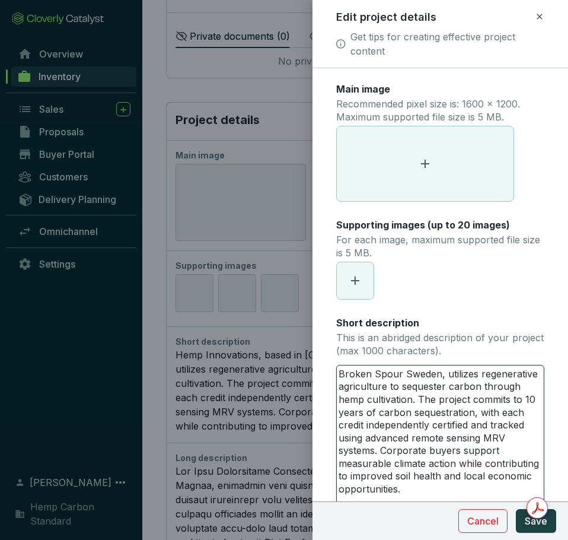
type textarea "Broken Spou Sweden, utilizes regenerative agriculture to sequester carbon throu…"
type textarea "Broken Spo Sweden, utilizes regenerative agriculture to sequester carbon throug…"
type textarea "Broken Sp Sweden, utilizes regenerative agriculture to sequester carbon through…"
type textarea "Broken Spu Sweden, utilizes regenerative agriculture to sequester carbon throug…"
type textarea "Broken Spur Sweden, utilizes regenerative agriculture to sequester carbon throu…"
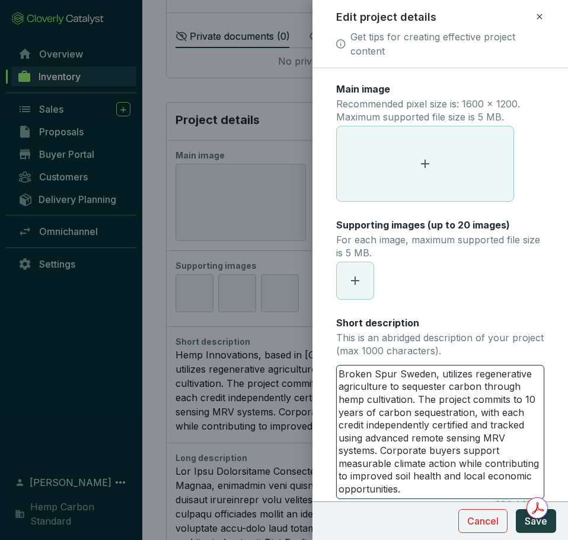
type textarea "Broken Spurs Sweden, utilizes regenerative agriculture to sequester carbon thro…"
type textarea "Broken Spurs, Sweden, utilizes regenerative agriculture to sequester carbon thr…"
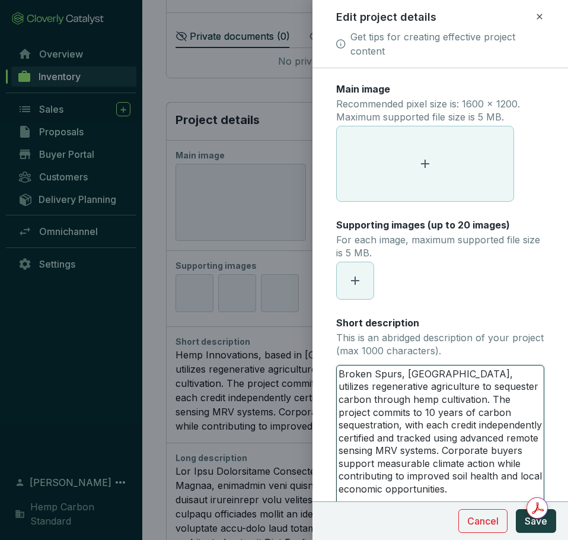
drag, startPoint x: 441, startPoint y: 374, endPoint x: 404, endPoint y: 373, distance: 36.2
click at [404, 373] on textarea "Broken Spurs, Sweden, utilizes regenerative agriculture to sequester carbon thr…" at bounding box center [440, 438] width 207 height 146
type textarea "Broken Spurs, b, utilizes regenerative agriculture to sequester carbon through …"
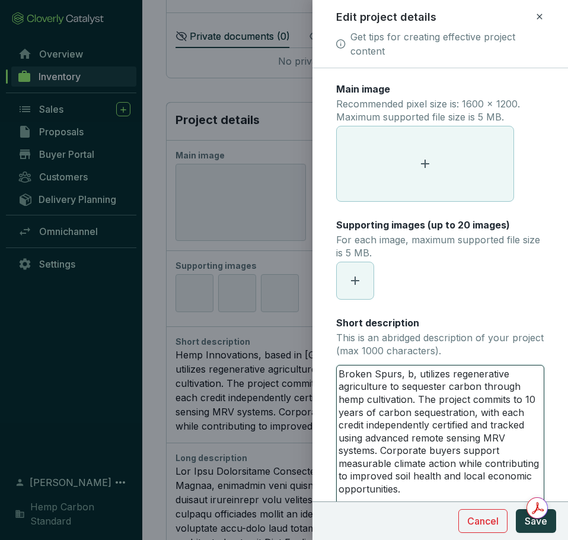
type textarea "Broken Spurs, ba, utilizes regenerative agriculture to sequester carbon through…"
type textarea "Broken Spurs, bas, utilizes regenerative agriculture to sequester carbon throug…"
type textarea "Broken Spurs, base, utilizes regenerative agriculture to sequester carbon throu…"
type textarea "Broken Spurs, based, utilizes regenerative agriculture to sequester carbon thro…"
type textarea "Broken Spurs, based , utilizes regenerative agriculture to sequester carbon thr…"
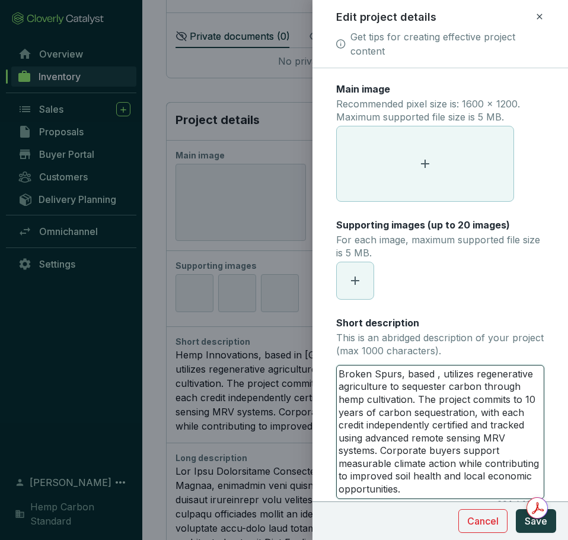
type textarea "Broken Spurs, based i, utilizes regenerative agriculture to sequester carbon th…"
type textarea "Broken Spurs, based in, utilizes regenerative agriculture to sequester carbon t…"
type textarea "Broken Spurs, based in , utilizes regenerative agriculture to sequester carbon …"
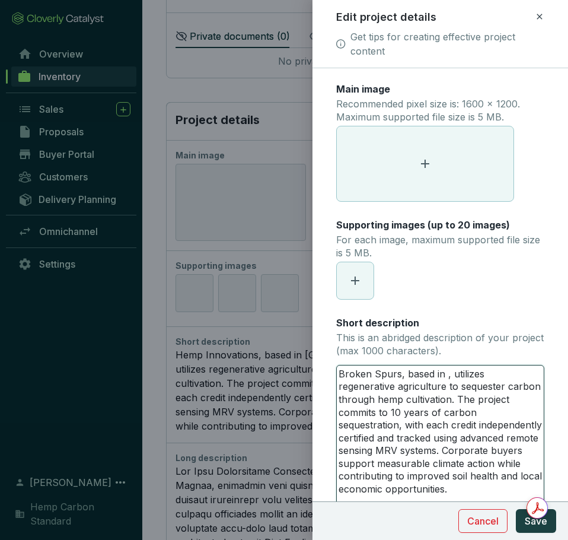
type textarea "Broken Spurs, based in I, utilizes regenerative agriculture to sequester carbon…"
type textarea "Broken Spurs, based in Io, utilizes regenerative agriculture to sequester carbo…"
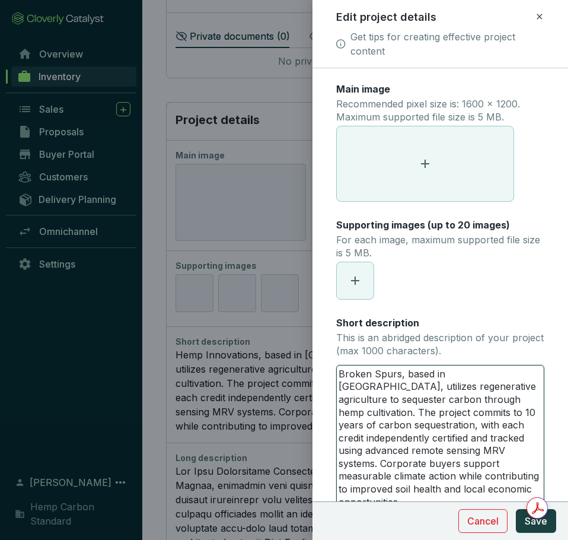
type textarea "Broken Spurs, based in Ioa, utilizes regenerative agriculture to sequester carb…"
type textarea "Broken Spurs, based in Ioaw, utilizes regenerative agriculture to sequester car…"
type textarea "Broken Spurs, based in Ioaw , utilizes regenerative agriculture to sequester ca…"
type textarea "Broken Spurs, based in Ioaw, utilizes regenerative agriculture to sequester car…"
type textarea "Broken Spurs, based in Ioa, utilizes regenerative agriculture to sequester carb…"
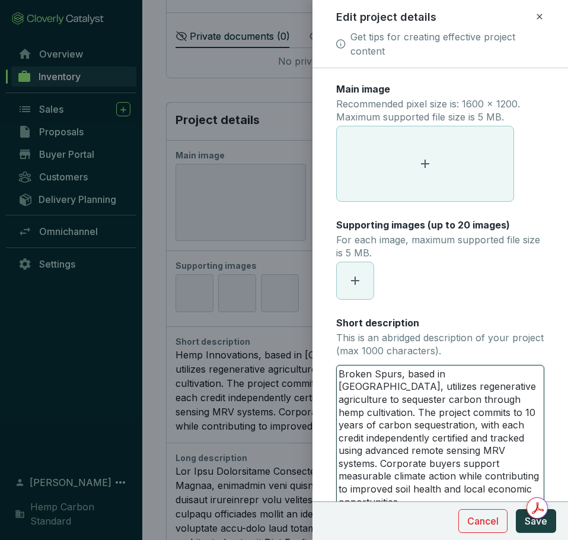
type textarea "Broken Spurs, based in Io, utilizes regenerative agriculture to sequester carbo…"
type textarea "Broken Spurs, based in Iow, utilizes regenerative agriculture to sequester carb…"
type textarea "Broken Spurs, based in Iowa, utilizes regenerative agriculture to sequester car…"
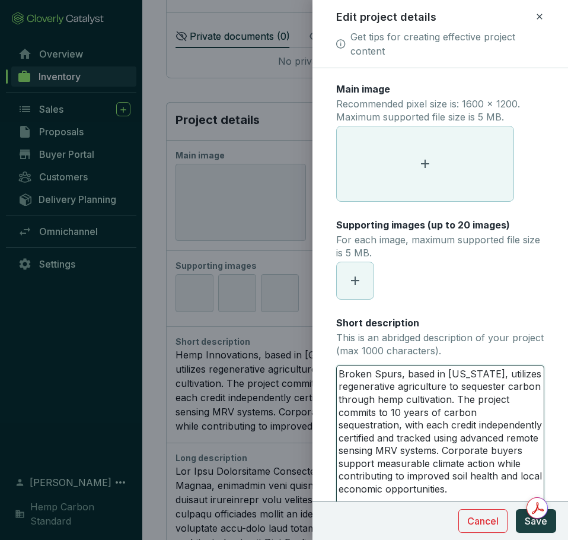
type textarea "Broken Spurs, based in Iowa , utilizes regenerative agriculture to sequester ca…"
type textarea "Broken Spurs, based in Iowa P, utilizes regenerative agriculture to sequester c…"
type textarea "Broken Spurs, based in Iowa Pa, utilizes regenerative agriculture to sequester …"
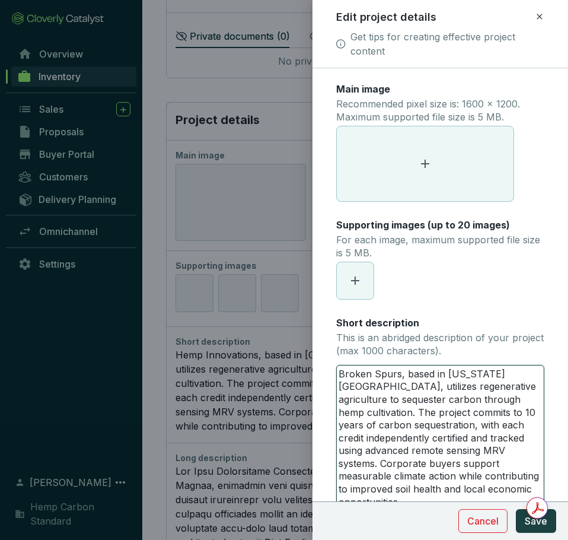
type textarea "Broken Spurs, based in Iowa Par, utilizes regenerative agriculture to sequester…"
type textarea "Broken Spurs, based in Iowa Park, utilizes regenerative agriculture to sequeste…"
type textarea "Broken Spurs, based in Iowa Park , utilizes regenerative agriculture to sequest…"
type textarea "Broken Spurs, based in Iowa Park T, utilizes regenerative agriculture to seques…"
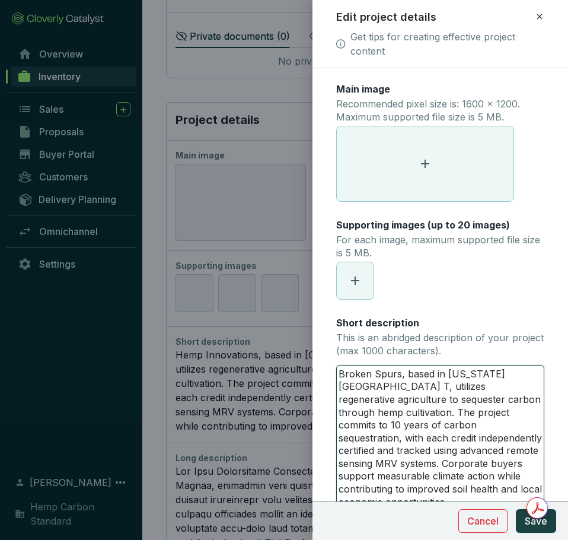
type textarea "Broken Spurs, based in Iowa Park , utilizes regenerative agriculture to sequest…"
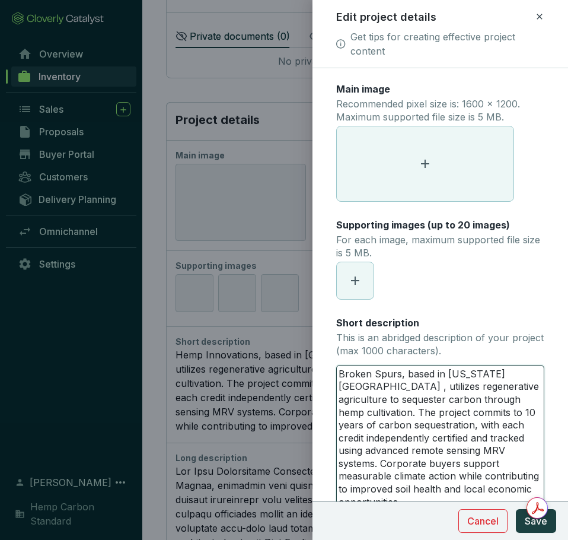
type textarea "Broken Spurs, based in Iowa Park, utilizes regenerative agriculture to sequeste…"
type textarea "Broken Spurs, based in Iowa Park,, utilizes regenerative agriculture to sequest…"
type textarea "Broken Spurs, based in Iowa Park, , utilizes regenerative agriculture to seques…"
type textarea "Broken Spurs, based in Iowa Park, T, utilizes regenerative agriculture to seque…"
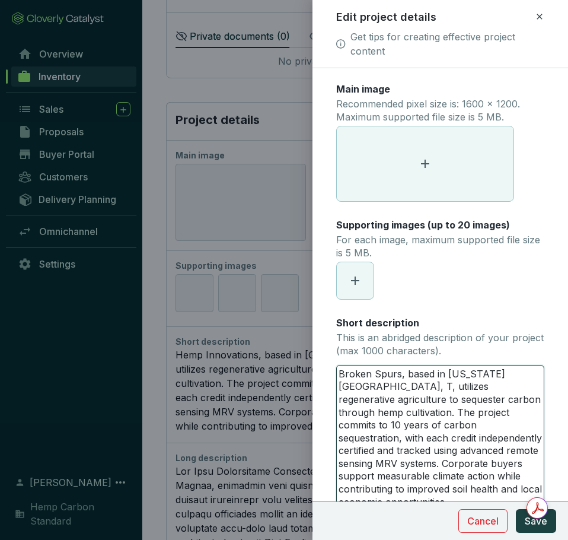
type textarea "Broken Spurs, based in Iowa Park, Te, utilizes regenerative agriculture to sequ…"
type textarea "Broken Spurs, based in Iowa Park, Tex, utilizes regenerative agriculture to seq…"
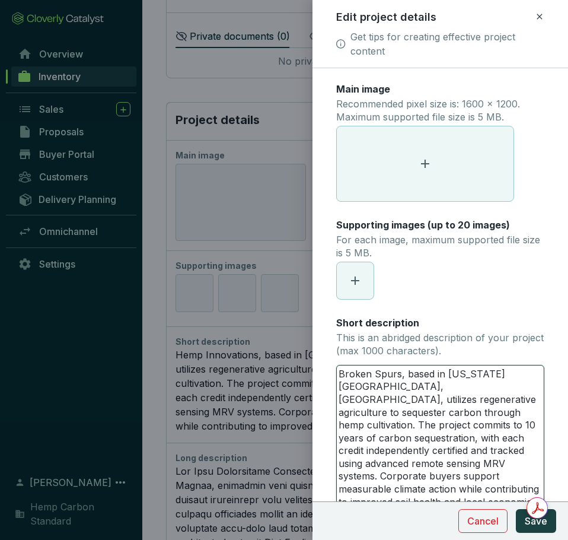
type textarea "Broken Spurs, based in Iowa Park, Texa, utilizes regenerative agriculture to se…"
type textarea "Broken Spurs, based in Iowa Park, Texas, utilizes regenerative agriculture to s…"
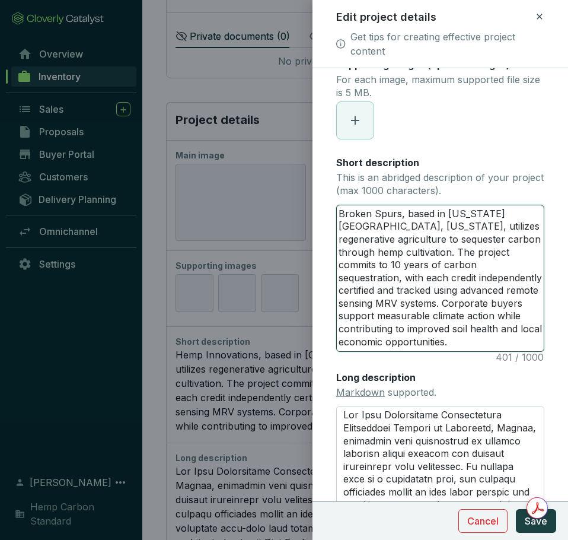
scroll to position [178, 0]
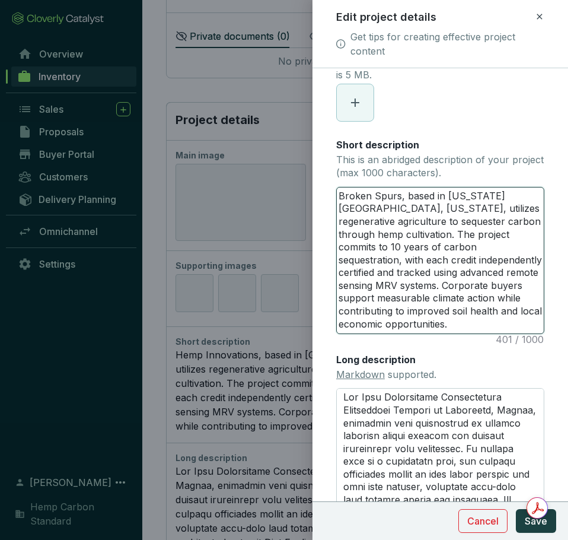
drag, startPoint x: 469, startPoint y: 326, endPoint x: 321, endPoint y: 183, distance: 205.1
click at [318, 179] on form "Main image Recommended pixel size is: 1600 x 1200. Maximum supported file size …" at bounding box center [441, 277] width 256 height 745
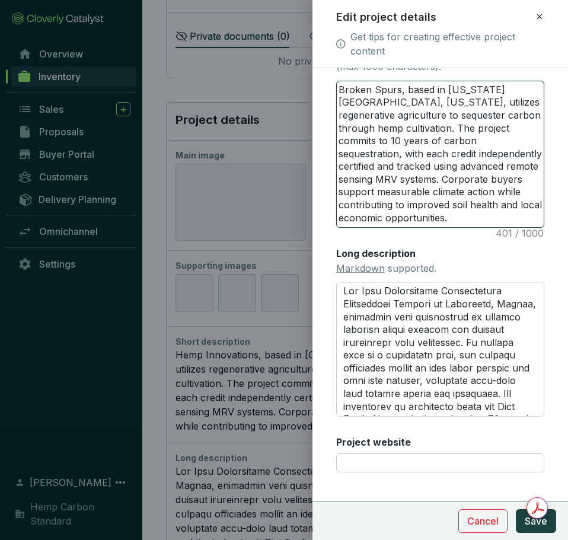
scroll to position [296, 0]
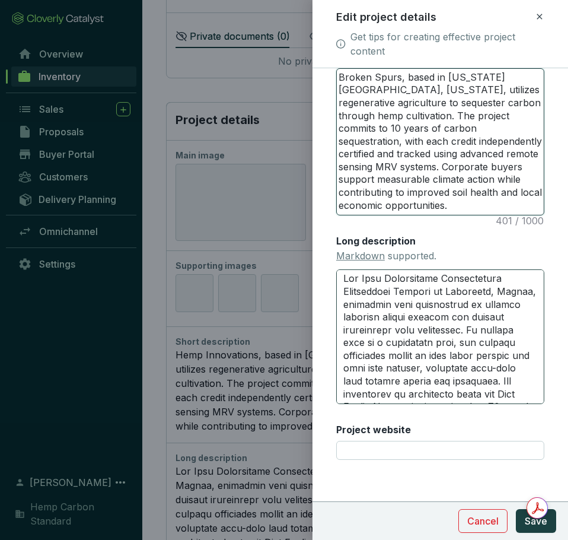
type textarea "Broken Spurs, based in Iowa Park, Texas, utilizes regenerative agriculture to s…"
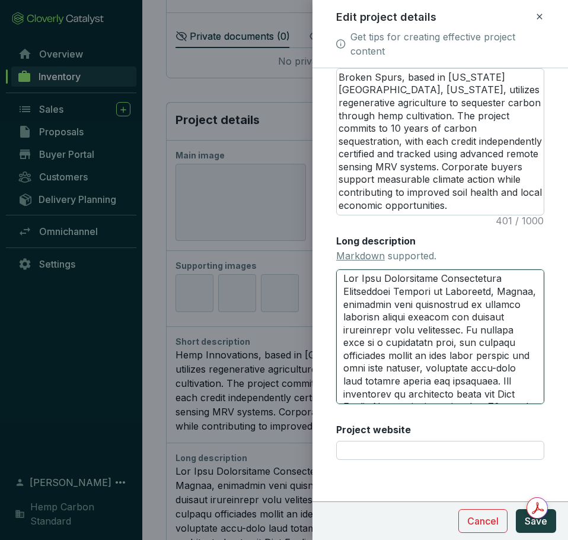
drag, startPoint x: 445, startPoint y: 279, endPoint x: 302, endPoint y: 276, distance: 142.9
click at [302, 276] on div "Edit project details Get tips for creating effective project content Main image…" at bounding box center [284, 270] width 568 height 540
drag, startPoint x: 430, startPoint y: 291, endPoint x: 304, endPoint y: 248, distance: 133.1
click at [304, 248] on div "Edit project details Get tips for creating effective project content Main image…" at bounding box center [284, 270] width 568 height 540
type textarea "Bin Stockholm, Sweden, leverages hemp cultivation to deliver verified carbon re…"
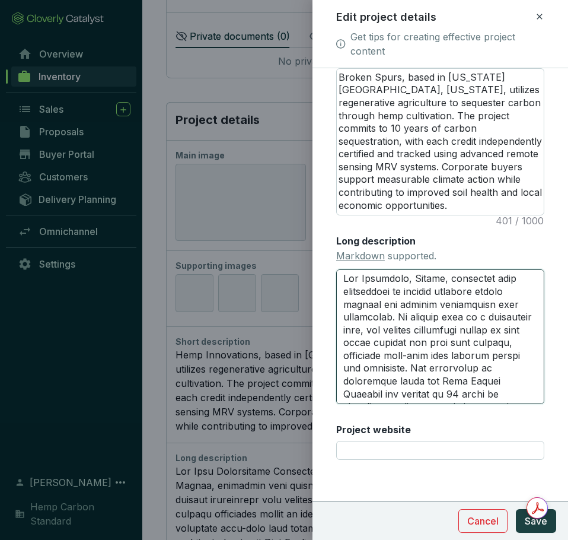
type textarea "Brin Stockholm, Sweden, leverages hemp cultivation to deliver verified carbon r…"
type textarea "Broin Stockholm, Sweden, leverages hemp cultivation to deliver verified carbon …"
type textarea "Brokin Stockholm, Sweden, leverages hemp cultivation to deliver verified carbon…"
type textarea "Brokein Stockholm, Sweden, leverages hemp cultivation to deliver verified carbo…"
type textarea "Brokenin Stockholm, Sweden, leverages hemp cultivation to deliver verified carb…"
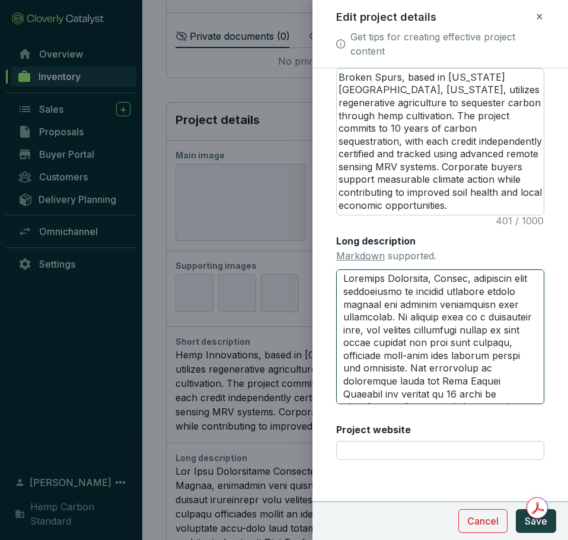
type textarea "Broken in Stockholm, Sweden, leverages hemp cultivation to deliver verified car…"
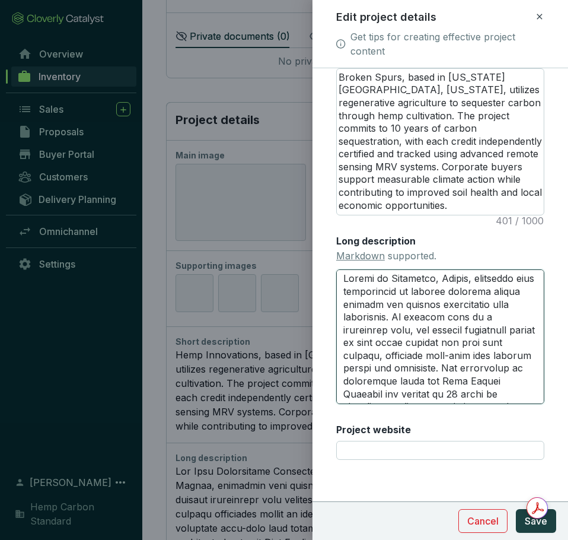
type textarea "Broken Sin Stockholm, Sweden, leverages hemp cultivation to deliver verified ca…"
type textarea "Broken Spin Stockholm, Sweden, leverages hemp cultivation to deliver verified c…"
type textarea "Broken Spuin Stockholm, Sweden, leverages hemp cultivation to deliver verified …"
type textarea "Broken Spurin Stockholm, Sweden, leverages hemp cultivation to deliver verified…"
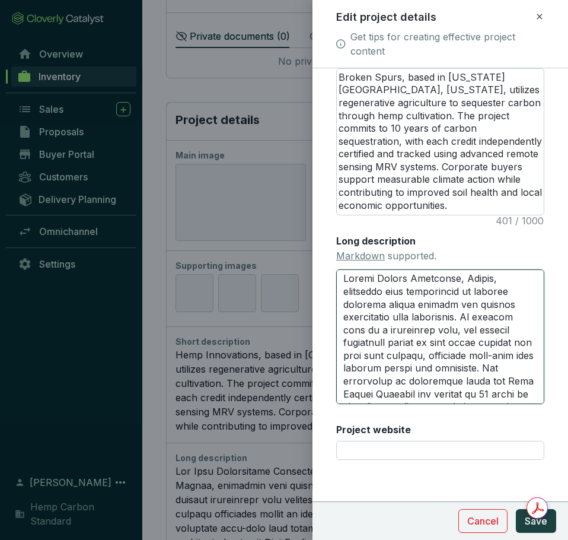
type textarea "Broken Spursin Stockholm, Sweden, leverages hemp cultivation to deliver verifie…"
type textarea "Broken Spurs in Stockholm, Sweden, leverages hemp cultivation to deliver verifi…"
drag, startPoint x: 467, startPoint y: 280, endPoint x: 417, endPoint y: 275, distance: 50.0
click at [417, 275] on textarea "Long description Markdown supported." at bounding box center [440, 336] width 208 height 134
type textarea "Broken Spurs in Ileverages hemp cultivation to deliver verified carbon removal …"
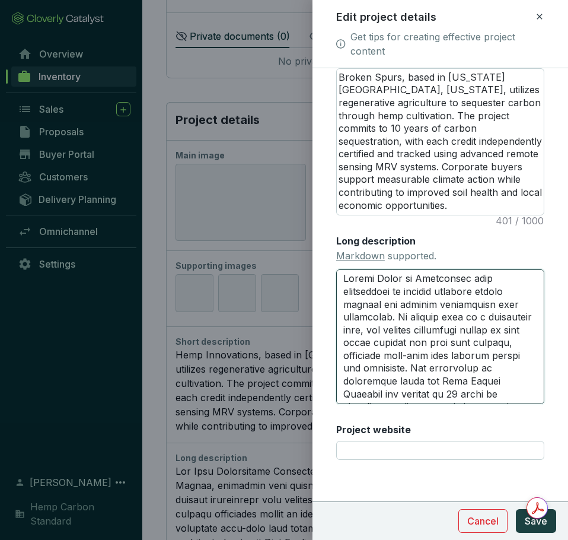
type textarea "Broken Spurs in leverages hemp cultivation to deliver verified carbon removal a…"
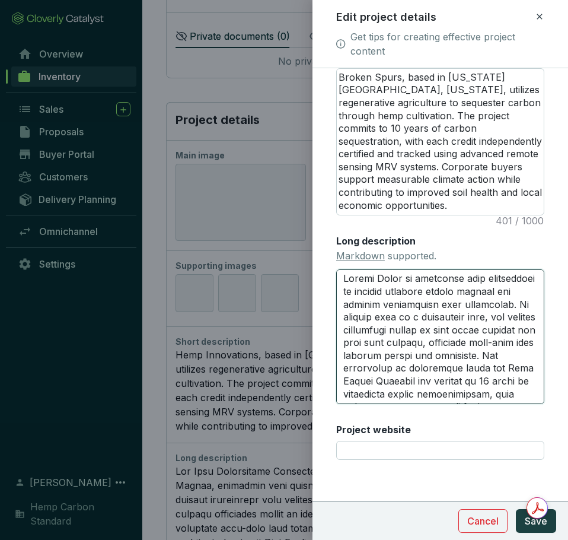
type textarea "Broken Spurs in Ileverages hemp cultivation to deliver verified carbon removal …"
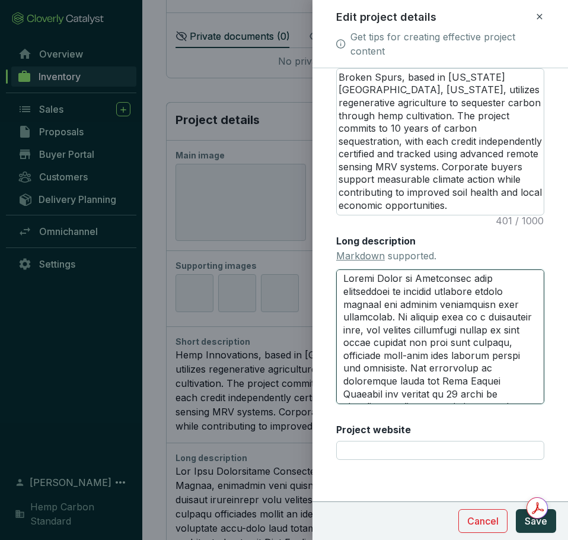
type textarea "Broken Spurs in Ioleverages hemp cultivation to deliver verified carbon removal…"
type textarea "Broken Spurs in Ioaleverages hemp cultivation to deliver verified carbon remova…"
type textarea "Broken Spurs in Ioawleverages hemp cultivation to deliver verified carbon remov…"
type textarea "Broken Spurs in Ioaw leverages hemp cultivation to deliver verified carbon remo…"
type textarea "Broken Spurs in Ioawleverages hemp cultivation to deliver verified carbon remov…"
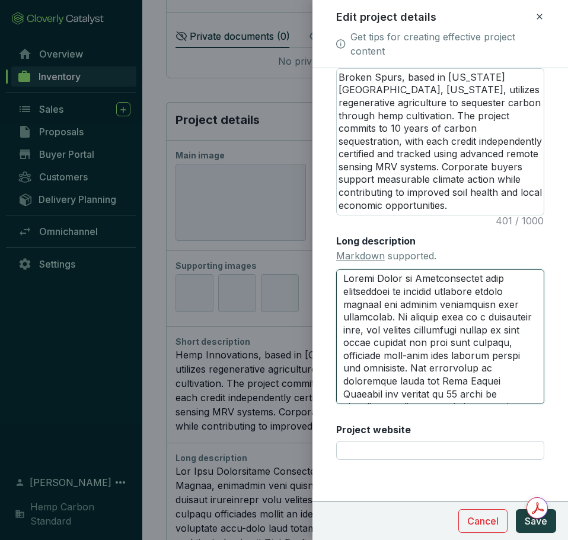
type textarea "Broken Spurs in Ioaleverages hemp cultivation to deliver verified carbon remova…"
type textarea "Broken Spurs in Ioleverages hemp cultivation to deliver verified carbon removal…"
type textarea "Broken Spurs in Iowleverages hemp cultivation to deliver verified carbon remova…"
type textarea "Broken Spurs in Iowaleverages hemp cultivation to deliver verified carbon remov…"
type textarea "Broken Spurs in Iowa leverages hemp cultivation to deliver verified carbon remo…"
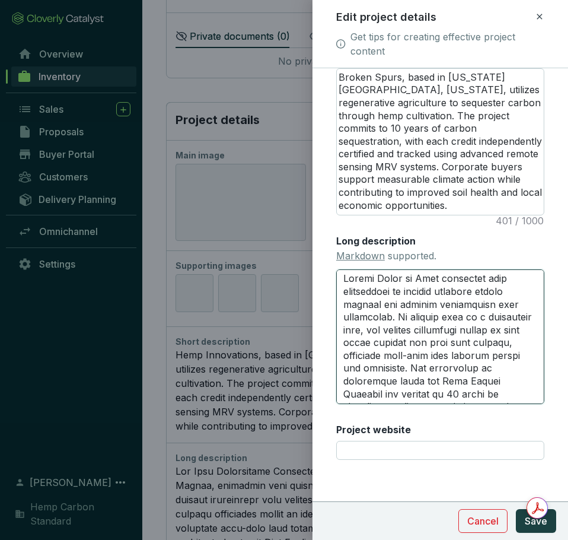
type textarea "Broken Spurs in Iowa Pleverages hemp cultivation to deliver verified carbon rem…"
type textarea "Broken Spurs in Iowa Paleverages hemp cultivation to deliver verified carbon re…"
type textarea "Broken Spurs in Iowa Parleverages hemp cultivation to deliver verified carbon r…"
type textarea "Broken Spurs in Iowa Parkleverages hemp cultivation to deliver verified carbon …"
type textarea "Broken Spurs in Iowa Park,leverages hemp cultivation to deliver verified carbon…"
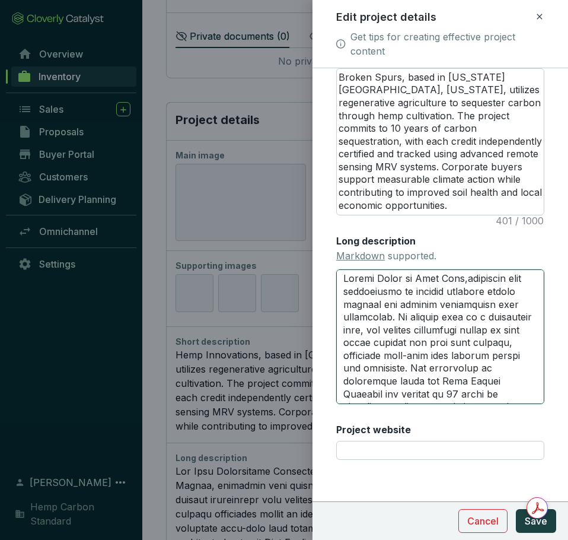
type textarea "Broken Spurs in Iowa Park, leverages hemp cultivation to deliver verified carbo…"
type textarea "Broken Spurs in Iowa Park, Tleverages hemp cultivation to deliver verified carb…"
type textarea "Broken Spurs in Iowa Park, Televerages hemp cultivation to deliver verified car…"
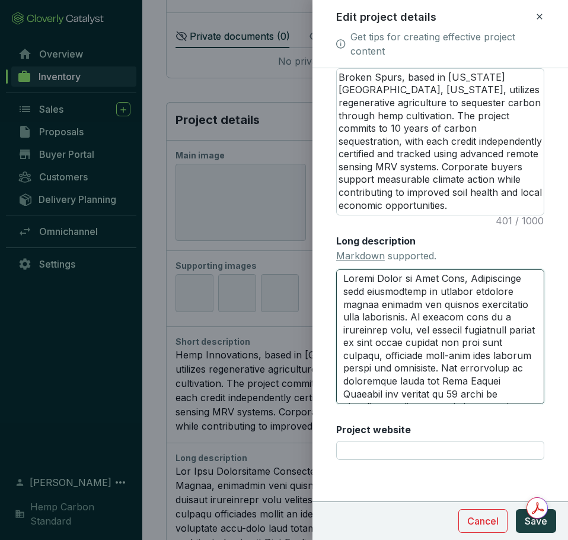
type textarea "Broken Spurs in Iowa Park, Texleverages hemp cultivation to deliver verified ca…"
type textarea "Broken Spurs in Iowa Park, Texaleverages hemp cultivation to deliver verified c…"
type textarea "Broken Spurs in Iowa Park, Texasleverages hemp cultivation to deliver verified …"
click at [534, 303] on form "Main image Recommended pixel size is: 1600 x 1200. Maximum supported file size …" at bounding box center [441, 158] width 256 height 745
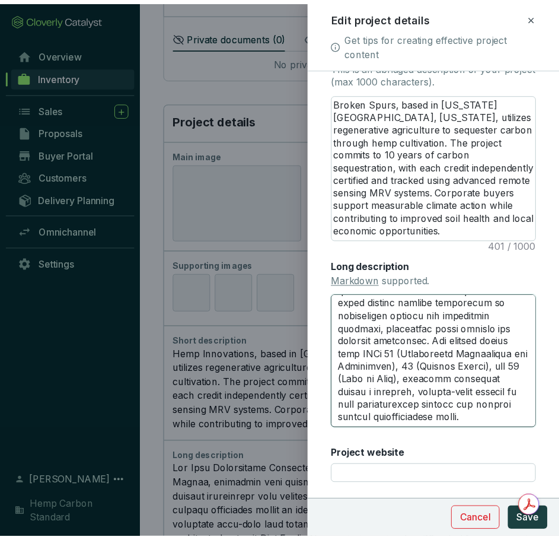
scroll to position [302, 0]
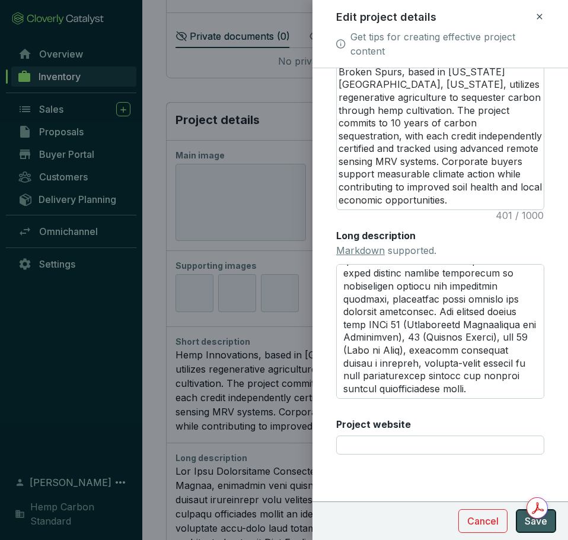
click at [527, 528] on button "Save" at bounding box center [536, 521] width 40 height 24
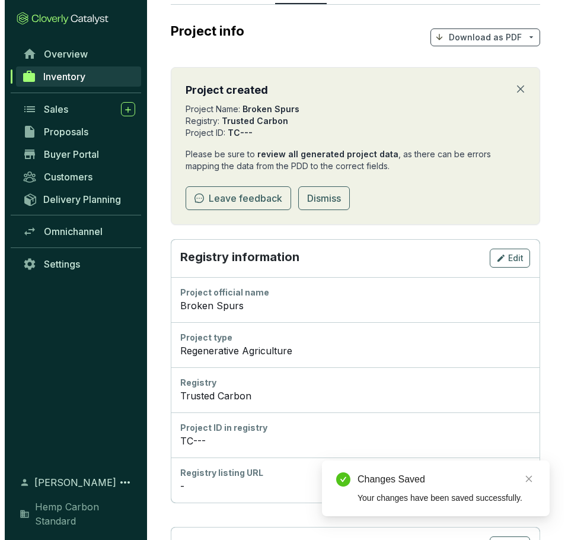
scroll to position [0, 0]
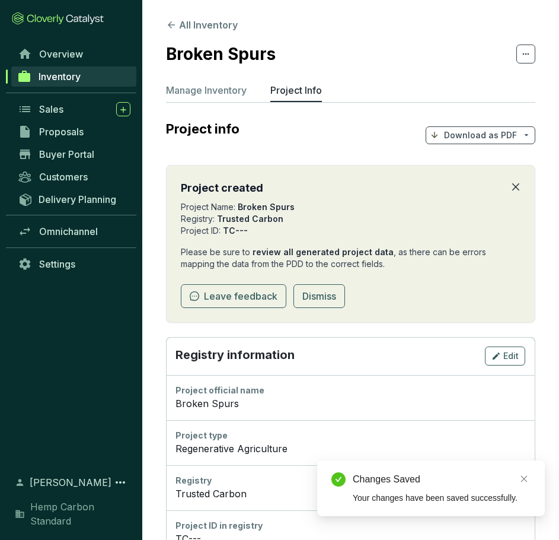
click at [517, 189] on icon "close" at bounding box center [515, 186] width 7 height 7
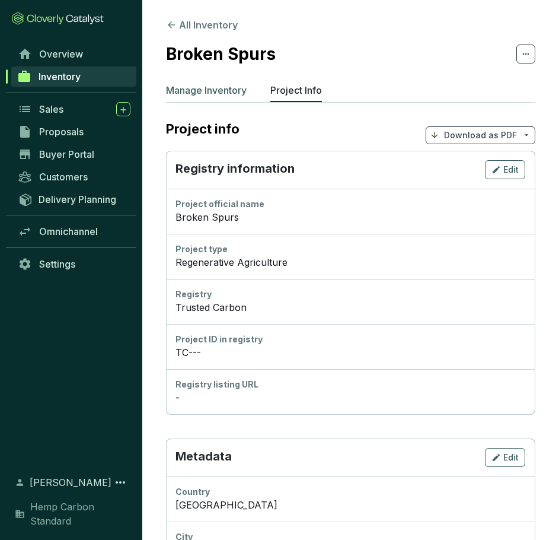
click at [202, 91] on p "Manage Inventory" at bounding box center [206, 90] width 81 height 14
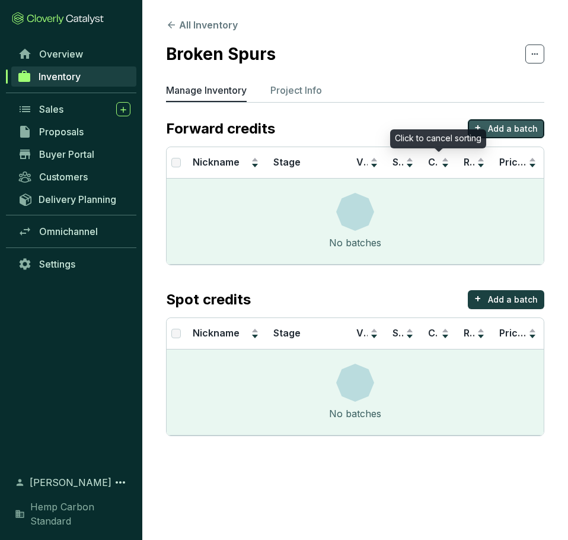
click at [489, 126] on button "+ Add a batch" at bounding box center [506, 128] width 76 height 19
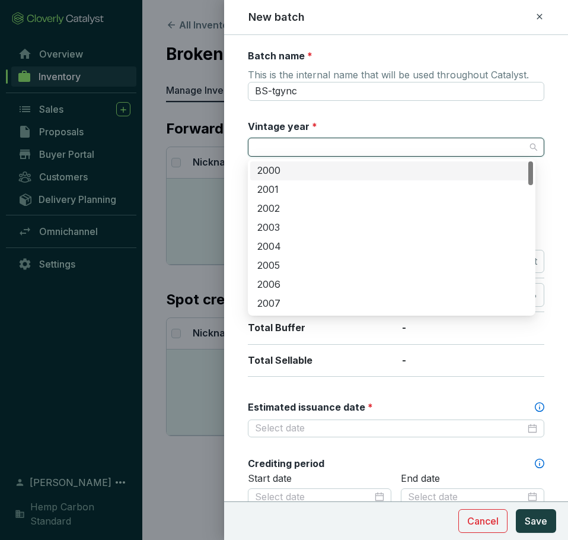
click at [305, 155] on input "Vintage year *" at bounding box center [390, 147] width 270 height 18
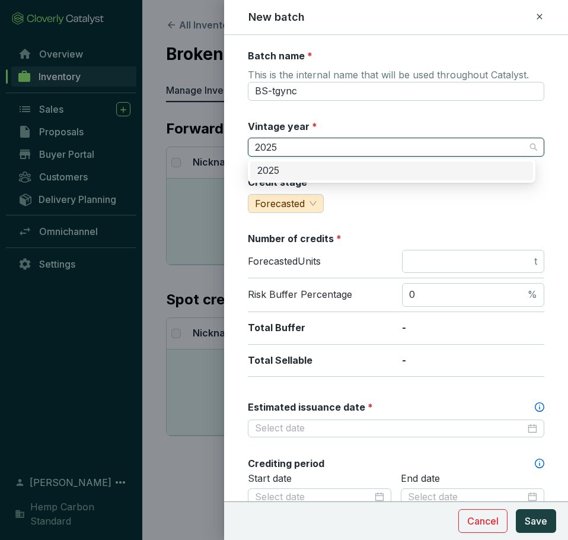
click at [306, 174] on div "2025" at bounding box center [391, 170] width 269 height 13
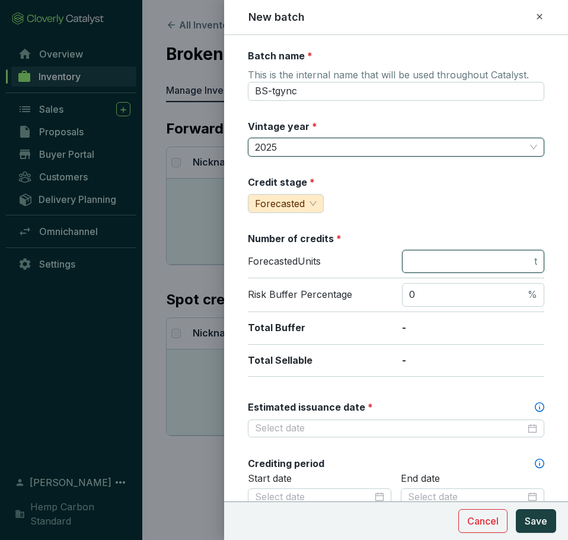
click at [433, 256] on input "number" at bounding box center [470, 261] width 123 height 13
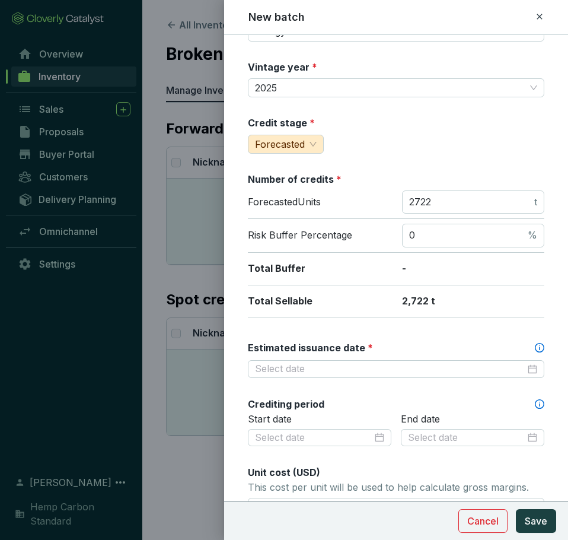
click at [535, 349] on icon at bounding box center [539, 347] width 9 height 9
click at [525, 362] on input "Estimated issuance date *" at bounding box center [390, 368] width 270 height 13
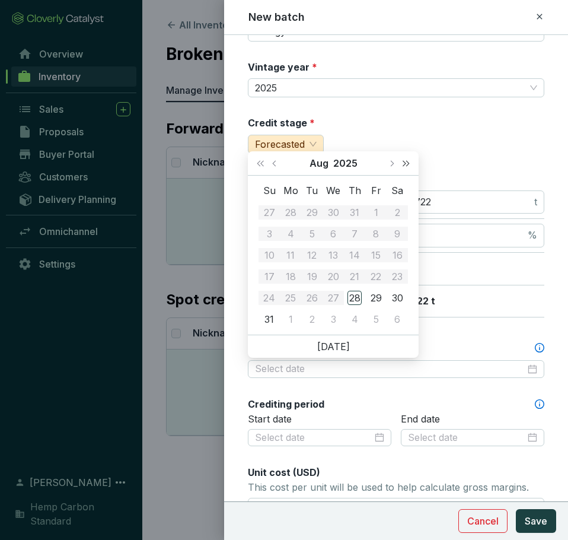
click at [405, 165] on span "Next year (Control + right)" at bounding box center [406, 163] width 6 height 6
click at [317, 268] on td "18" at bounding box center [311, 276] width 21 height 21
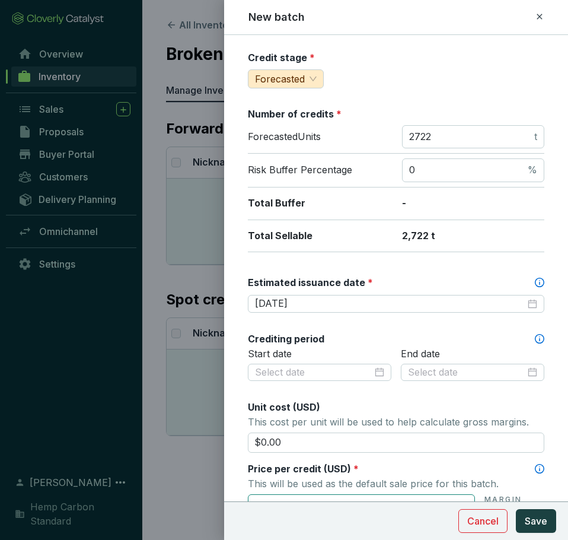
scroll to position [237, 0]
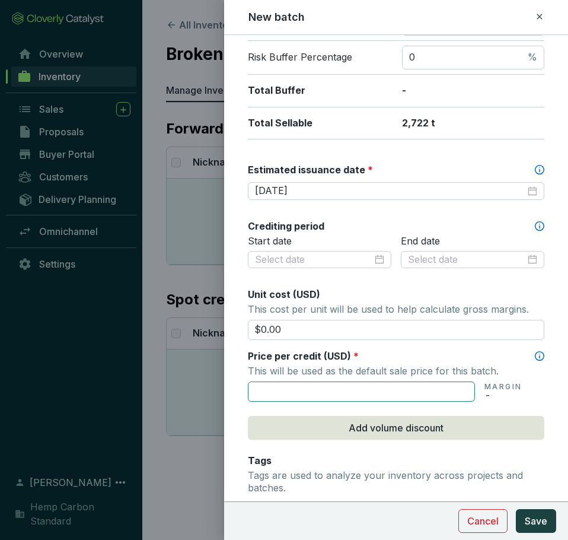
click at [321, 394] on input "text" at bounding box center [361, 391] width 227 height 20
click at [332, 358] on span "Price per credit (USD)" at bounding box center [299, 356] width 103 height 12
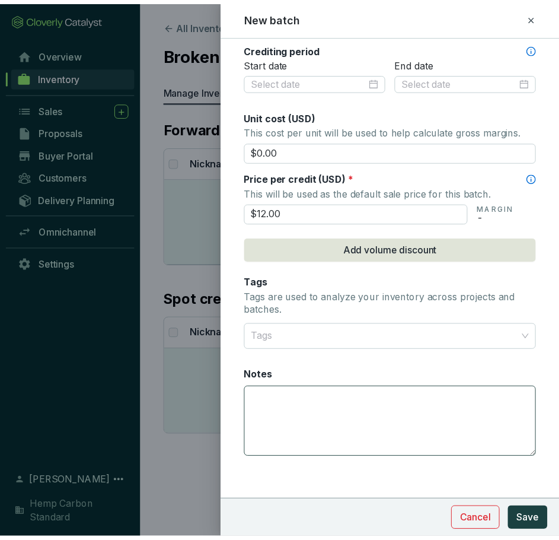
scroll to position [419, 0]
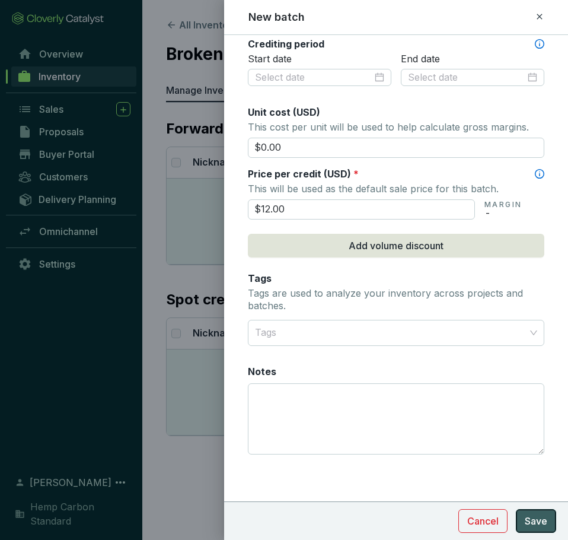
click at [537, 512] on button "Save" at bounding box center [536, 521] width 40 height 24
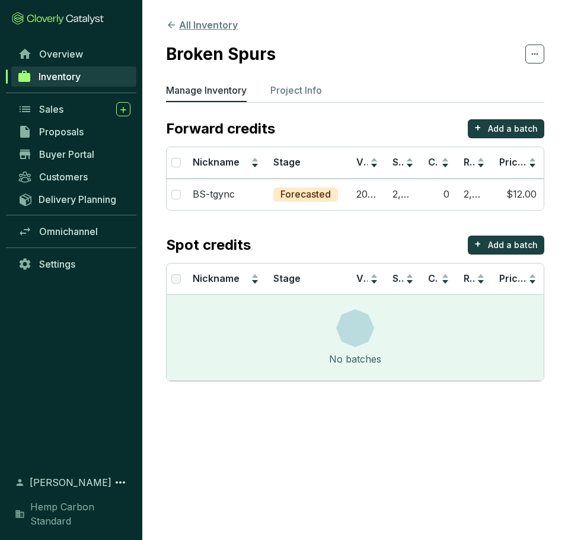
click at [175, 24] on icon at bounding box center [171, 25] width 11 height 11
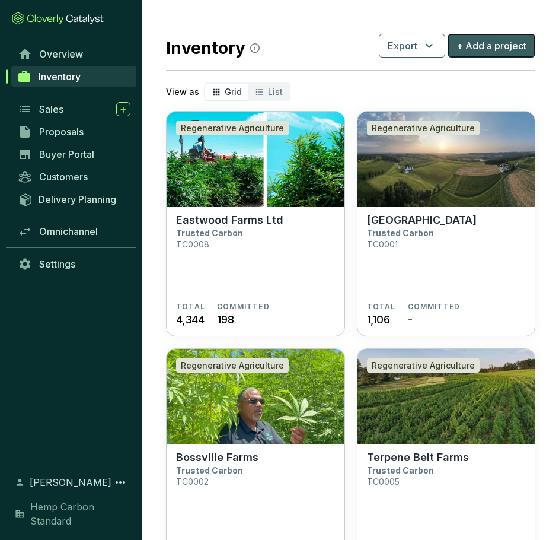
click at [524, 44] on span "+ Add a project" at bounding box center [492, 46] width 70 height 14
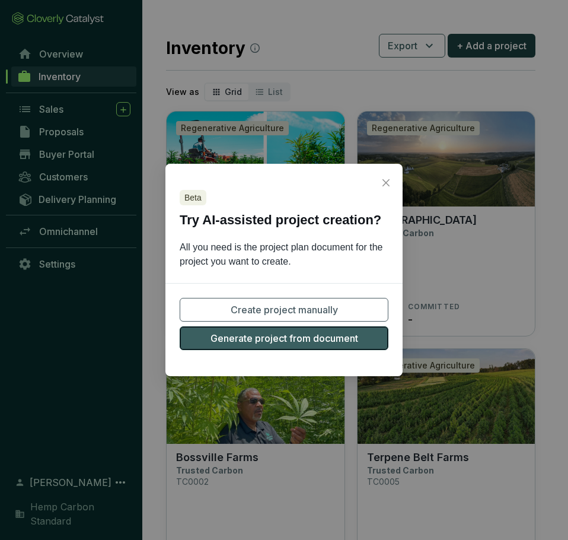
click at [326, 340] on span "Generate project from document" at bounding box center [285, 338] width 148 height 14
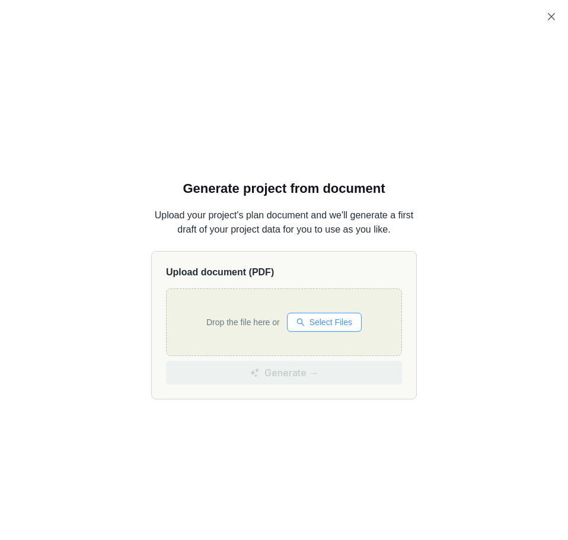
click at [318, 327] on span "Select Files" at bounding box center [331, 321] width 43 height 13
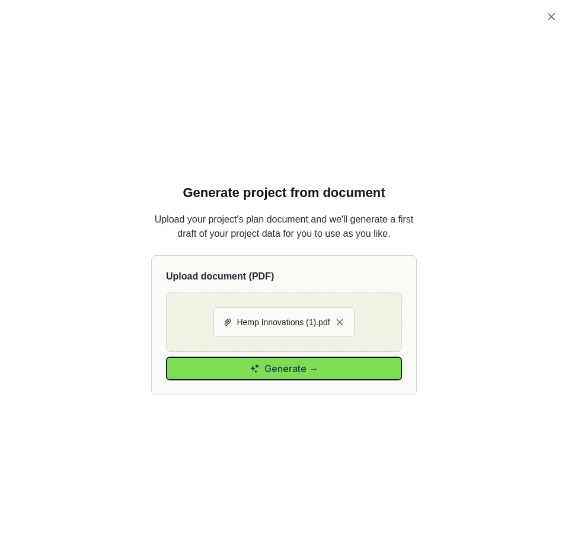
click at [271, 369] on span "Generate →" at bounding box center [291, 368] width 54 height 14
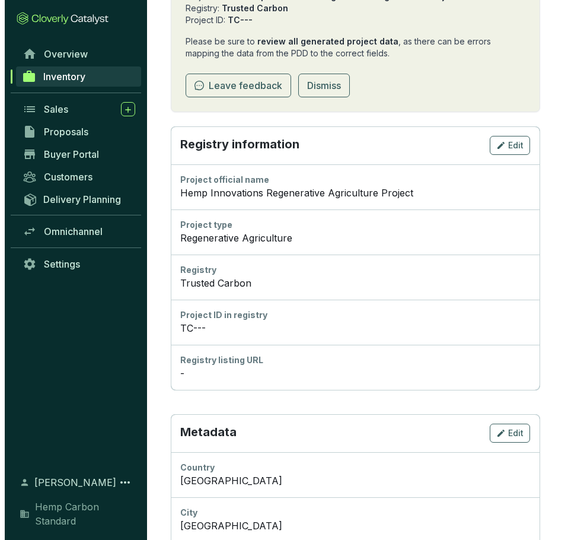
scroll to position [474, 0]
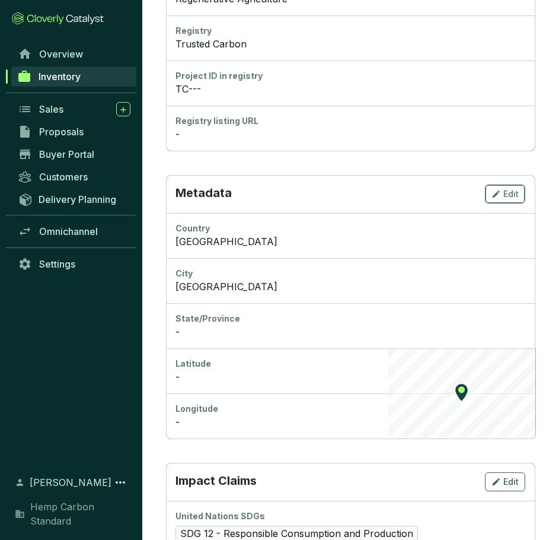
click at [495, 189] on icon "button" at bounding box center [496, 194] width 9 height 14
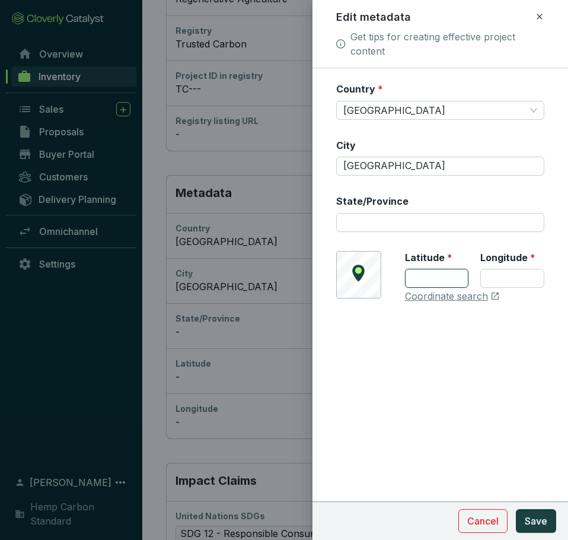
click at [452, 282] on input "Latitude *" at bounding box center [437, 278] width 64 height 19
paste input "33.916059854072"
drag, startPoint x: 463, startPoint y: 278, endPoint x: 425, endPoint y: 279, distance: 38.6
click at [425, 279] on input "33.916059854072" at bounding box center [437, 278] width 64 height 19
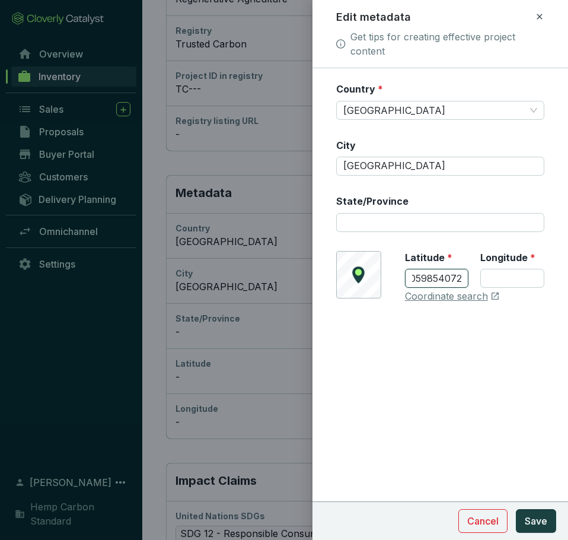
click at [441, 281] on input "33.916059854072" at bounding box center [437, 278] width 64 height 19
drag, startPoint x: 420, startPoint y: 279, endPoint x: 432, endPoint y: 278, distance: 12.5
click at [432, 278] on input "33.916059854072" at bounding box center [437, 278] width 64 height 19
click at [411, 274] on input "33.916059854072" at bounding box center [437, 278] width 64 height 19
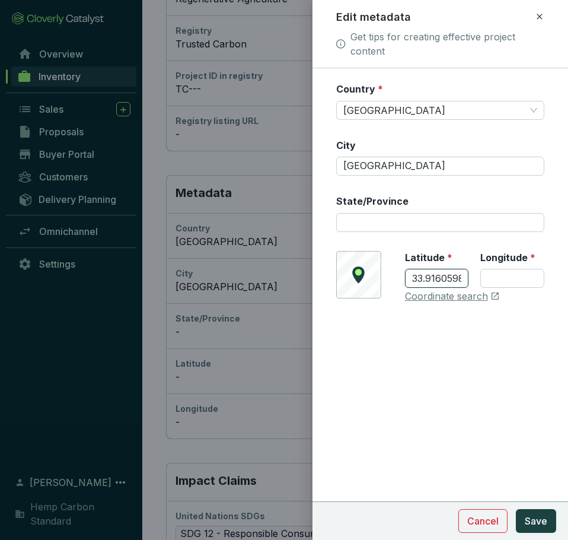
click at [451, 275] on input "33.916059854072" at bounding box center [437, 278] width 64 height 19
drag, startPoint x: 451, startPoint y: 276, endPoint x: 464, endPoint y: 277, distance: 12.5
click at [464, 277] on input "33.916059854072" at bounding box center [437, 278] width 64 height 19
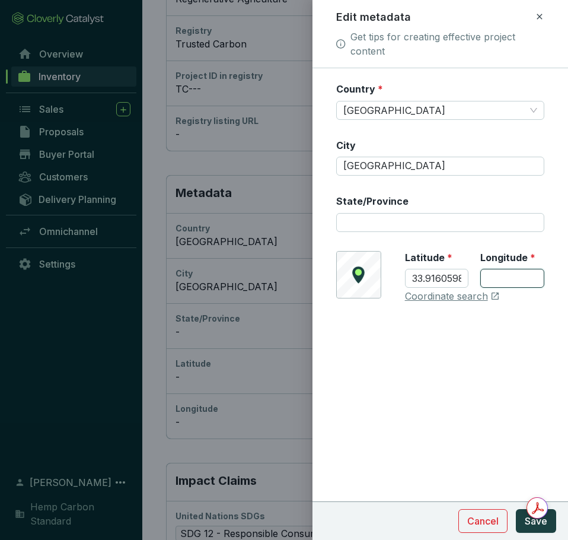
click at [508, 277] on input "Longitude *" at bounding box center [512, 278] width 64 height 19
paste input "9854072"
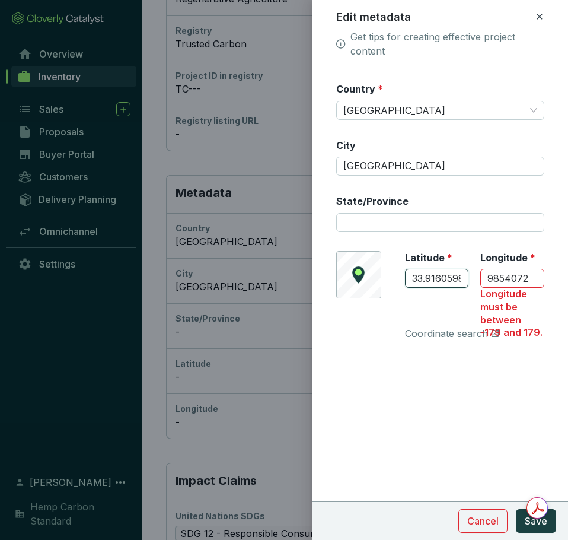
scroll to position [0, 7]
drag, startPoint x: 461, startPoint y: 279, endPoint x: 428, endPoint y: 282, distance: 33.9
click at [428, 282] on input "33.916059854072" at bounding box center [437, 278] width 64 height 19
click at [445, 280] on input "33.916059854072" at bounding box center [437, 278] width 64 height 19
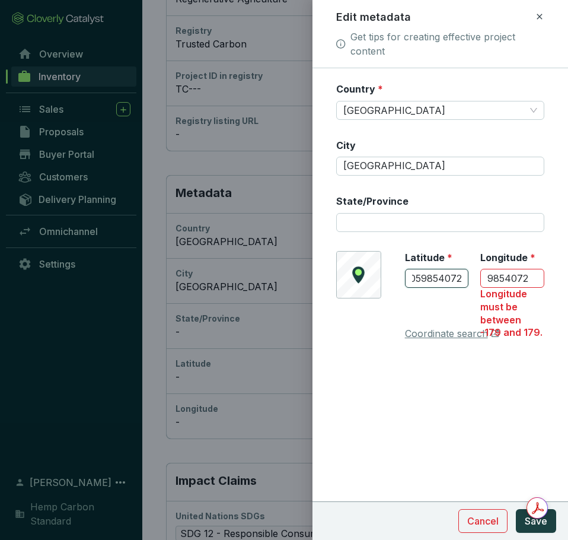
drag, startPoint x: 447, startPoint y: 278, endPoint x: 468, endPoint y: 280, distance: 21.5
click at [468, 280] on input "33.916059854072" at bounding box center [437, 278] width 64 height 19
click at [496, 278] on input "9854072" at bounding box center [512, 278] width 64 height 19
click at [499, 278] on input "9854072" at bounding box center [512, 278] width 64 height 19
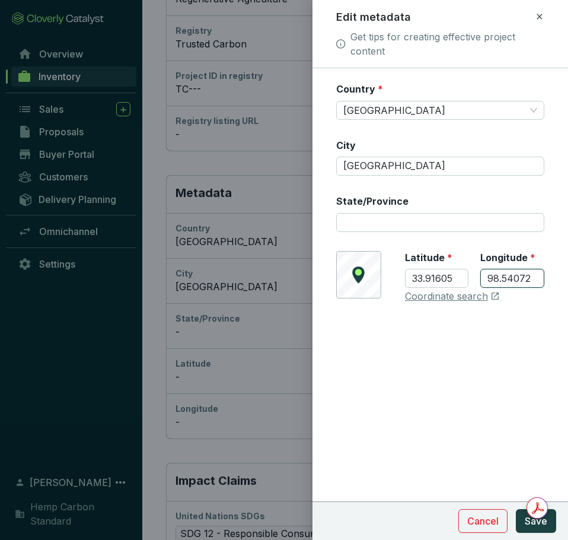
click at [486, 279] on input "98.54072" at bounding box center [512, 278] width 64 height 19
drag, startPoint x: 388, startPoint y: 168, endPoint x: 284, endPoint y: 176, distance: 104.1
click at [284, 176] on div "Edit metadata Get tips for creating effective project content Country * Sweden …" at bounding box center [284, 270] width 568 height 540
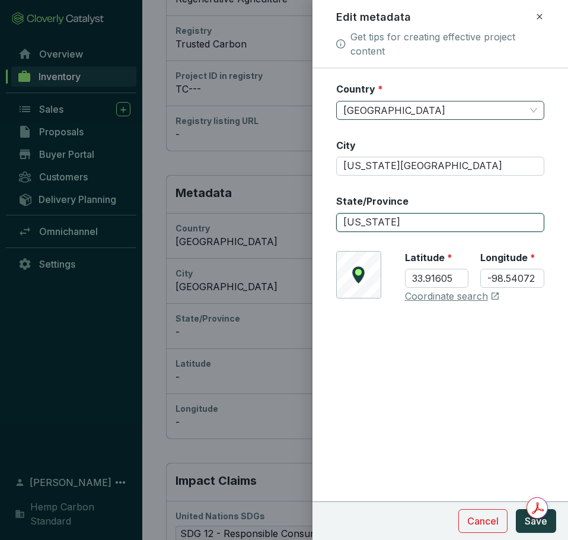
click at [394, 109] on span "Sweden" at bounding box center [440, 110] width 194 height 18
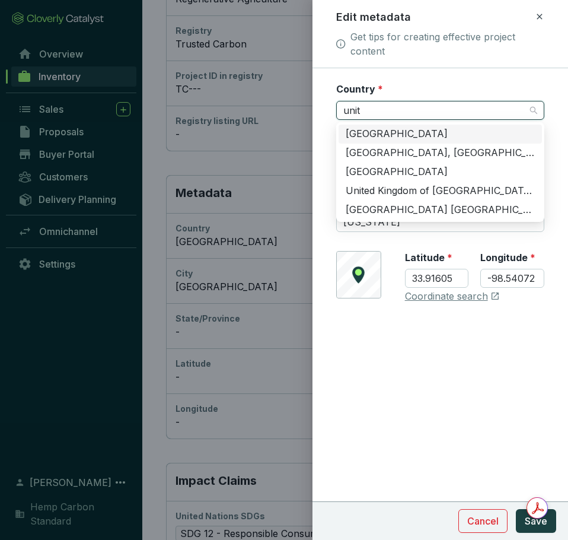
click at [395, 133] on div "United States of America" at bounding box center [440, 133] width 189 height 13
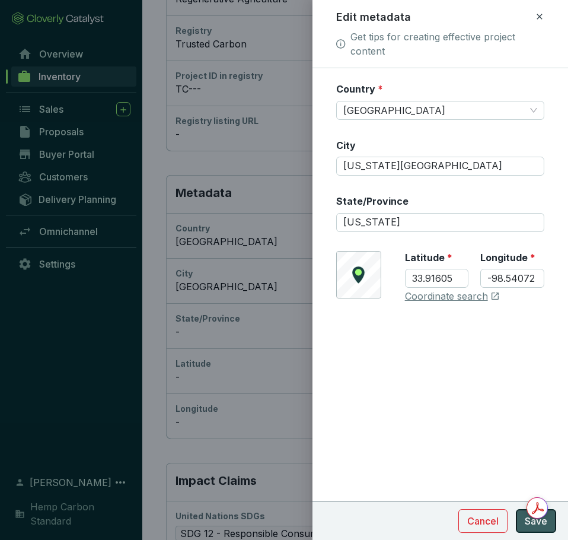
click at [531, 525] on span "Save" at bounding box center [536, 521] width 23 height 14
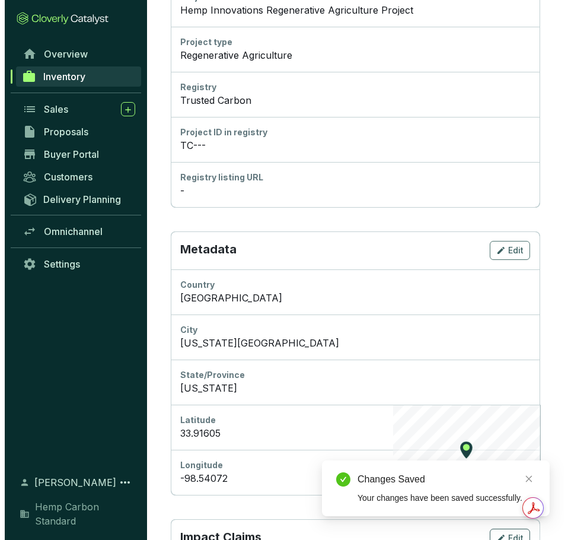
scroll to position [356, 0]
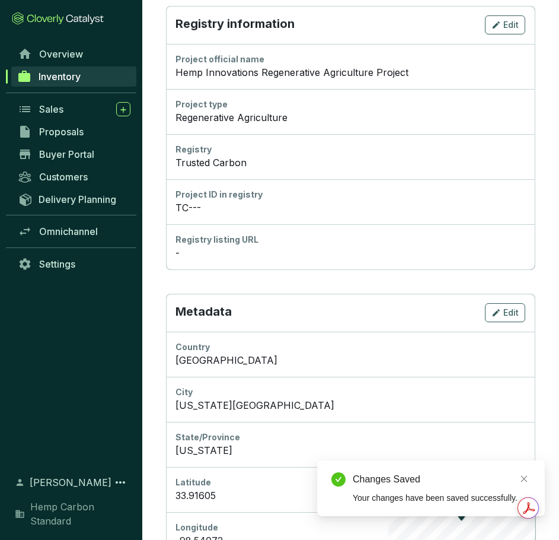
click at [464, 69] on div "Hemp Innovations Regenerative Agriculture Project" at bounding box center [351, 72] width 350 height 14
click at [500, 17] on button "Edit" at bounding box center [505, 24] width 40 height 19
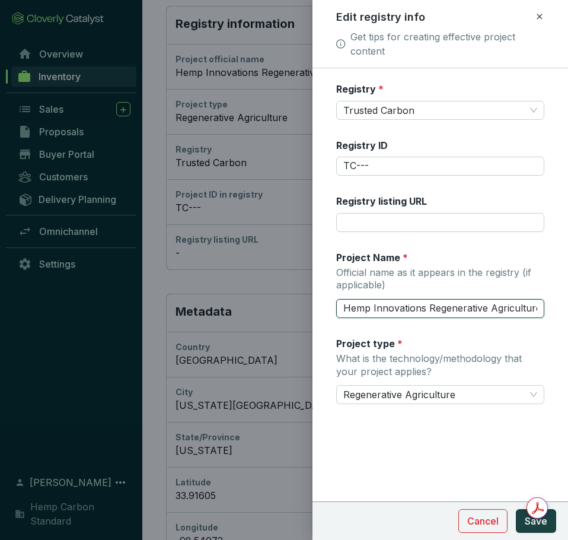
scroll to position [0, 35]
drag, startPoint x: 346, startPoint y: 307, endPoint x: 599, endPoint y: 324, distance: 253.7
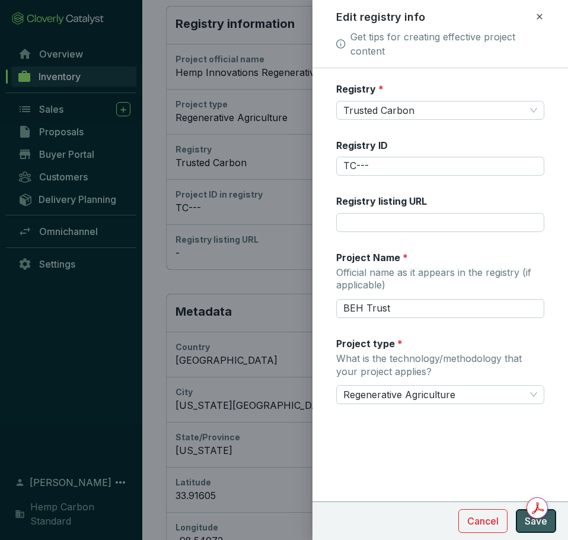
click at [520, 524] on button "Save" at bounding box center [536, 521] width 40 height 24
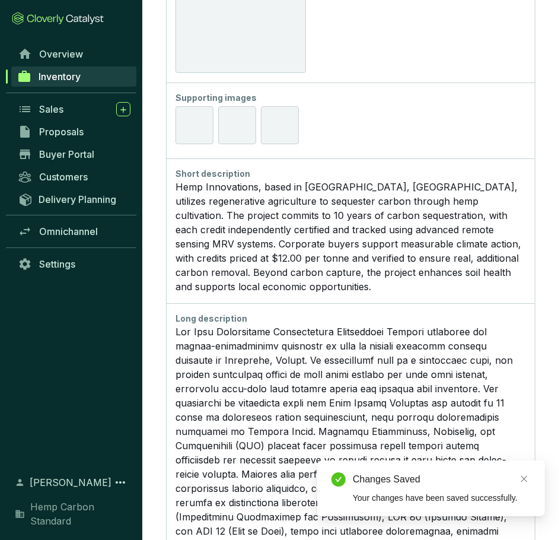
scroll to position [1398, 0]
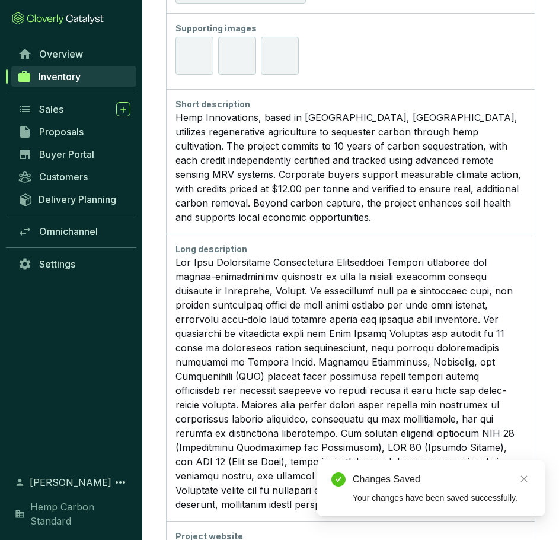
click at [300, 348] on p at bounding box center [351, 383] width 350 height 256
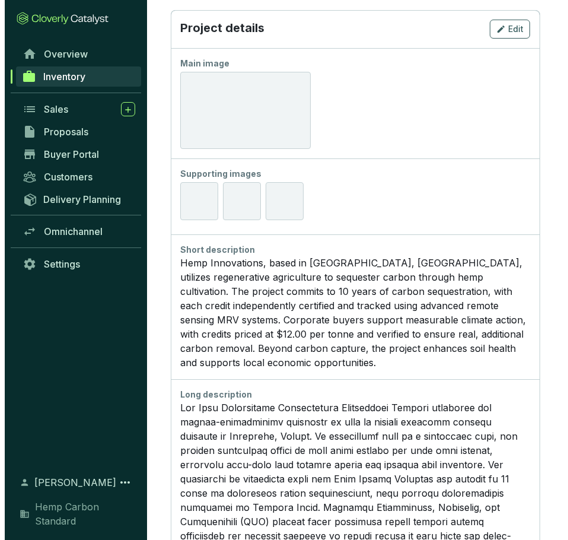
scroll to position [1161, 0]
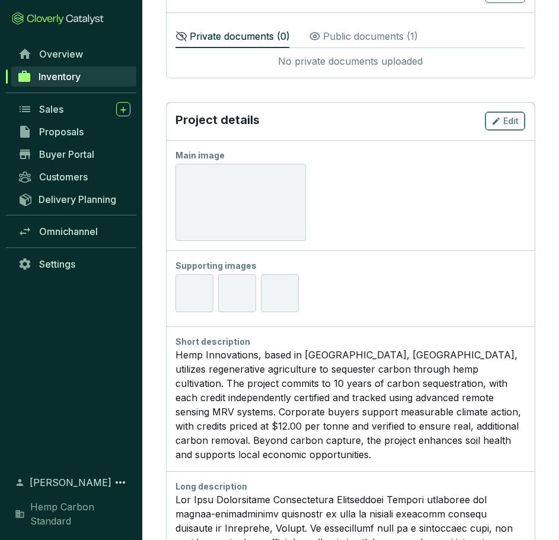
click at [490, 125] on button "Edit" at bounding box center [505, 120] width 40 height 19
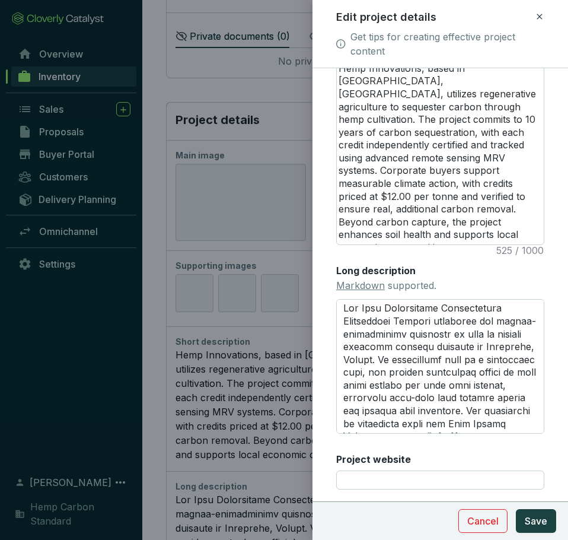
scroll to position [340, 0]
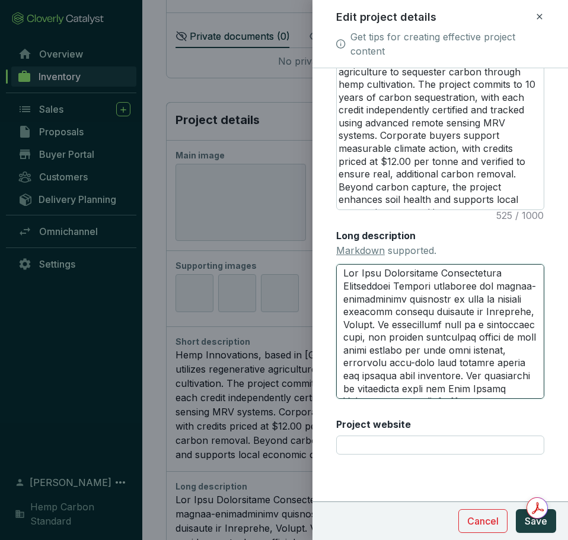
drag, startPoint x: 426, startPoint y: 286, endPoint x: 316, endPoint y: 259, distance: 113.2
click at [316, 259] on form "Main image Recommended pixel size is: 1600 x 1200. Maximum supported file size …" at bounding box center [441, 133] width 256 height 783
drag, startPoint x: 508, startPoint y: 385, endPoint x: 342, endPoint y: 251, distance: 213.8
click at [342, 251] on div "Long description Markdown supported." at bounding box center [440, 314] width 208 height 170
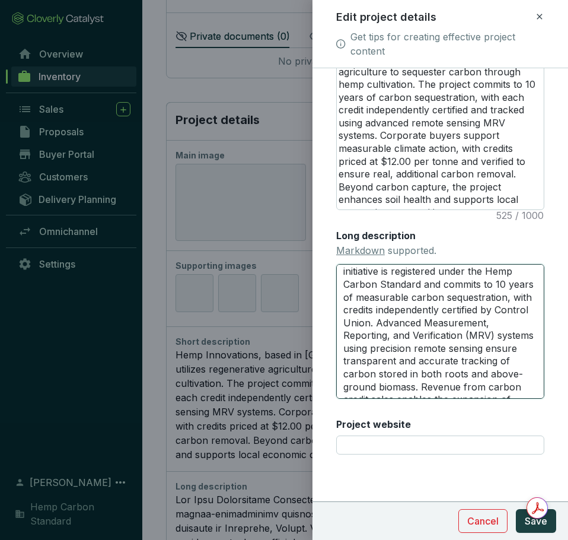
scroll to position [0, 0]
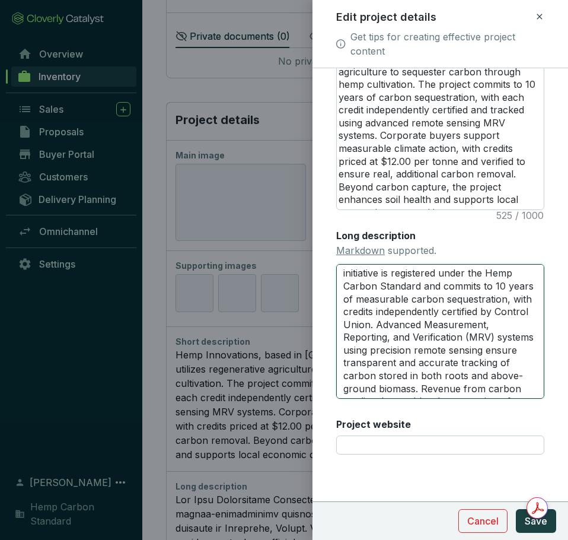
drag, startPoint x: 507, startPoint y: 388, endPoint x: 362, endPoint y: 264, distance: 191.0
click at [362, 264] on textarea "initiative is registered under the Hemp Carbon Standard and commits to 10 years…" at bounding box center [440, 331] width 208 height 134
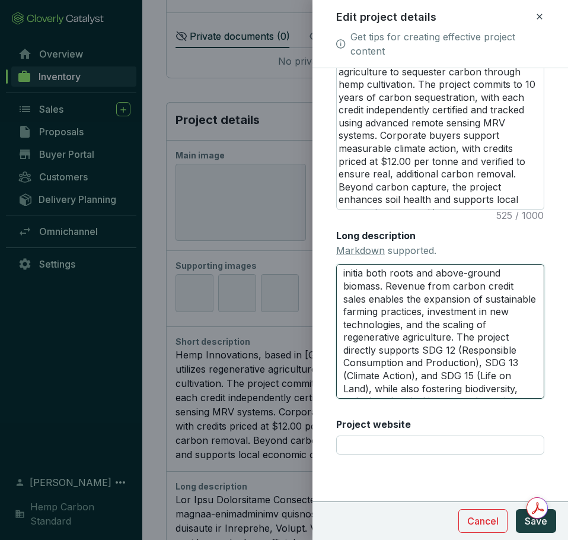
drag, startPoint x: 501, startPoint y: 386, endPoint x: 307, endPoint y: 252, distance: 235.7
click at [307, 252] on div "Edit project details Get tips for creating effective project content Main image…" at bounding box center [284, 270] width 568 height 540
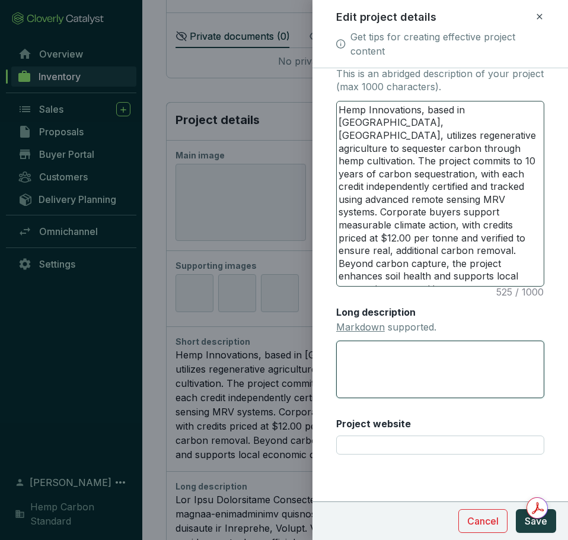
scroll to position [264, 0]
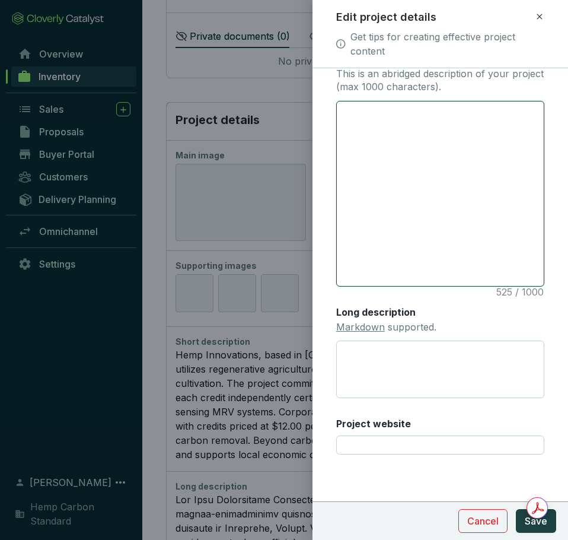
drag, startPoint x: 476, startPoint y: 278, endPoint x: 328, endPoint y: 100, distance: 231.6
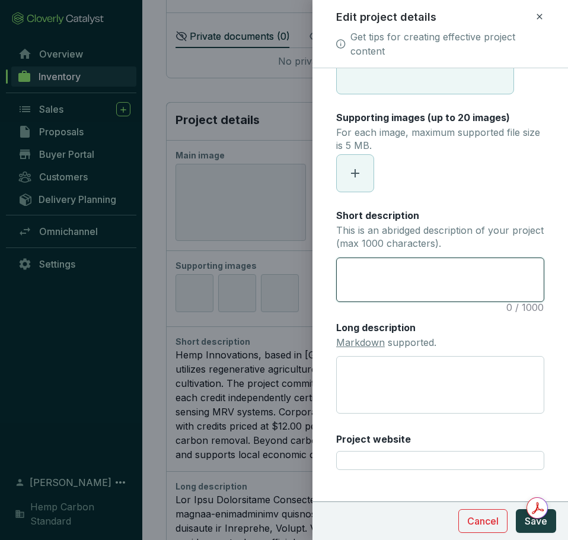
scroll to position [123, 0]
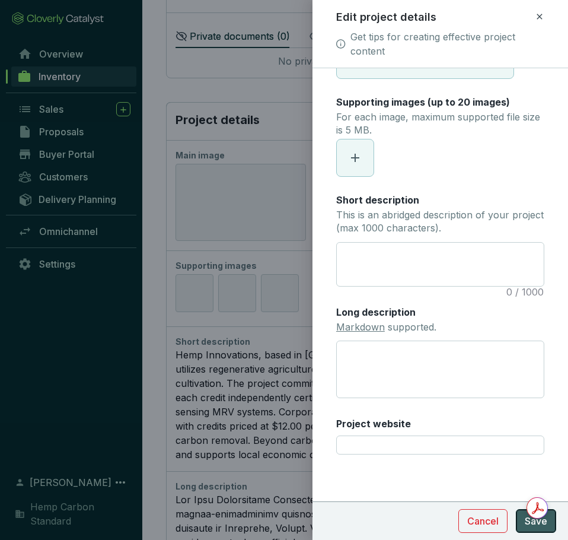
click at [533, 524] on span "Save" at bounding box center [536, 521] width 23 height 14
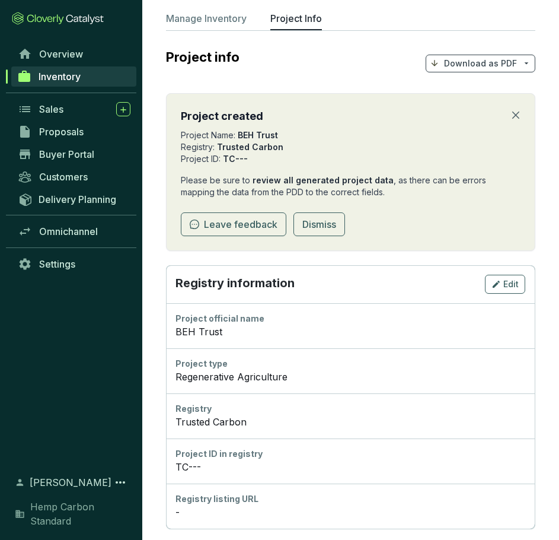
scroll to position [25, 0]
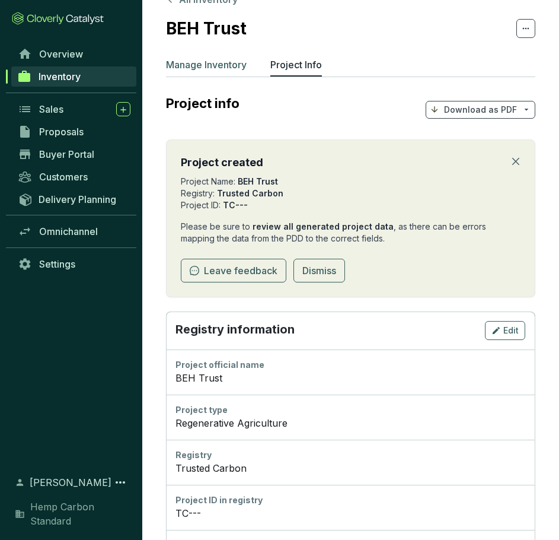
click at [225, 65] on p "Manage Inventory" at bounding box center [206, 65] width 81 height 14
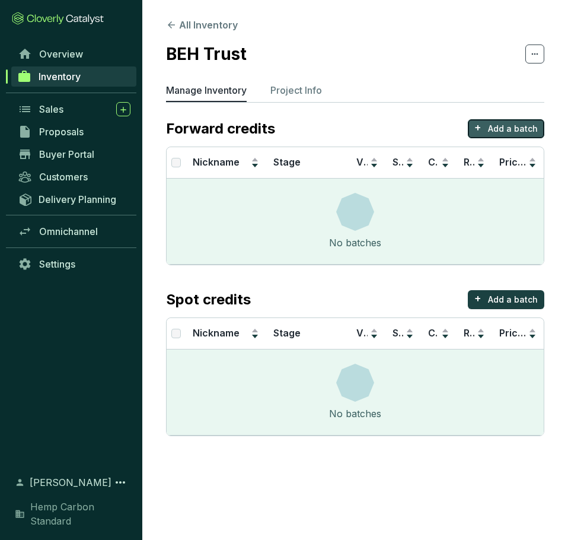
click at [504, 128] on p "Add a batch" at bounding box center [513, 129] width 50 height 12
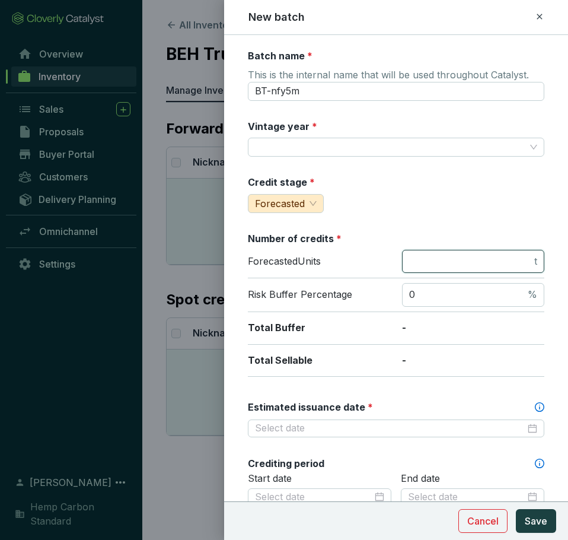
click at [490, 263] on input "number" at bounding box center [470, 261] width 123 height 13
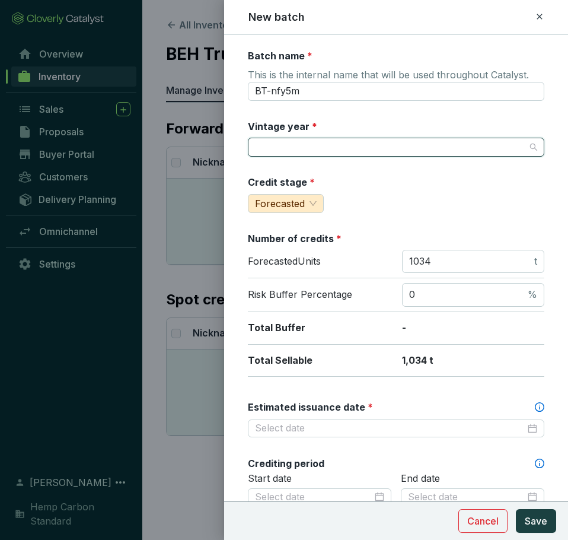
click at [431, 150] on input "Vintage year *" at bounding box center [390, 147] width 270 height 18
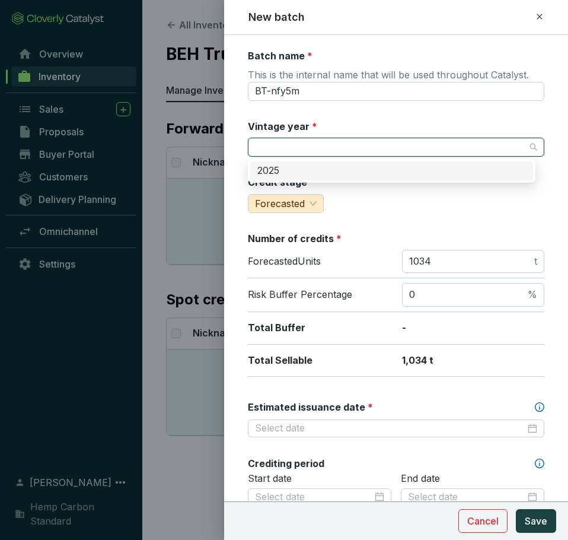
click at [428, 123] on div "Vintage year *" at bounding box center [396, 138] width 296 height 37
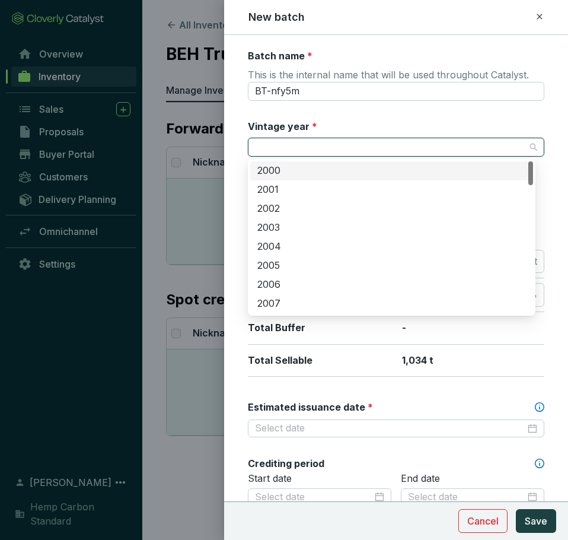
click at [414, 141] on input "Vintage year *" at bounding box center [390, 147] width 270 height 18
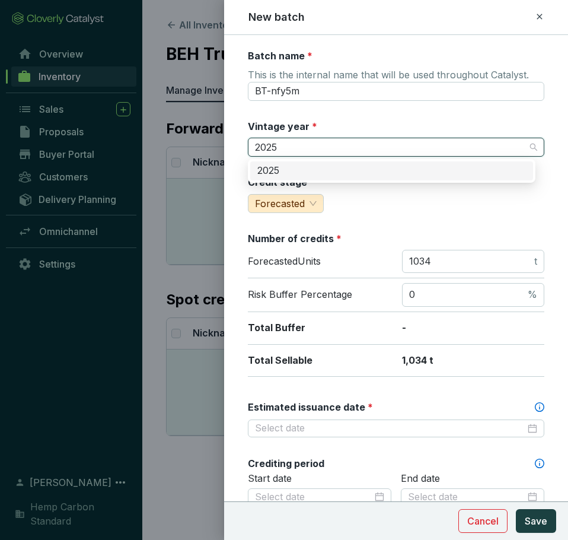
click at [435, 180] on div "2025" at bounding box center [391, 170] width 283 height 19
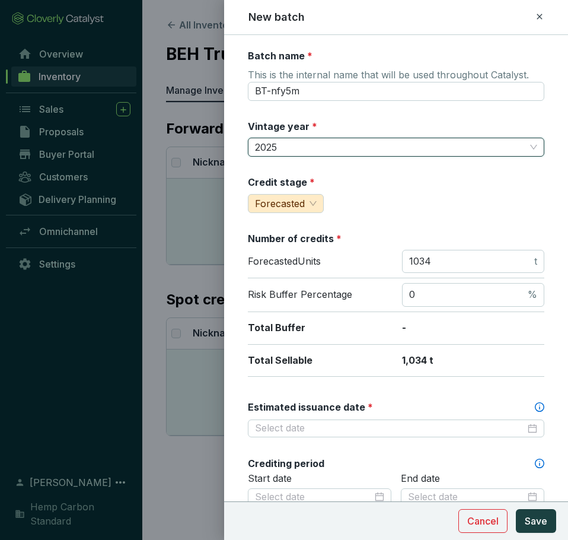
click at [435, 194] on div "Credit stage * Forecasted" at bounding box center [396, 194] width 296 height 37
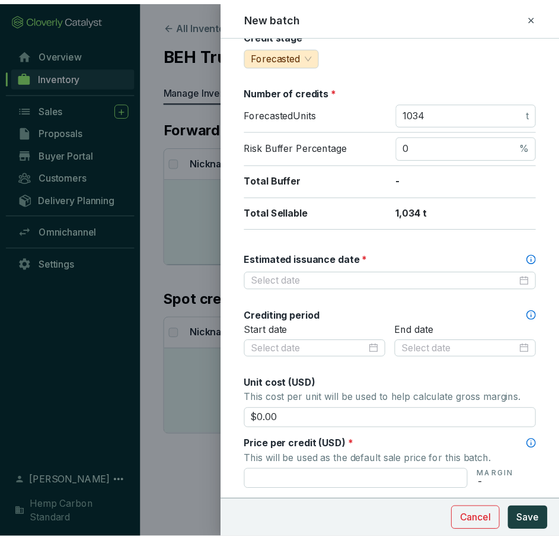
scroll to position [178, 0]
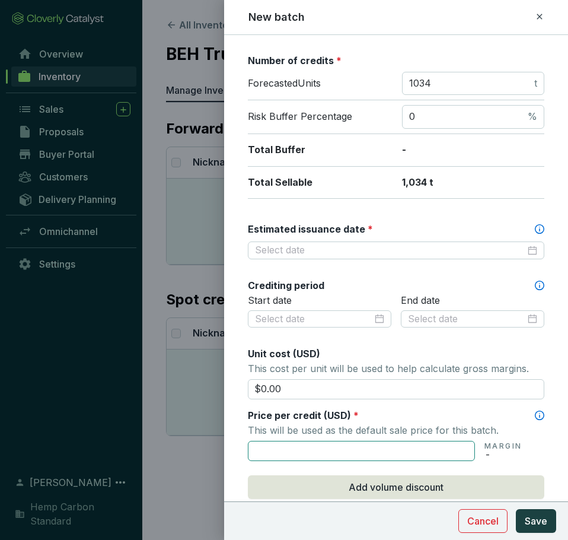
click at [310, 448] on input "text" at bounding box center [361, 451] width 227 height 20
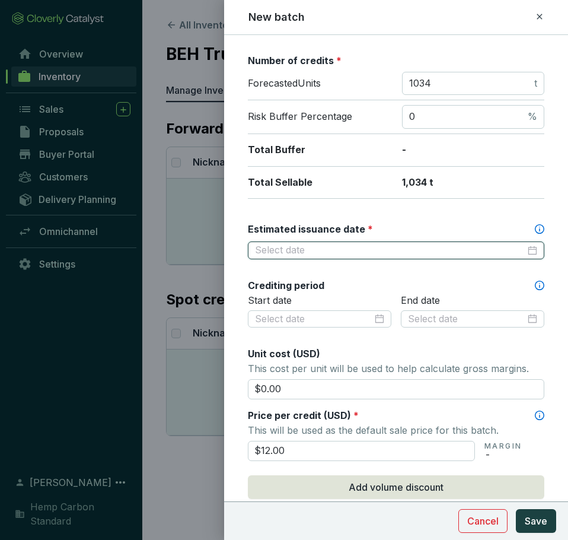
click at [356, 253] on input "Estimated issuance date *" at bounding box center [390, 250] width 270 height 13
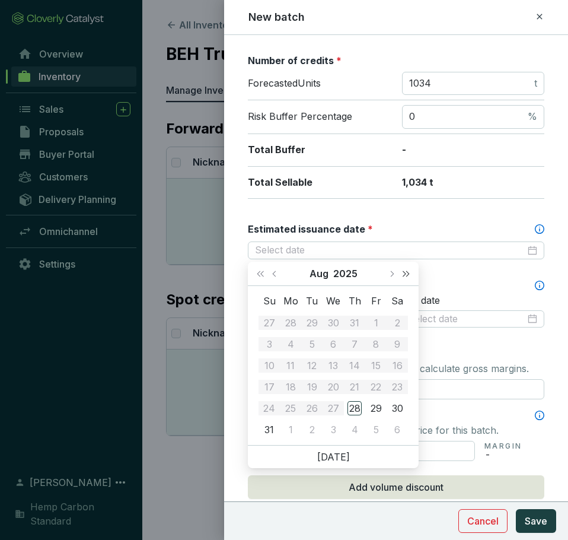
click at [404, 275] on span "Next year (Control + right)" at bounding box center [406, 273] width 6 height 6
click at [327, 375] on td "12" at bounding box center [333, 365] width 21 height 21
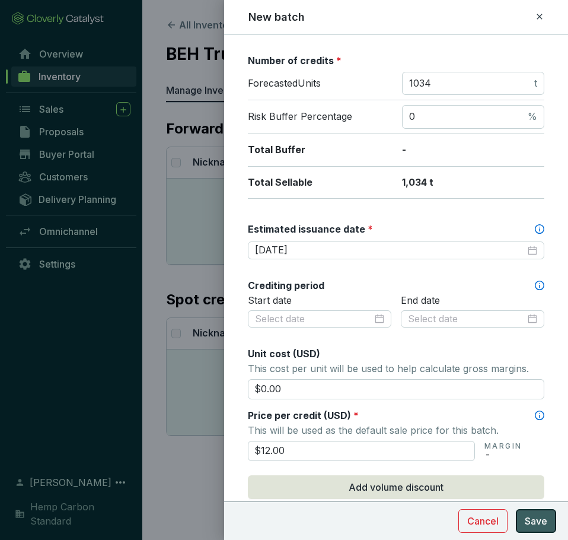
click at [534, 521] on span "Save" at bounding box center [536, 521] width 23 height 14
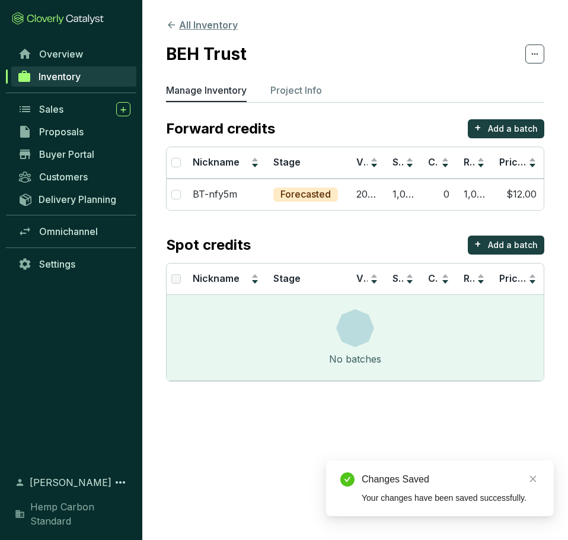
click at [173, 26] on icon at bounding box center [171, 25] width 11 height 11
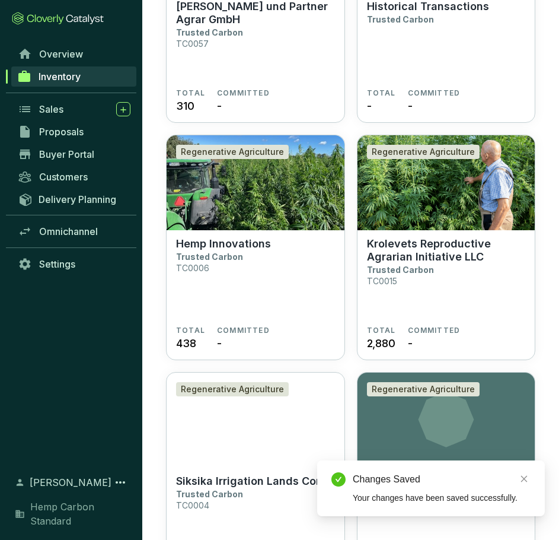
scroll to position [5046, 0]
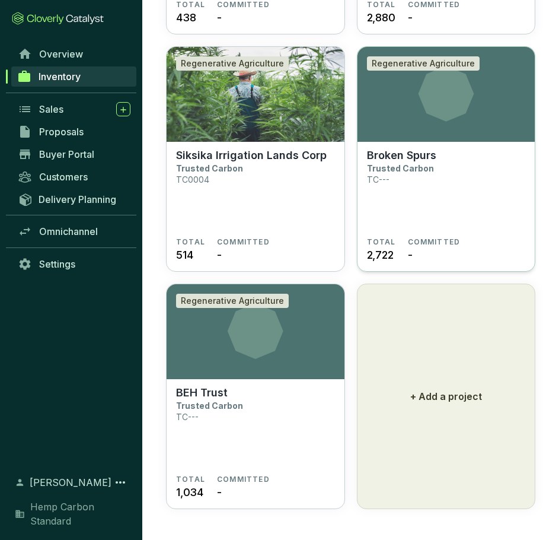
click at [437, 149] on section "Broken Spurs Trusted Carbon TC---" at bounding box center [446, 193] width 159 height 88
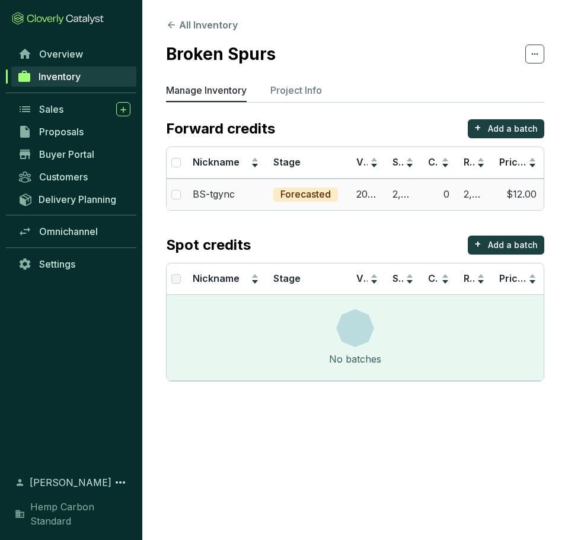
click at [401, 200] on td "2,722" at bounding box center [403, 193] width 36 height 31
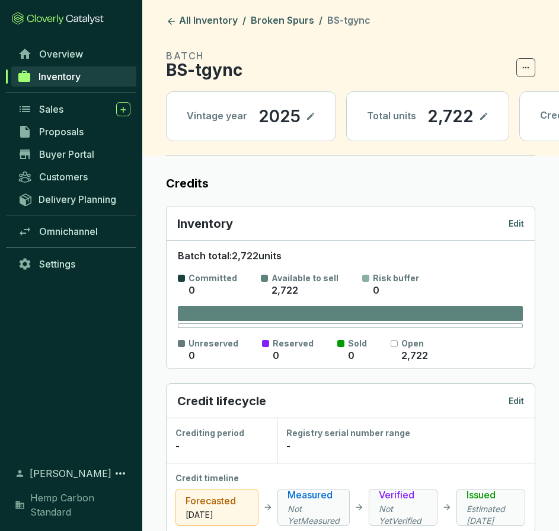
click at [483, 114] on icon at bounding box center [483, 116] width 9 height 14
drag, startPoint x: 470, startPoint y: 119, endPoint x: 275, endPoint y: 131, distance: 195.5
click at [275, 133] on div "Vintage year [DATE] Total units 2,722 Credit stage Forecasted" at bounding box center [350, 116] width 369 height 50
click at [496, 116] on icon at bounding box center [494, 116] width 9 height 14
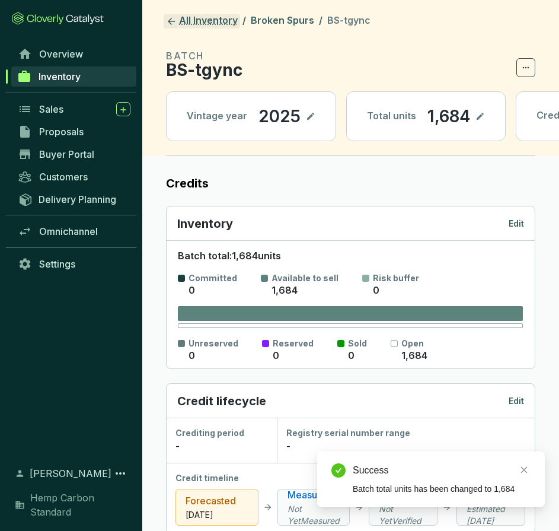
click at [189, 19] on link "All Inventory" at bounding box center [202, 21] width 76 height 14
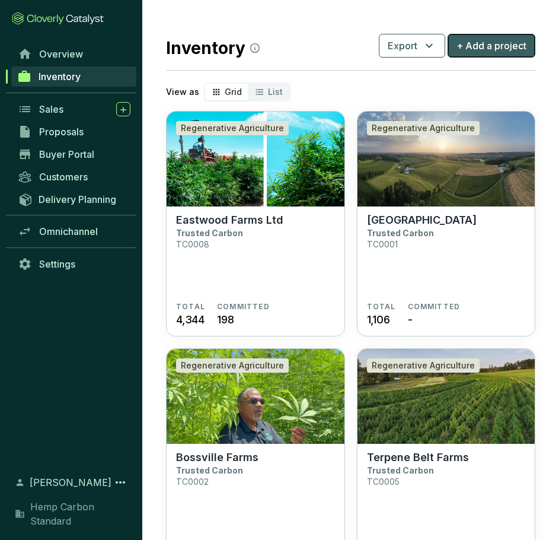
click at [483, 39] on span "+ Add a project" at bounding box center [492, 46] width 70 height 14
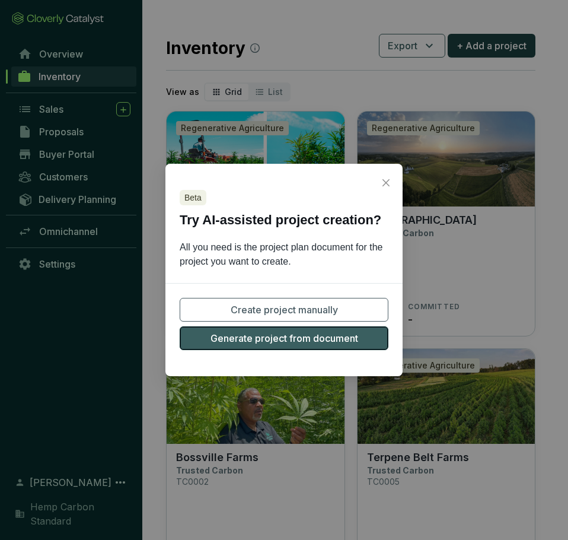
click at [294, 341] on span "Generate project from document" at bounding box center [285, 338] width 148 height 14
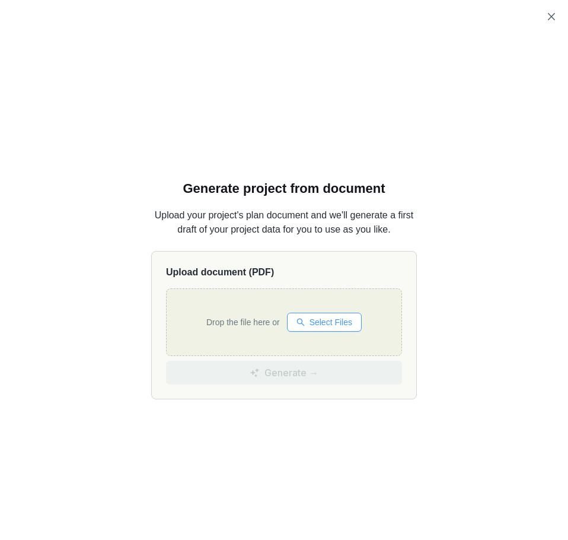
click at [314, 323] on span "Select Files" at bounding box center [331, 321] width 43 height 13
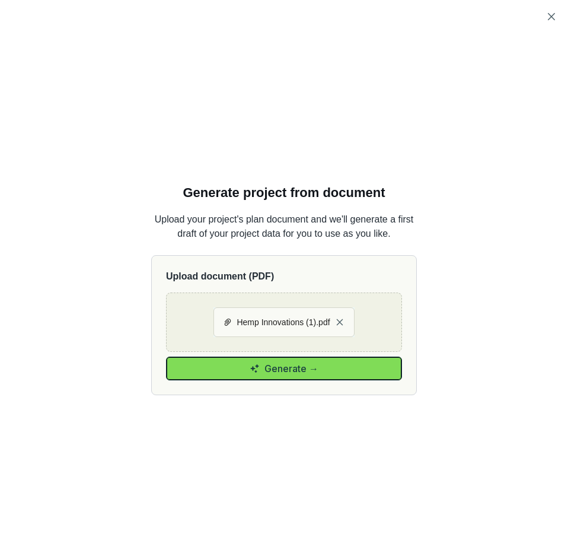
click at [305, 359] on button "Generate →" at bounding box center [284, 368] width 236 height 24
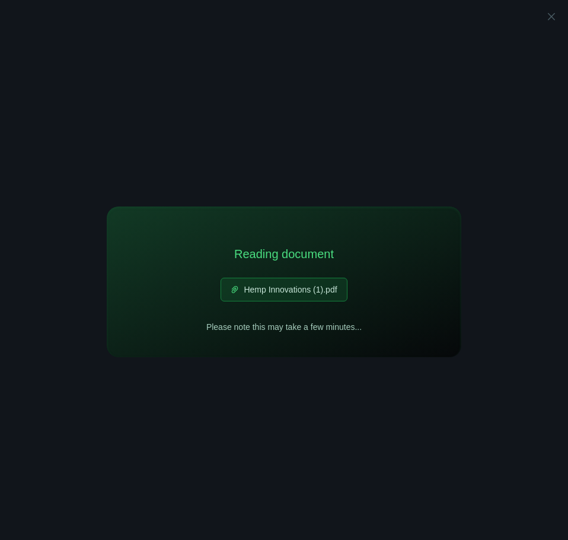
click at [327, 289] on span "Hemp Innovations (1).pdf" at bounding box center [290, 289] width 93 height 13
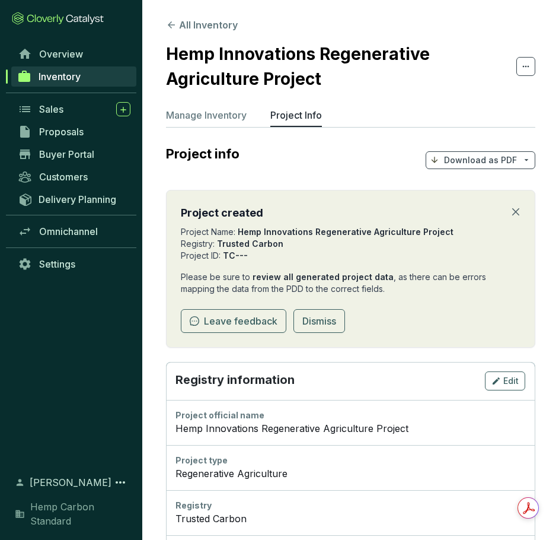
click at [224, 371] on p "Registry information" at bounding box center [235, 380] width 119 height 19
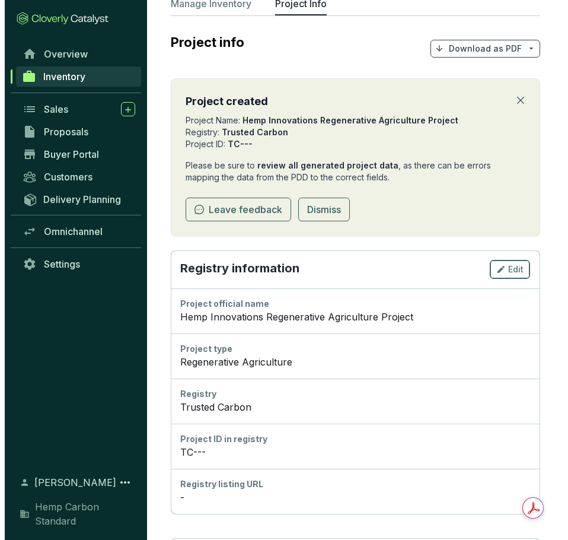
scroll to position [119, 0]
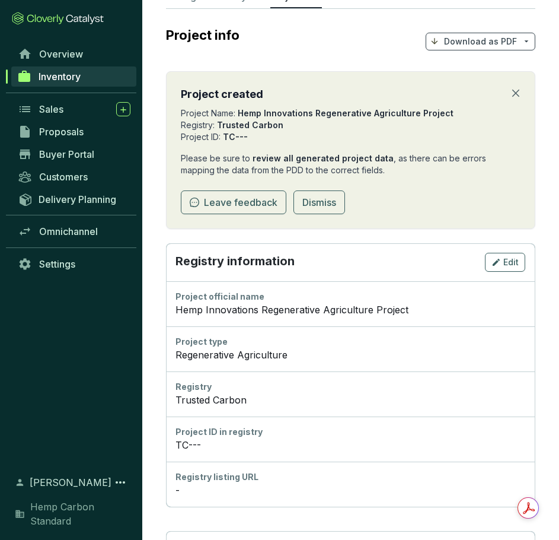
click at [201, 301] on div "Project official name" at bounding box center [351, 297] width 350 height 12
click at [498, 257] on icon "button" at bounding box center [496, 262] width 9 height 14
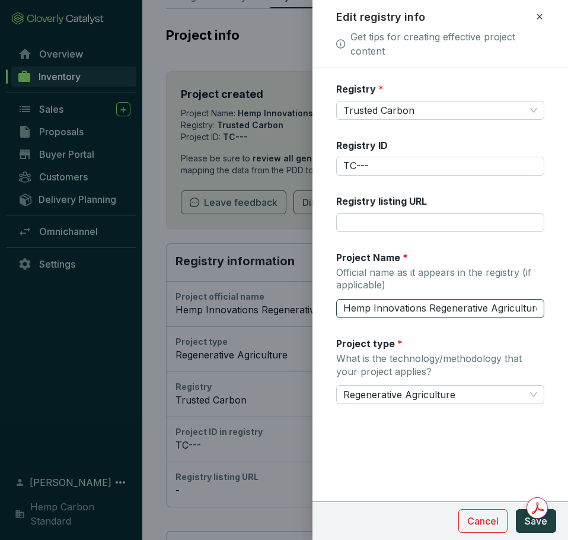
click at [337, 306] on form "Registry * Trusted Carbon Registry ID TC--- Registry listing URL Project Name *…" at bounding box center [441, 278] width 256 height 393
drag, startPoint x: 337, startPoint y: 306, endPoint x: 573, endPoint y: 323, distance: 236.6
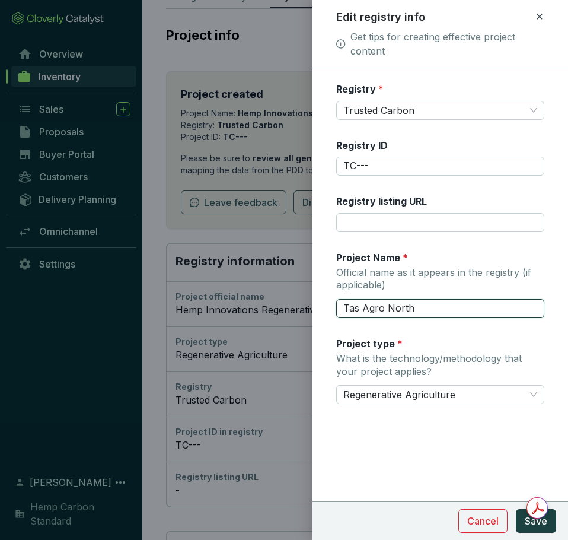
type input "Tas Agro North"
click at [556, 526] on section "Cancel Save" at bounding box center [441, 520] width 256 height 39
click at [535, 519] on span "Save" at bounding box center [536, 521] width 23 height 14
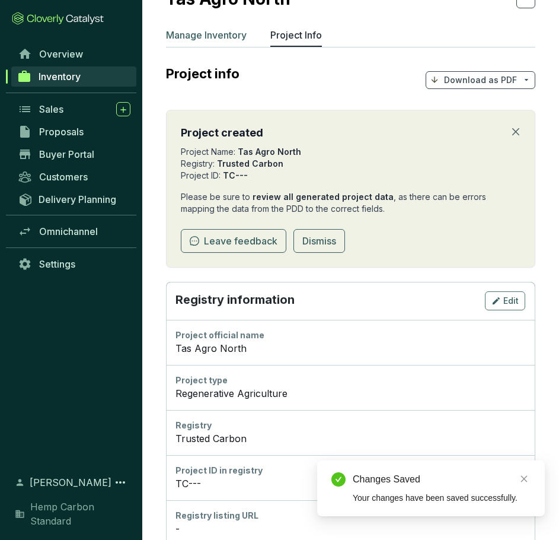
scroll to position [34, 0]
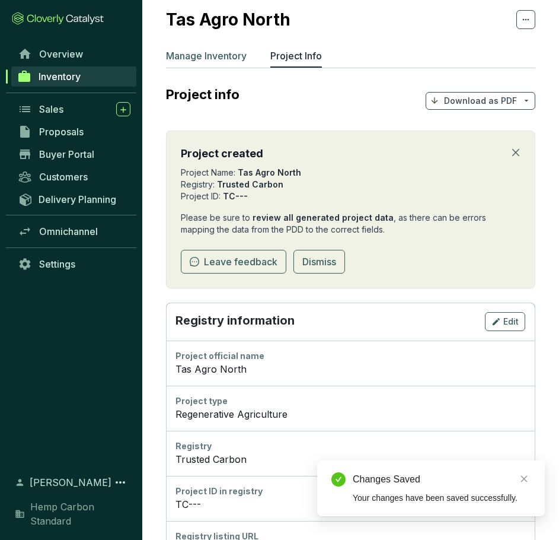
click at [211, 59] on p "Manage Inventory" at bounding box center [206, 56] width 81 height 14
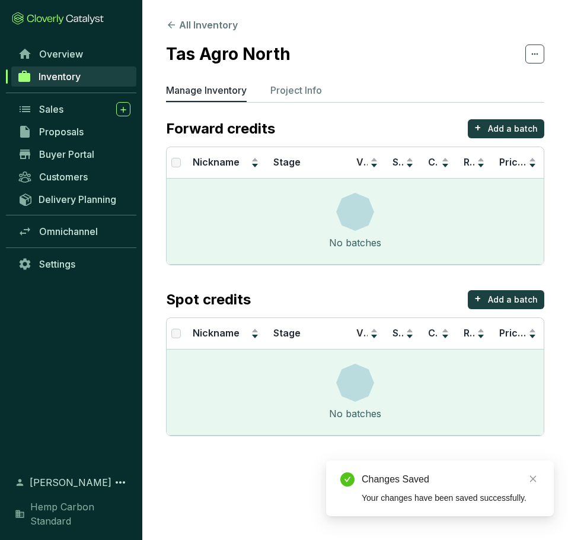
click at [494, 119] on section "All Inventory Tas Agro North Manage Inventory Project Info Forward credits + Ad…" at bounding box center [355, 230] width 426 height 460
click at [490, 132] on p "Add a batch" at bounding box center [513, 129] width 50 height 12
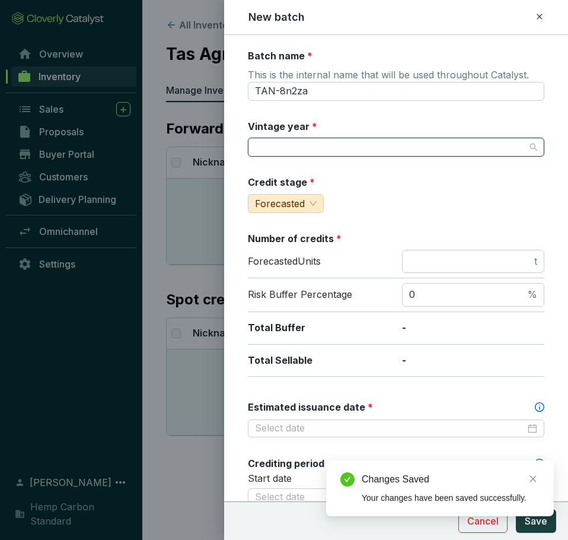
click at [328, 145] on input "Vintage year *" at bounding box center [390, 147] width 270 height 18
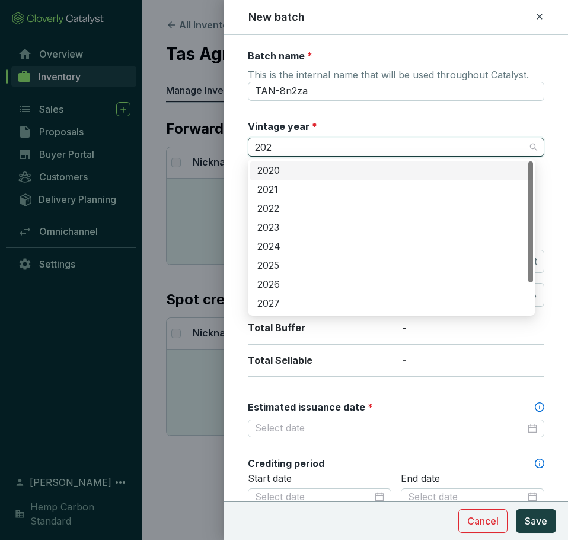
type input "2025"
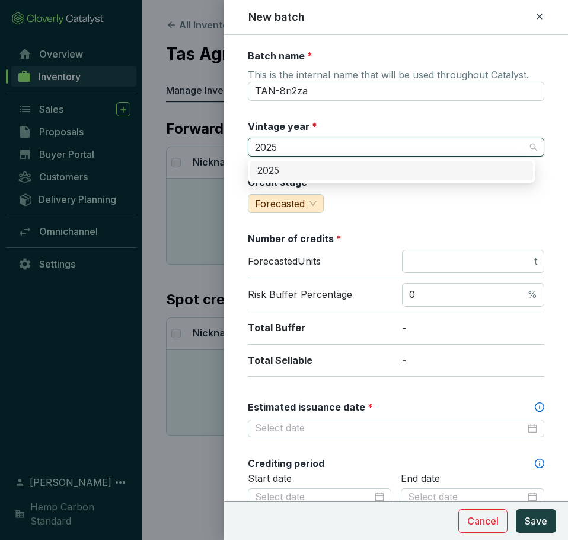
click at [323, 169] on div "2025" at bounding box center [391, 170] width 269 height 13
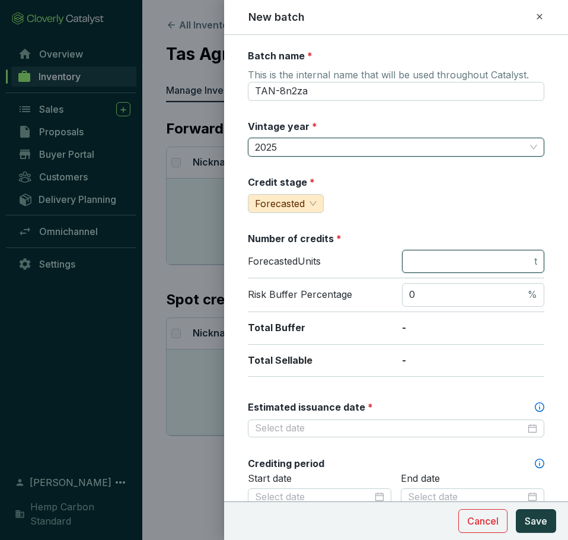
click at [440, 264] on input "number" at bounding box center [470, 261] width 123 height 13
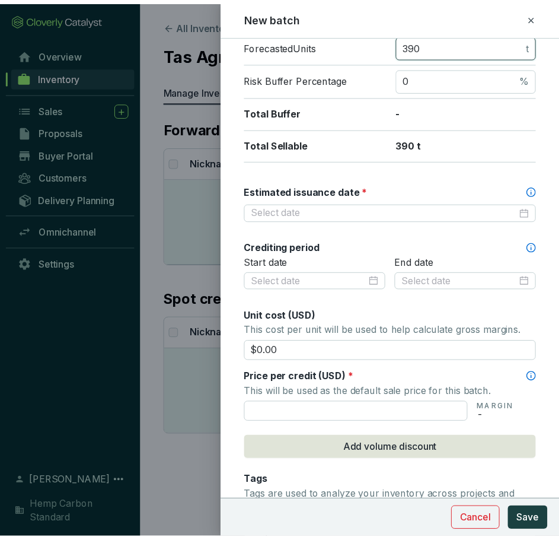
scroll to position [237, 0]
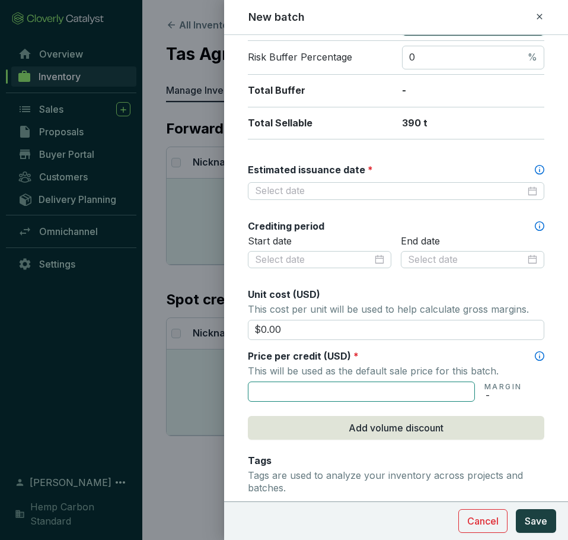
type input "390"
click at [397, 393] on input "text" at bounding box center [361, 391] width 227 height 20
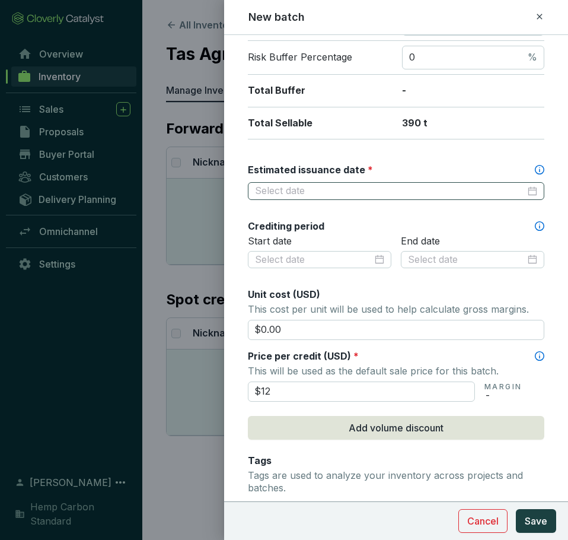
click at [433, 199] on div at bounding box center [396, 191] width 296 height 18
type input "$12.00"
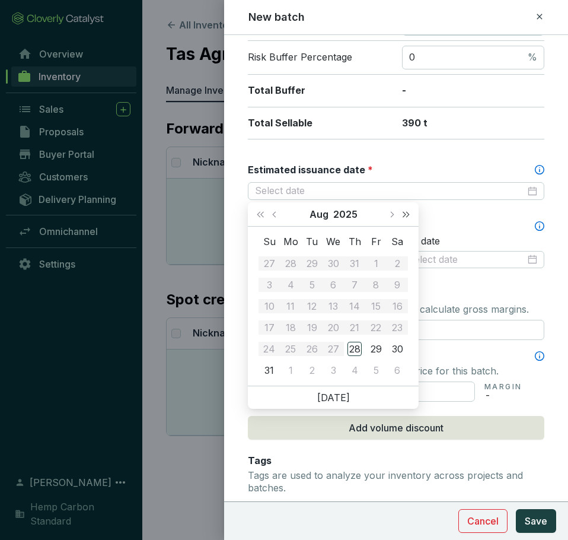
click at [404, 219] on button "Next year (Control + right)" at bounding box center [405, 214] width 15 height 24
type input "[DATE]"
click at [346, 296] on td "13" at bounding box center [354, 305] width 21 height 21
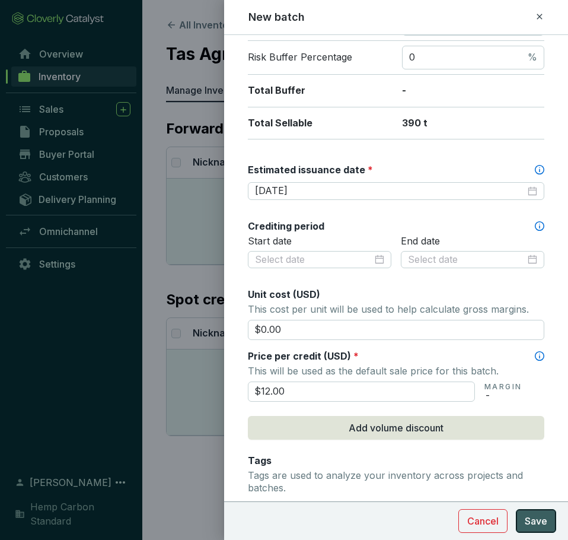
click at [524, 520] on button "Save" at bounding box center [536, 521] width 40 height 24
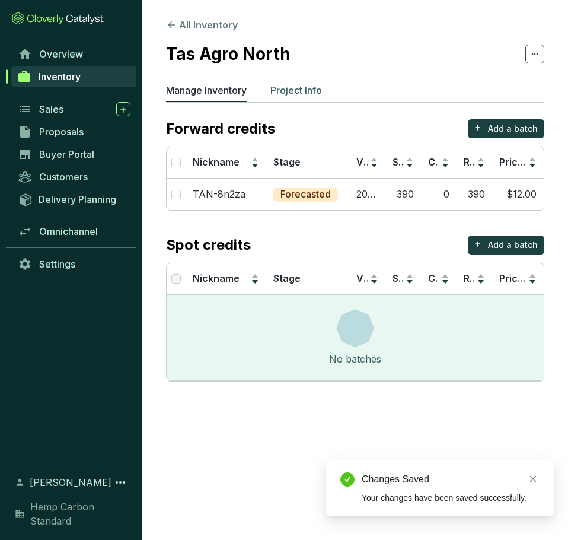
click at [286, 92] on p "Project Info" at bounding box center [296, 90] width 52 height 14
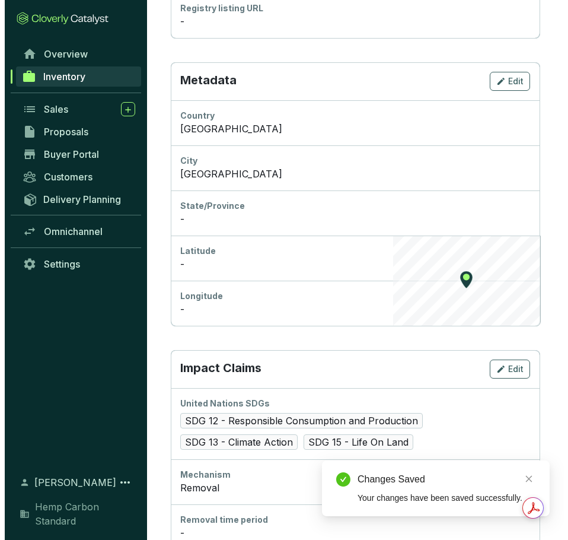
scroll to position [593, 0]
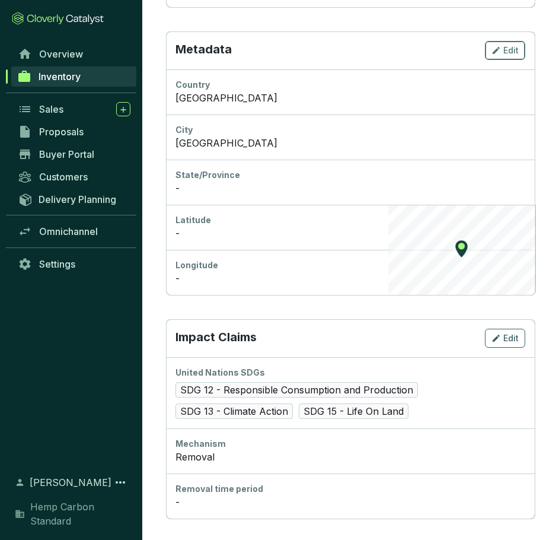
click at [514, 50] on span "Edit" at bounding box center [510, 50] width 15 height 12
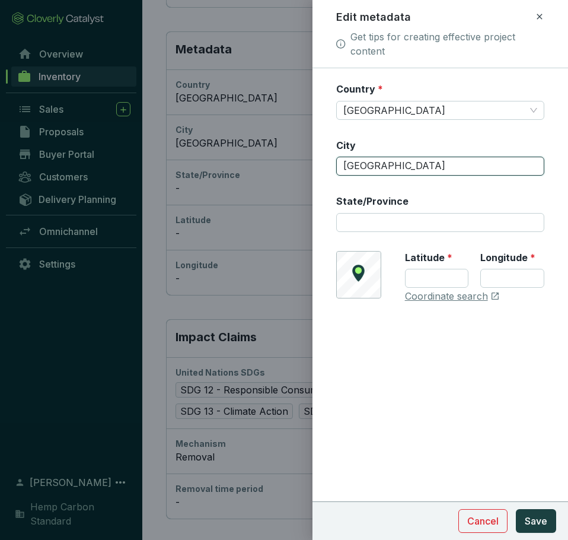
drag, startPoint x: 406, startPoint y: 168, endPoint x: 338, endPoint y: 167, distance: 67.6
click at [338, 167] on input "[GEOGRAPHIC_DATA]" at bounding box center [440, 166] width 208 height 19
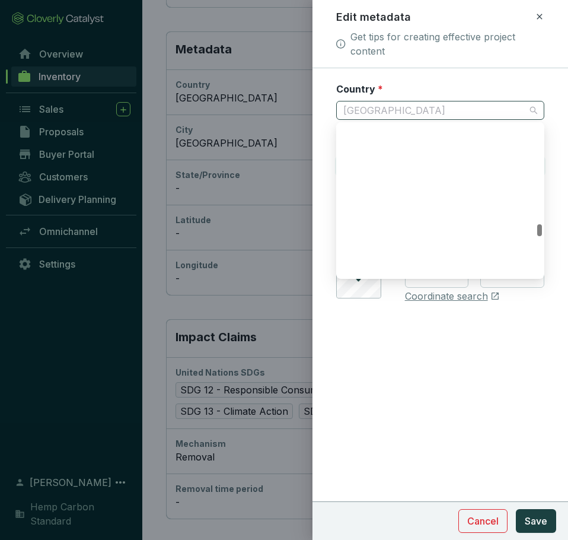
scroll to position [3264, 0]
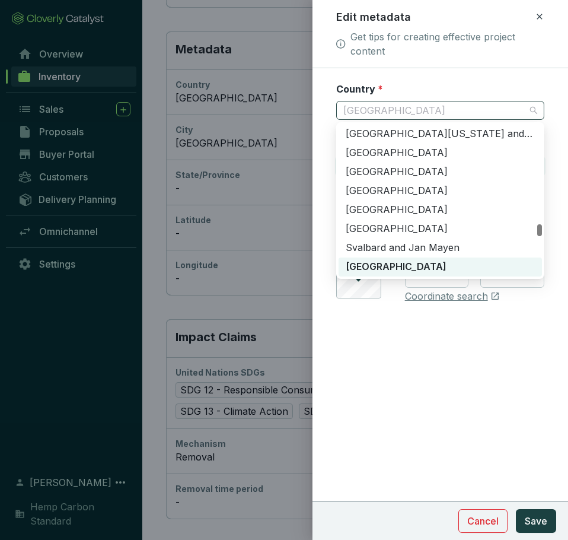
drag, startPoint x: 388, startPoint y: 111, endPoint x: 363, endPoint y: 111, distance: 25.5
click at [363, 111] on span "[GEOGRAPHIC_DATA]" at bounding box center [440, 110] width 194 height 18
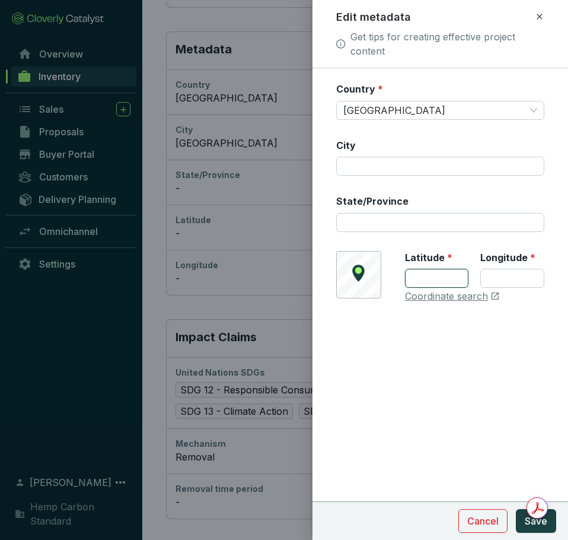
click at [427, 273] on input "Latitude *" at bounding box center [437, 278] width 64 height 19
type input "50.66131355"
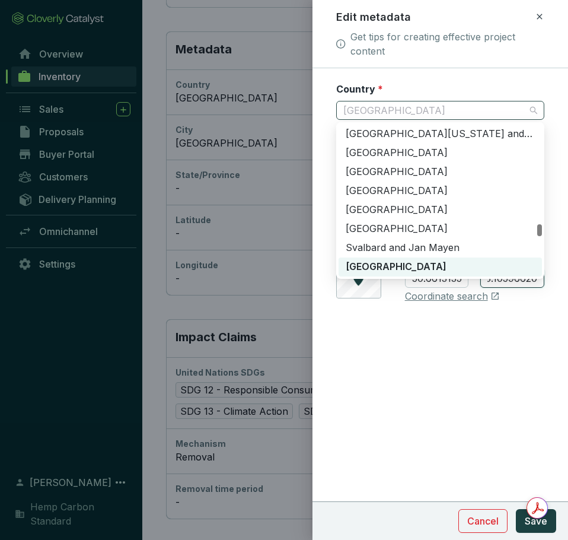
click at [396, 107] on span "[GEOGRAPHIC_DATA]" at bounding box center [440, 110] width 194 height 18
type input "33.10596620"
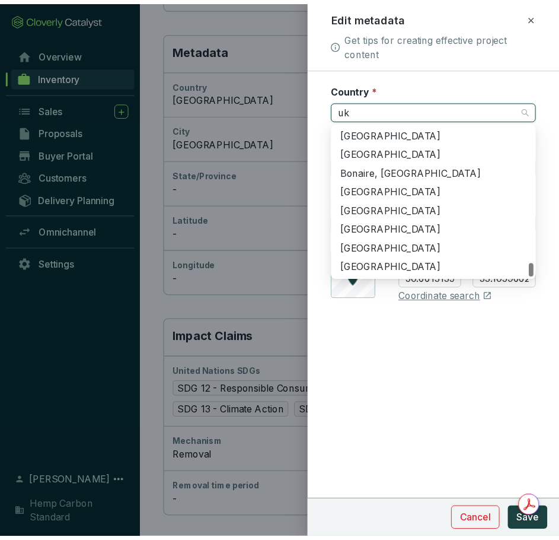
scroll to position [0, 0]
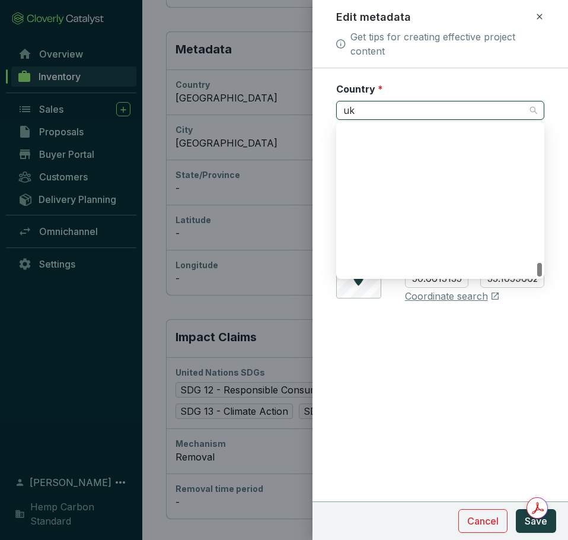
type input "ukr"
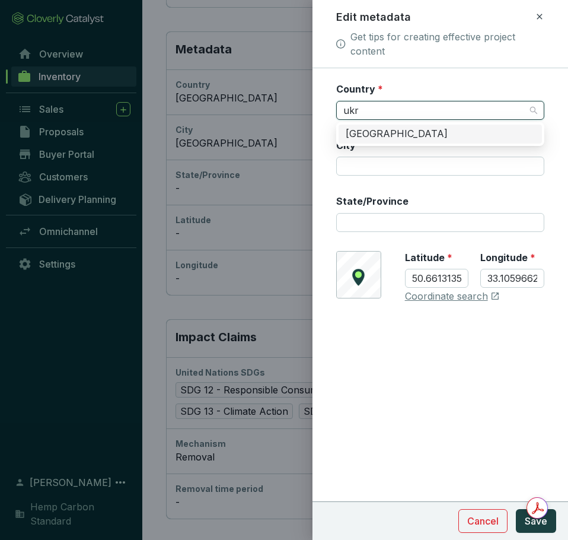
click at [413, 143] on div "[GEOGRAPHIC_DATA]" at bounding box center [440, 134] width 203 height 19
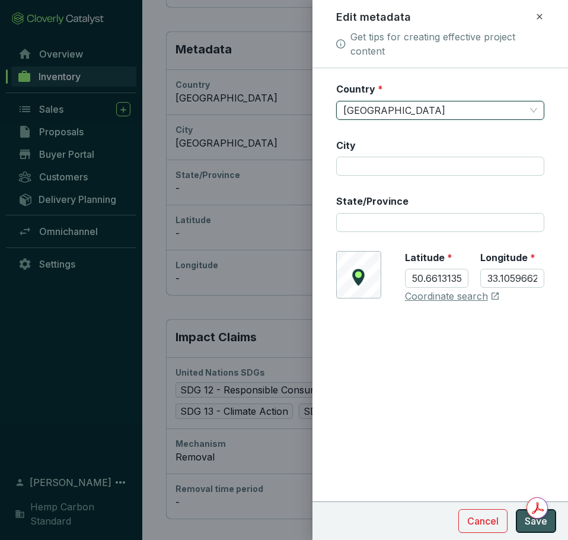
click at [525, 523] on span "Save" at bounding box center [536, 521] width 23 height 14
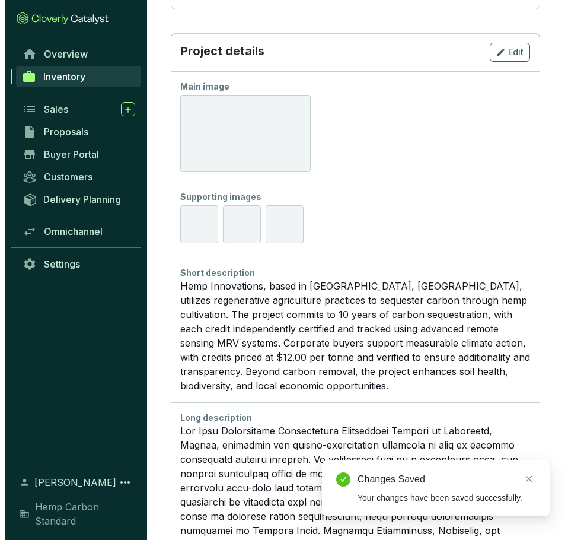
scroll to position [1245, 0]
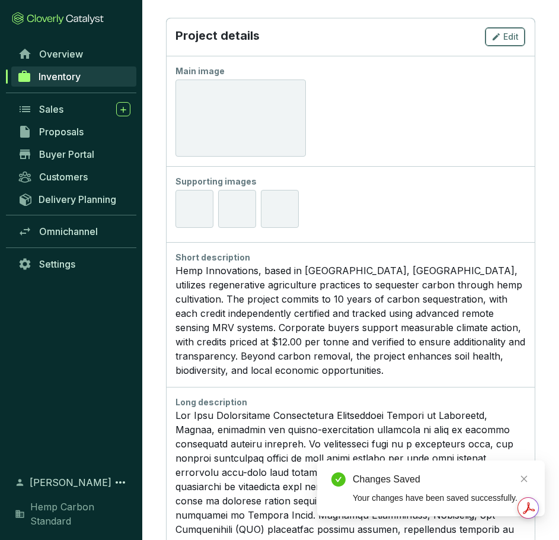
click at [521, 36] on button "Edit" at bounding box center [505, 36] width 40 height 19
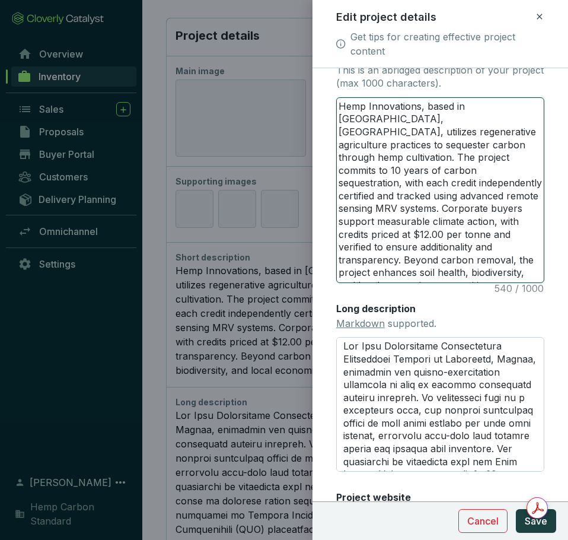
scroll to position [296, 0]
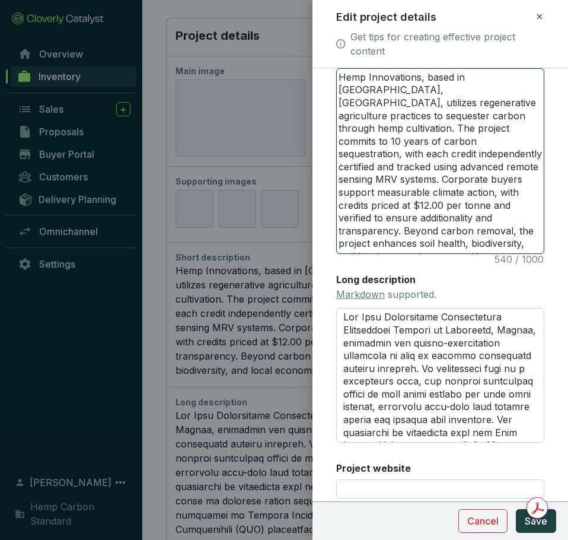
drag, startPoint x: 340, startPoint y: 374, endPoint x: 538, endPoint y: 293, distance: 214.1
click at [538, 293] on form "Main image Recommended pixel size is: 1600 x 1200. Maximum supported file size …" at bounding box center [441, 177] width 256 height 783
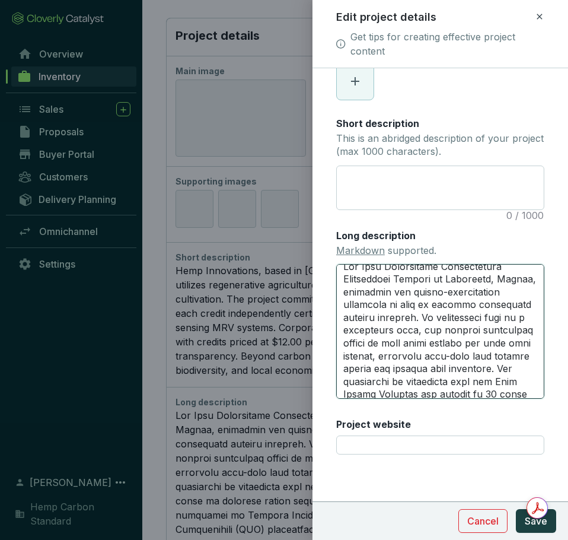
scroll to position [0, 0]
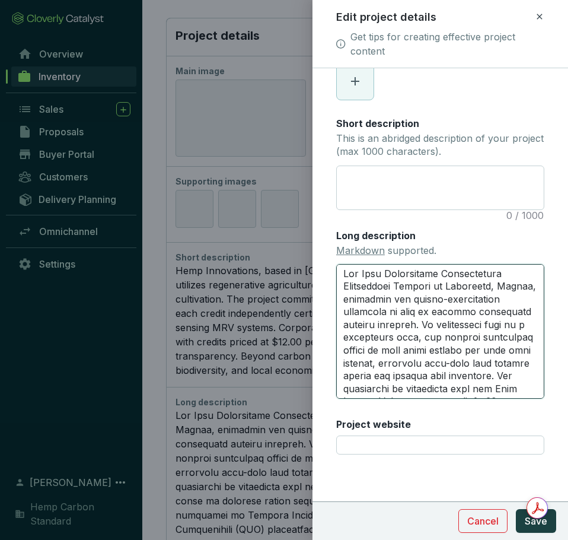
drag, startPoint x: 510, startPoint y: 390, endPoint x: 337, endPoint y: 266, distance: 212.6
click at [337, 266] on textarea "Long description Markdown supported." at bounding box center [440, 331] width 208 height 134
type textarea "initiative is registered with the Hemp Carbon Standard and commits to 10 years …"
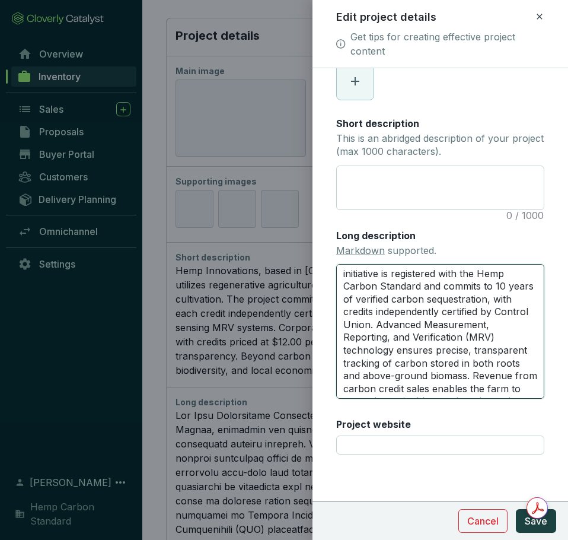
type textarea "insales enables the farm to expand sustainable practices, invest in new technol…"
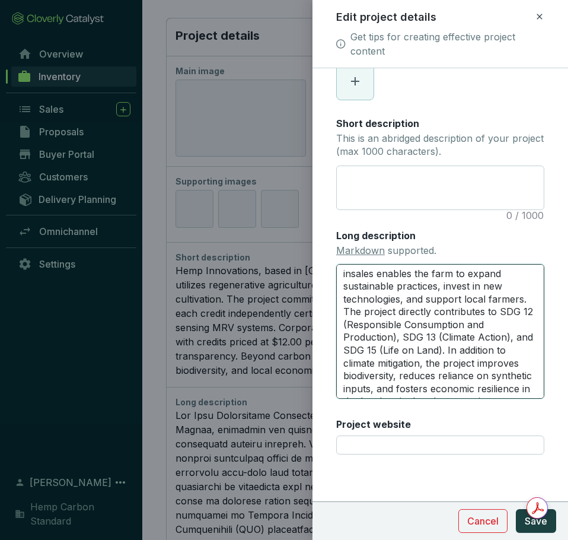
drag, startPoint x: 515, startPoint y: 392, endPoint x: 349, endPoint y: 268, distance: 207.7
click at [346, 275] on textarea "insales enables the farm to expand sustainable practices, invest in new technol…" at bounding box center [440, 331] width 208 height 134
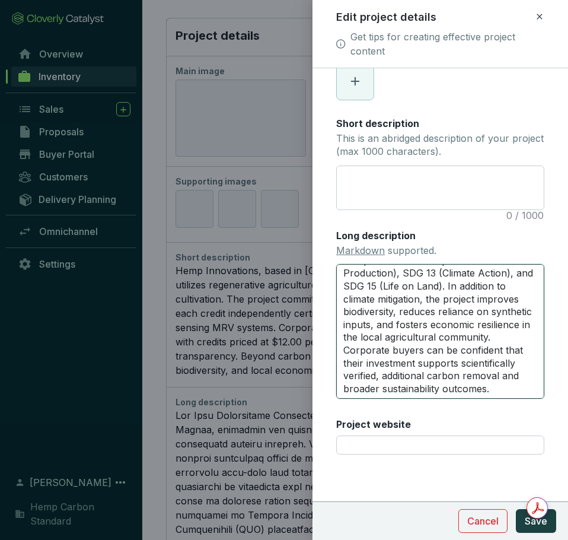
drag, startPoint x: 343, startPoint y: 275, endPoint x: 506, endPoint y: 408, distance: 210.7
click at [506, 408] on div "Main image Recommended pixel size is: 1600 x 1200. Maximum supported file size …" at bounding box center [440, 175] width 208 height 585
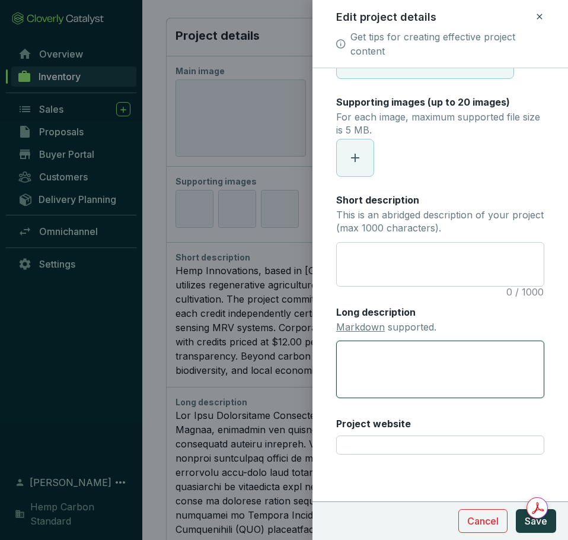
scroll to position [123, 0]
click at [530, 525] on span "Save" at bounding box center [536, 521] width 23 height 14
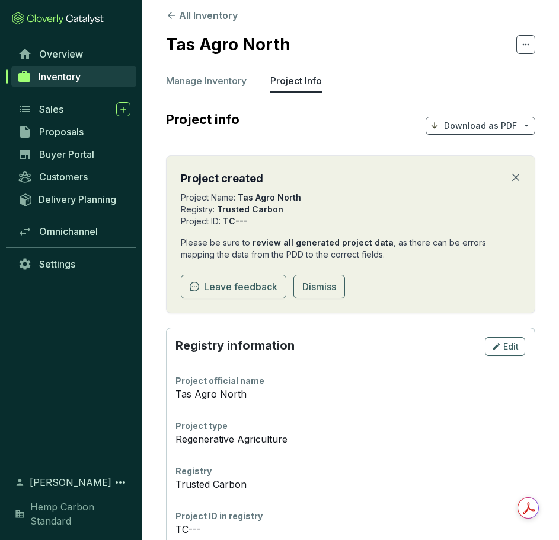
scroll to position [0, 0]
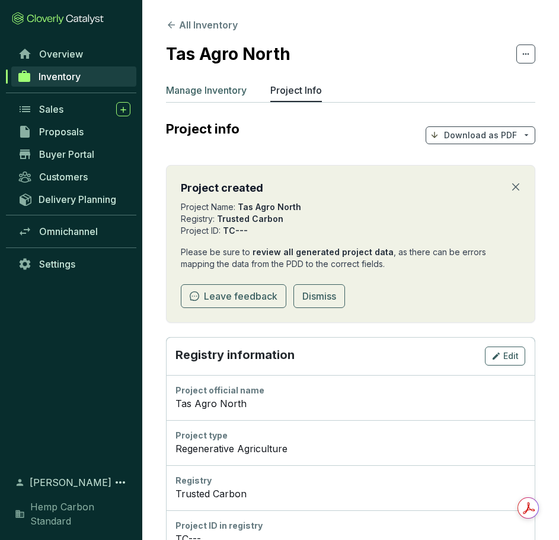
click at [236, 94] on p "Manage Inventory" at bounding box center [206, 90] width 81 height 14
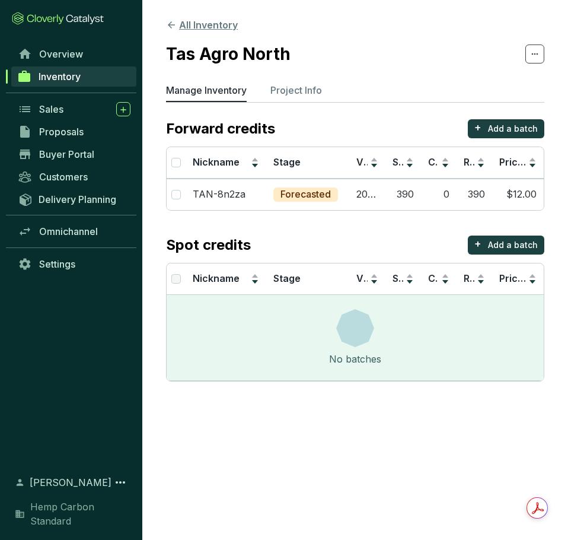
click at [174, 23] on icon at bounding box center [171, 25] width 11 height 11
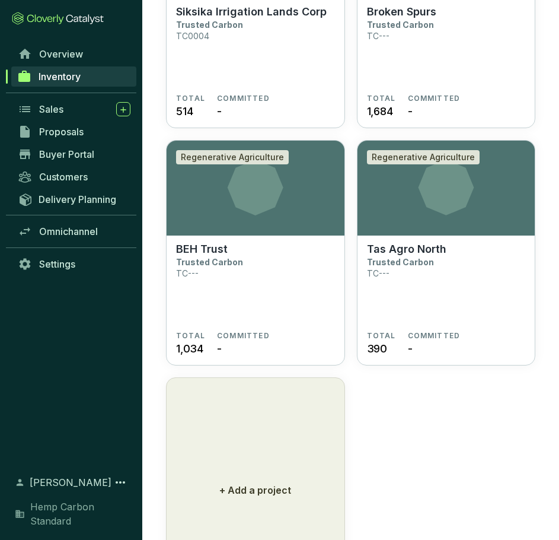
scroll to position [4610, 0]
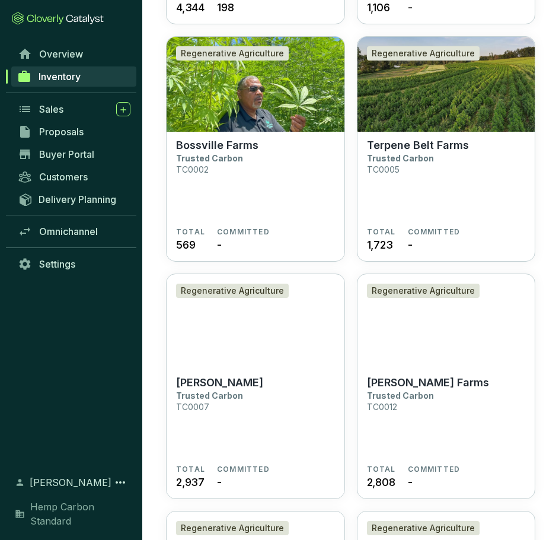
scroll to position [0, 0]
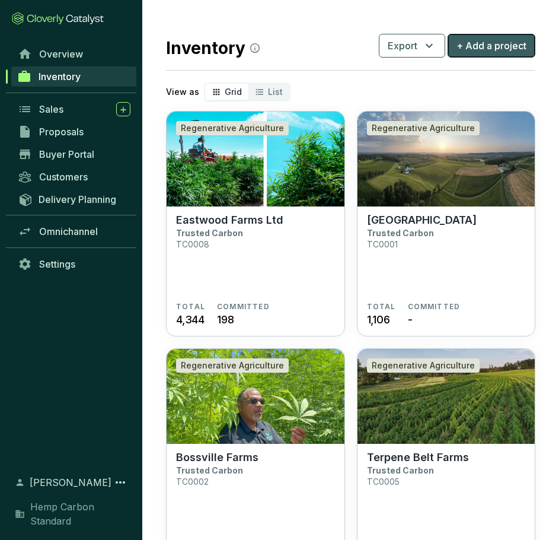
click at [480, 53] on button "+ Add a project" at bounding box center [492, 46] width 88 height 24
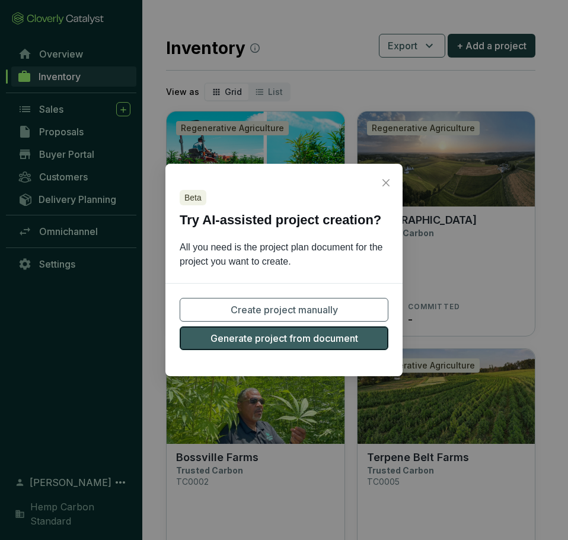
click at [334, 334] on span "Generate project from document" at bounding box center [285, 338] width 148 height 14
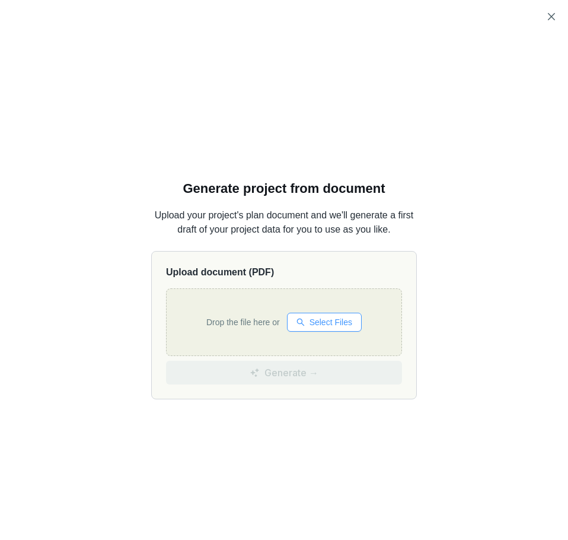
click at [314, 329] on span "Select Files" at bounding box center [331, 321] width 43 height 13
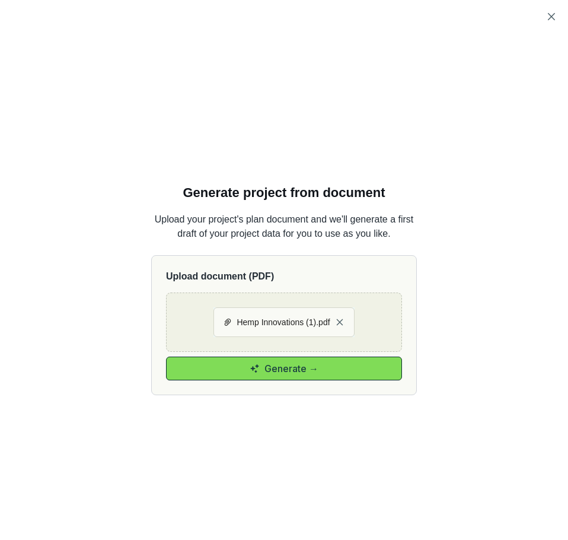
click at [317, 365] on button "Generate →" at bounding box center [284, 368] width 236 height 24
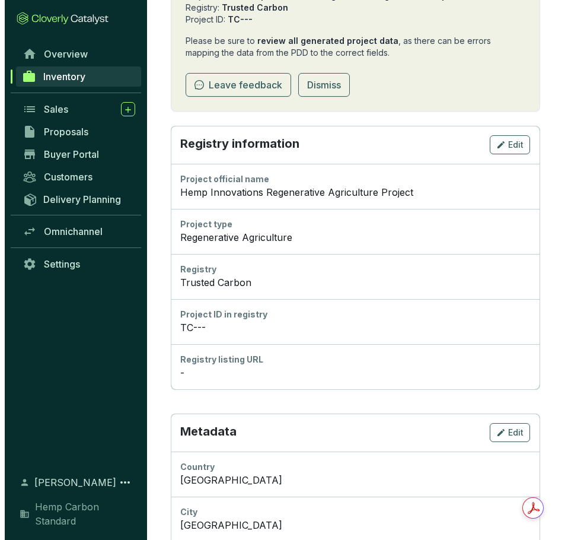
scroll to position [237, 0]
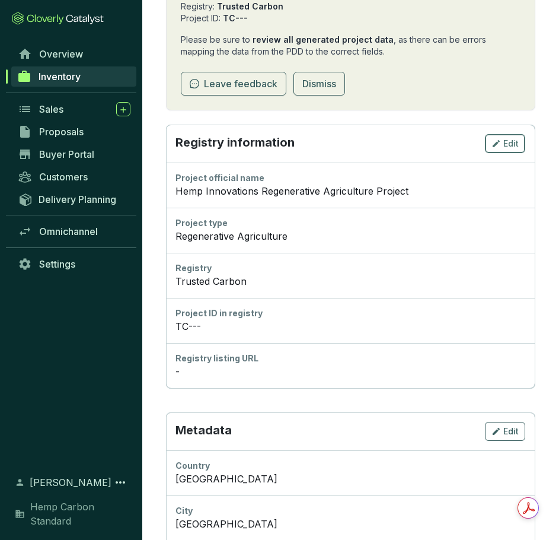
click at [512, 144] on span "Edit" at bounding box center [510, 144] width 15 height 12
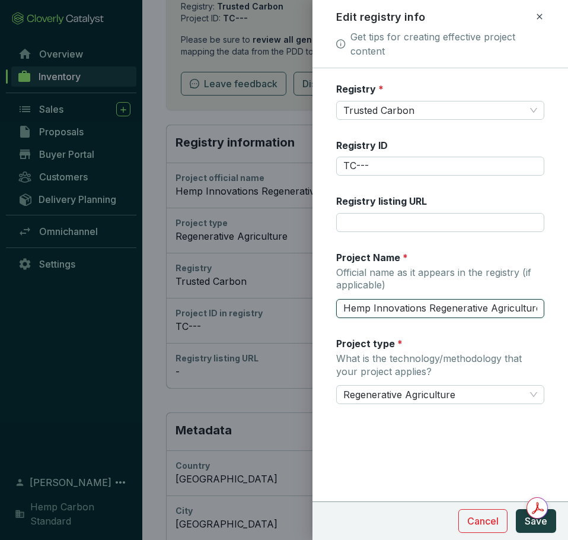
scroll to position [0, 35]
drag, startPoint x: 339, startPoint y: 311, endPoint x: 603, endPoint y: 307, distance: 263.9
type input "A"
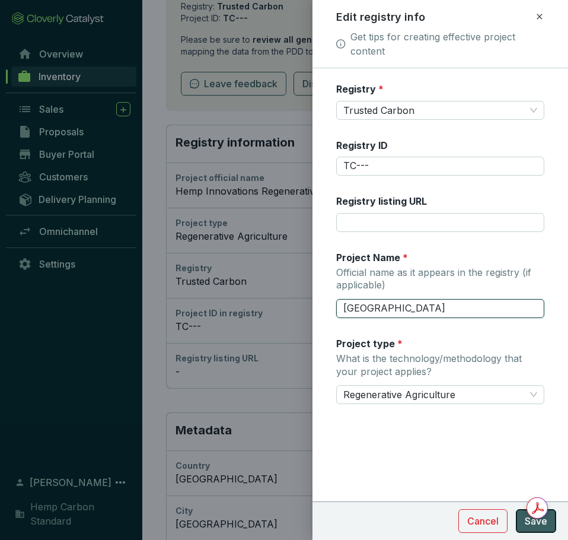
type input "[GEOGRAPHIC_DATA]"
click at [531, 530] on button "Save" at bounding box center [536, 521] width 40 height 24
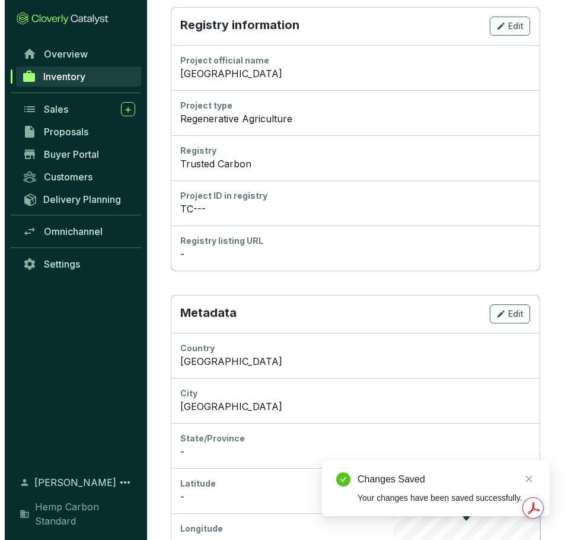
scroll to position [331, 0]
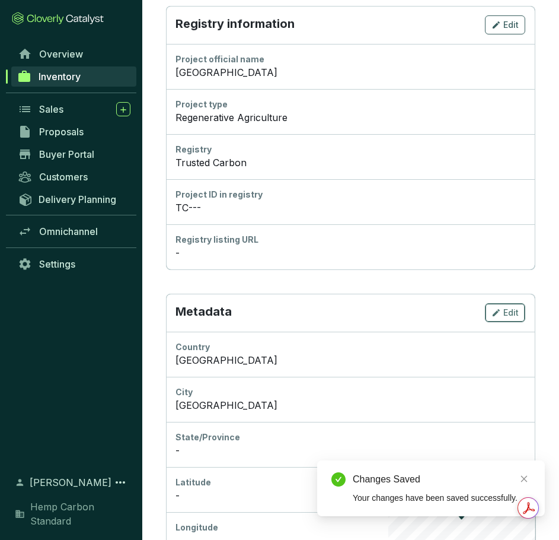
click at [496, 319] on icon "button" at bounding box center [496, 312] width 9 height 14
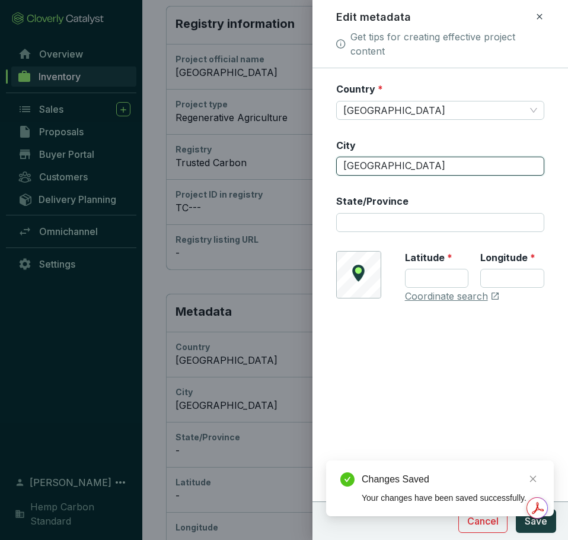
drag, startPoint x: 352, startPoint y: 166, endPoint x: 284, endPoint y: 168, distance: 68.2
click at [284, 168] on div "Edit metadata Get tips for creating effective project content Country * [GEOGRA…" at bounding box center [284, 270] width 568 height 540
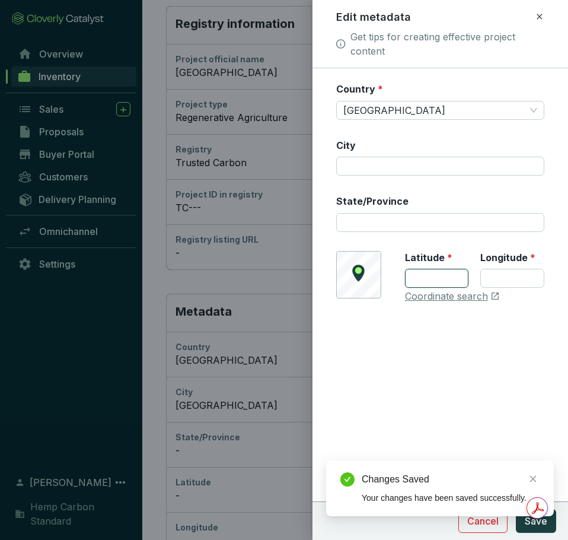
click at [431, 279] on input "Latitude *" at bounding box center [437, 278] width 64 height 19
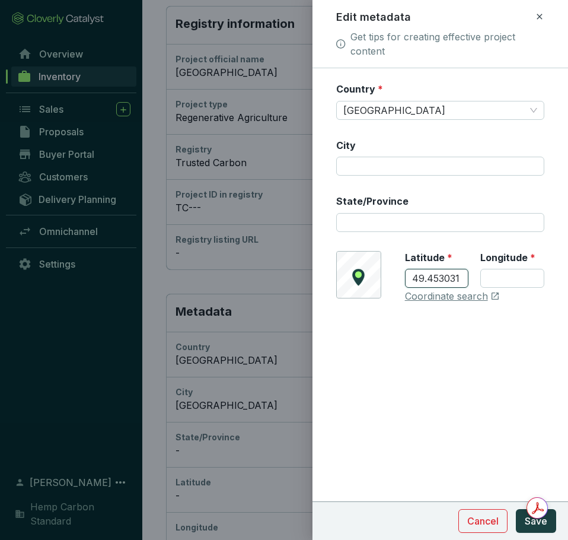
type input "49.453031"
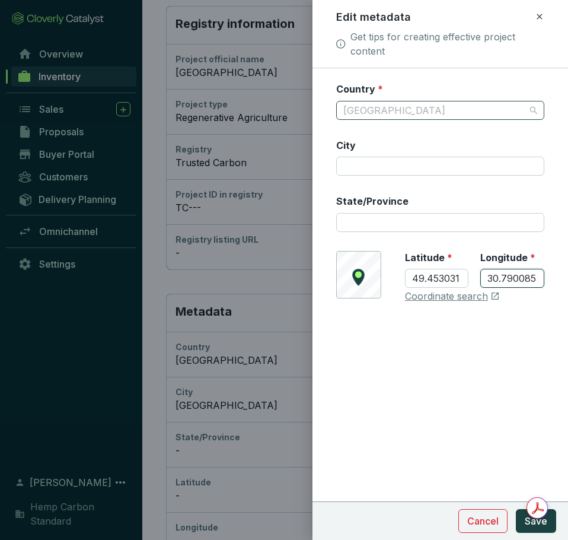
click at [393, 118] on span "[GEOGRAPHIC_DATA]" at bounding box center [440, 110] width 194 height 18
type input "30.790085"
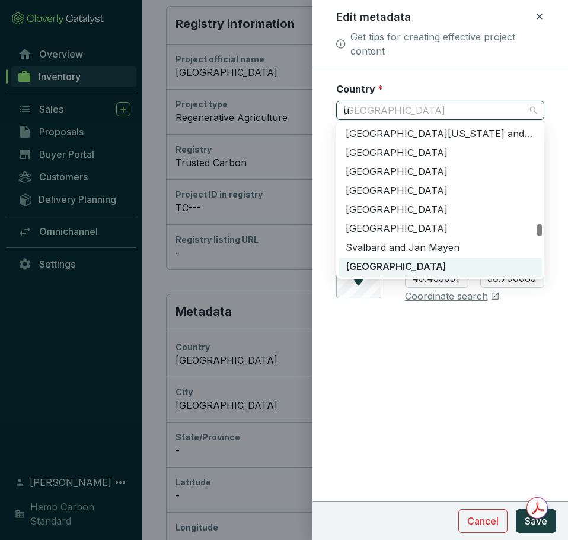
scroll to position [1480, 0]
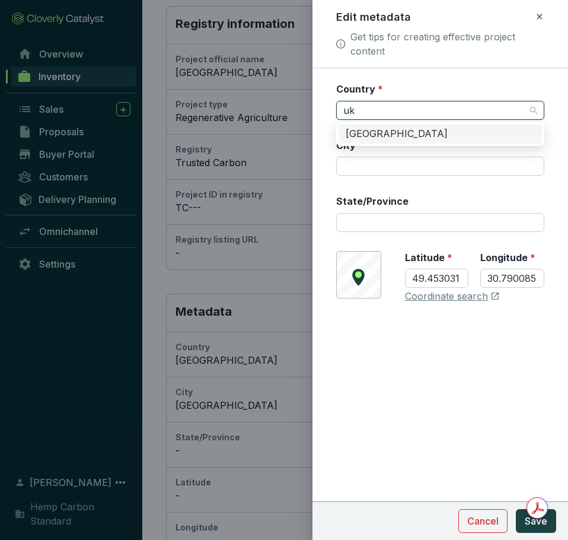
type input "ukr"
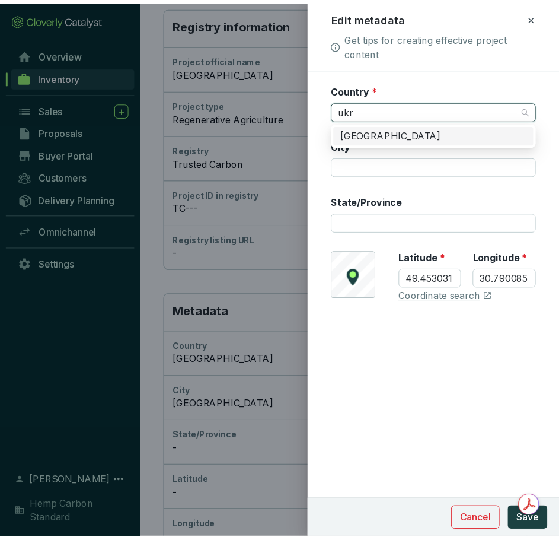
scroll to position [0, 0]
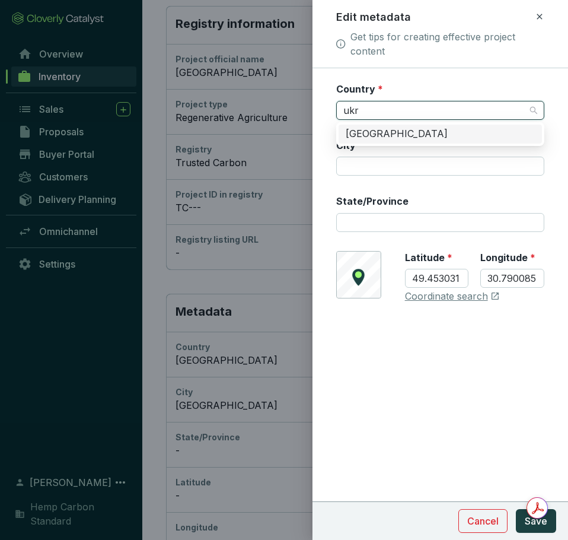
click at [391, 133] on div "[GEOGRAPHIC_DATA]" at bounding box center [440, 133] width 189 height 13
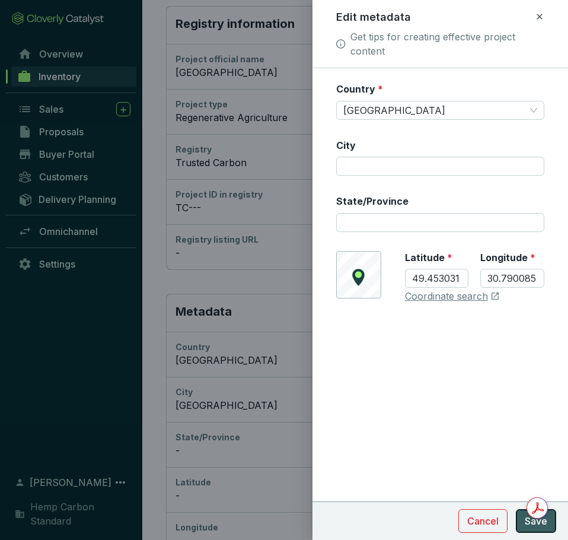
click at [550, 523] on button "Save" at bounding box center [536, 521] width 40 height 24
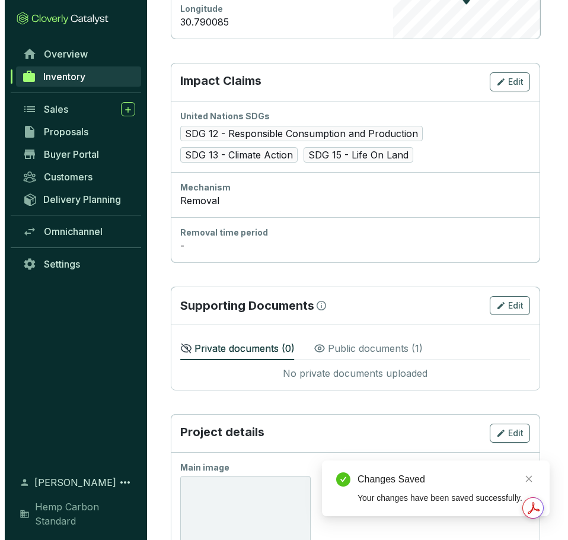
scroll to position [983, 0]
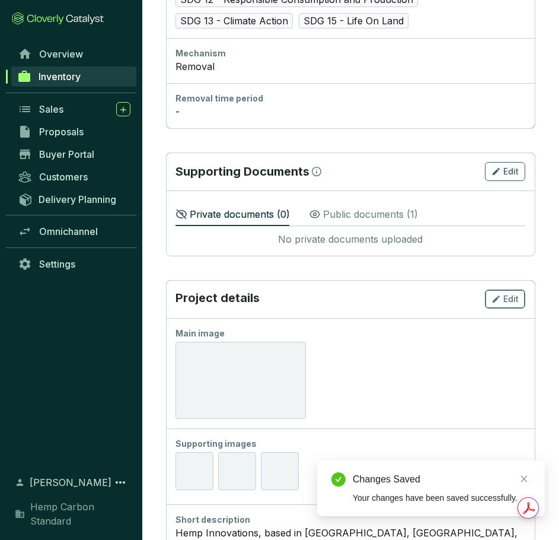
click at [514, 301] on span "Edit" at bounding box center [510, 299] width 15 height 12
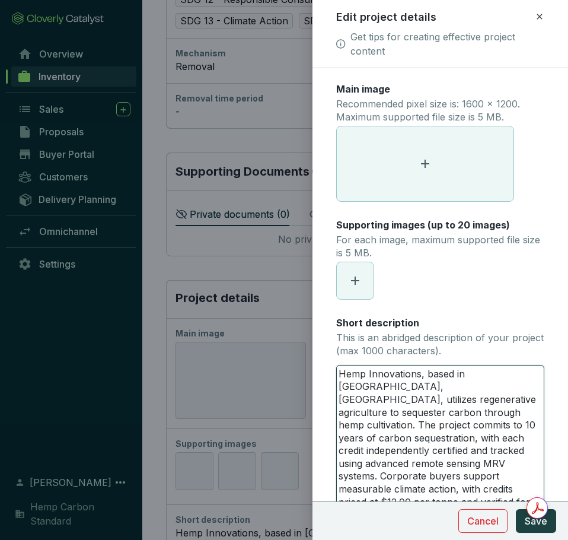
drag, startPoint x: 339, startPoint y: 372, endPoint x: 512, endPoint y: 465, distance: 196.6
click at [512, 465] on textarea "Hemp Innovations, based in Stockholm, Sweden, utilizes regenerative agriculture…" at bounding box center [440, 457] width 207 height 184
type textarea "measurable climate action, with credits priced at $12.00 per tonne and verified…"
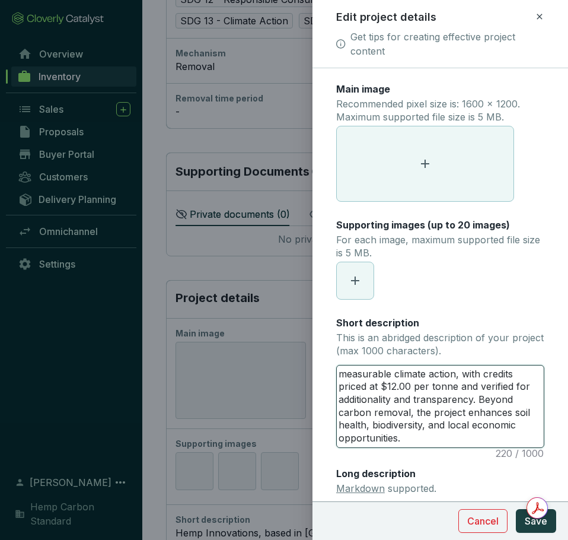
drag, startPoint x: 455, startPoint y: 438, endPoint x: 279, endPoint y: 362, distance: 191.2
click at [279, 362] on div "Edit project details Get tips for creating effective project content Main image…" at bounding box center [284, 270] width 568 height 540
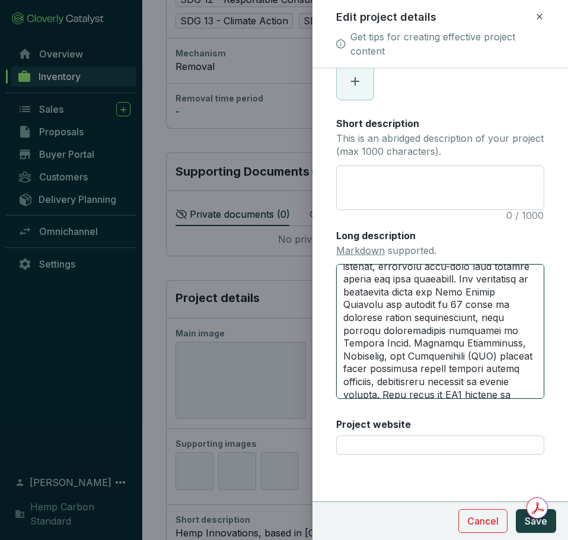
scroll to position [333, 0]
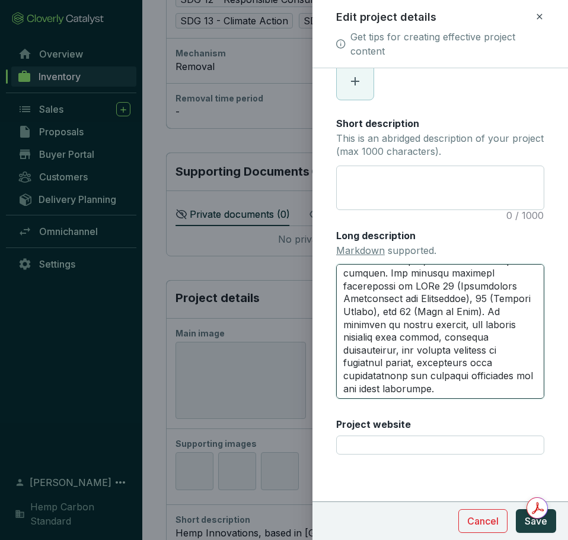
drag, startPoint x: 346, startPoint y: 276, endPoint x: 505, endPoint y: 435, distance: 224.7
click at [505, 435] on div "Main image Recommended pixel size is: 1600 x 1200. Maximum supported file size …" at bounding box center [440, 175] width 208 height 585
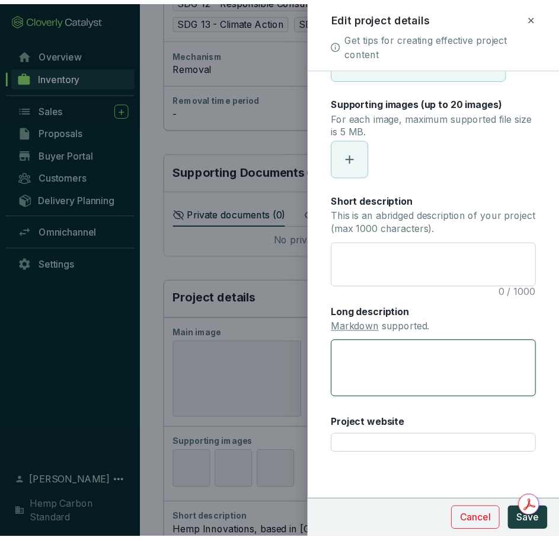
scroll to position [123, 0]
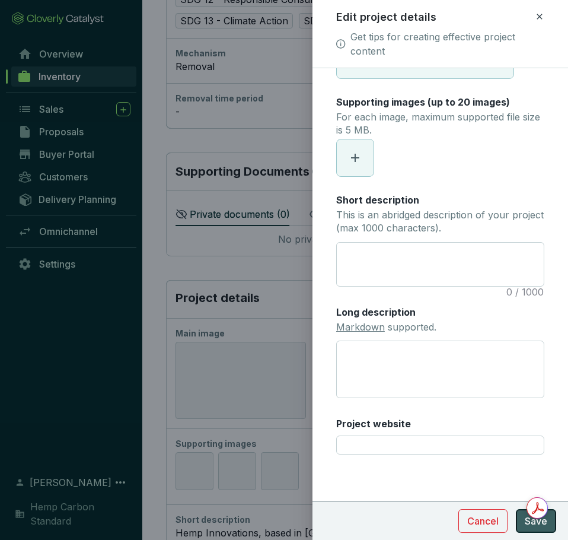
click at [519, 530] on button "Save" at bounding box center [536, 521] width 40 height 24
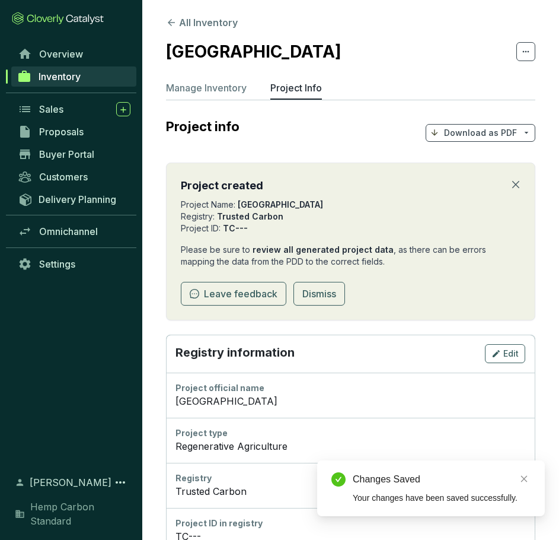
scroll to position [0, 0]
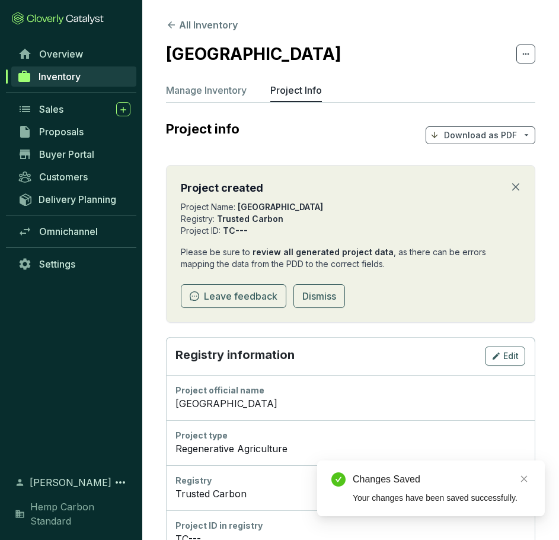
click at [178, 21] on button "All Inventory" at bounding box center [202, 25] width 72 height 14
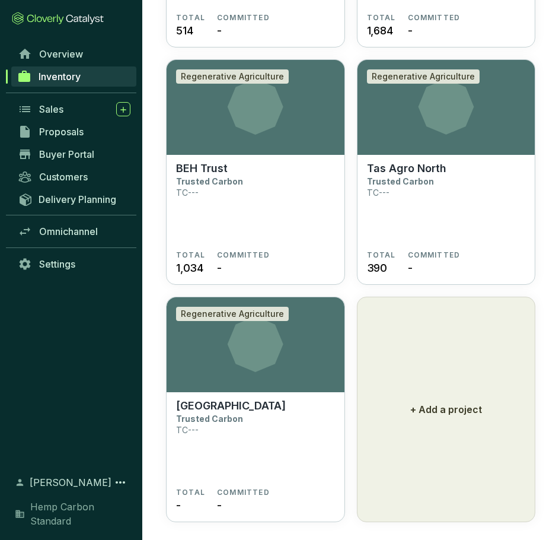
scroll to position [5283, 0]
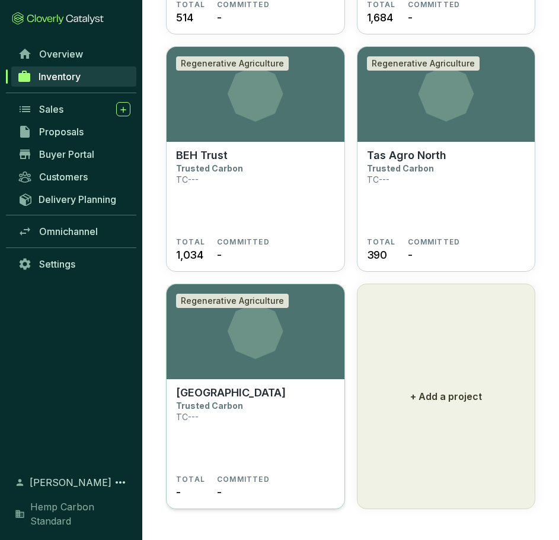
click at [296, 393] on section "Tas Agro Center Trusted Carbon TC---" at bounding box center [255, 430] width 159 height 88
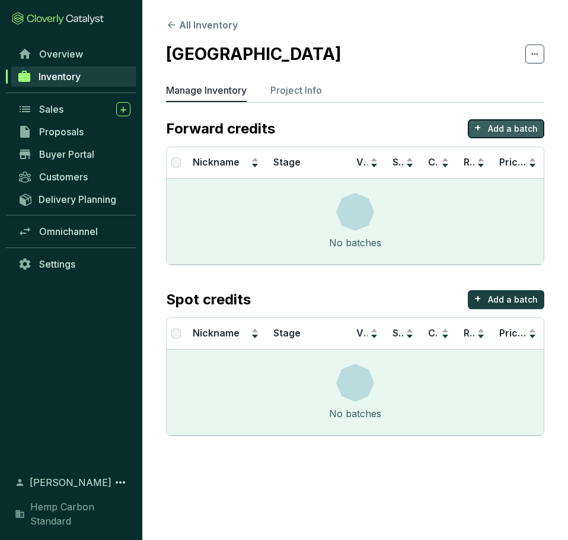
click at [517, 126] on p "Add a batch" at bounding box center [513, 129] width 50 height 12
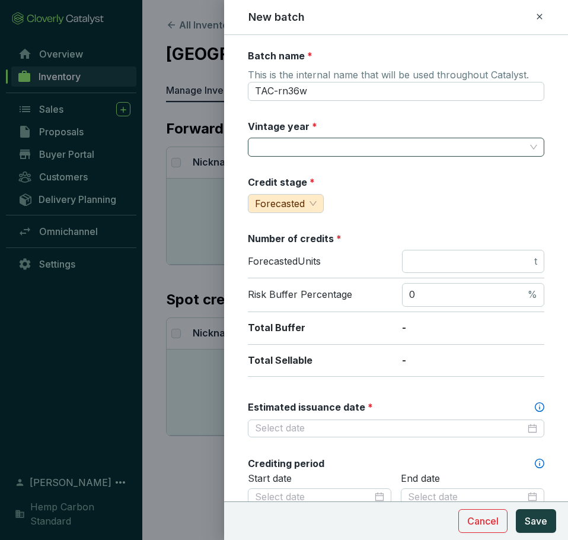
click at [349, 155] on input "Vintage year *" at bounding box center [390, 147] width 270 height 18
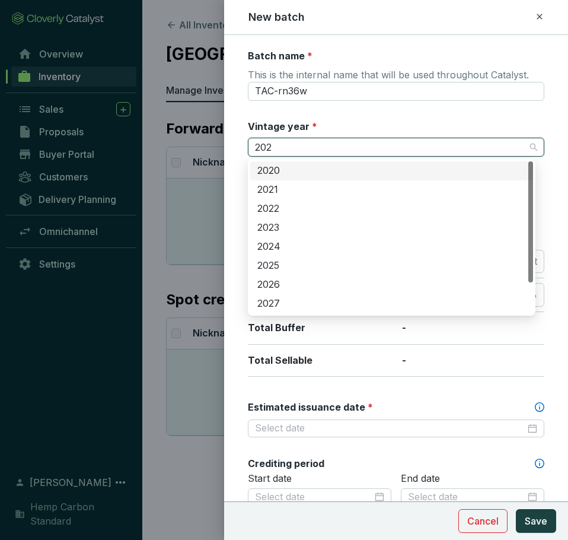
type input "2025"
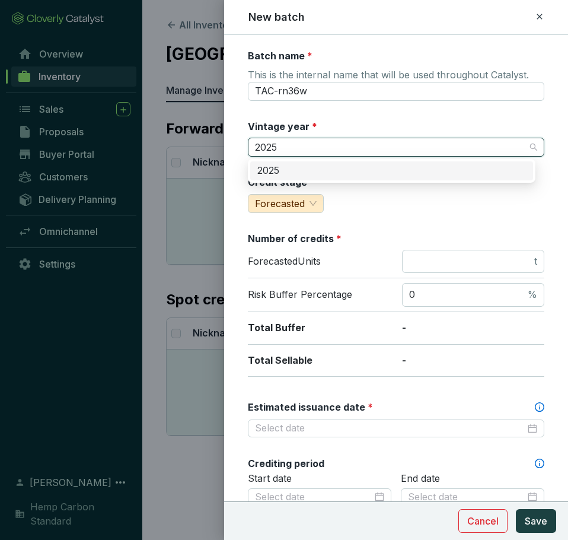
click at [351, 172] on div "2025" at bounding box center [391, 170] width 269 height 13
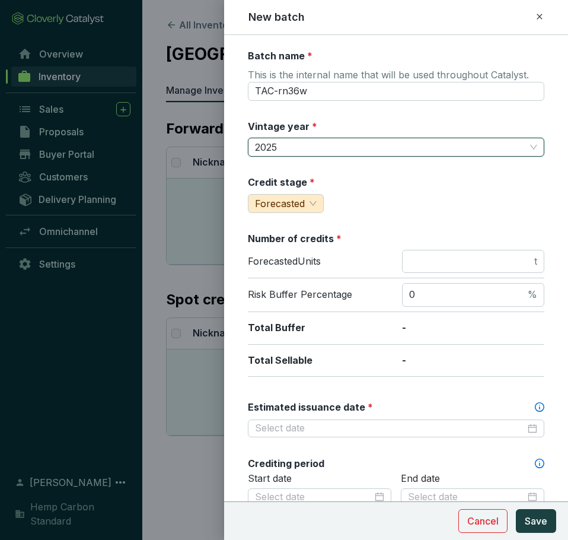
click at [452, 275] on div "Forecasted Units t" at bounding box center [396, 264] width 296 height 29
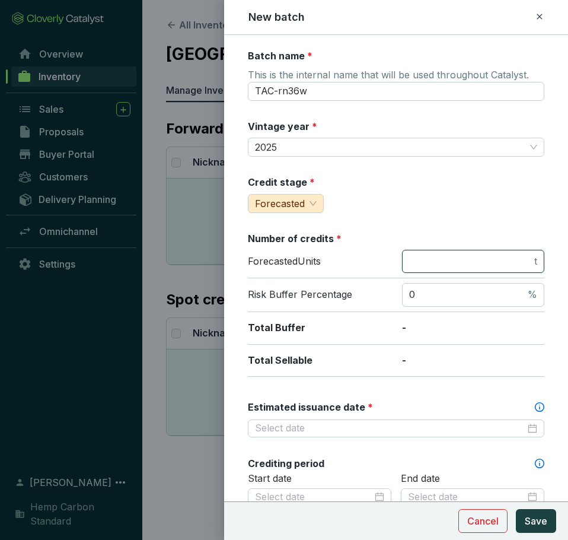
click at [458, 263] on input "number" at bounding box center [470, 261] width 123 height 13
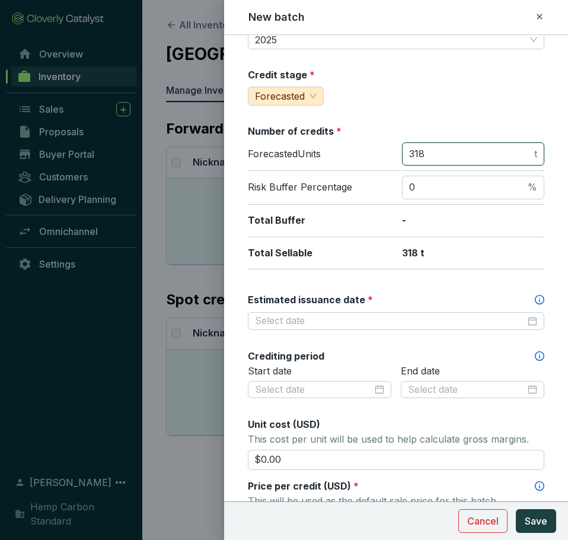
scroll to position [119, 0]
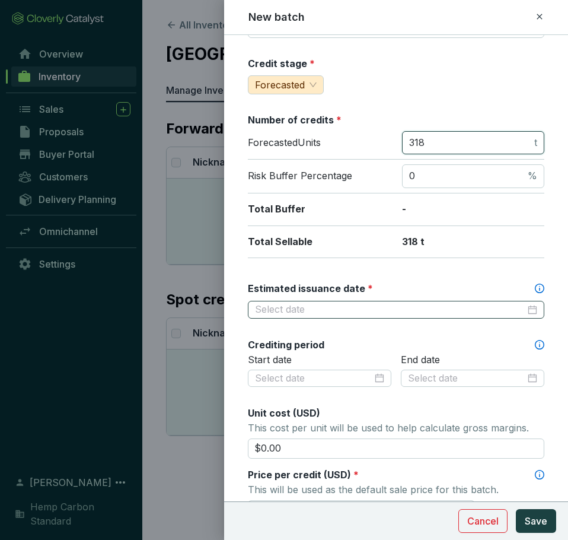
type input "318"
click at [514, 303] on input "Estimated issuance date *" at bounding box center [390, 309] width 270 height 13
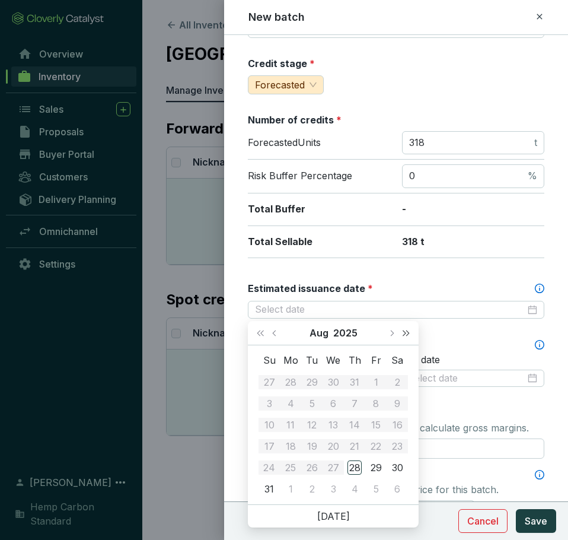
click at [403, 333] on span "Next year (Control + right)" at bounding box center [406, 333] width 6 height 6
type input "2026-08-20"
click at [364, 445] on td "20" at bounding box center [354, 445] width 21 height 21
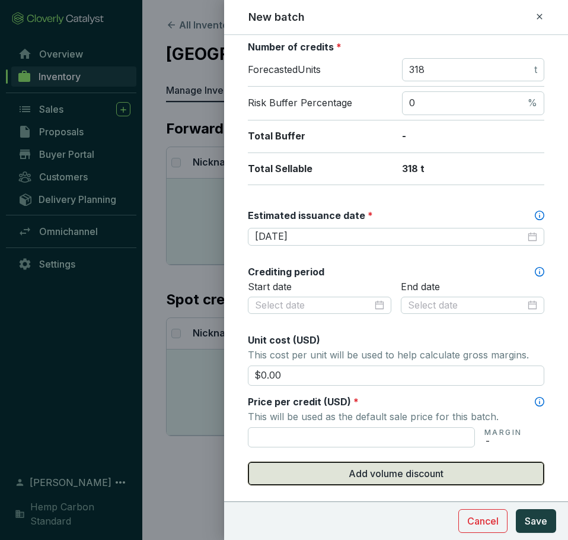
scroll to position [296, 0]
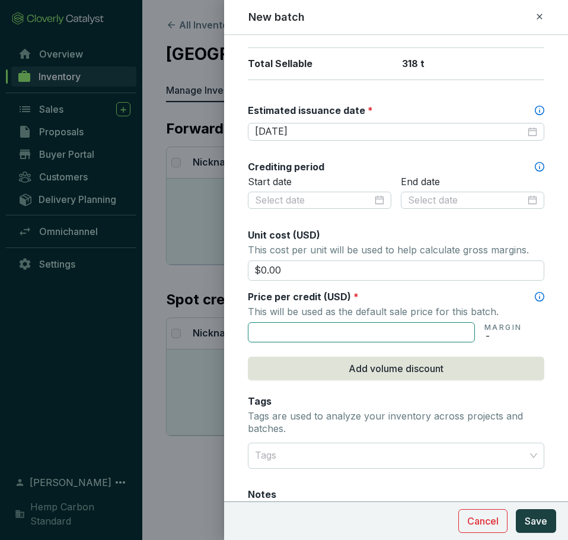
click at [290, 333] on input "text" at bounding box center [361, 332] width 227 height 20
type input "$12.00"
click at [287, 304] on p "This will be used as the default sale price for this batch." at bounding box center [396, 311] width 296 height 17
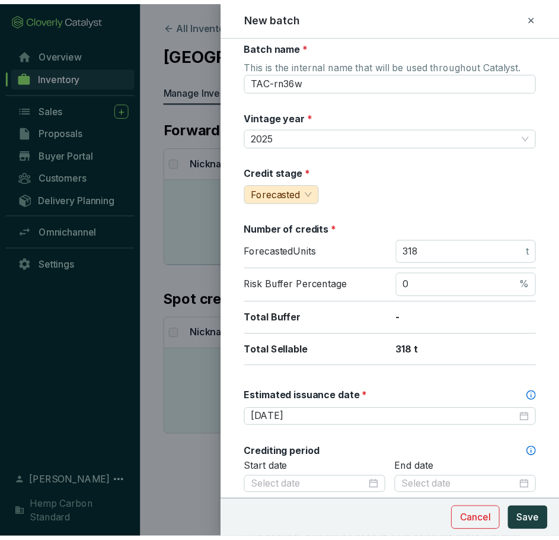
scroll to position [0, 0]
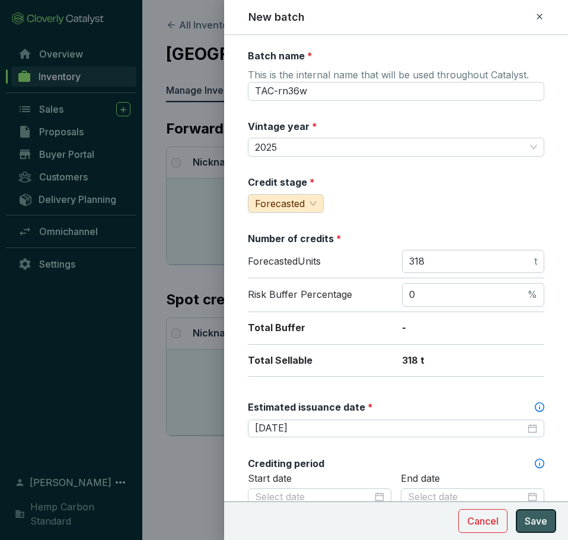
click at [523, 517] on button "Save" at bounding box center [536, 521] width 40 height 24
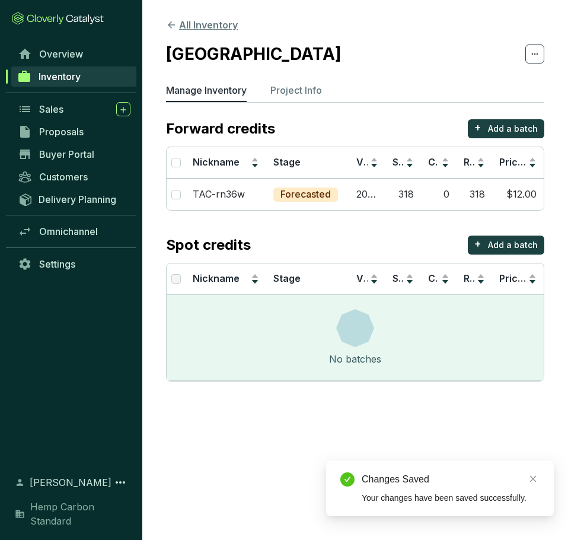
click at [173, 30] on icon at bounding box center [171, 25] width 11 height 11
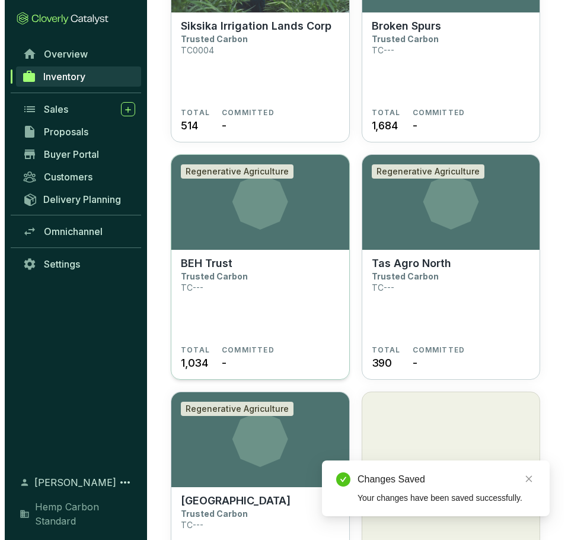
scroll to position [5164, 0]
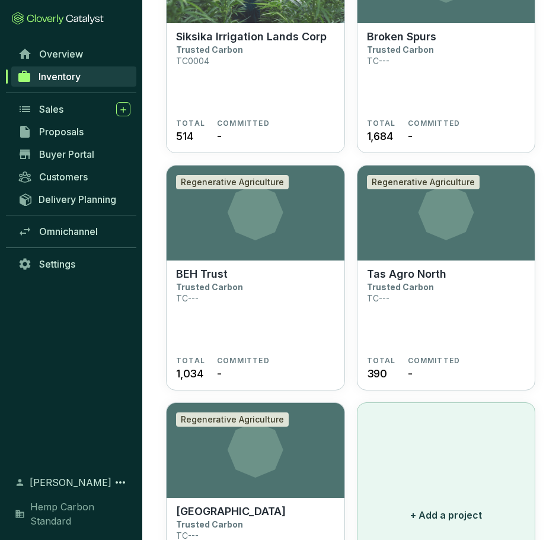
click at [477, 433] on button "+ Add a project" at bounding box center [446, 514] width 179 height 225
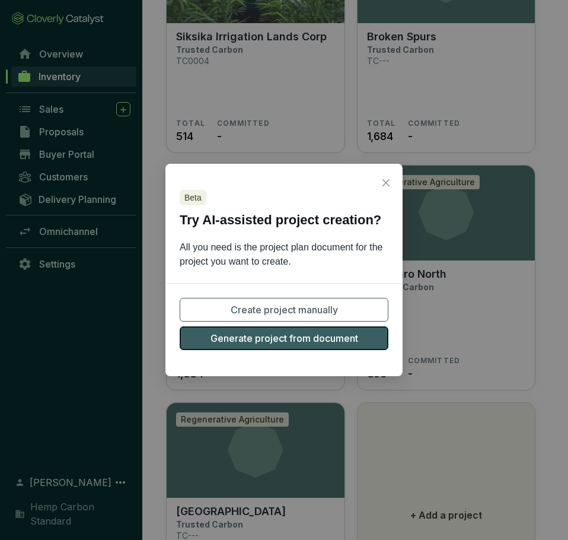
click at [315, 338] on span "Generate project from document" at bounding box center [285, 338] width 148 height 14
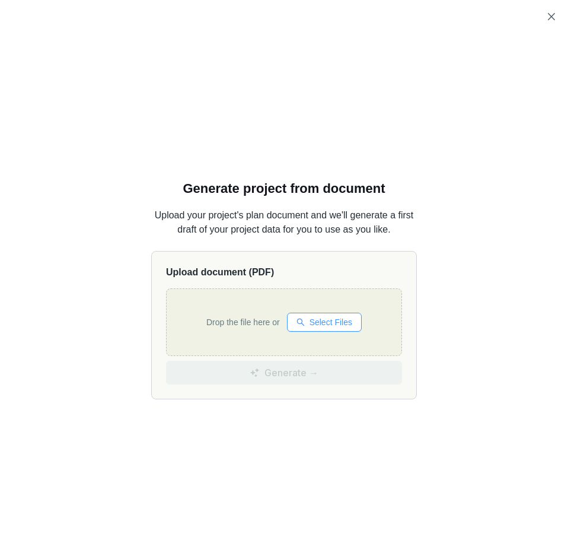
click at [292, 326] on button "Select Files" at bounding box center [324, 322] width 75 height 19
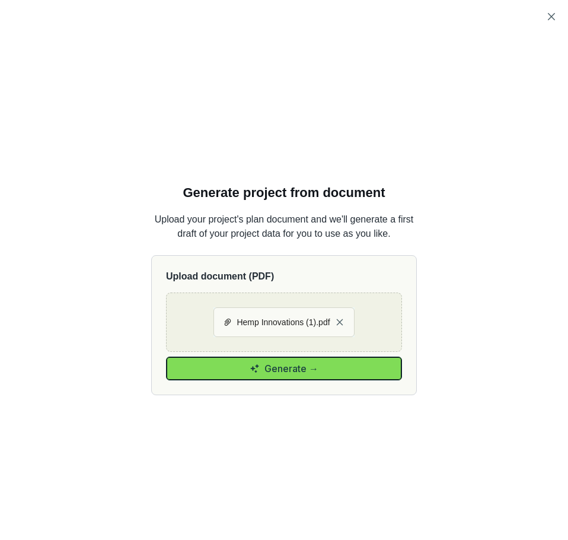
click at [327, 374] on button "Generate →" at bounding box center [284, 368] width 236 height 24
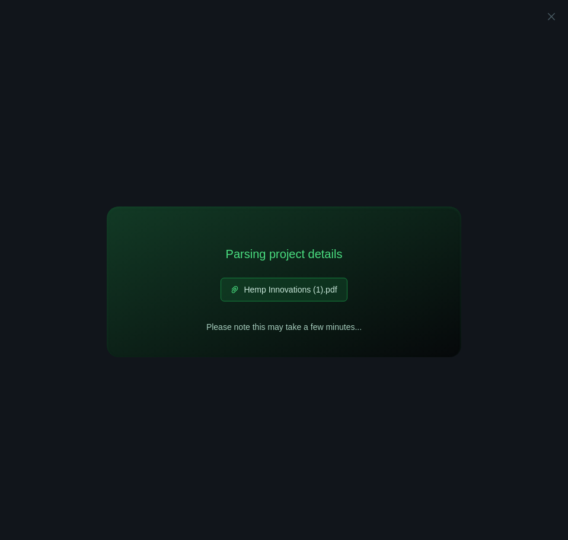
click at [412, 282] on div "Parsing project details Hemp Innovations (1).pdf Please note this may take a fe…" at bounding box center [284, 281] width 355 height 151
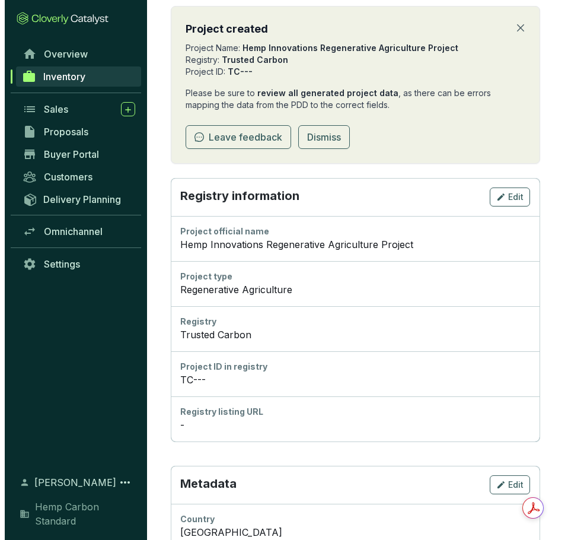
scroll to position [296, 0]
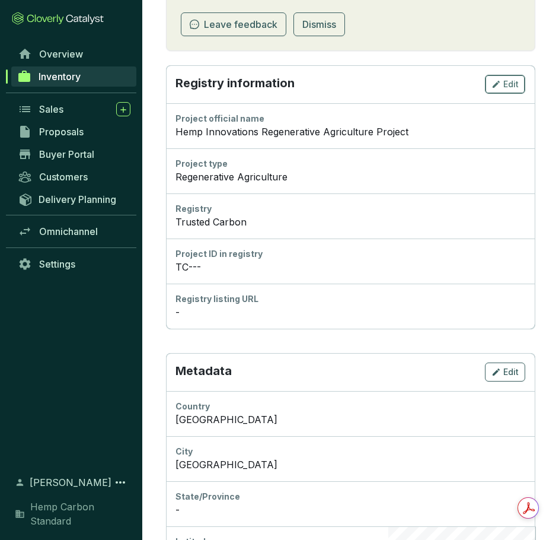
click at [512, 81] on span "Edit" at bounding box center [510, 84] width 15 height 12
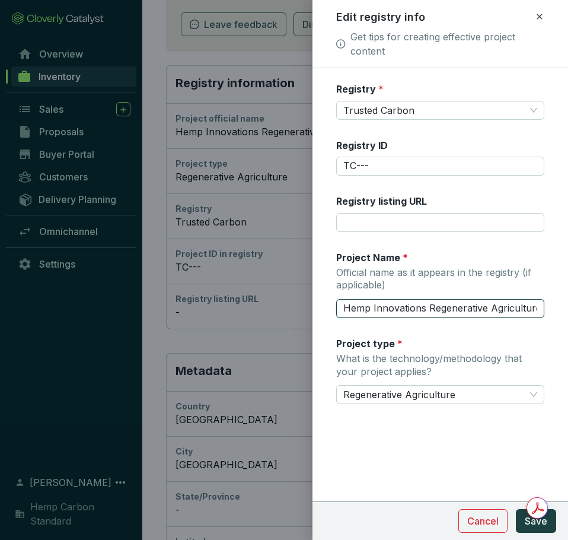
scroll to position [0, 35]
drag, startPoint x: 343, startPoint y: 310, endPoint x: 574, endPoint y: 311, distance: 230.7
type input "T"
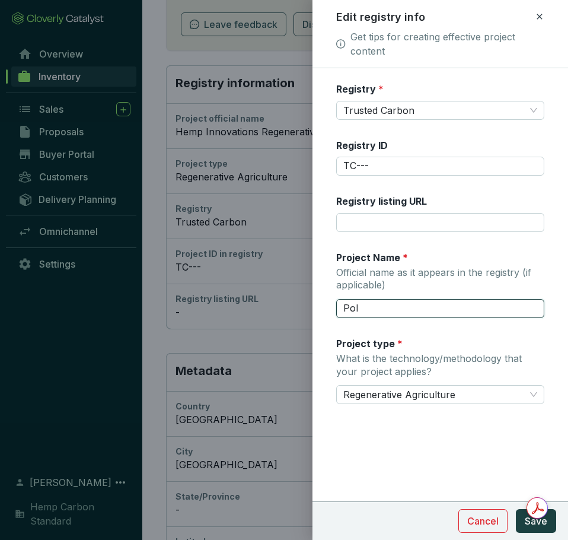
click at [391, 307] on input "Pol" at bounding box center [440, 308] width 208 height 19
type input "Polissya"
click at [525, 521] on span "Save" at bounding box center [536, 521] width 23 height 14
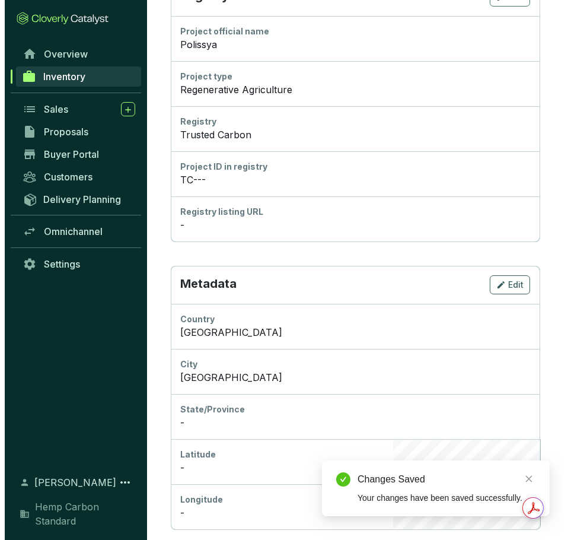
scroll to position [568, 0]
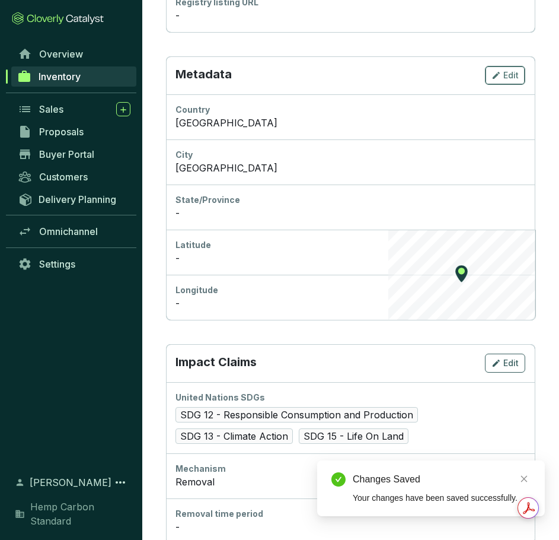
click at [514, 72] on span "Edit" at bounding box center [510, 75] width 15 height 12
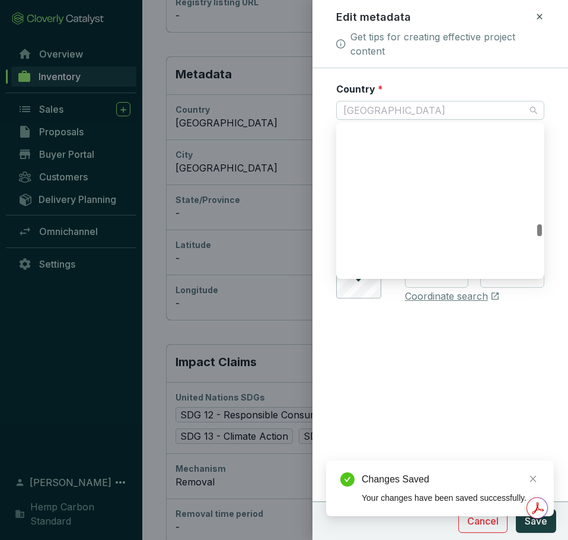
drag, startPoint x: 423, startPoint y: 114, endPoint x: 267, endPoint y: 119, distance: 155.4
click at [267, 119] on div "Edit metadata Get tips for creating effective project content Country * [GEOGRA…" at bounding box center [284, 270] width 568 height 540
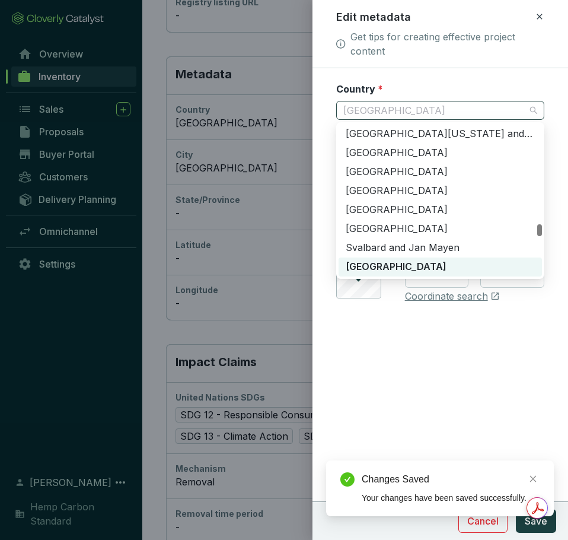
click at [372, 116] on span "[GEOGRAPHIC_DATA]" at bounding box center [440, 110] width 194 height 18
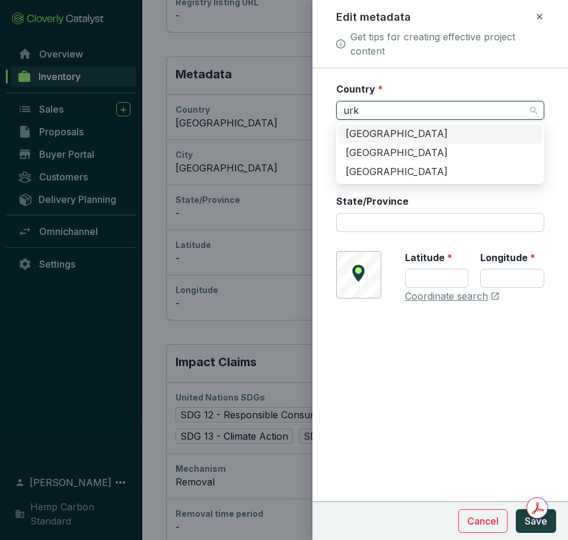
scroll to position [0, 0]
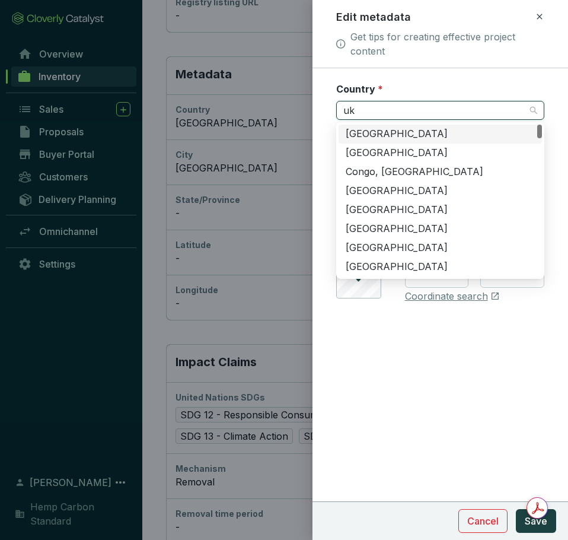
type input "ukr"
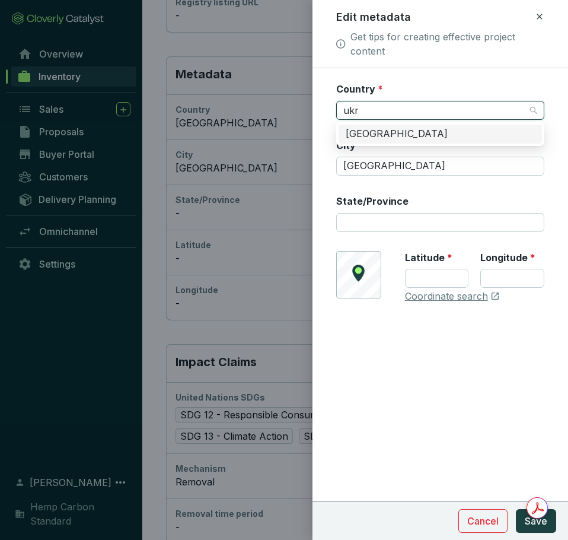
click at [376, 137] on div "[GEOGRAPHIC_DATA]" at bounding box center [440, 133] width 189 height 13
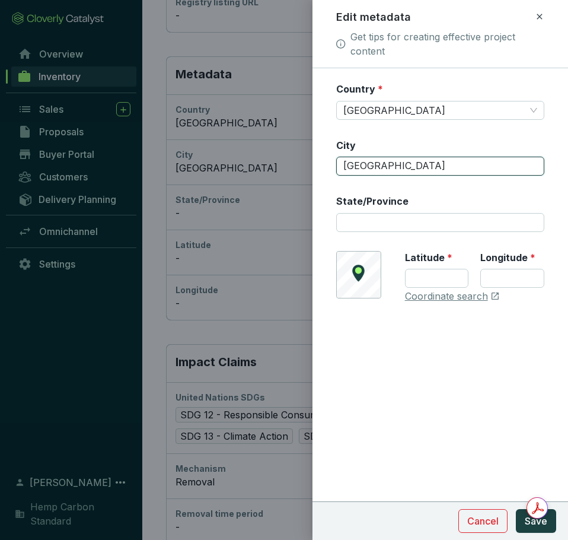
drag, startPoint x: 395, startPoint y: 163, endPoint x: 308, endPoint y: 164, distance: 86.6
click at [308, 164] on div "Edit metadata Get tips for creating effective project content Country * [GEOGRA…" at bounding box center [284, 270] width 568 height 540
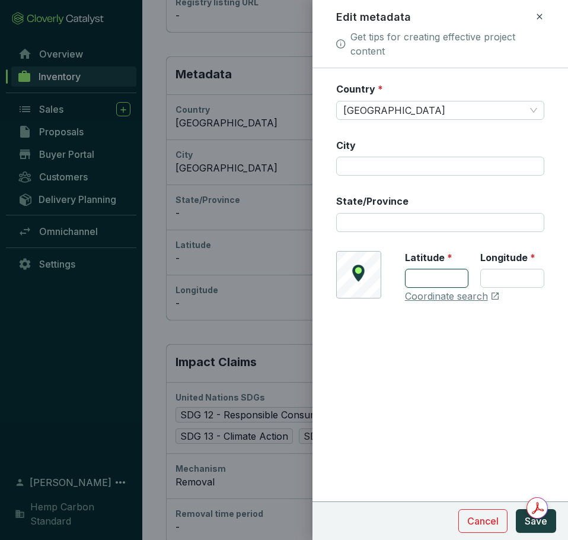
click at [436, 272] on input "Latitude *" at bounding box center [437, 278] width 64 height 19
click at [442, 296] on link "Coordinate search" at bounding box center [446, 296] width 83 height 13
click at [436, 276] on input "Latitude *" at bounding box center [437, 278] width 64 height 19
paste input "48.37943331165581"
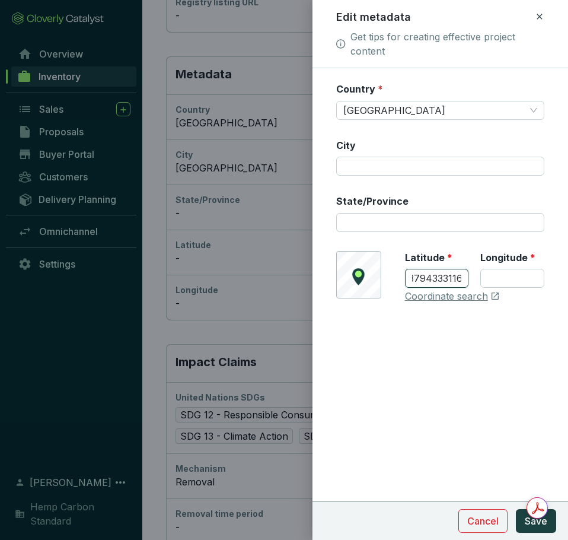
drag, startPoint x: 461, startPoint y: 276, endPoint x: 439, endPoint y: 279, distance: 22.2
click at [439, 279] on input "48.37943331165581" at bounding box center [437, 278] width 64 height 19
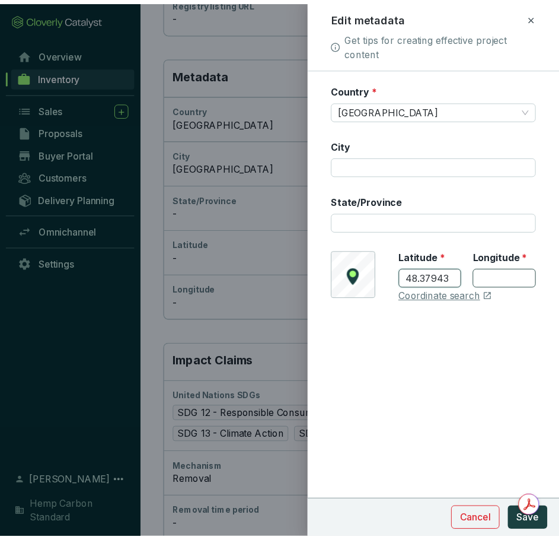
scroll to position [0, 0]
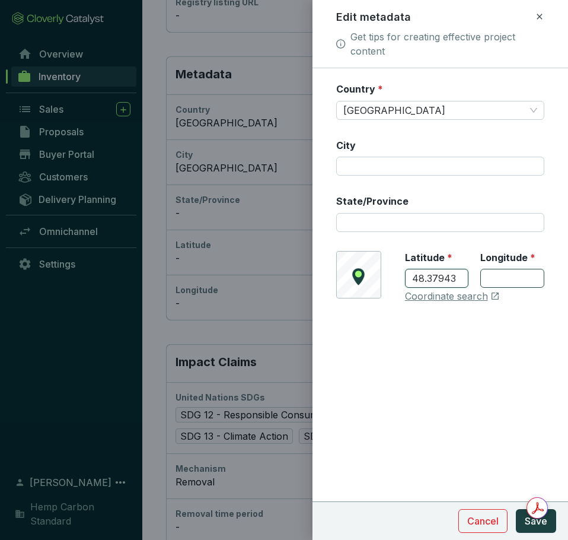
type input "48.37943"
click at [503, 278] on input "Longitude *" at bounding box center [512, 278] width 64 height 19
paste input "331165581"
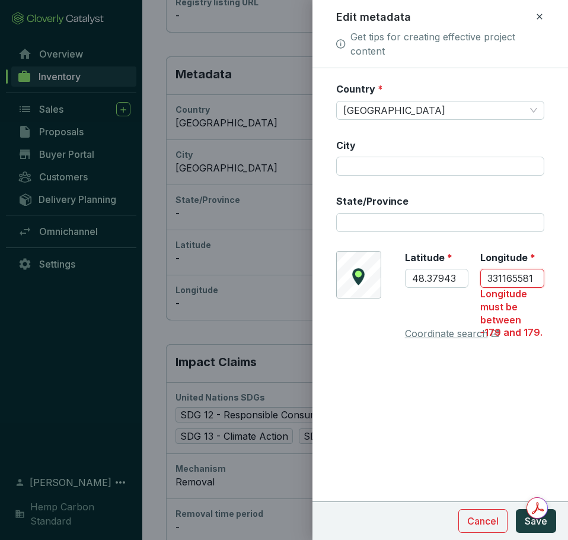
click at [502, 279] on input "331165581" at bounding box center [512, 278] width 64 height 19
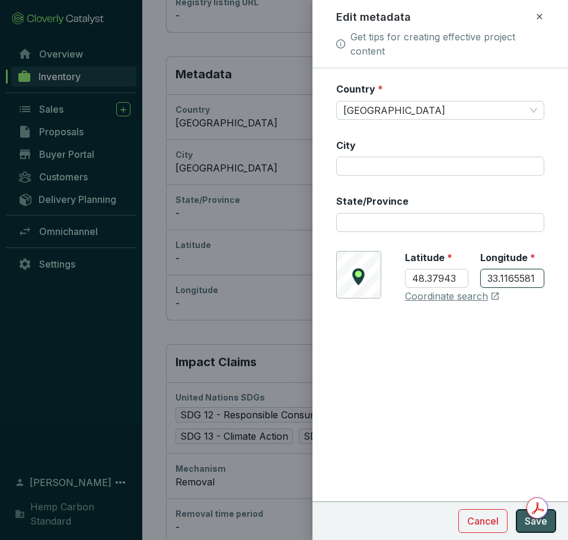
type input "33.1165581"
click at [544, 526] on span "Save" at bounding box center [536, 521] width 23 height 14
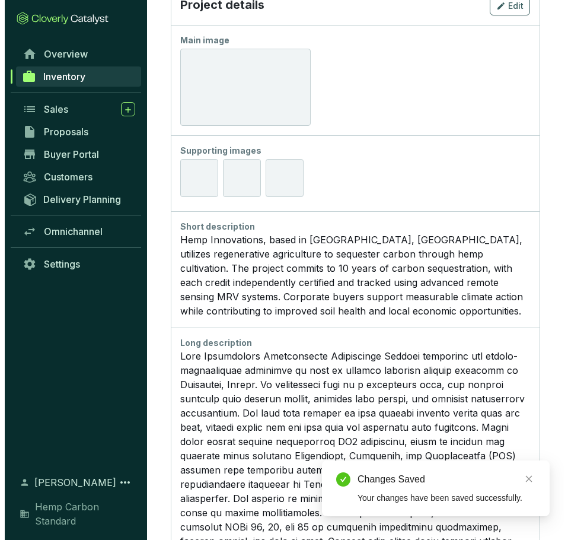
scroll to position [1220, 0]
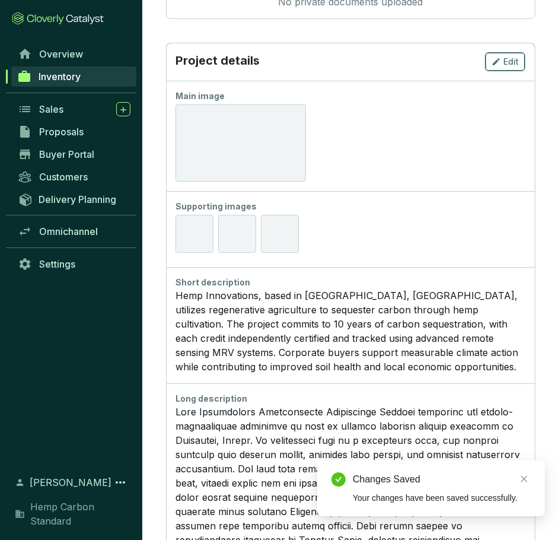
click at [501, 64] on icon "button" at bounding box center [496, 62] width 9 height 14
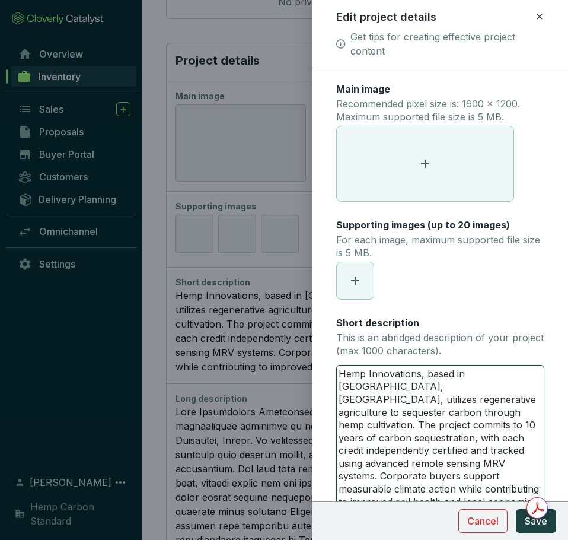
drag, startPoint x: 340, startPoint y: 376, endPoint x: 431, endPoint y: 505, distance: 157.1
click at [431, 505] on form "Main image Recommended pixel size is: 1600 x 1200. Maximum supported file size …" at bounding box center [441, 454] width 256 height 745
type textarea "rtunities."
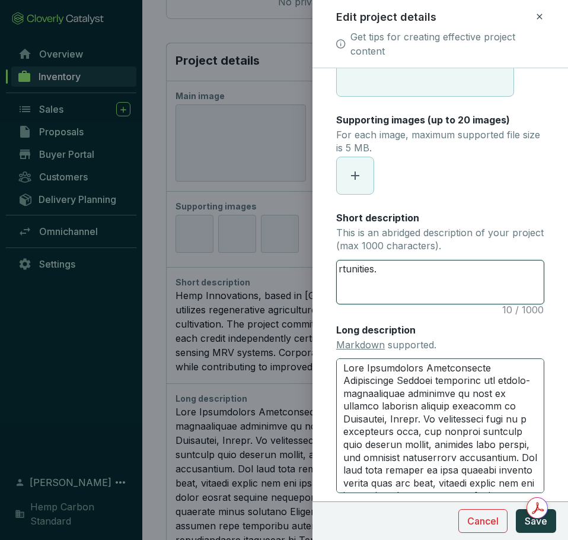
scroll to position [178, 0]
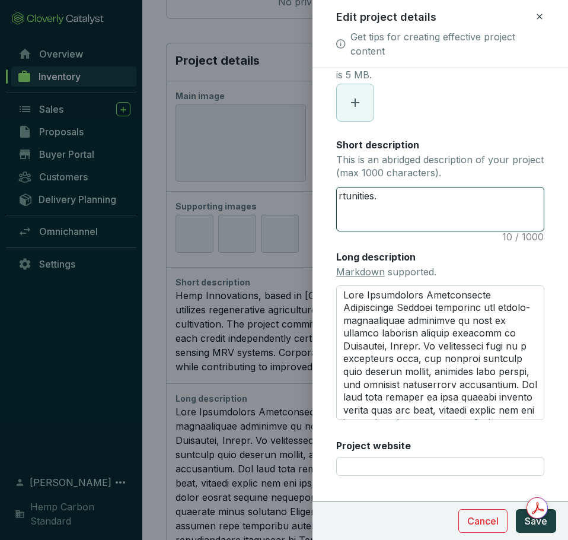
drag, startPoint x: 336, startPoint y: 195, endPoint x: 321, endPoint y: 195, distance: 14.2
click at [321, 195] on form "Main image Recommended pixel size is: 1600 x 1200. Maximum supported file size …" at bounding box center [441, 226] width 256 height 642
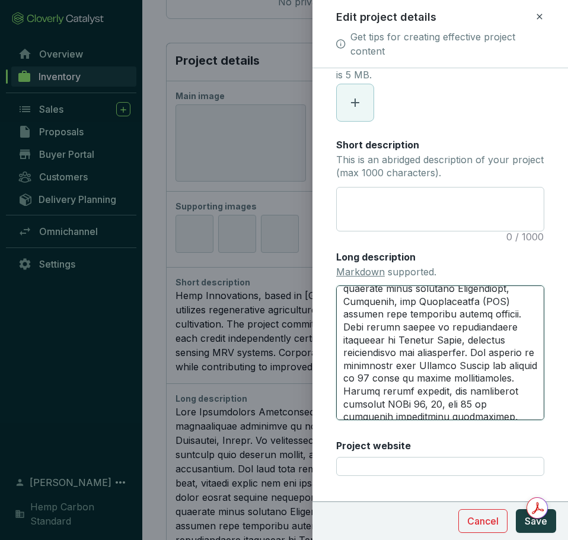
scroll to position [308, 0]
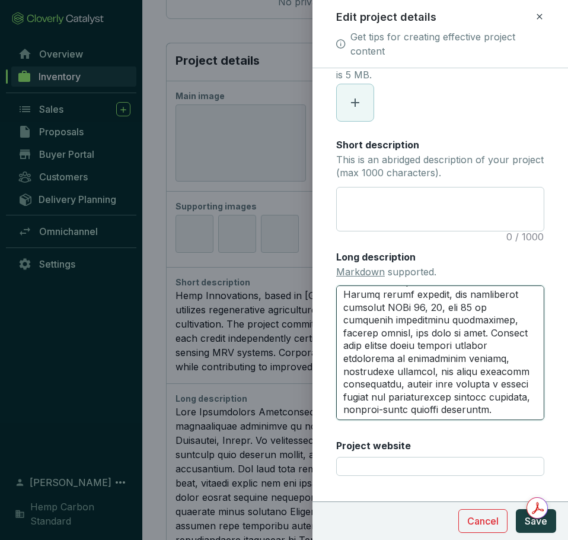
drag, startPoint x: 342, startPoint y: 294, endPoint x: 431, endPoint y: 446, distance: 175.9
click at [431, 446] on div "Main image Recommended pixel size is: 1600 x 1200. Maximum supported file size …" at bounding box center [440, 197] width 208 height 585
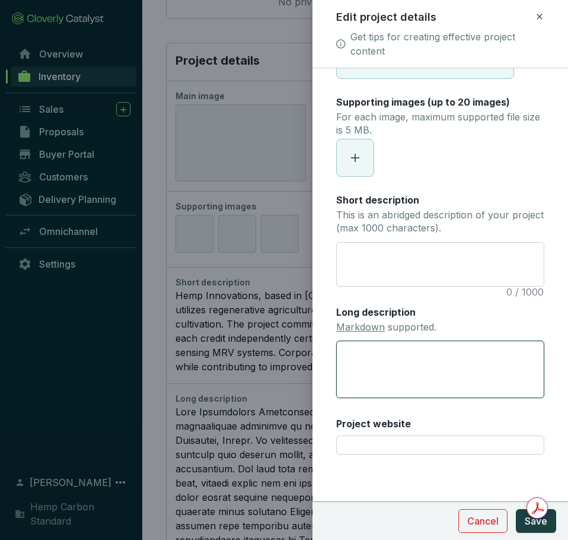
scroll to position [123, 0]
click at [525, 527] on span "Save" at bounding box center [536, 521] width 23 height 14
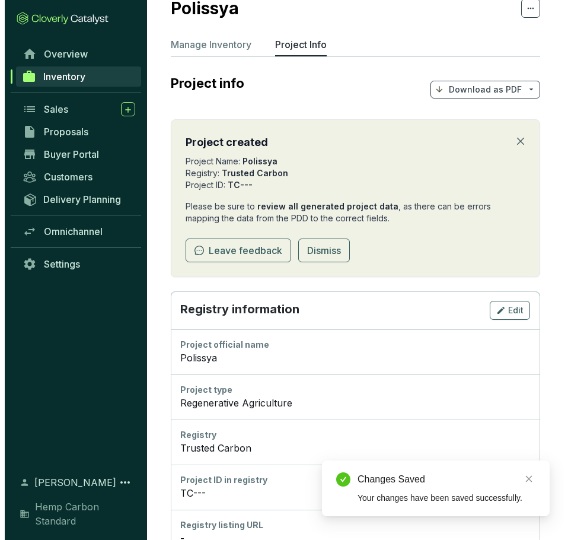
scroll to position [0, 0]
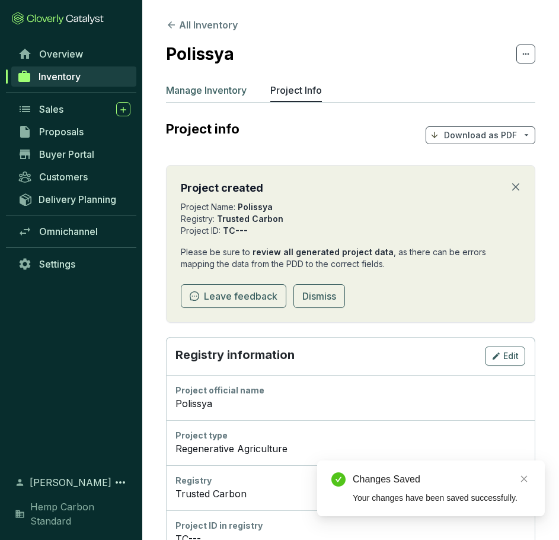
click at [209, 88] on p "Manage Inventory" at bounding box center [206, 90] width 81 height 14
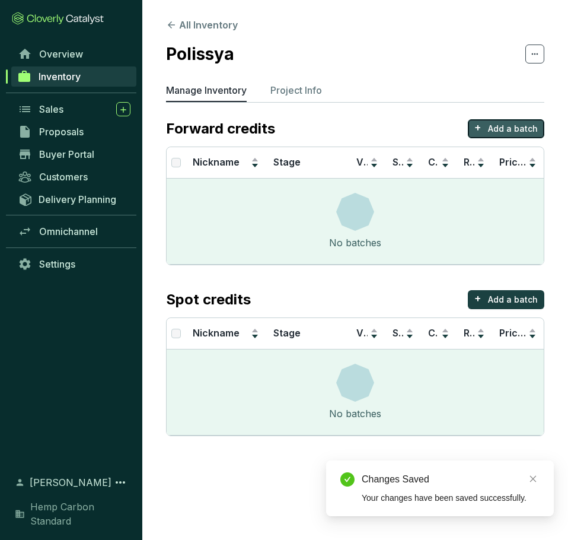
click at [511, 132] on p "Add a batch" at bounding box center [513, 129] width 50 height 12
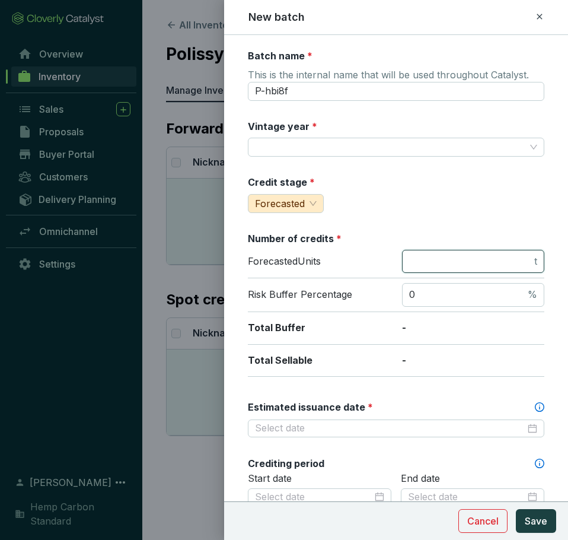
click at [423, 255] on input "number" at bounding box center [470, 261] width 123 height 13
type input "450"
click at [287, 126] on label "Vintage year *" at bounding box center [282, 126] width 69 height 13
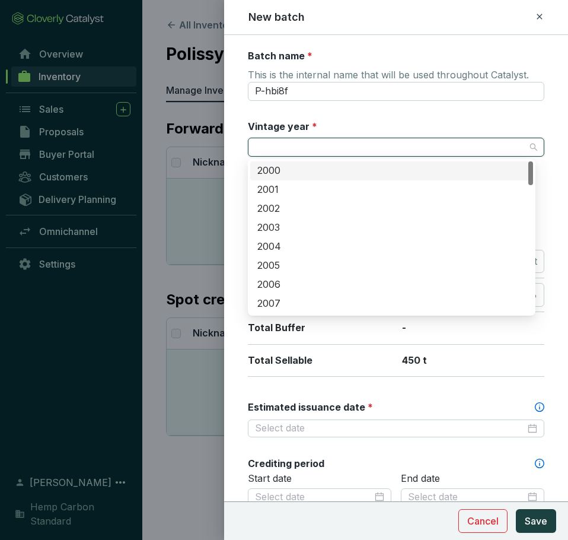
click at [294, 146] on input "Vintage year *" at bounding box center [390, 147] width 270 height 18
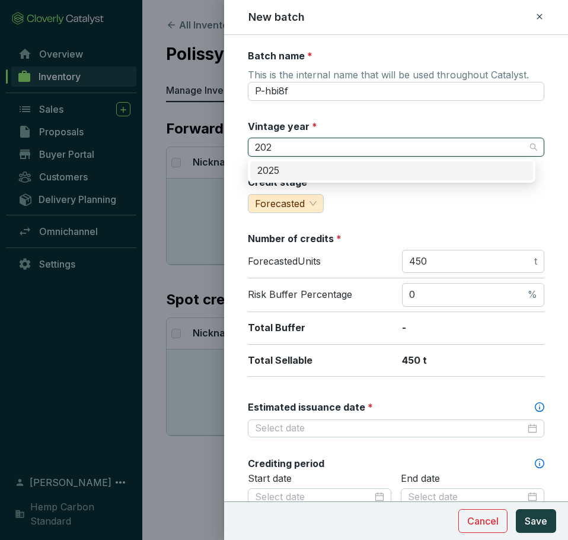
type input "2025"
click at [297, 172] on div "2025" at bounding box center [391, 170] width 269 height 13
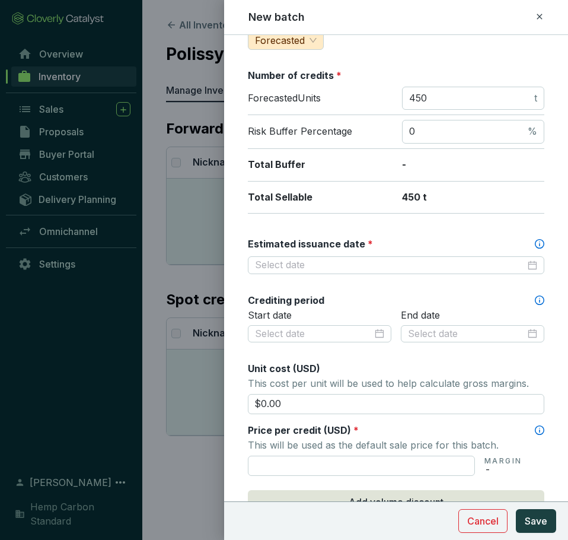
scroll to position [178, 0]
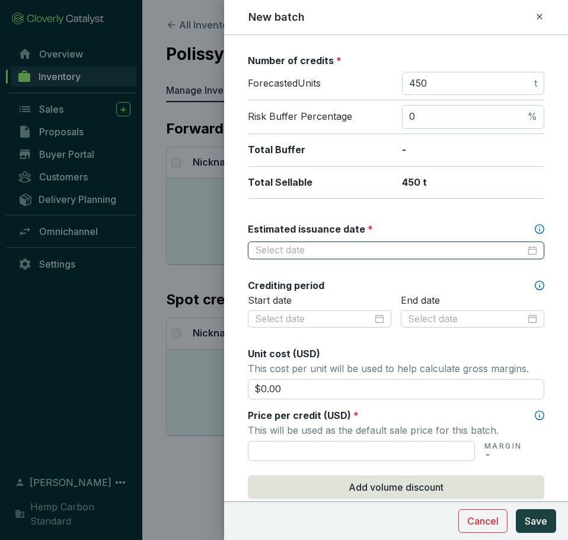
click at [420, 251] on input "Estimated issuance date *" at bounding box center [390, 250] width 270 height 13
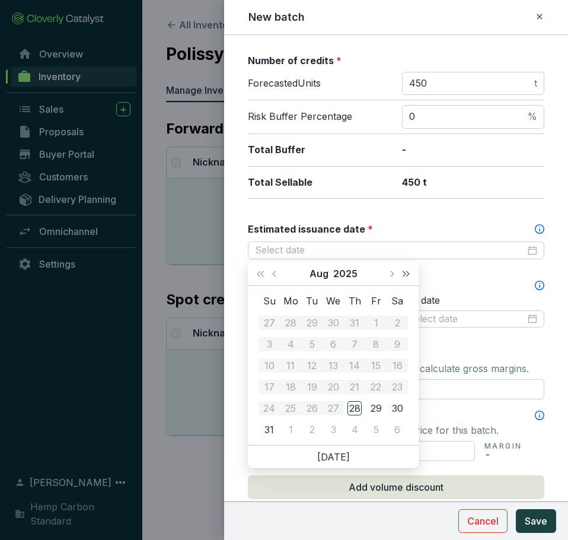
click at [406, 272] on span "Next year (Control + right)" at bounding box center [406, 273] width 6 height 6
type input "[DATE]"
click at [346, 364] on td "13" at bounding box center [354, 365] width 21 height 21
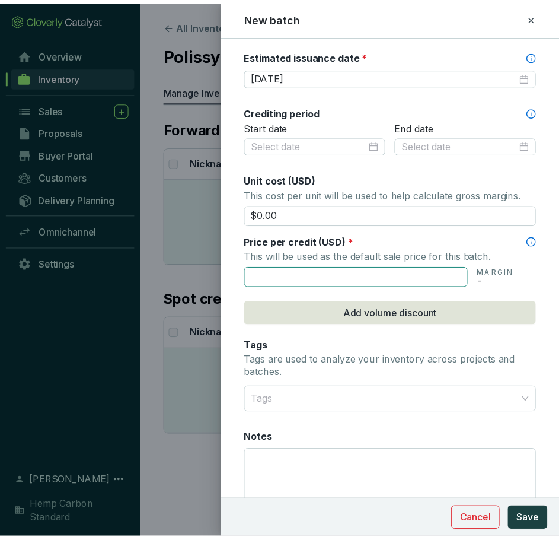
scroll to position [356, 0]
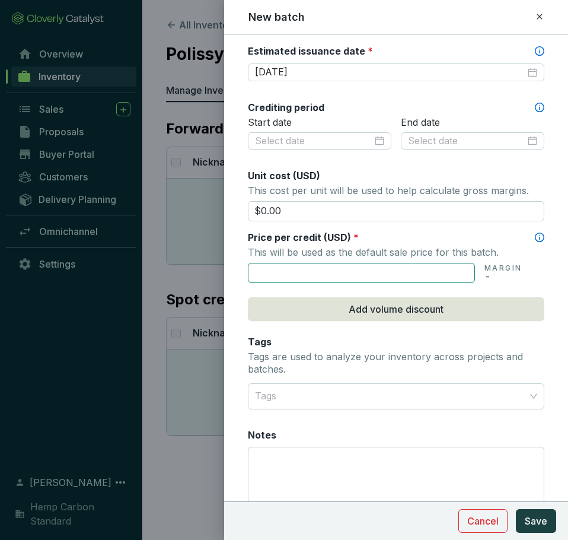
click at [393, 265] on input "text" at bounding box center [361, 273] width 227 height 20
type input "$12.00"
click at [543, 515] on span "Save" at bounding box center [536, 521] width 23 height 14
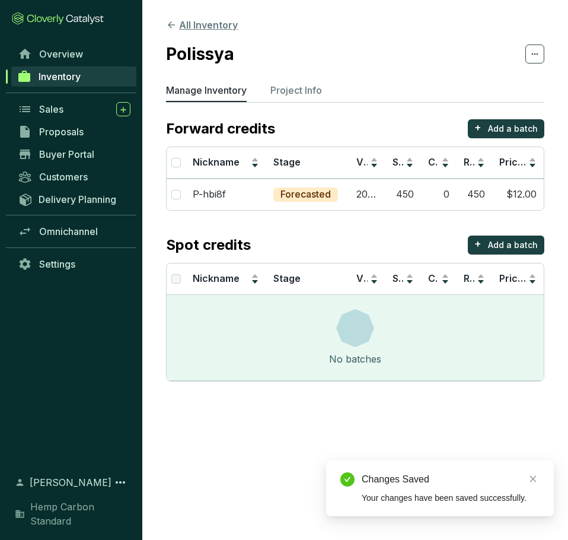
click at [182, 24] on button "All Inventory" at bounding box center [202, 25] width 72 height 14
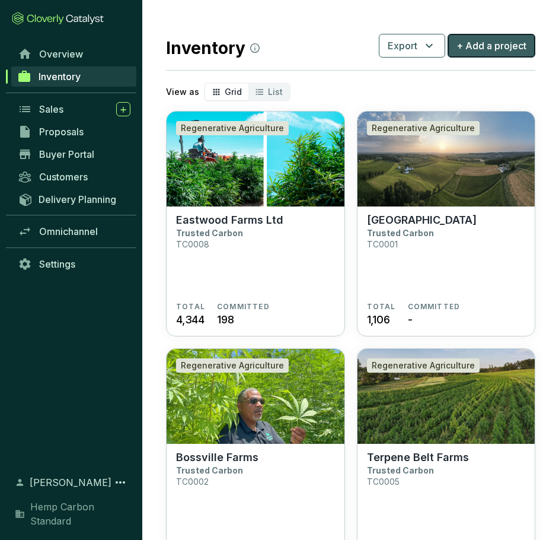
click at [514, 52] on span "+ Add a project" at bounding box center [492, 46] width 70 height 14
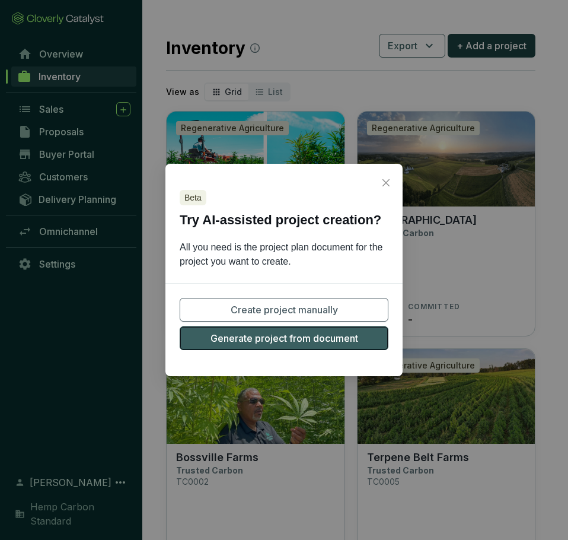
click at [332, 334] on span "Generate project from document" at bounding box center [285, 338] width 148 height 14
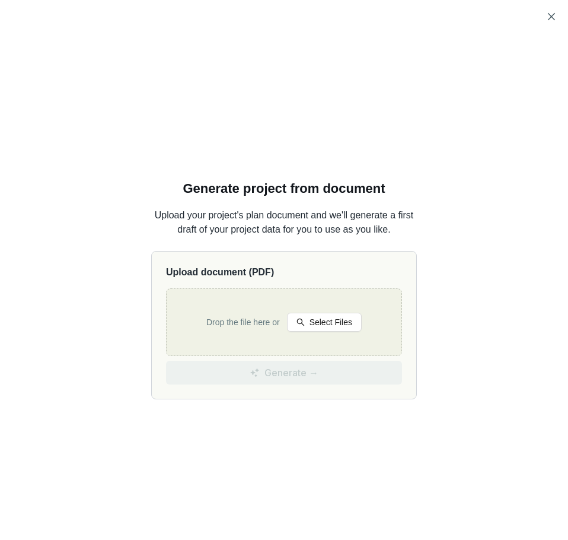
click at [332, 334] on div "Drop the file here or Select Files" at bounding box center [284, 322] width 174 height 38
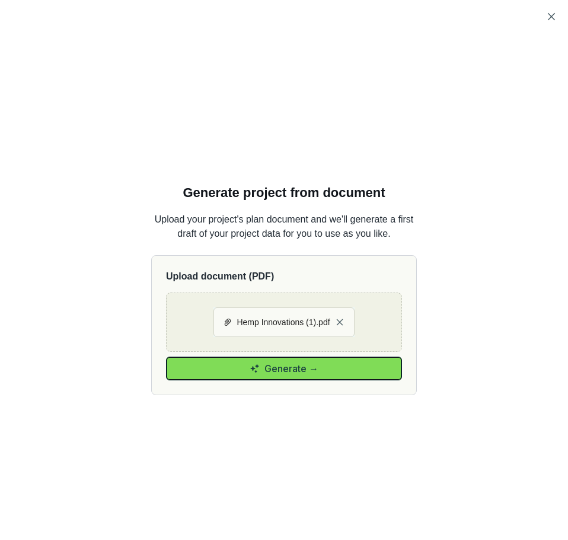
click at [329, 362] on button "Generate →" at bounding box center [284, 368] width 236 height 24
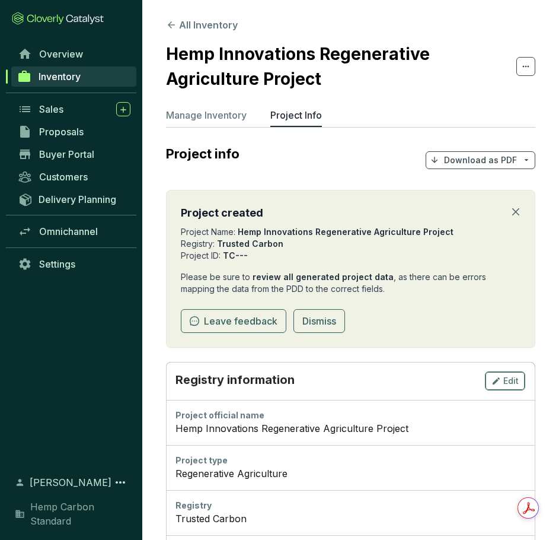
click at [502, 377] on div "Edit" at bounding box center [505, 381] width 27 height 14
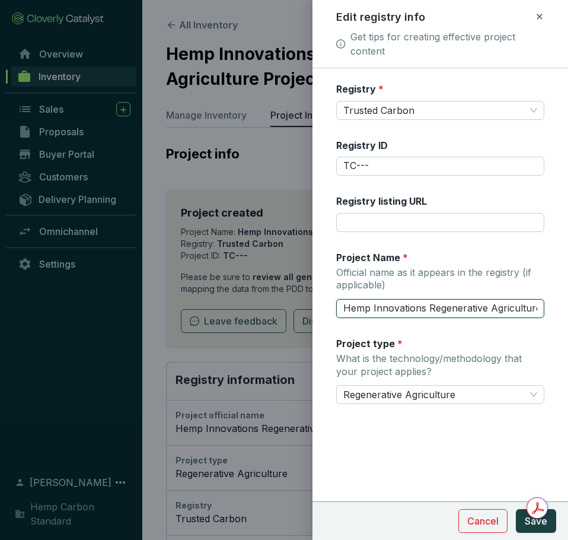
scroll to position [0, 35]
drag, startPoint x: 343, startPoint y: 304, endPoint x: 548, endPoint y: 296, distance: 204.7
click at [548, 296] on form "Registry * Trusted Carbon Registry ID TC--- Registry listing URL Project Name *…" at bounding box center [441, 278] width 256 height 393
type input "[US_STATE] Premium Hay"
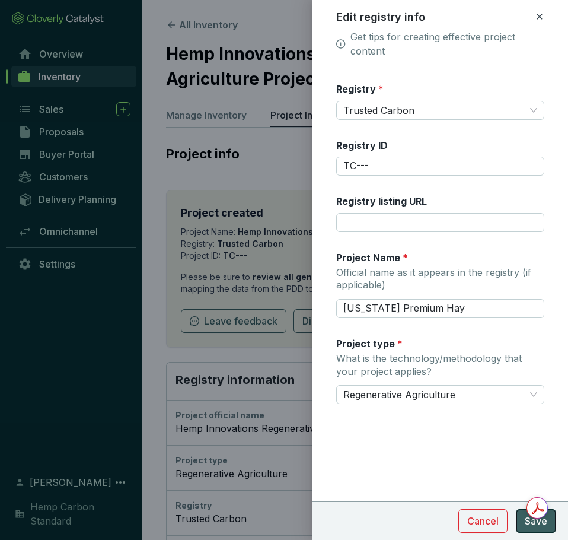
click at [530, 527] on span "Save" at bounding box center [536, 521] width 23 height 14
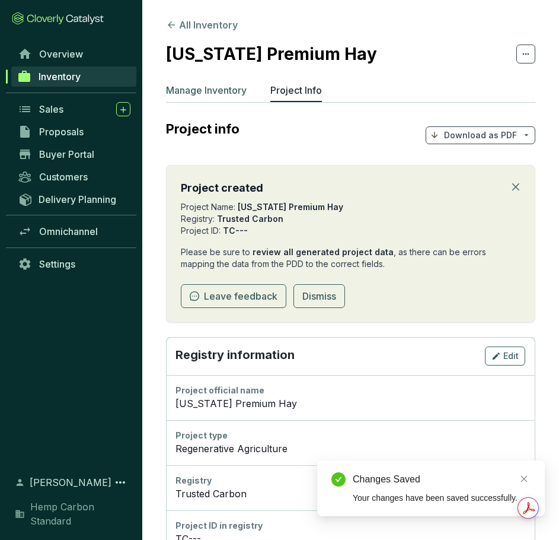
click at [199, 97] on p "Manage Inventory" at bounding box center [206, 90] width 81 height 14
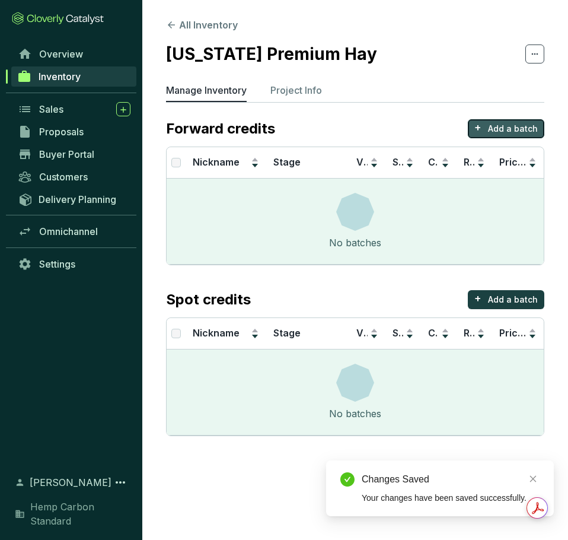
click at [502, 129] on p "Add a batch" at bounding box center [513, 129] width 50 height 12
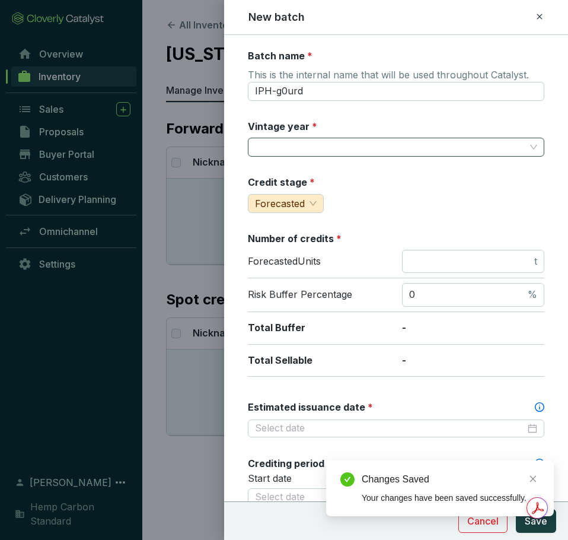
click at [396, 146] on input "Vintage year *" at bounding box center [390, 147] width 270 height 18
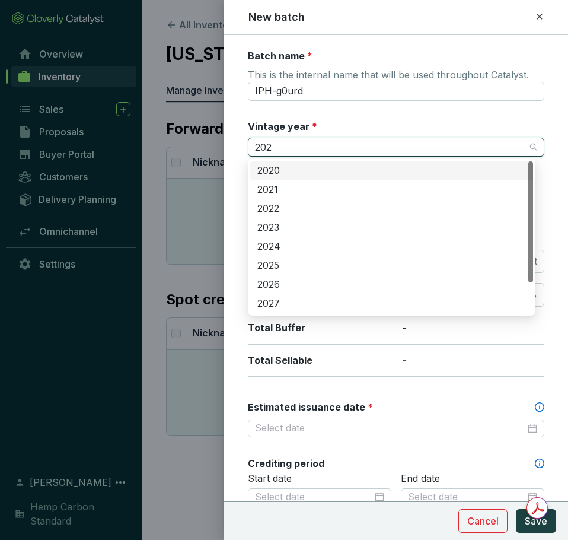
type input "2025"
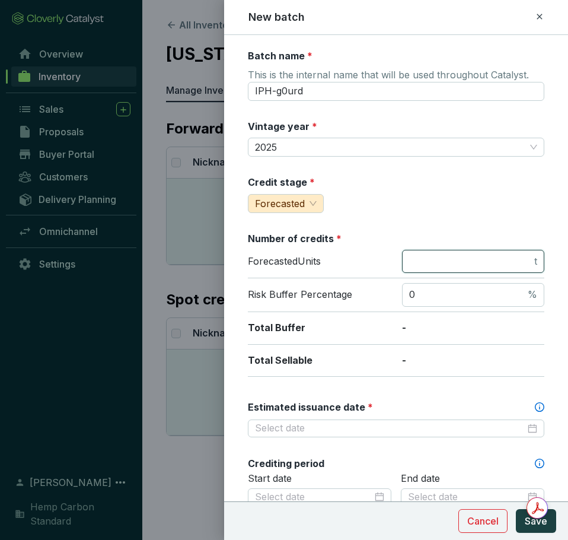
click at [461, 267] on input "number" at bounding box center [470, 261] width 123 height 13
type input "1058"
click at [369, 317] on div "Total Buffer -" at bounding box center [396, 328] width 296 height 33
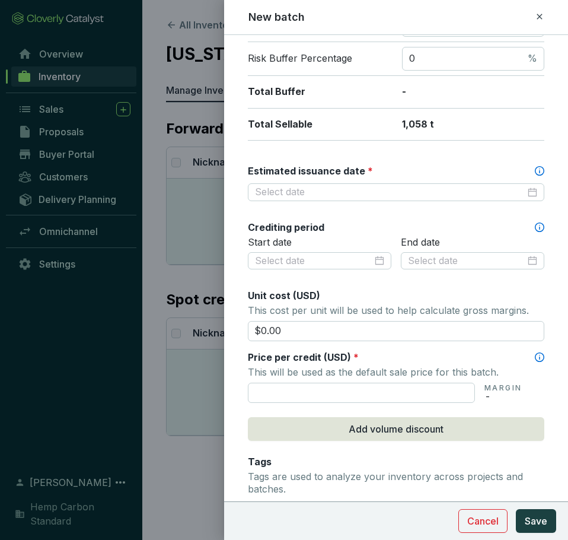
scroll to position [237, 0]
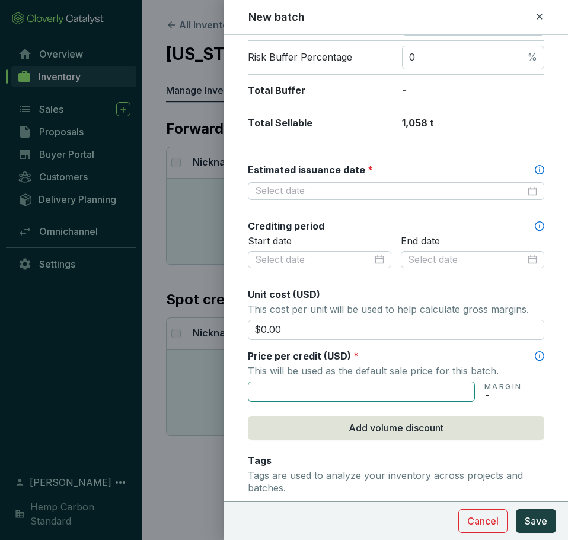
click at [423, 390] on input "text" at bounding box center [361, 391] width 227 height 20
type input "$12.00"
click at [420, 355] on div "Price per credit (USD) *" at bounding box center [396, 355] width 296 height 13
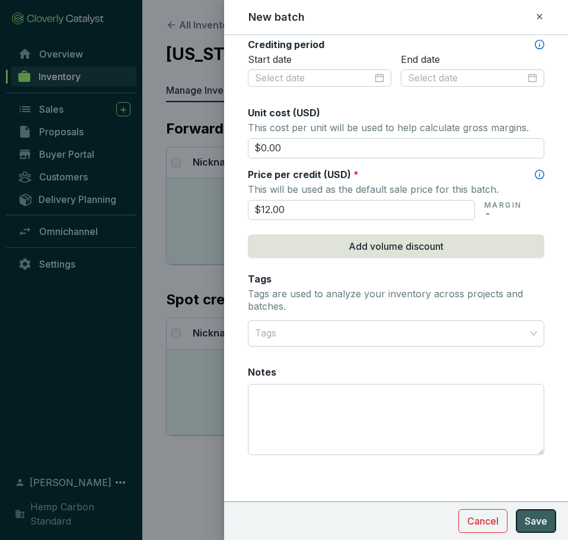
scroll to position [419, 0]
click at [526, 524] on span "Save" at bounding box center [536, 521] width 23 height 14
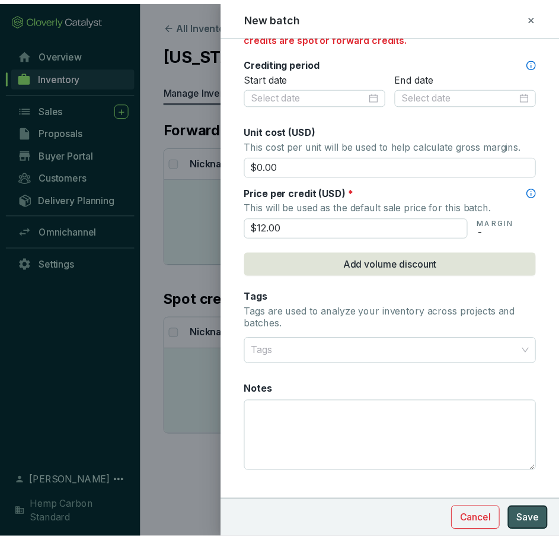
scroll to position [384, 0]
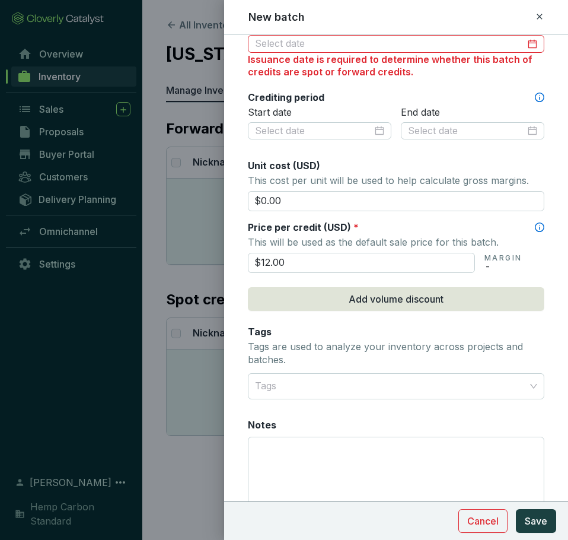
click at [373, 56] on div "Issuance date is required to determine whether this batch of credits are spot o…" at bounding box center [396, 65] width 296 height 25
click at [375, 51] on div at bounding box center [396, 44] width 296 height 18
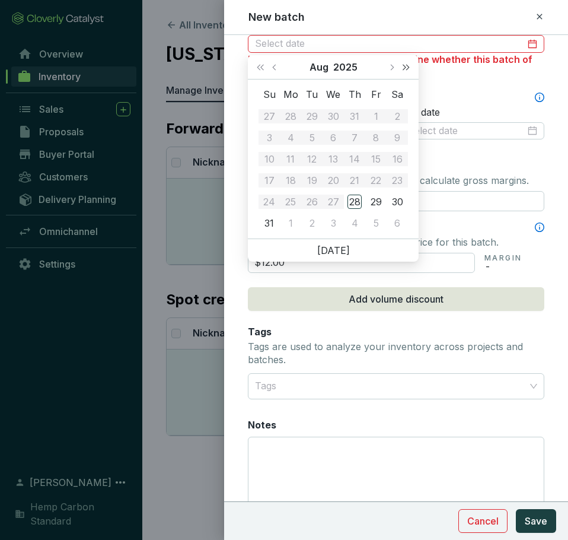
click at [403, 68] on span "Next year (Control + right)" at bounding box center [406, 67] width 6 height 6
type input "[DATE]"
click at [365, 133] on td "6" at bounding box center [354, 137] width 21 height 21
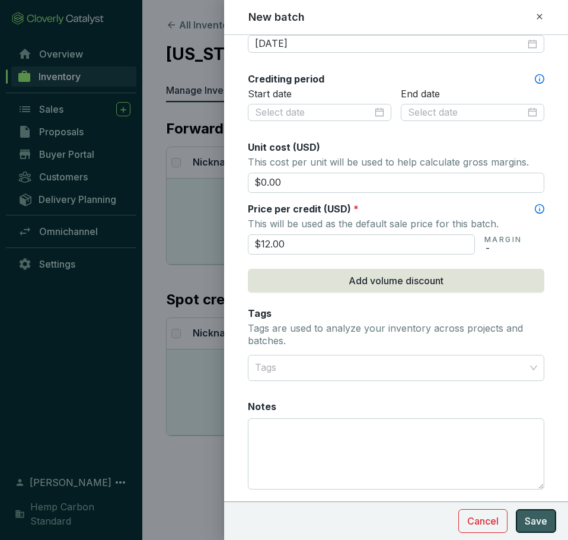
click at [546, 518] on span "Save" at bounding box center [536, 521] width 23 height 14
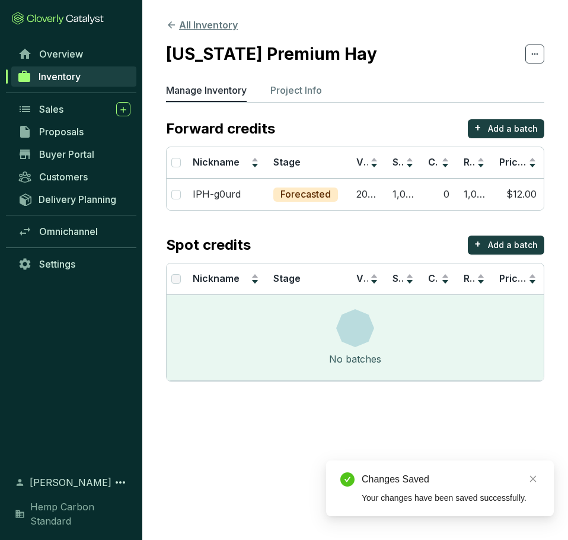
click at [174, 25] on icon at bounding box center [171, 25] width 11 height 11
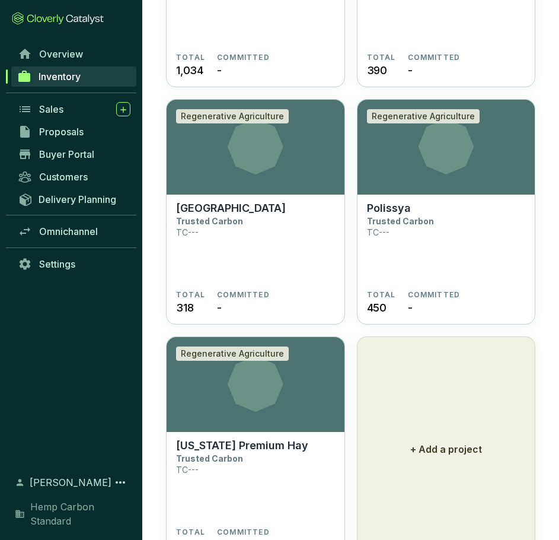
scroll to position [5515, 0]
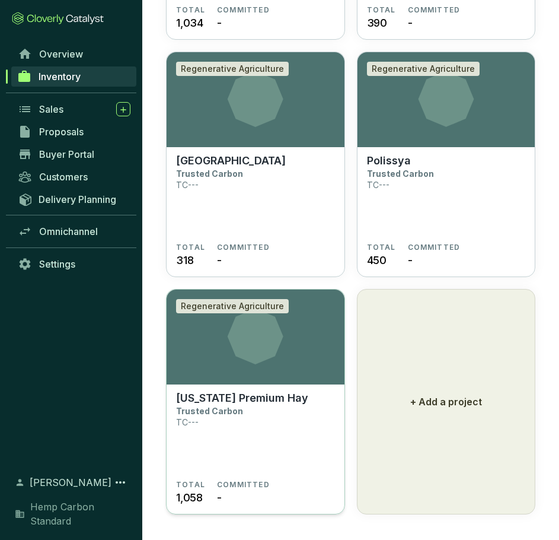
click at [320, 371] on section "Regenerative Agriculture" at bounding box center [256, 336] width 178 height 95
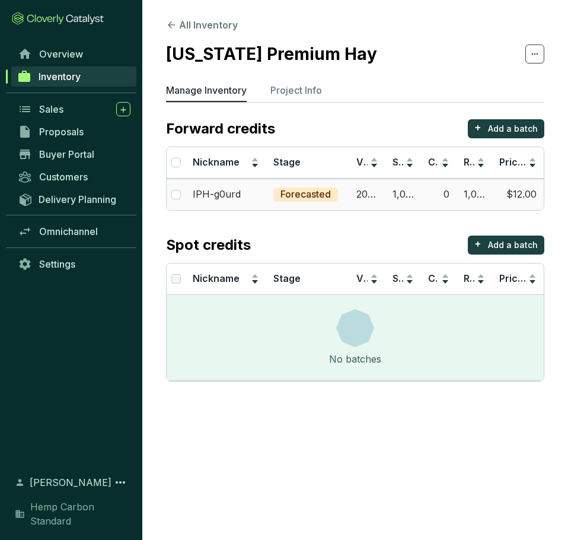
click at [391, 195] on td "1,058" at bounding box center [403, 193] width 36 height 31
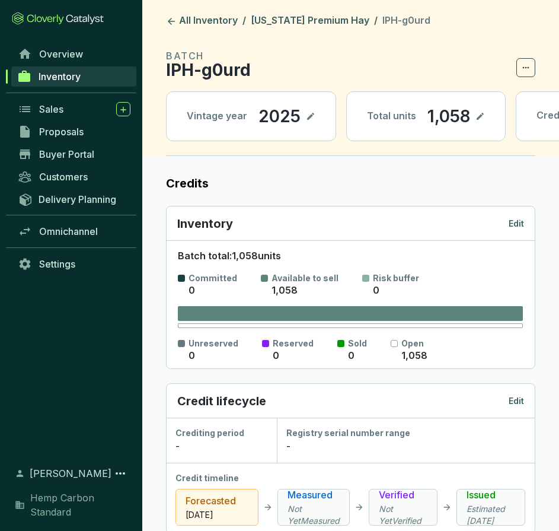
click at [481, 120] on icon at bounding box center [480, 116] width 9 height 14
click at [497, 114] on icon at bounding box center [497, 116] width 9 height 14
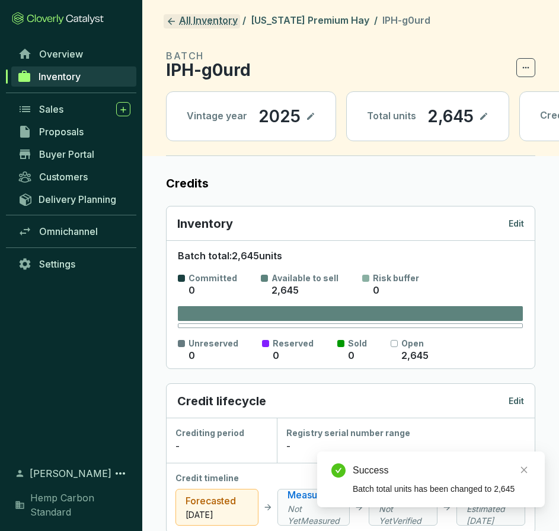
click at [182, 23] on link "All Inventory" at bounding box center [202, 21] width 76 height 14
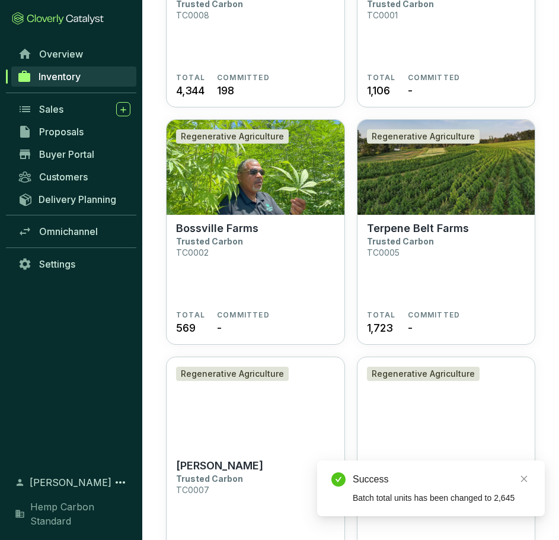
scroll to position [5520, 0]
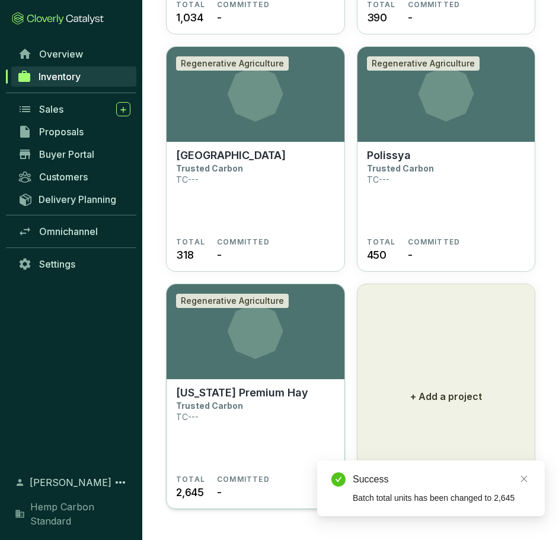
click at [195, 404] on p "Trusted Carbon" at bounding box center [209, 405] width 67 height 10
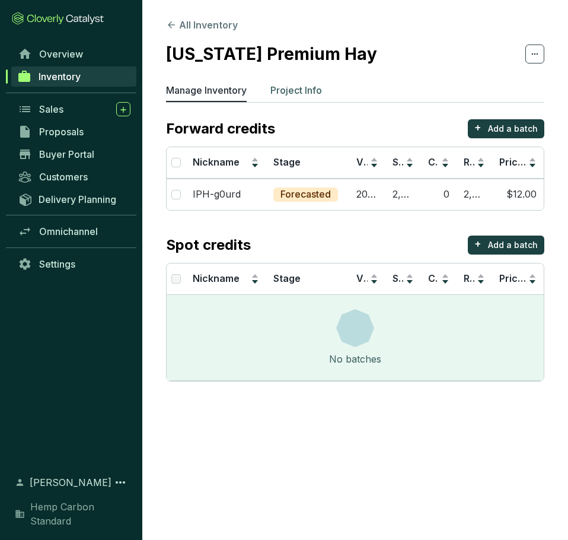
click at [294, 95] on p "Project Info" at bounding box center [296, 90] width 52 height 14
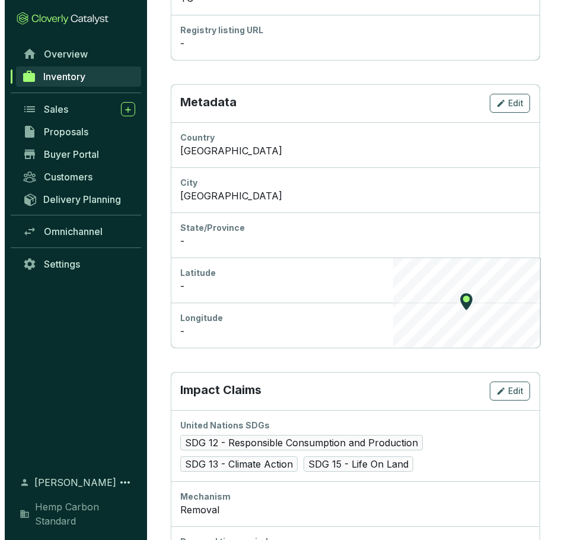
scroll to position [356, 0]
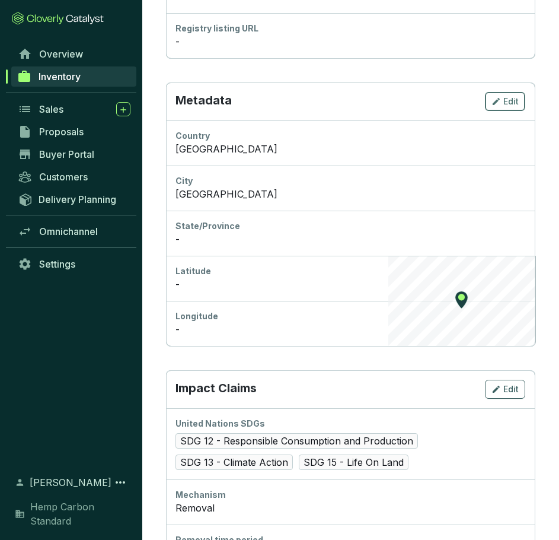
click at [508, 105] on span "Edit" at bounding box center [510, 101] width 15 height 12
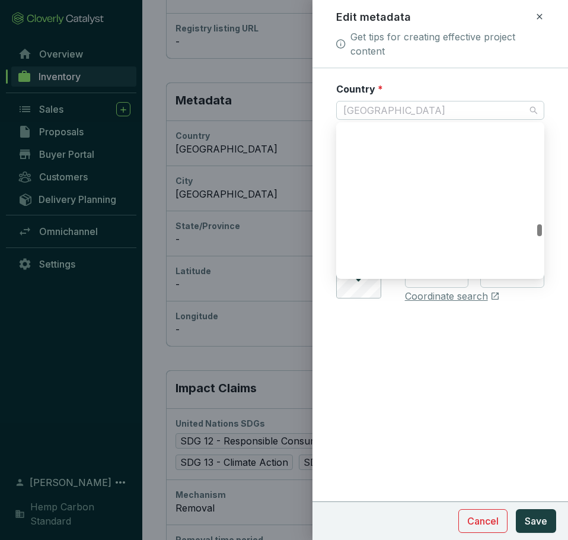
drag, startPoint x: 418, startPoint y: 113, endPoint x: 231, endPoint y: 117, distance: 187.4
click at [231, 117] on div "Edit metadata Get tips for creating effective project content Country * [GEOGRA…" at bounding box center [284, 270] width 568 height 540
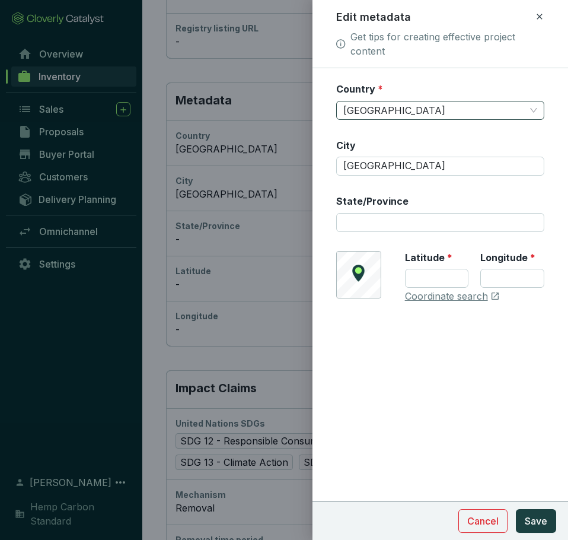
click at [359, 116] on span "[GEOGRAPHIC_DATA]" at bounding box center [440, 110] width 194 height 18
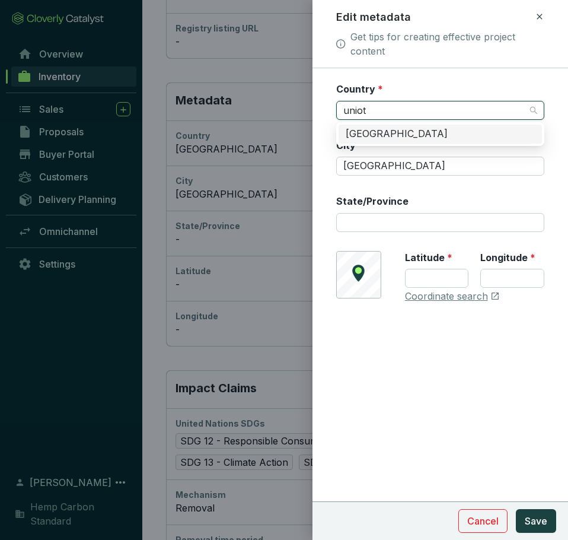
scroll to position [0, 0]
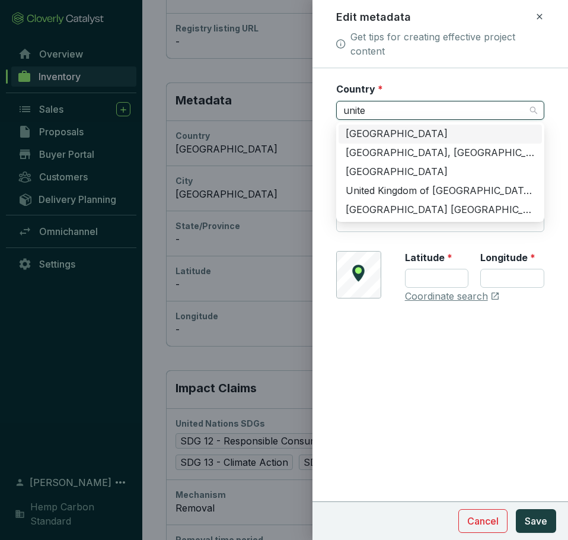
type input "united"
click at [362, 132] on div "[GEOGRAPHIC_DATA]" at bounding box center [440, 133] width 189 height 13
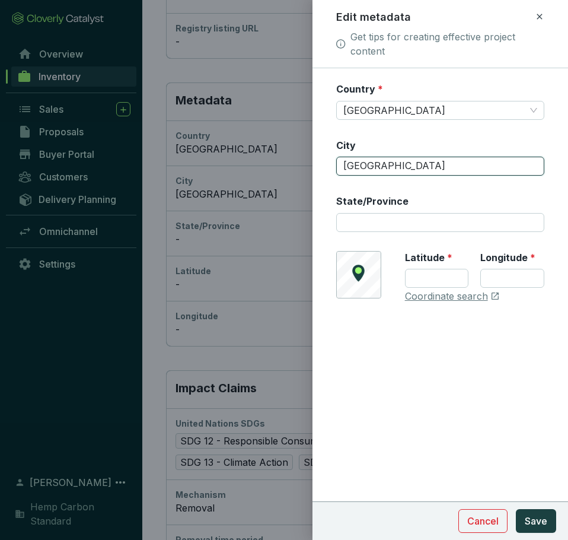
click at [308, 176] on div "Edit metadata Get tips for creating effective project content Country * [GEOGRA…" at bounding box center [284, 270] width 568 height 540
type input "[US_STATE]"
click at [412, 374] on form "Country * [GEOGRAPHIC_DATA] [US_STATE][GEOGRAPHIC_DATA]/Province © Mapbox © Ope…" at bounding box center [441, 228] width 256 height 292
drag, startPoint x: 377, startPoint y: 396, endPoint x: 397, endPoint y: 376, distance: 28.9
click at [377, 394] on div "Country * [GEOGRAPHIC_DATA] [US_STATE][GEOGRAPHIC_DATA]/Province © Mapbox © Ope…" at bounding box center [441, 303] width 256 height 471
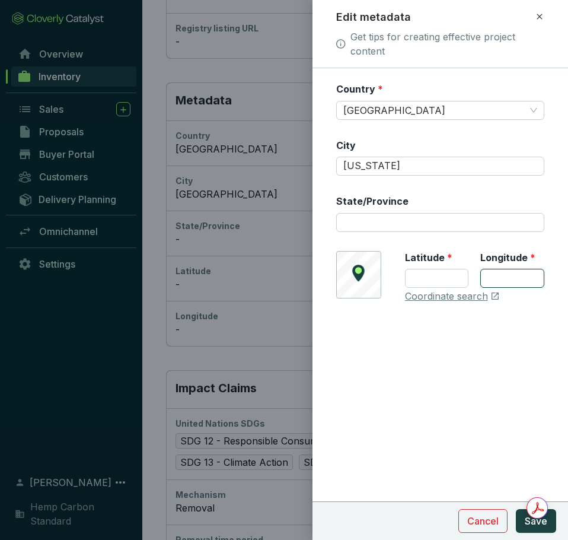
drag, startPoint x: 538, startPoint y: 278, endPoint x: 531, endPoint y: 281, distance: 7.4
click at [538, 278] on input "Longitude *" at bounding box center [512, 278] width 64 height 19
click at [447, 279] on input "Latitude *" at bounding box center [437, 278] width 64 height 19
type input "43.799366"
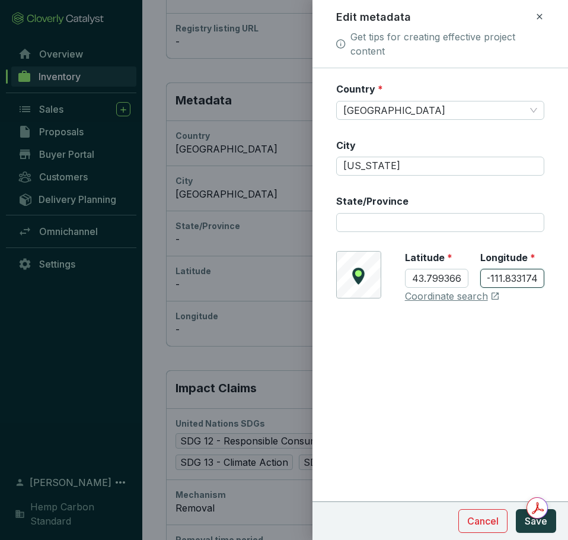
type input "-111.833174"
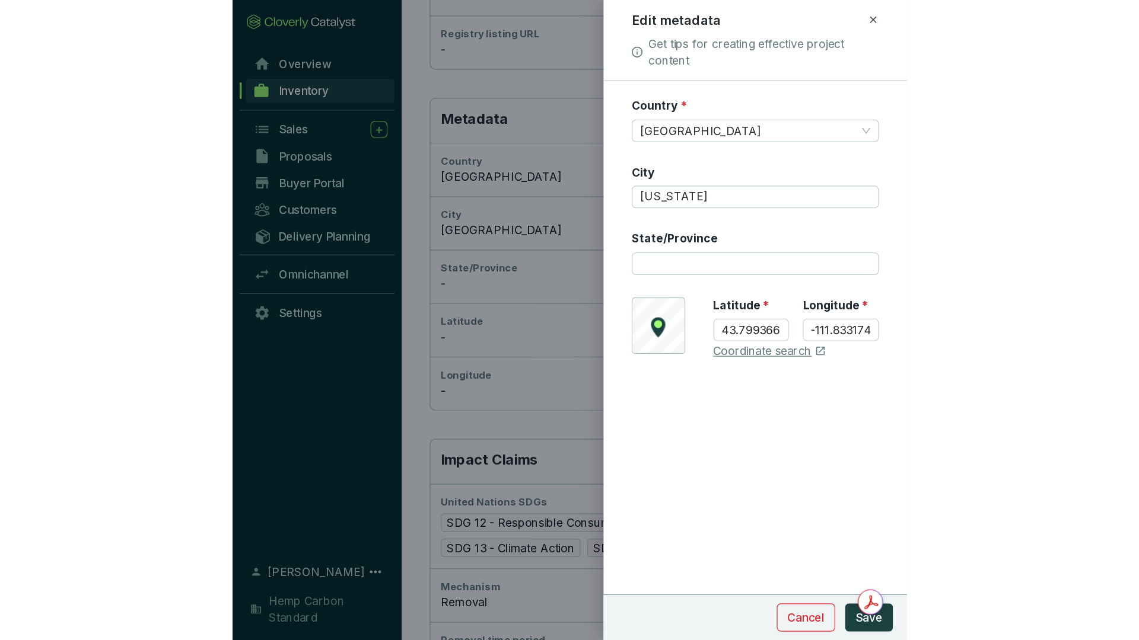
scroll to position [0, 0]
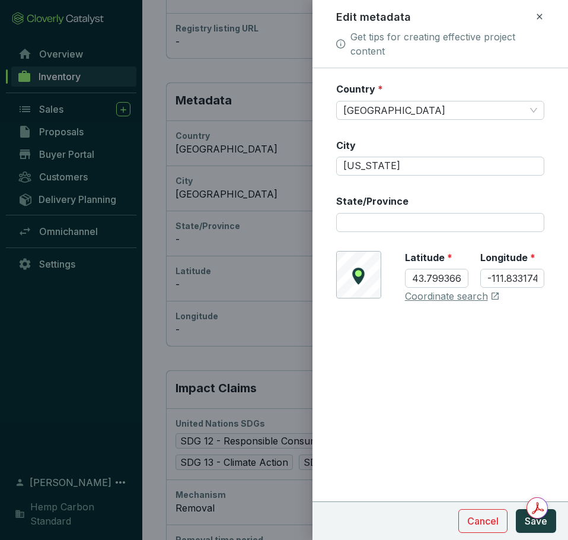
click at [462, 372] on form "Country * [GEOGRAPHIC_DATA] [US_STATE][GEOGRAPHIC_DATA]/Province © Mapbox © Ope…" at bounding box center [441, 228] width 256 height 292
drag, startPoint x: 375, startPoint y: 166, endPoint x: 317, endPoint y: 162, distance: 58.9
click at [317, 162] on form "Country * [GEOGRAPHIC_DATA] [US_STATE][GEOGRAPHIC_DATA]/Province © Mapbox © Ope…" at bounding box center [441, 228] width 256 height 292
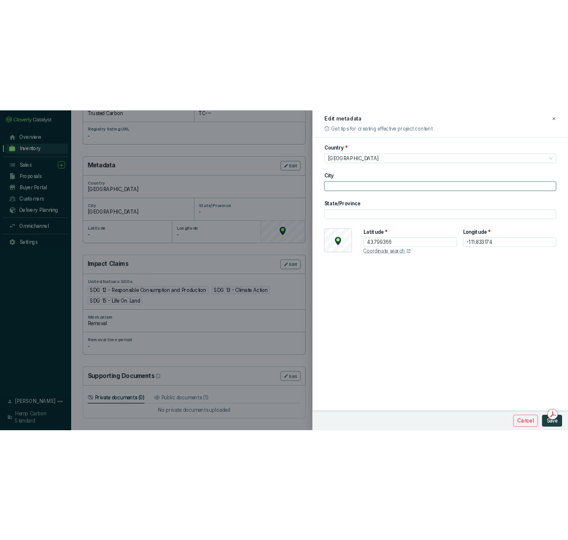
scroll to position [301, 0]
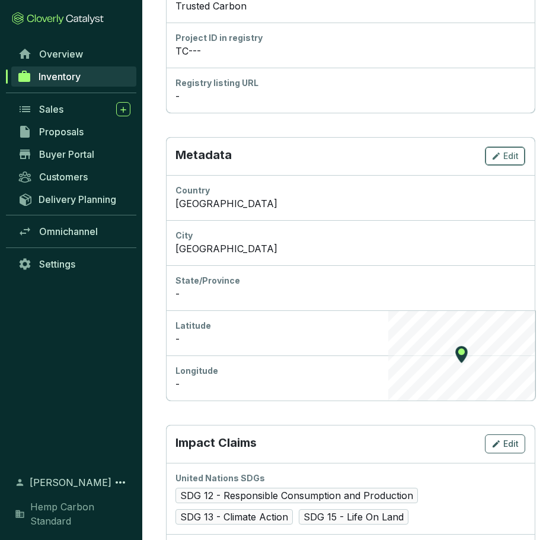
click at [500, 157] on icon "button" at bounding box center [496, 156] width 9 height 14
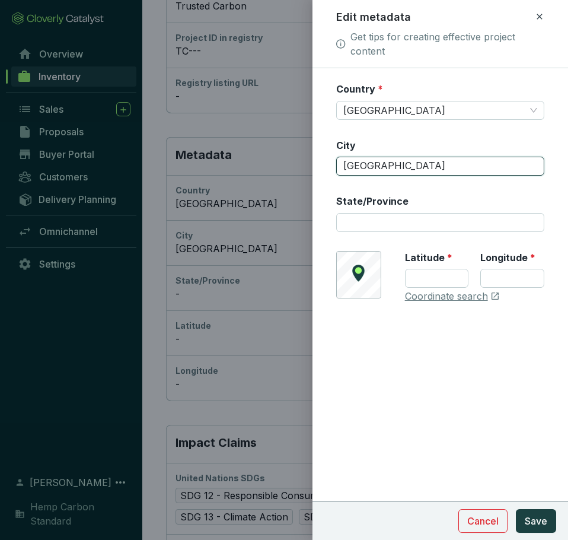
drag, startPoint x: 385, startPoint y: 168, endPoint x: 371, endPoint y: 171, distance: 15.1
click at [371, 171] on input "[GEOGRAPHIC_DATA]" at bounding box center [440, 166] width 208 height 19
drag, startPoint x: 414, startPoint y: 169, endPoint x: 294, endPoint y: 171, distance: 119.8
click at [294, 171] on div "Edit metadata Get tips for creating effective project content Country * [GEOGRA…" at bounding box center [284, 270] width 568 height 540
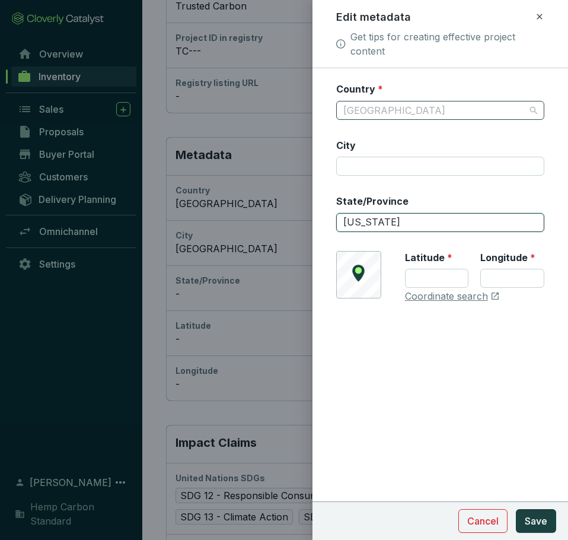
click at [388, 114] on span "[GEOGRAPHIC_DATA]" at bounding box center [440, 110] width 194 height 18
type input "[US_STATE]"
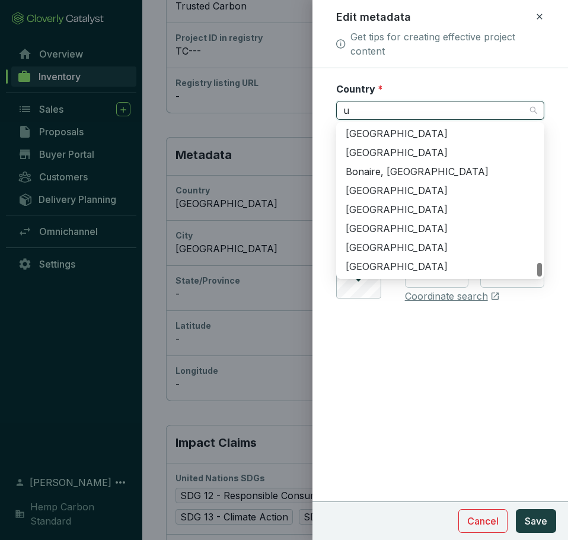
scroll to position [76, 0]
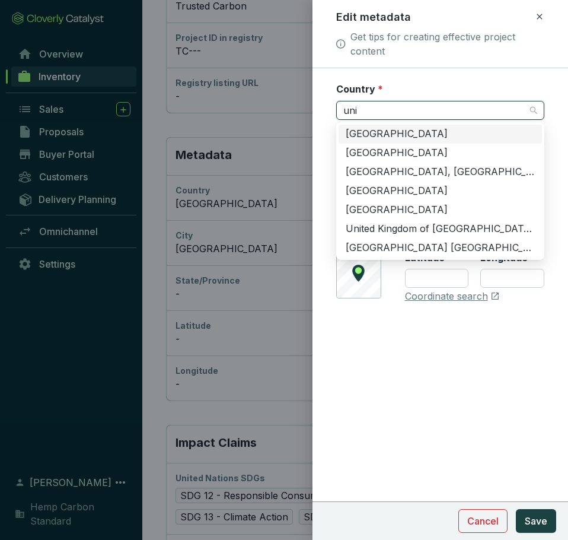
type input "unit"
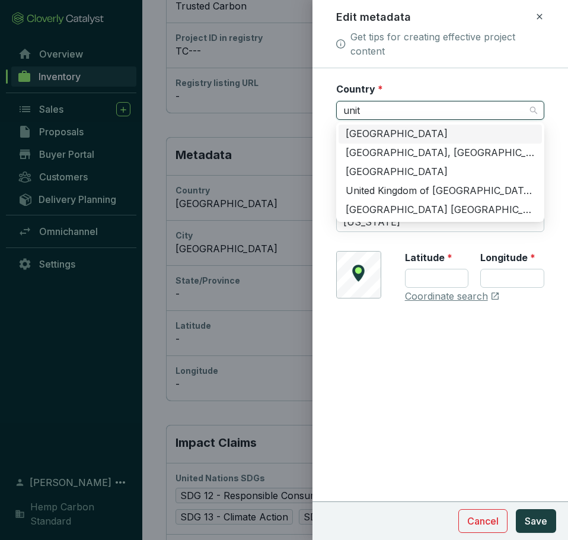
click at [395, 136] on div "[GEOGRAPHIC_DATA]" at bounding box center [440, 133] width 189 height 13
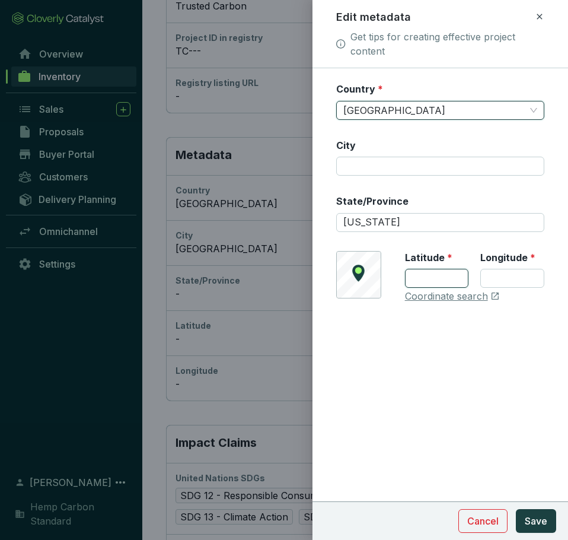
click at [435, 279] on input "Latitude *" at bounding box center [437, 278] width 64 height 19
type input "43.799366"
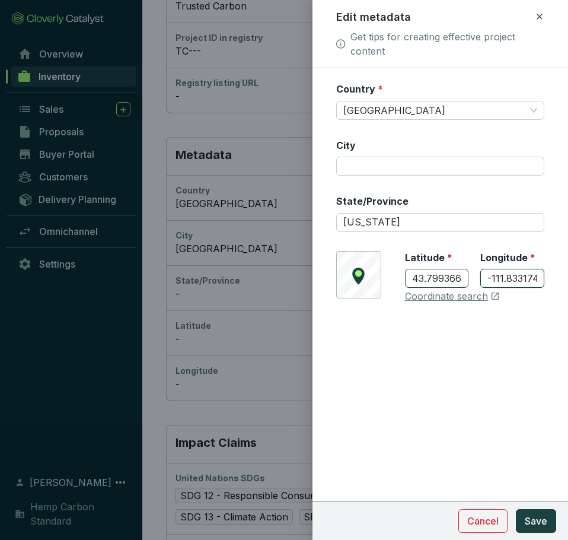
scroll to position [0, 1]
type input "-111.833174"
click at [553, 523] on button "Save" at bounding box center [536, 521] width 40 height 24
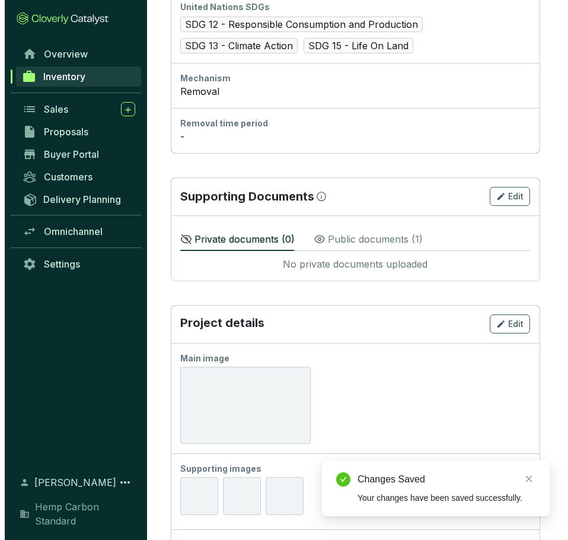
scroll to position [894, 0]
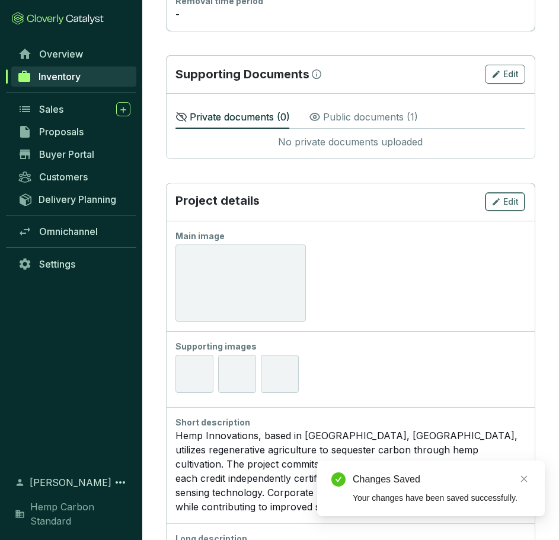
click at [492, 200] on icon "button" at bounding box center [496, 201] width 9 height 14
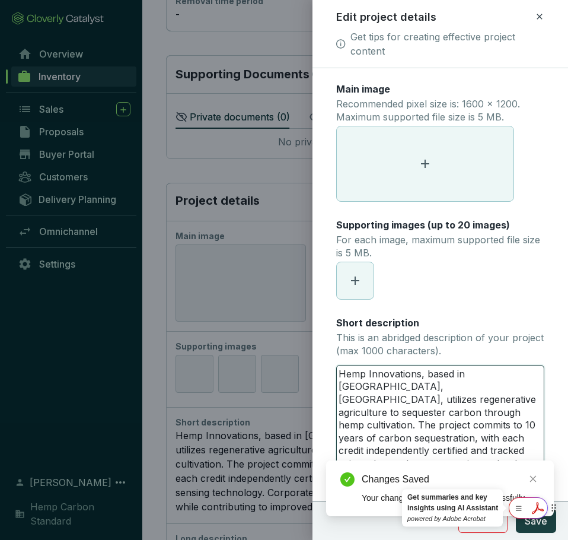
drag, startPoint x: 339, startPoint y: 369, endPoint x: 535, endPoint y: 500, distance: 235.2
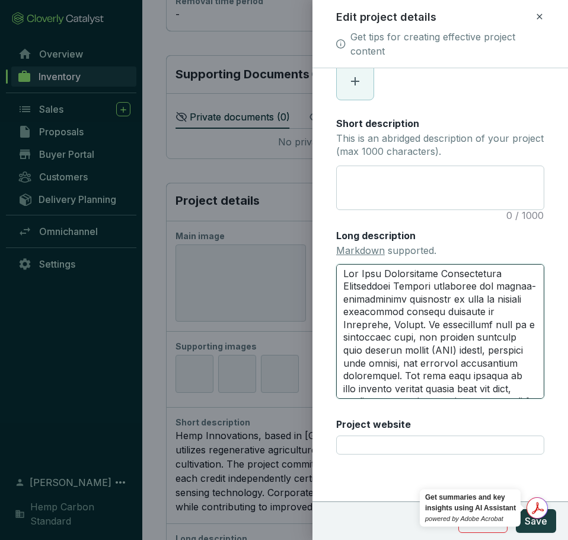
scroll to position [333, 0]
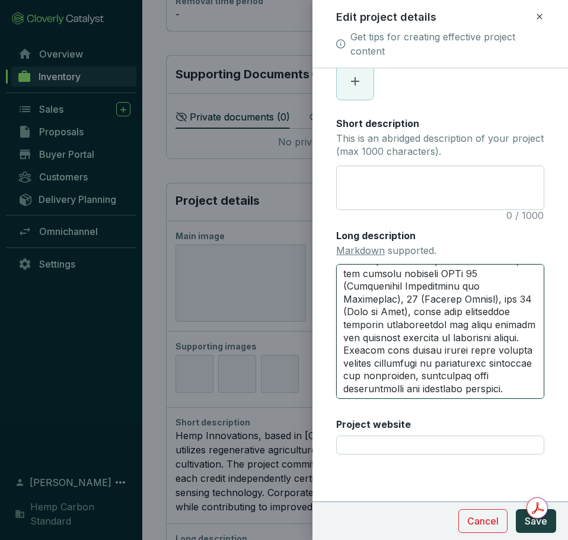
drag, startPoint x: 342, startPoint y: 276, endPoint x: 544, endPoint y: 454, distance: 269.7
click at [544, 454] on form "Main image Recommended pixel size is: 1600 x 1200. Maximum supported file size …" at bounding box center [441, 204] width 256 height 642
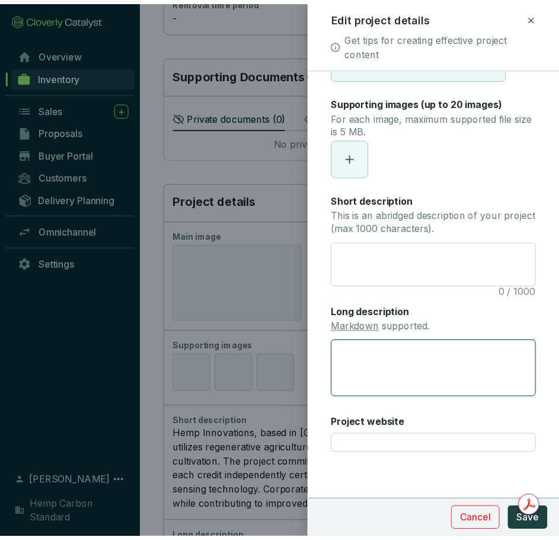
scroll to position [123, 0]
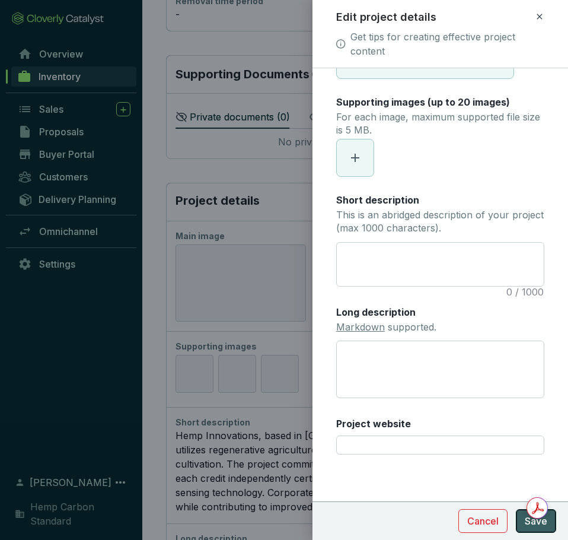
click at [541, 518] on span "Save" at bounding box center [536, 521] width 23 height 14
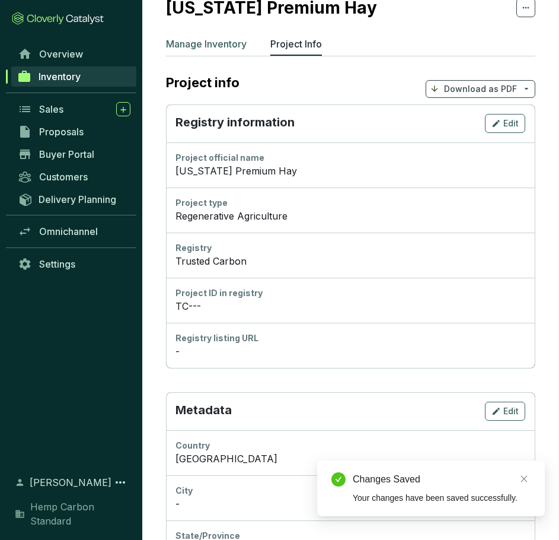
scroll to position [5, 0]
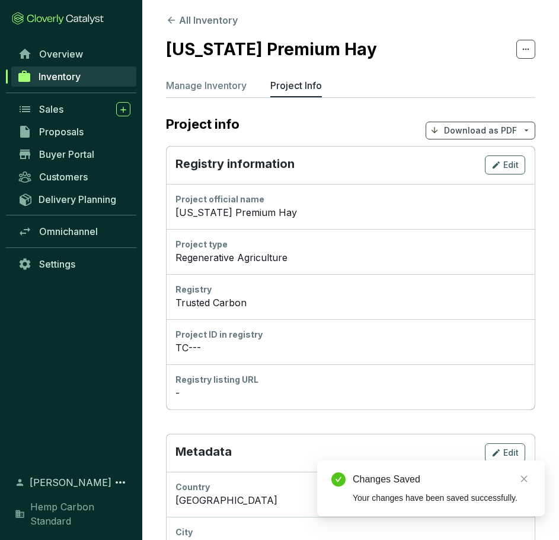
click at [175, 23] on icon at bounding box center [171, 20] width 11 height 11
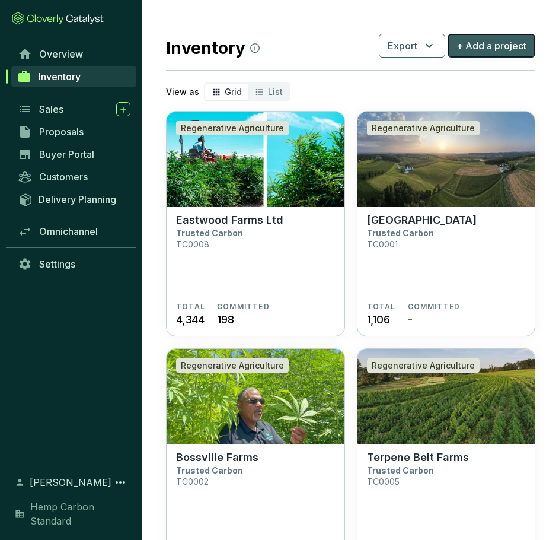
click at [487, 49] on span "+ Add a project" at bounding box center [492, 46] width 70 height 14
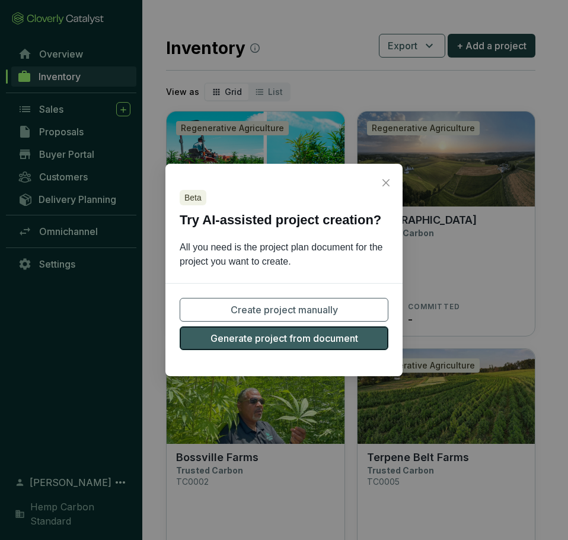
click at [343, 336] on span "Generate project from document" at bounding box center [285, 338] width 148 height 14
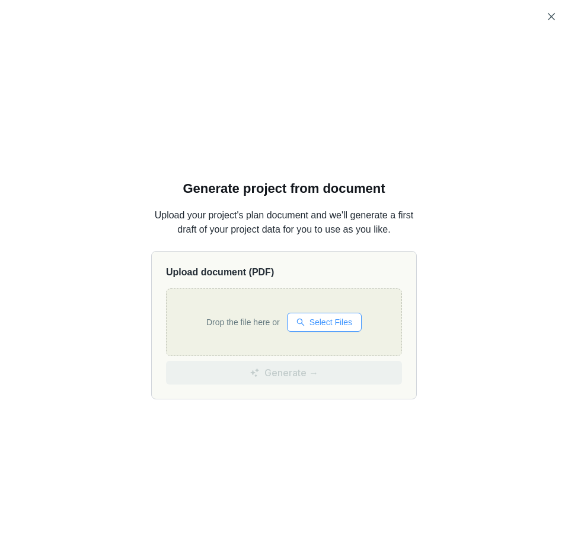
click at [319, 325] on span "Select Files" at bounding box center [331, 321] width 43 height 13
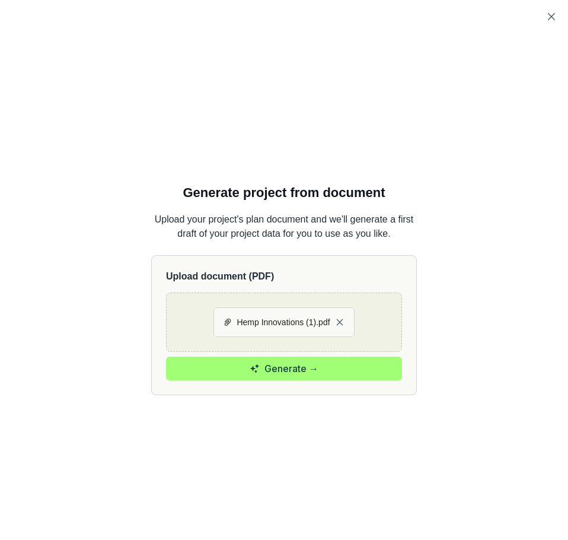
click at [340, 473] on div "Generate project from document Upload your project's plan document and we'll ge…" at bounding box center [284, 282] width 540 height 540
click at [288, 321] on span "Hemp Innovations (1).pdf" at bounding box center [283, 321] width 93 height 13
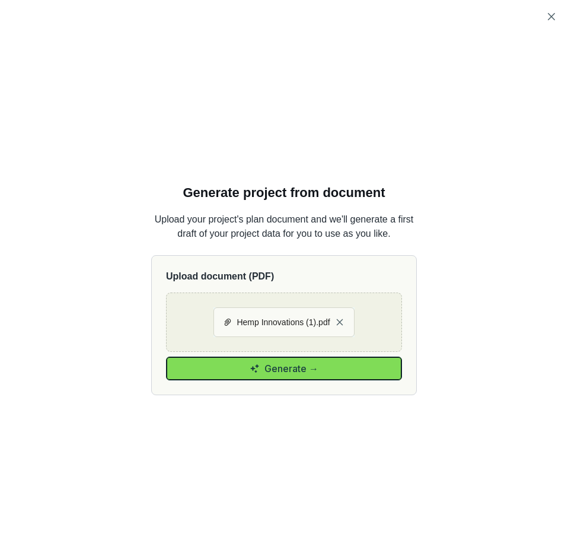
click at [288, 372] on span "Generate →" at bounding box center [291, 368] width 54 height 14
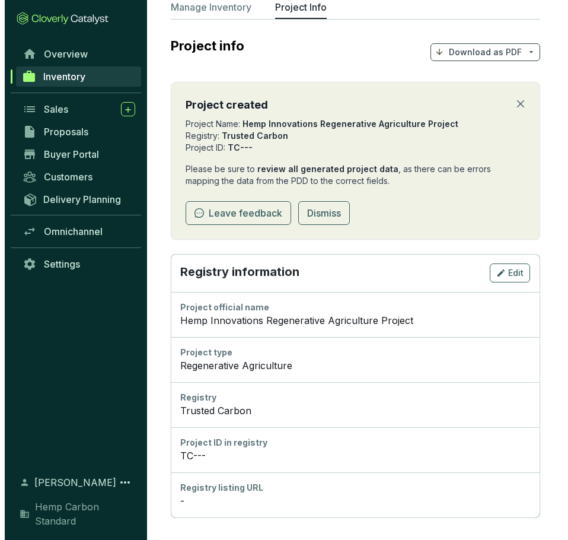
scroll to position [178, 0]
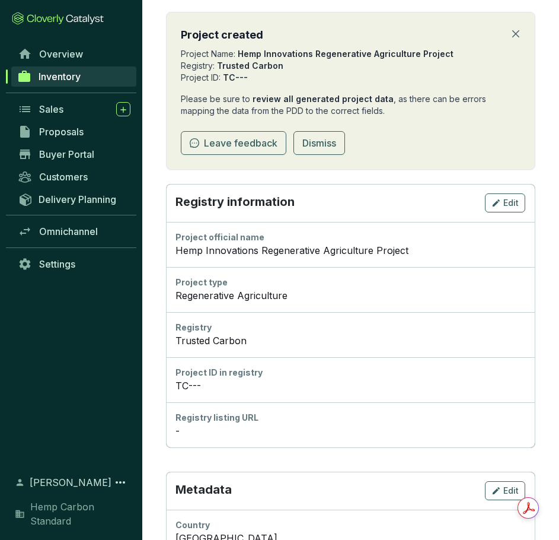
click at [506, 216] on div "Registry information Edit" at bounding box center [350, 203] width 369 height 38
click at [508, 206] on span "Edit" at bounding box center [510, 203] width 15 height 12
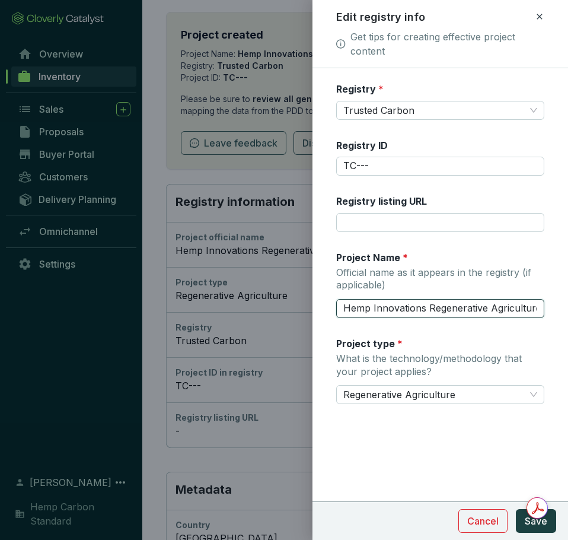
scroll to position [0, 35]
drag, startPoint x: 344, startPoint y: 307, endPoint x: 593, endPoint y: 322, distance: 249.5
type input "[PERSON_NAME] Farms"
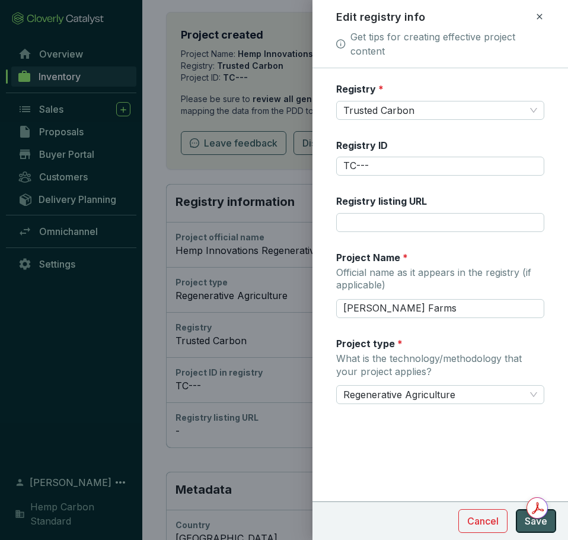
click at [523, 516] on button "Save" at bounding box center [536, 521] width 40 height 24
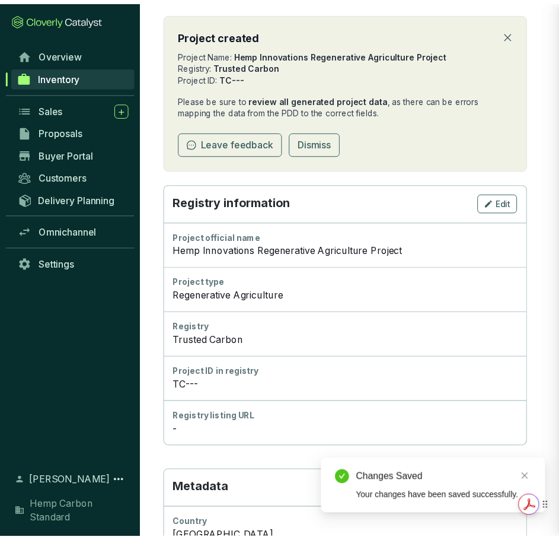
scroll to position [153, 0]
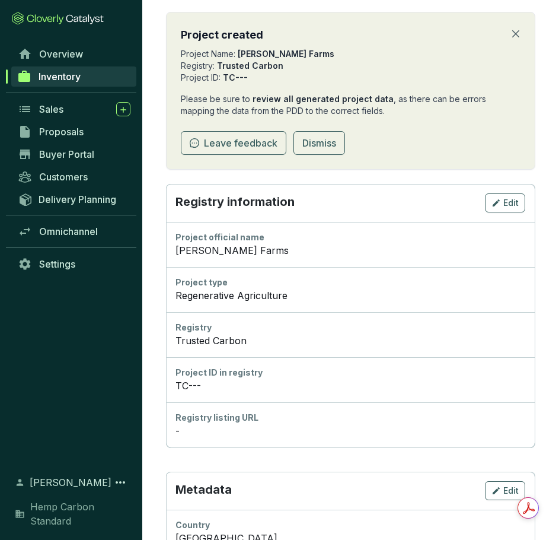
click at [247, 244] on div "[PERSON_NAME] Farms" at bounding box center [351, 250] width 350 height 14
click at [516, 202] on span "Edit" at bounding box center [510, 203] width 15 height 12
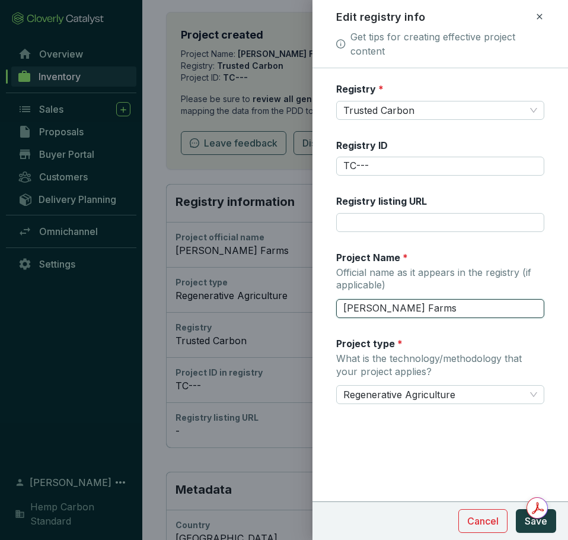
click at [443, 311] on input "[PERSON_NAME] Farms" at bounding box center [440, 308] width 208 height 19
type input "[PERSON_NAME] Farm"
click at [525, 522] on span "Save" at bounding box center [536, 521] width 23 height 14
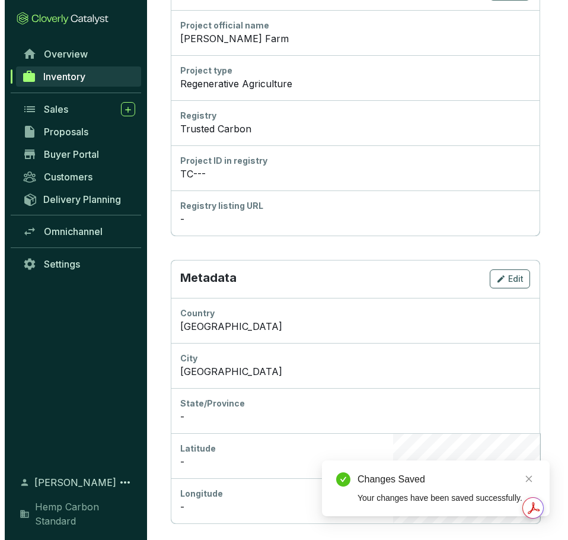
scroll to position [390, 0]
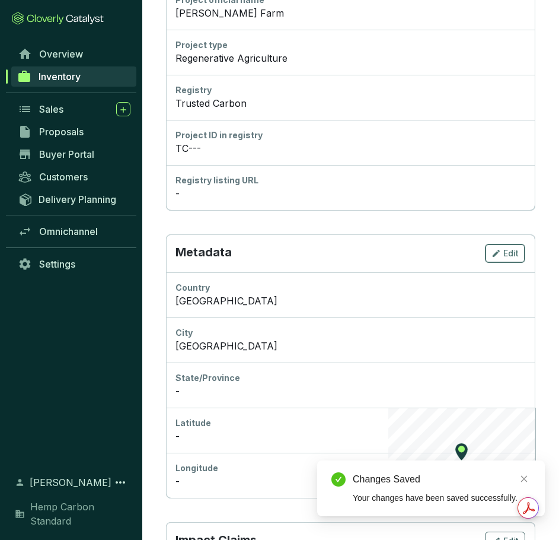
click at [502, 253] on div "Edit" at bounding box center [505, 253] width 27 height 14
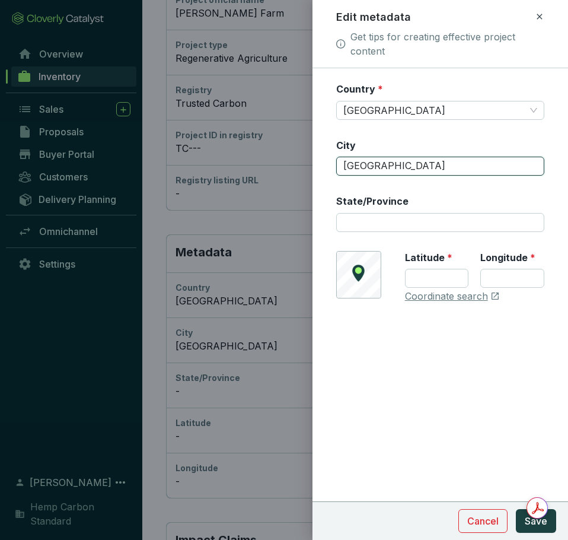
drag, startPoint x: 419, startPoint y: 167, endPoint x: 323, endPoint y: 168, distance: 96.7
click at [323, 168] on form "Country * [GEOGRAPHIC_DATA] City [GEOGRAPHIC_DATA]/Province © Mapbox © OpenStre…" at bounding box center [441, 228] width 256 height 292
type input "S"
type input "[PERSON_NAME]"
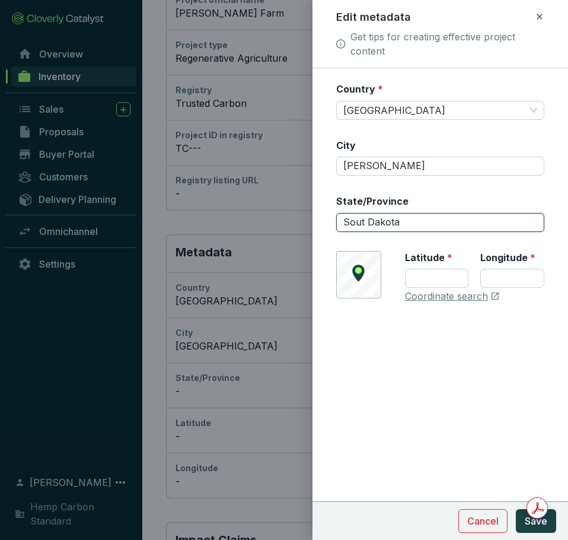
click at [361, 220] on input "Sout Dakota" at bounding box center [440, 222] width 208 height 19
click at [362, 222] on input "Sout Dakota" at bounding box center [440, 222] width 208 height 19
click at [406, 110] on span "[GEOGRAPHIC_DATA]" at bounding box center [440, 110] width 194 height 18
type input "[US_STATE]"
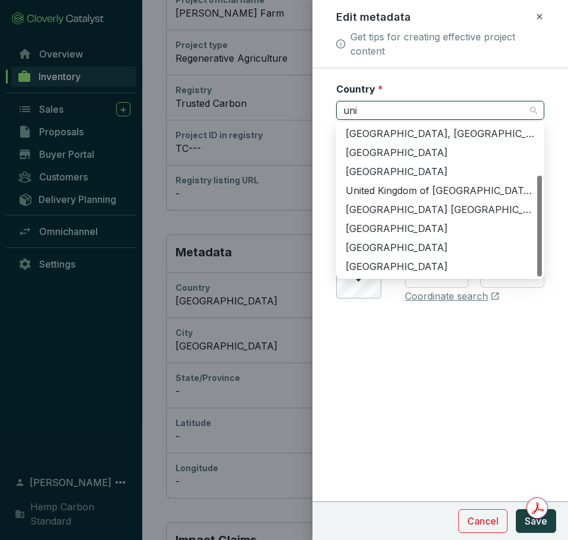
scroll to position [0, 0]
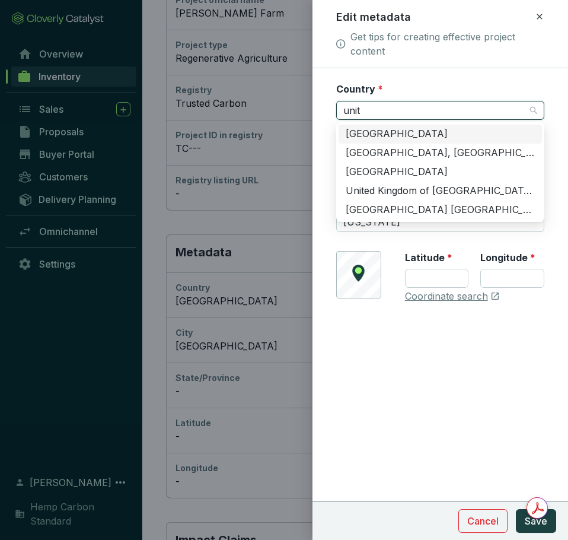
type input "unite"
click at [410, 129] on div "[GEOGRAPHIC_DATA]" at bounding box center [440, 133] width 189 height 13
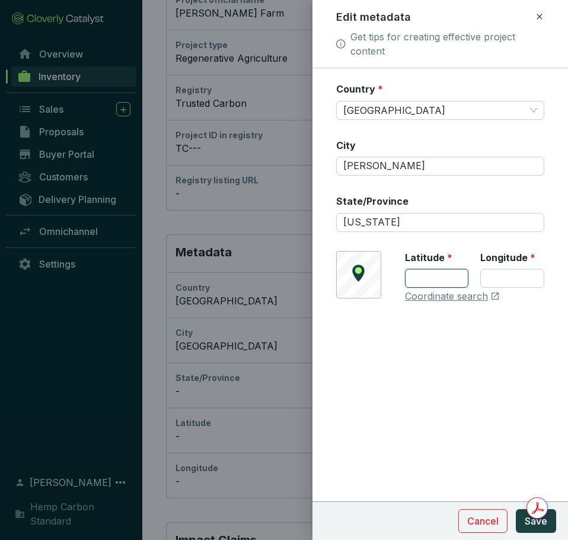
click at [445, 280] on input "Latitude *" at bounding box center [437, 278] width 64 height 19
click at [444, 299] on link "Coordinate search" at bounding box center [446, 296] width 83 height 13
click at [406, 389] on div "Country * [GEOGRAPHIC_DATA] [PERSON_NAME][GEOGRAPHIC_DATA]/Province [US_STATE] …" at bounding box center [441, 303] width 256 height 471
click at [455, 275] on input "Latitude *" at bounding box center [437, 278] width 64 height 19
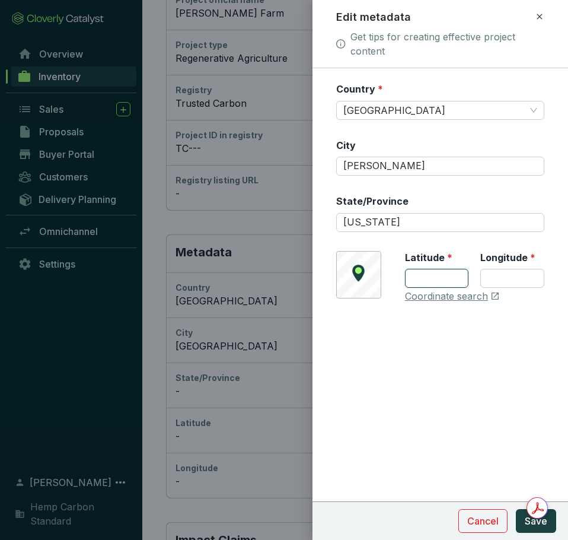
drag, startPoint x: 461, startPoint y: 277, endPoint x: 432, endPoint y: 278, distance: 29.7
click at [432, 278] on input "Latitude *" at bounding box center [437, 278] width 64 height 19
type input "43.474595971279996"
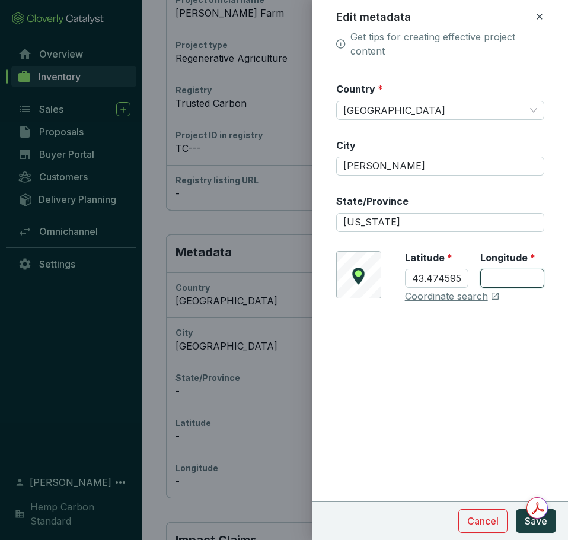
click at [500, 276] on input "Longitude *" at bounding box center [512, 278] width 64 height 19
type input "9"
paste input "81729312"
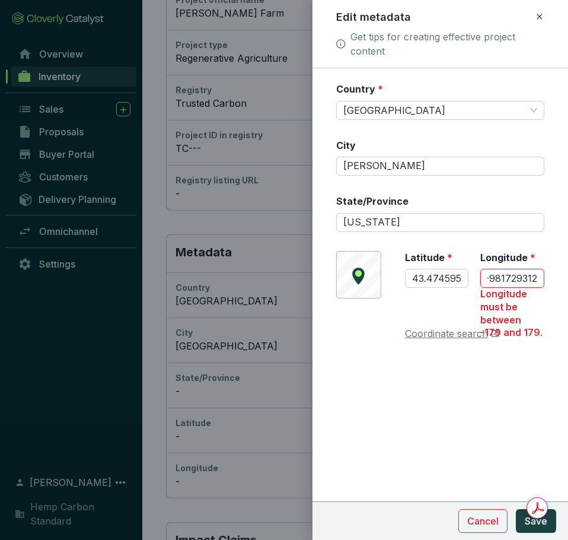
drag, startPoint x: 496, startPoint y: 278, endPoint x: 490, endPoint y: 277, distance: 6.0
click at [471, 278] on div "[GEOGRAPHIC_DATA] Longitude must be between -179 and 179." at bounding box center [474, 295] width 139 height 88
click at [500, 277] on input "-981729312" at bounding box center [512, 278] width 64 height 19
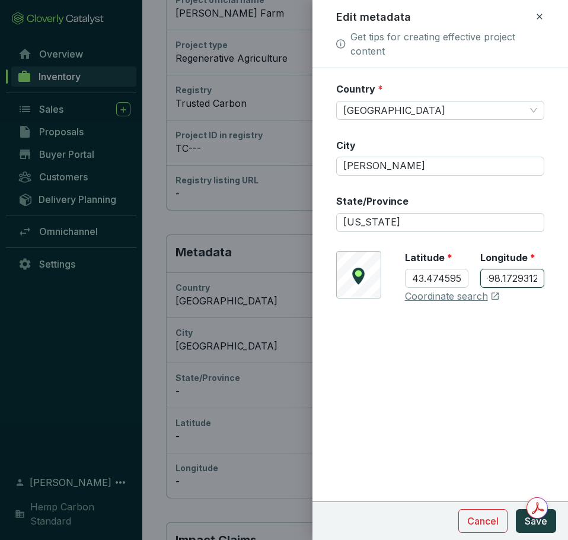
type input "-98.1729312"
click at [506, 368] on form "Country * [GEOGRAPHIC_DATA] [PERSON_NAME][GEOGRAPHIC_DATA]/Province [US_STATE] …" at bounding box center [441, 228] width 256 height 292
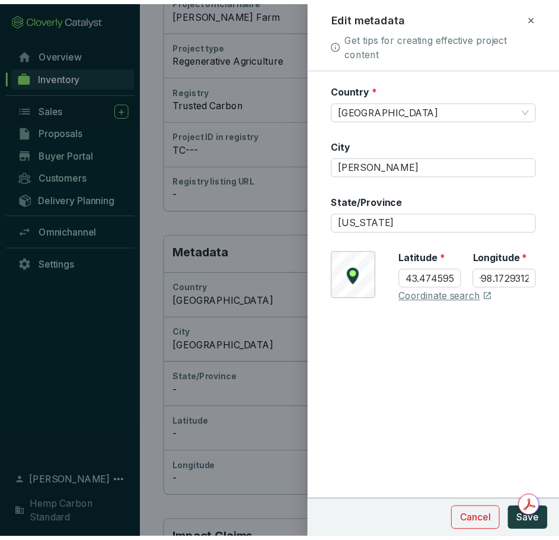
scroll to position [0, 0]
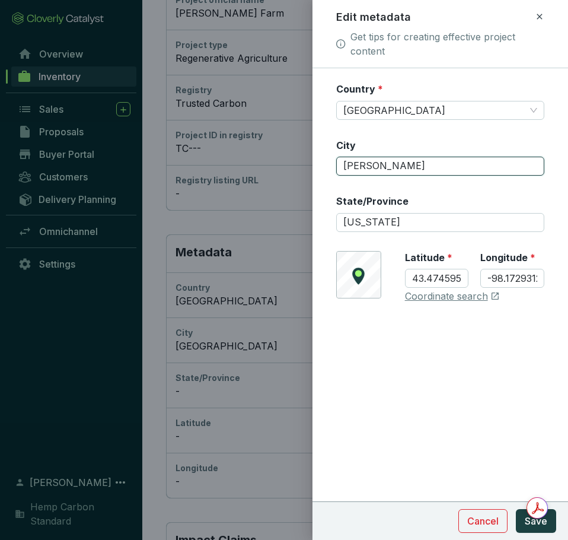
click at [337, 167] on input "[PERSON_NAME]" at bounding box center [440, 166] width 208 height 19
type input "Mt. [GEOGRAPHIC_DATA]"
click at [537, 527] on span "Save" at bounding box center [536, 521] width 23 height 14
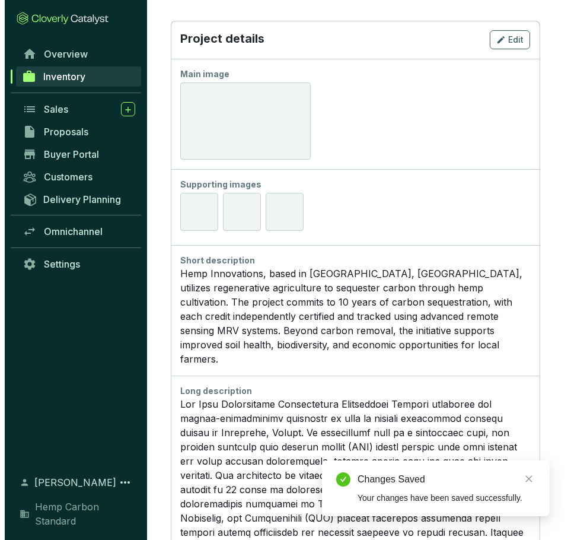
scroll to position [1161, 0]
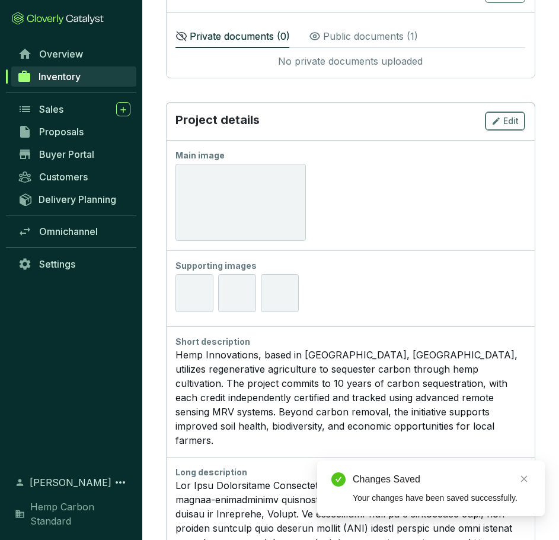
click at [508, 117] on span "Edit" at bounding box center [510, 121] width 15 height 12
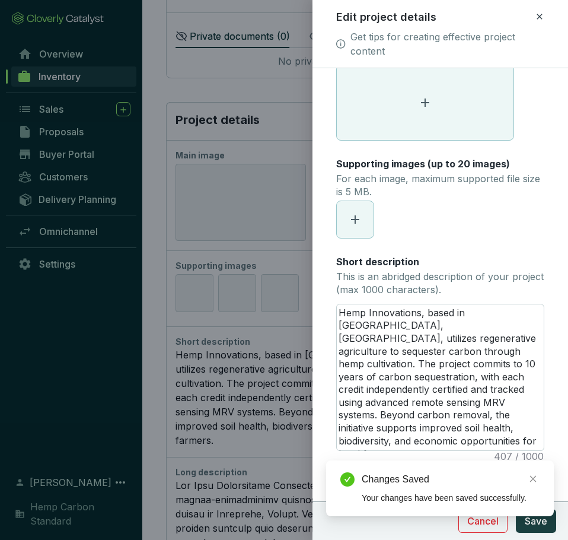
scroll to position [237, 0]
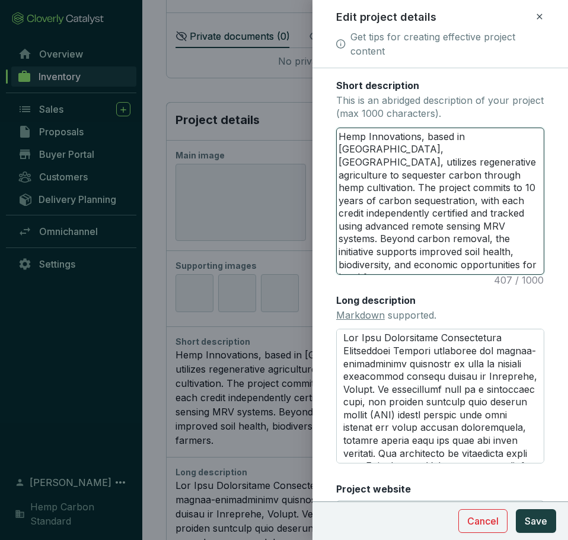
drag, startPoint x: 338, startPoint y: 139, endPoint x: 438, endPoint y: 275, distance: 169.2
click at [438, 275] on div "Main image Recommended pixel size is: 1600 x 1200. Maximum supported file size …" at bounding box center [440, 189] width 208 height 688
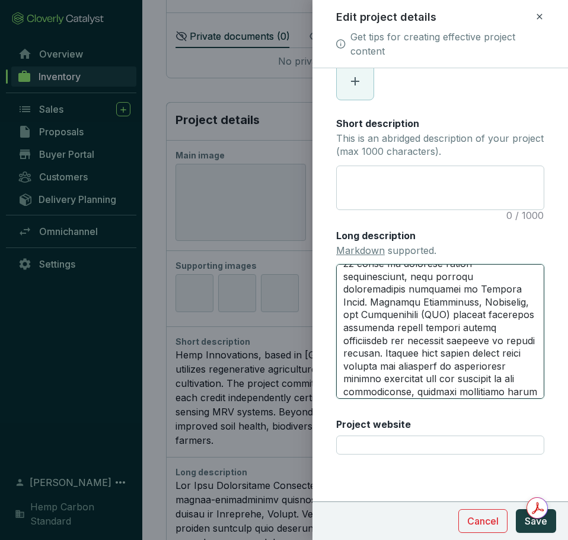
scroll to position [333, 0]
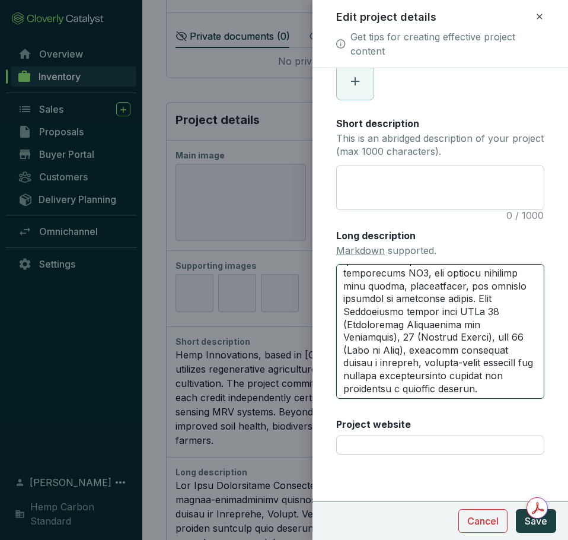
drag, startPoint x: 346, startPoint y: 275, endPoint x: 465, endPoint y: 413, distance: 182.9
click at [465, 413] on div "Main image Recommended pixel size is: 1600 x 1200. Maximum supported file size …" at bounding box center [440, 175] width 208 height 585
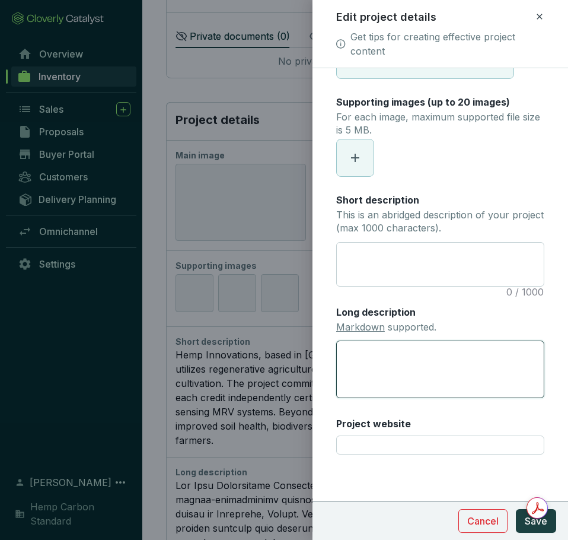
scroll to position [123, 0]
click at [527, 525] on span "Save" at bounding box center [536, 521] width 23 height 14
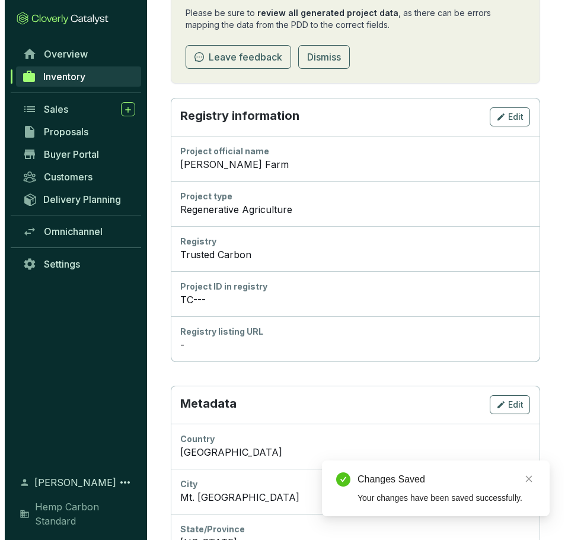
scroll to position [0, 0]
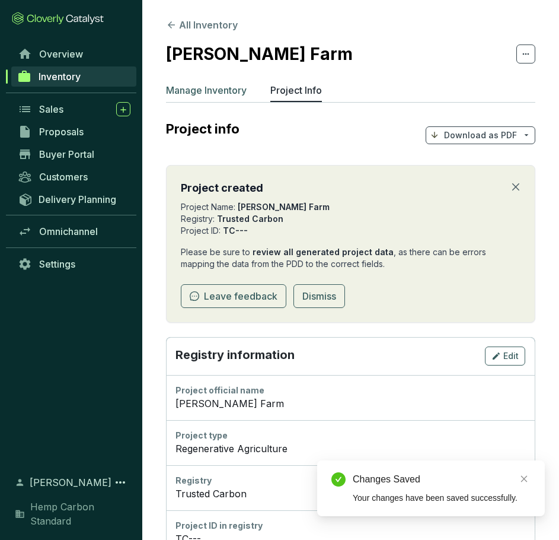
click at [228, 90] on p "Manage Inventory" at bounding box center [206, 90] width 81 height 14
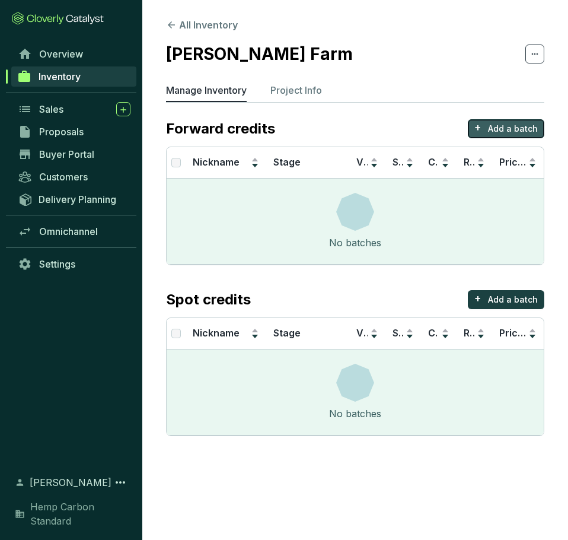
click at [530, 121] on button "+ Add a batch" at bounding box center [506, 128] width 76 height 19
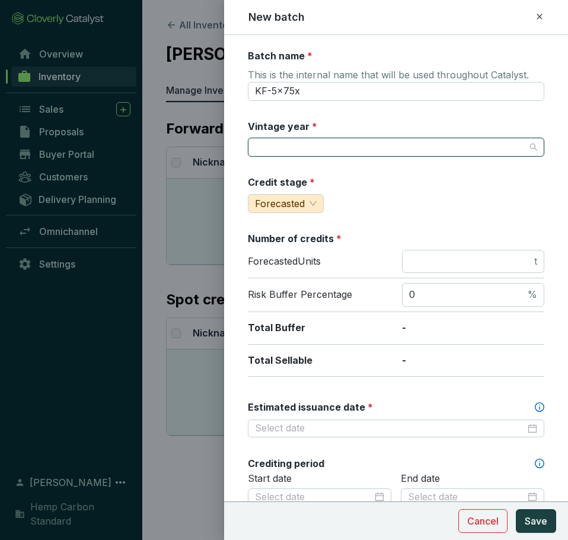
click at [371, 149] on input "Vintage year *" at bounding box center [390, 147] width 270 height 18
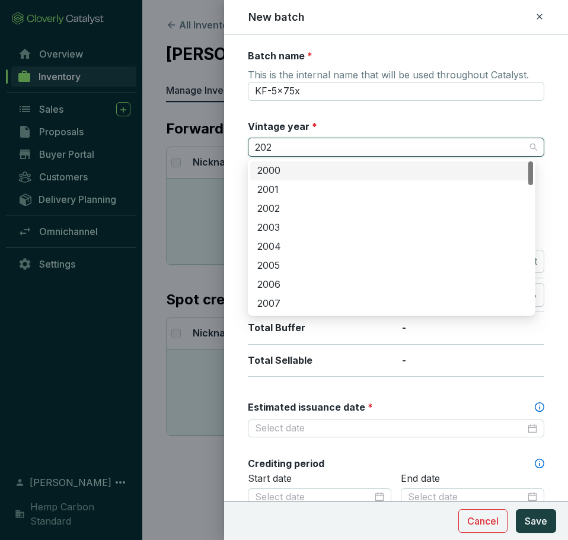
type input "2025"
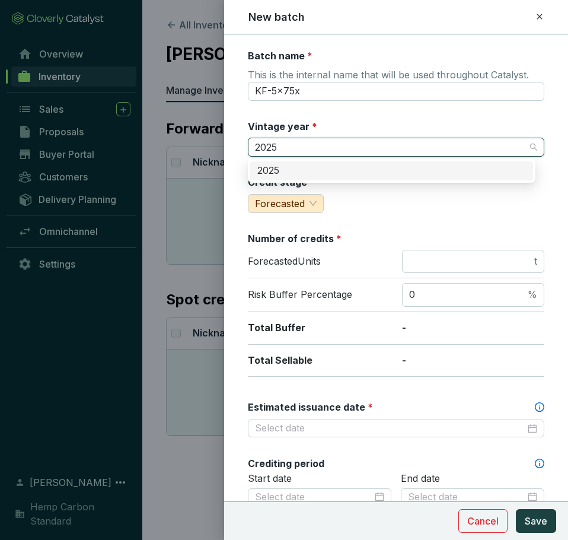
click at [375, 167] on div "2025" at bounding box center [391, 170] width 269 height 13
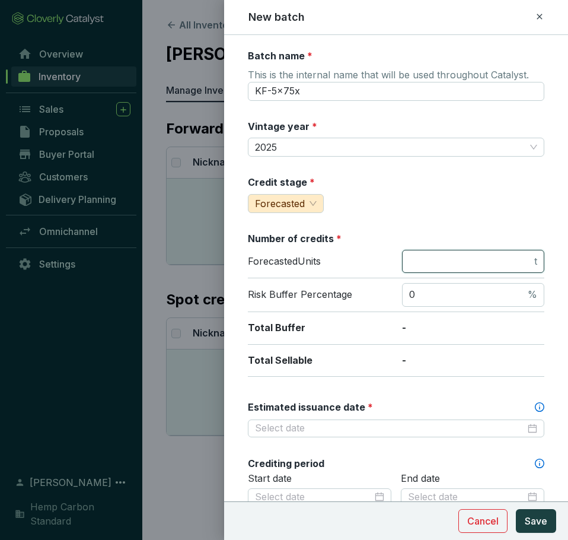
click at [420, 263] on input "number" at bounding box center [470, 261] width 123 height 13
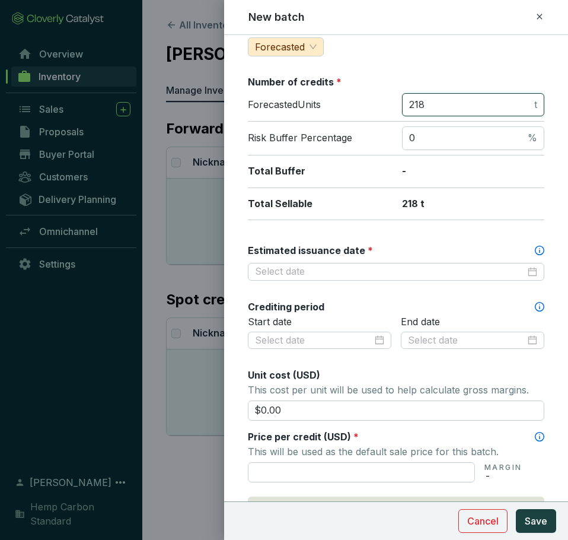
scroll to position [178, 0]
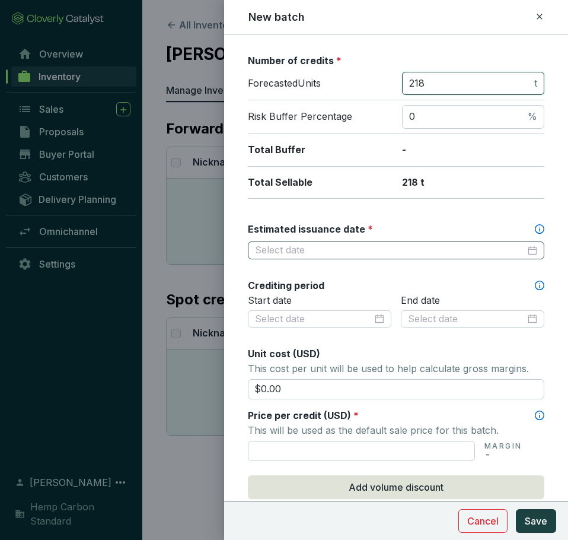
type input "218"
click at [423, 244] on input "Estimated issuance date *" at bounding box center [390, 250] width 270 height 13
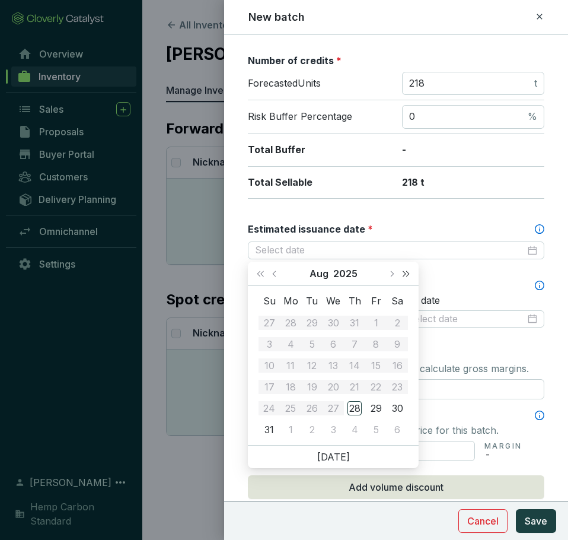
click at [404, 275] on span "Next year (Control + right)" at bounding box center [406, 273] width 6 height 6
type input "2026-07-30"
click at [355, 321] on div "30" at bounding box center [354, 322] width 14 height 14
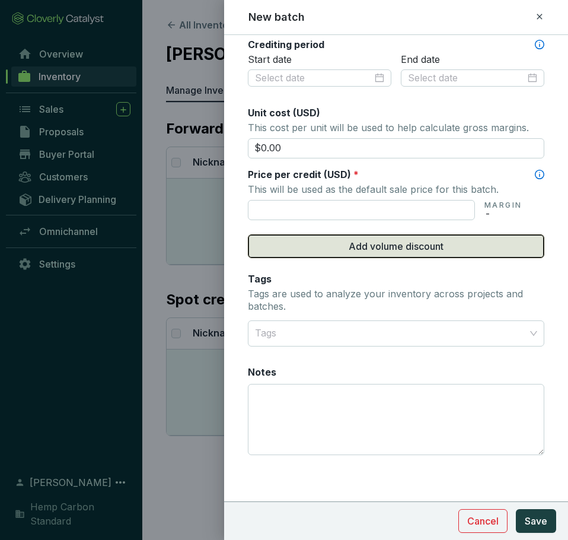
scroll to position [419, 0]
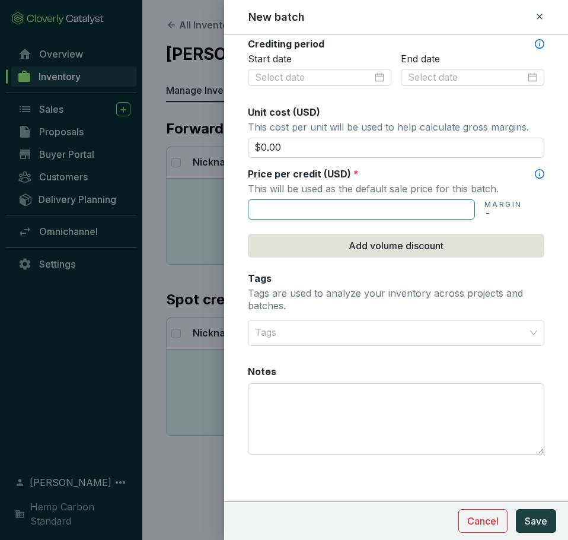
click at [374, 211] on input "text" at bounding box center [361, 209] width 227 height 20
type input "$12.00"
click at [537, 535] on section "Cancel Save" at bounding box center [396, 520] width 344 height 39
click at [541, 527] on span "Save" at bounding box center [536, 521] width 23 height 14
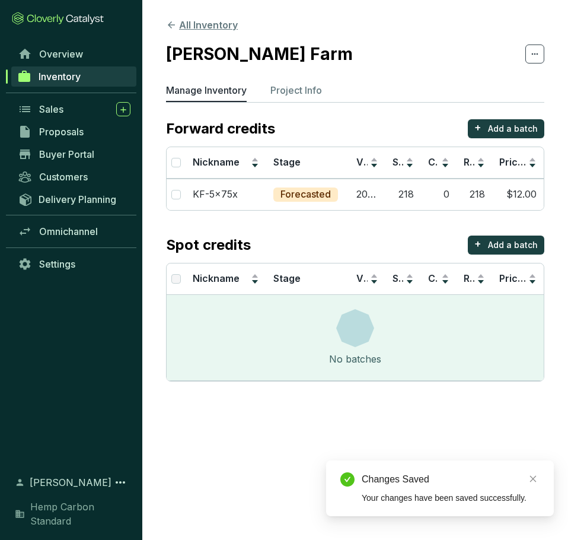
click at [173, 24] on icon at bounding box center [171, 25] width 11 height 11
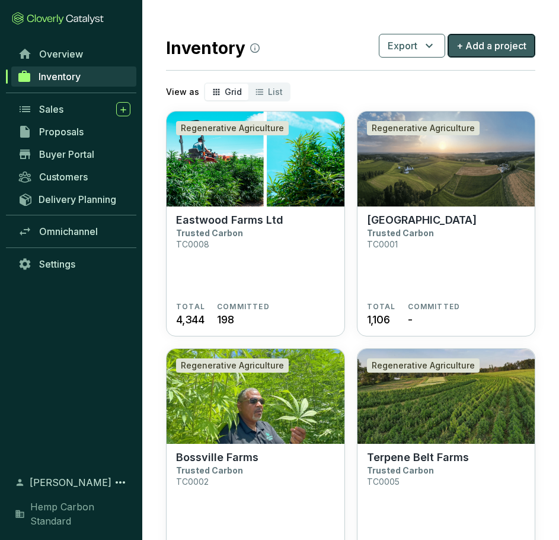
click at [471, 47] on span "+ Add a project" at bounding box center [492, 46] width 70 height 14
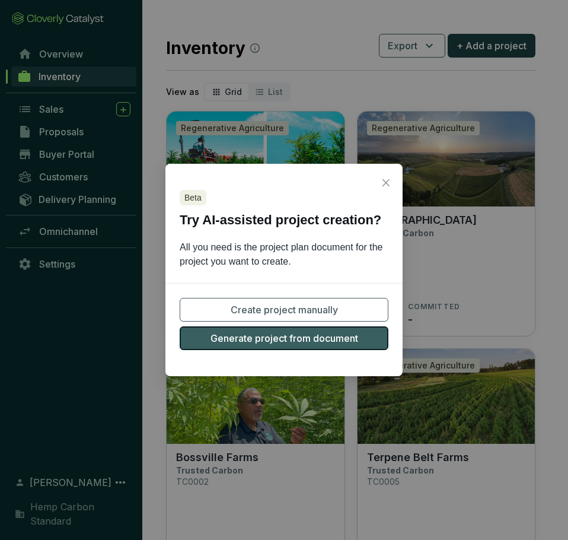
click at [313, 335] on span "Generate project from document" at bounding box center [285, 338] width 148 height 14
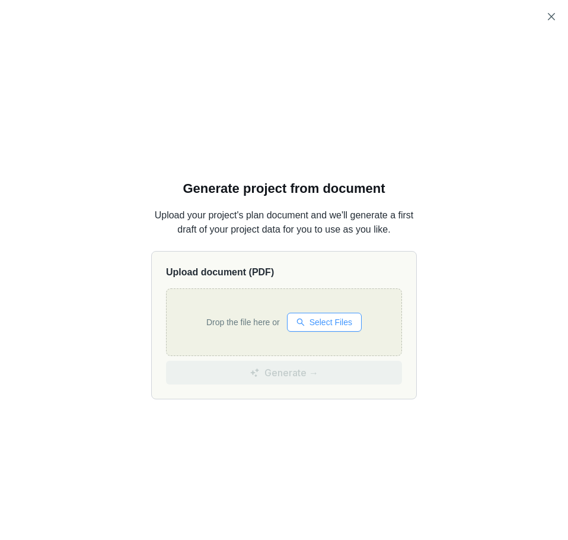
click at [296, 330] on button "Select Files" at bounding box center [324, 322] width 75 height 19
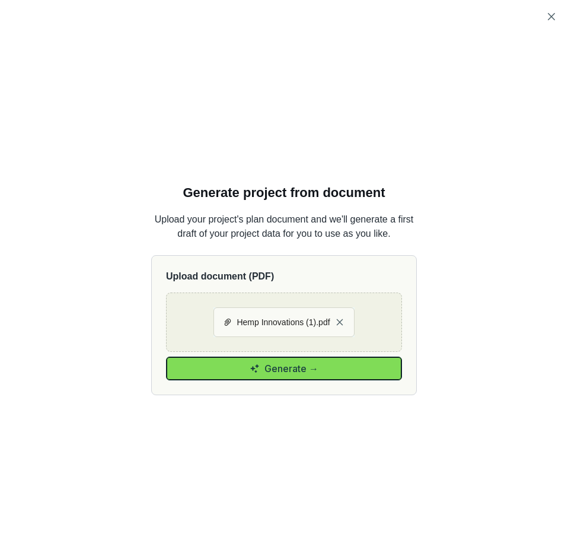
click at [303, 375] on span "Generate →" at bounding box center [291, 368] width 54 height 14
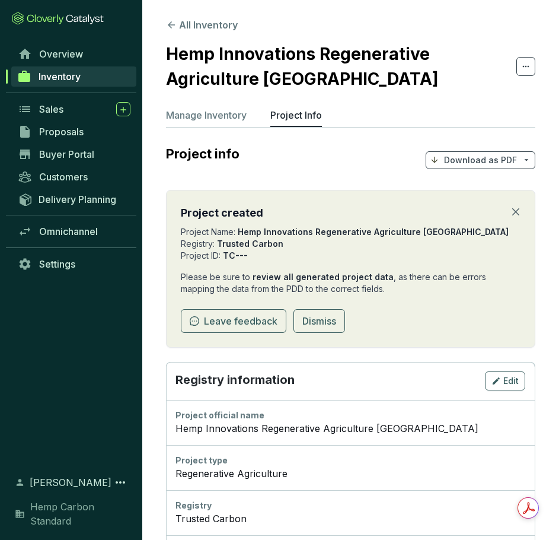
click at [193, 365] on div "Registry information Edit" at bounding box center [350, 381] width 369 height 38
click at [504, 385] on span "Edit" at bounding box center [510, 381] width 15 height 12
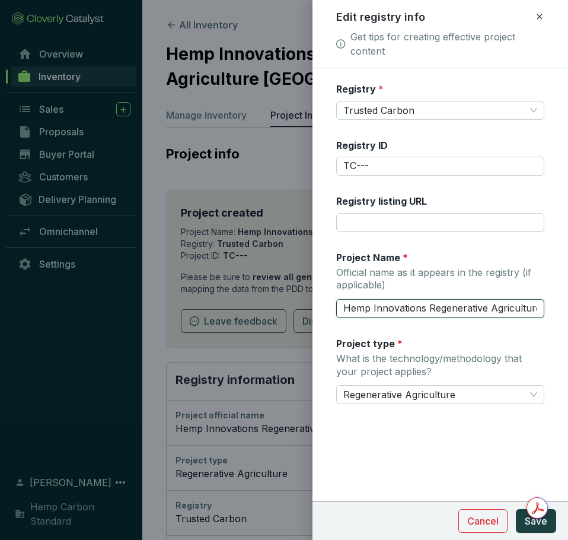
scroll to position [0, 40]
drag, startPoint x: 347, startPoint y: 308, endPoint x: 627, endPoint y: 322, distance: 279.6
type input "H"
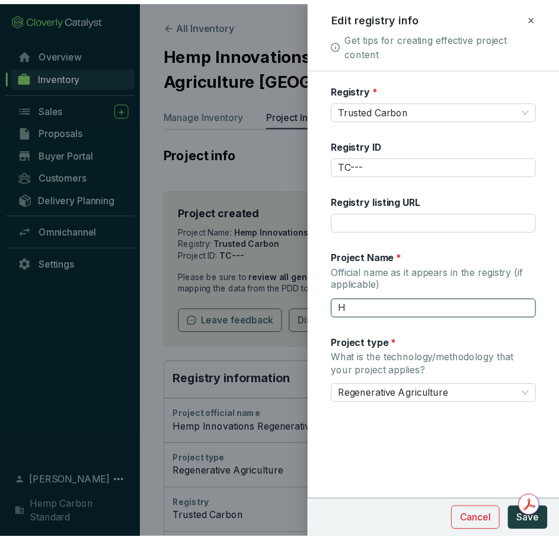
scroll to position [0, 0]
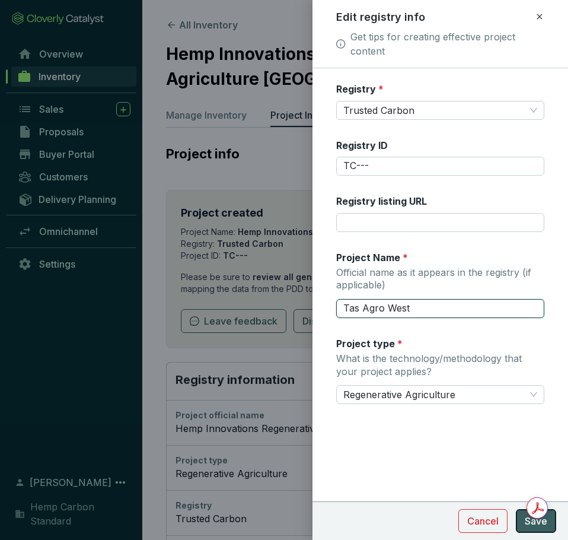
type input "Tas Agro West"
click at [528, 518] on span "Save" at bounding box center [536, 521] width 23 height 14
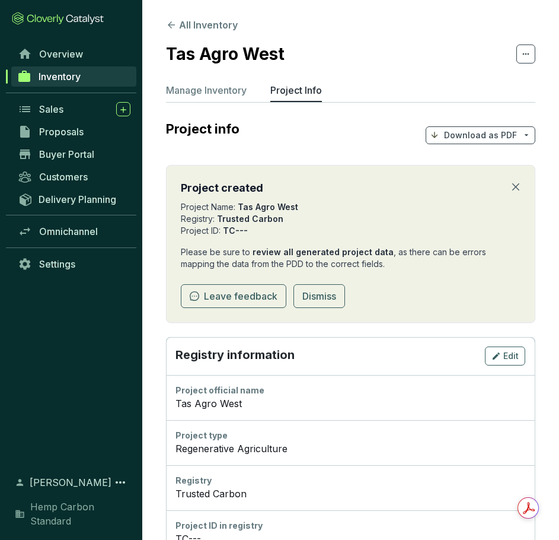
click at [177, 370] on div "Registry information Edit" at bounding box center [350, 356] width 369 height 38
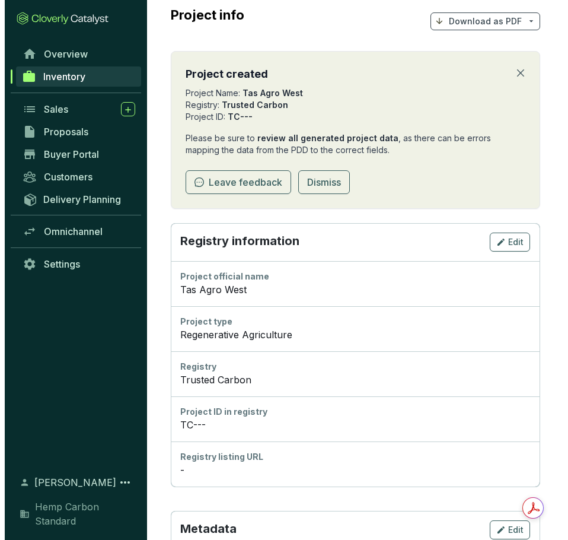
scroll to position [296, 0]
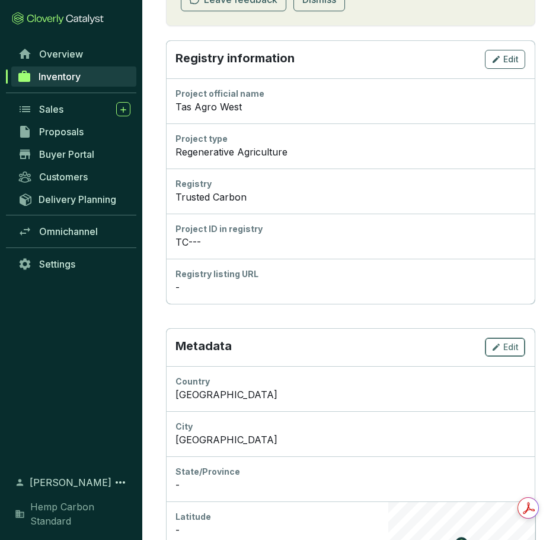
click at [512, 343] on span "Edit" at bounding box center [510, 347] width 15 height 12
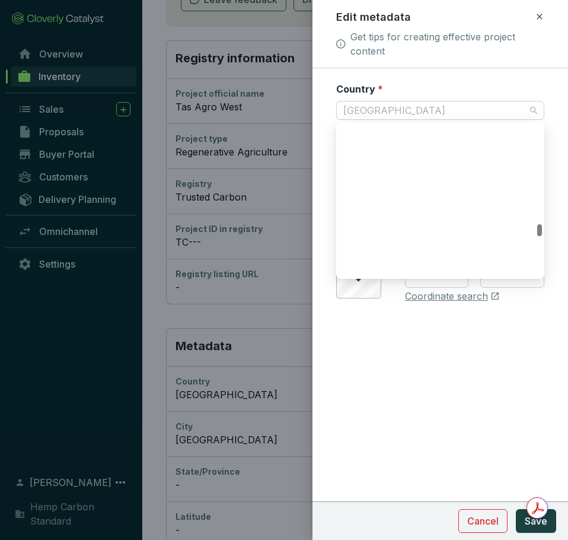
drag, startPoint x: 405, startPoint y: 107, endPoint x: 281, endPoint y: 114, distance: 124.2
click at [281, 116] on div "Edit metadata Get tips for creating effective project content Country * Sweden …" at bounding box center [284, 270] width 568 height 540
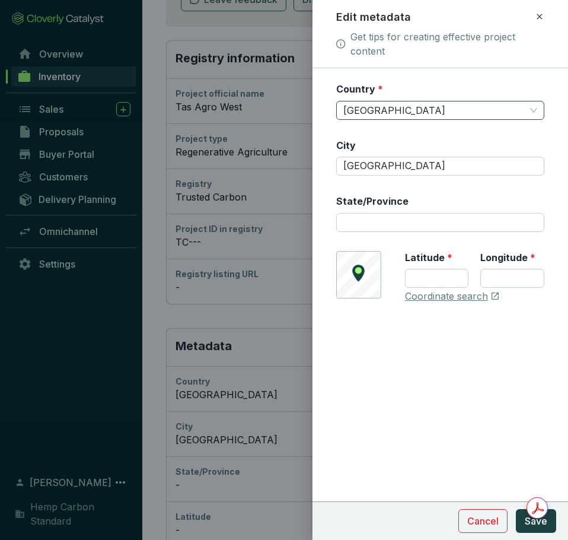
click at [381, 110] on span "Sweden" at bounding box center [440, 110] width 194 height 18
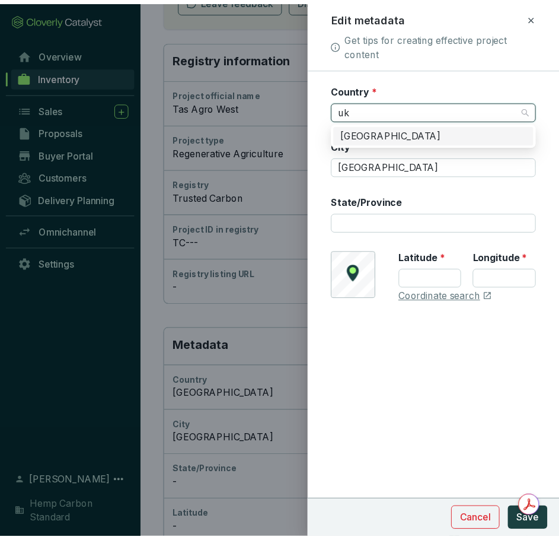
scroll to position [0, 0]
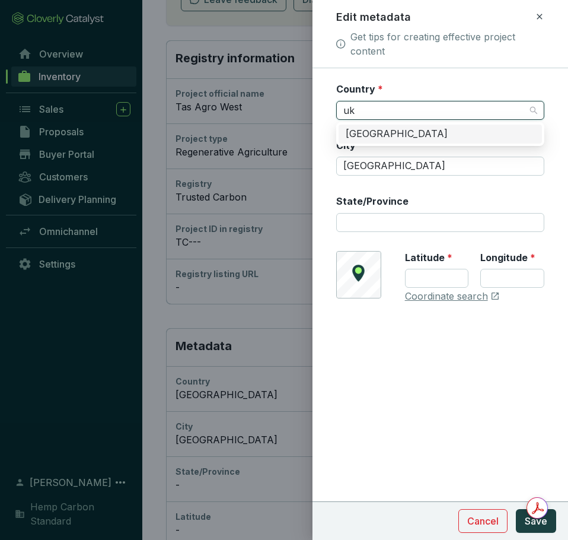
type input "ukr"
click at [386, 132] on div "Ukraine" at bounding box center [440, 133] width 189 height 13
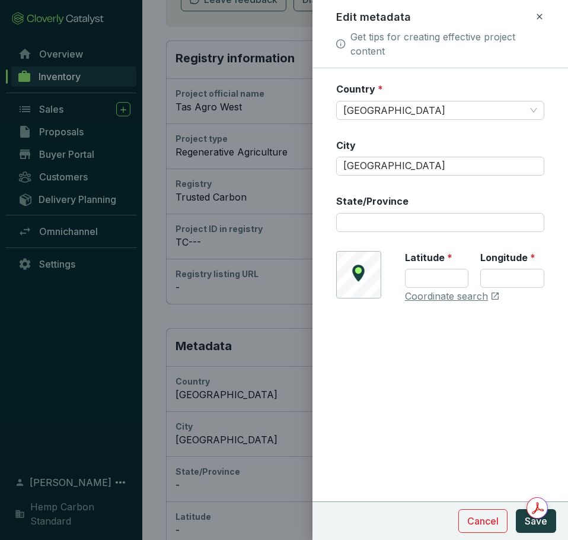
click at [342, 362] on form "Country * Ukraine City Stockholm State/Province © Mapbox © OpenStreetMap Improv…" at bounding box center [441, 228] width 256 height 292
click at [451, 279] on input "Latitude *" at bounding box center [437, 278] width 64 height 19
type input "1"
type input "49.473769"
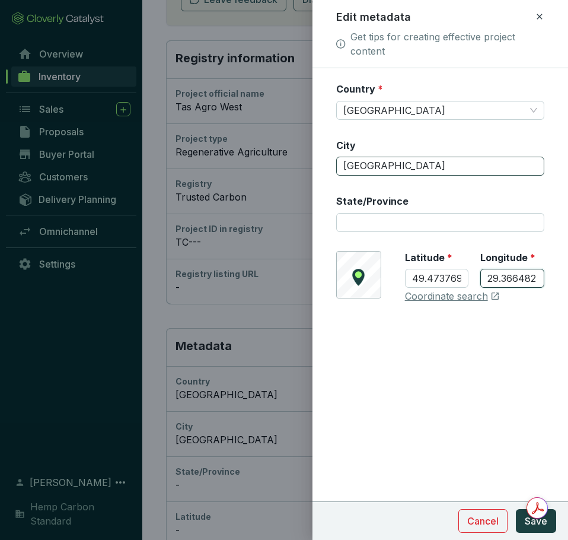
type input "29.366482"
drag, startPoint x: 406, startPoint y: 168, endPoint x: 310, endPoint y: 162, distance: 95.7
click at [310, 162] on div "Edit metadata Get tips for creating effective project content Country * Ukraine…" at bounding box center [284, 270] width 568 height 540
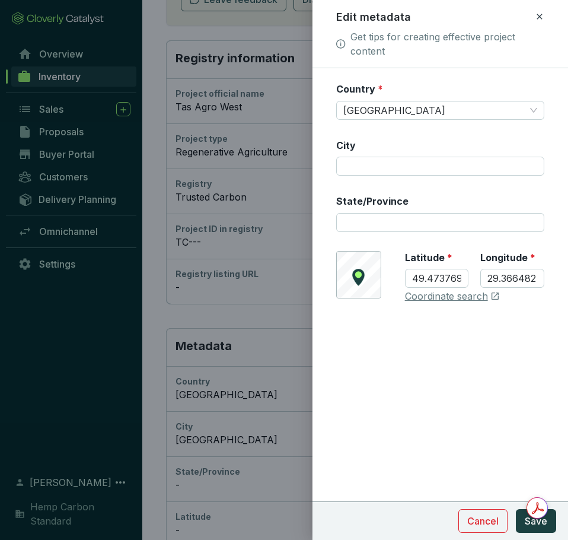
drag, startPoint x: 446, startPoint y: 399, endPoint x: 495, endPoint y: 450, distance: 70.9
click at [446, 398] on div "Country * Ukraine City State/Province © Mapbox © OpenStreetMap Improve this map…" at bounding box center [441, 303] width 256 height 471
click at [533, 522] on span "Save" at bounding box center [536, 521] width 23 height 14
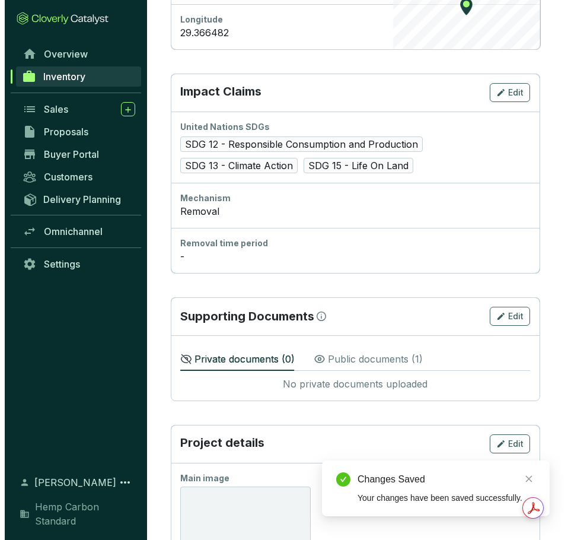
scroll to position [1067, 0]
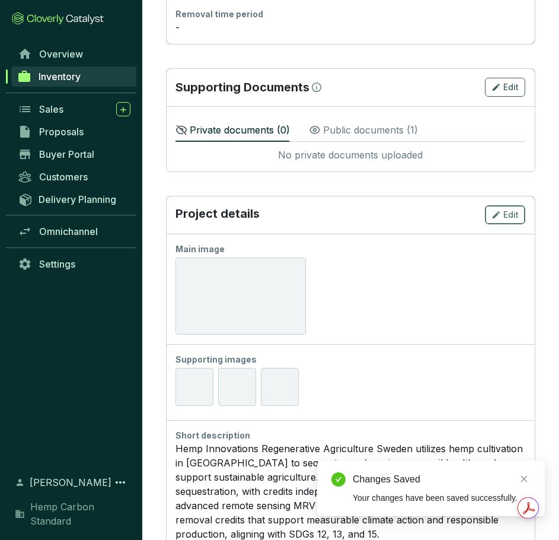
click at [494, 220] on icon "button" at bounding box center [496, 215] width 9 height 14
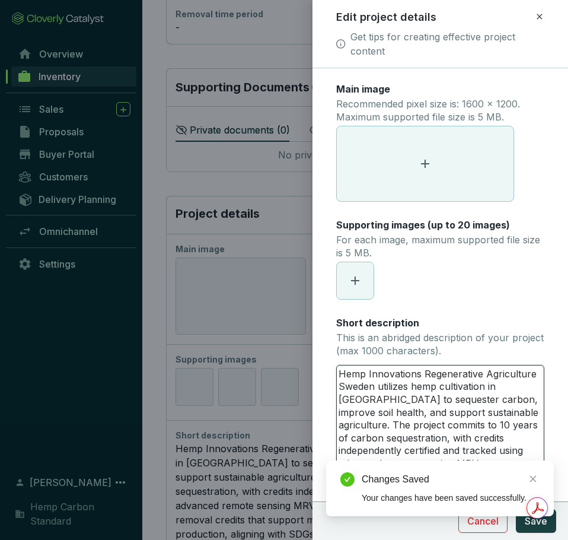
drag, startPoint x: 341, startPoint y: 375, endPoint x: 410, endPoint y: 488, distance: 132.5
type textarea "rates removal credits that support measurable climate action and responsible pr…"
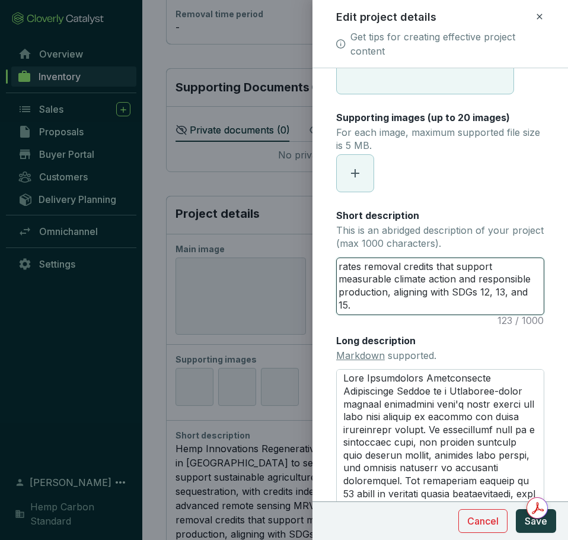
scroll to position [119, 0]
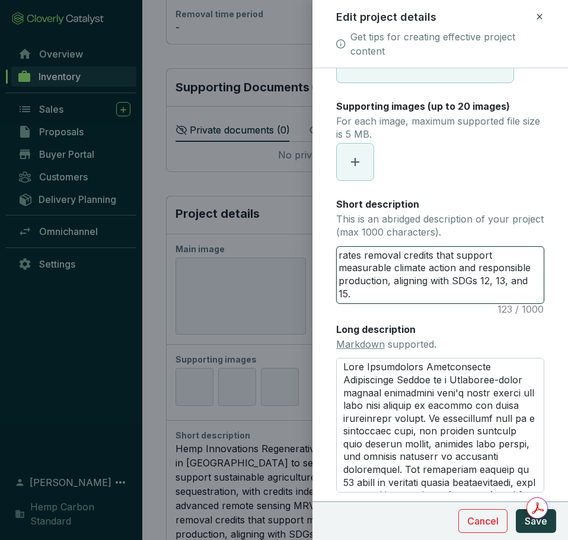
drag, startPoint x: 349, startPoint y: 298, endPoint x: 318, endPoint y: 238, distance: 67.1
click at [318, 239] on form "Main image Recommended pixel size is: 1600 x 1200. Maximum supported file size …" at bounding box center [441, 291] width 256 height 655
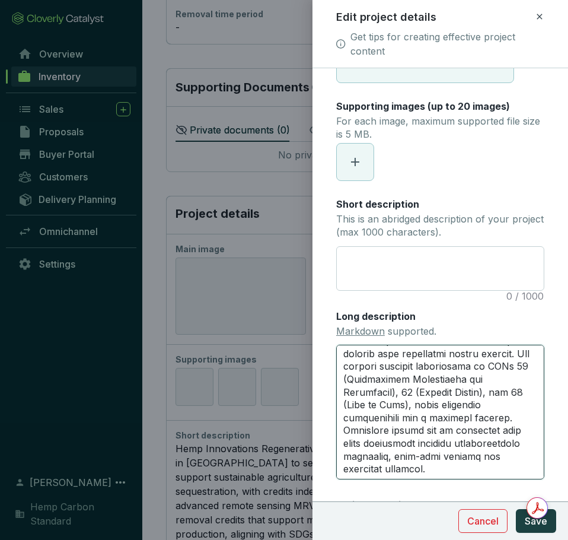
scroll to position [269, 0]
drag, startPoint x: 345, startPoint y: 354, endPoint x: 524, endPoint y: 479, distance: 218.9
click at [524, 479] on div "Main image Recommended pixel size is: 1600 x 1200. Maximum supported file size …" at bounding box center [440, 256] width 208 height 585
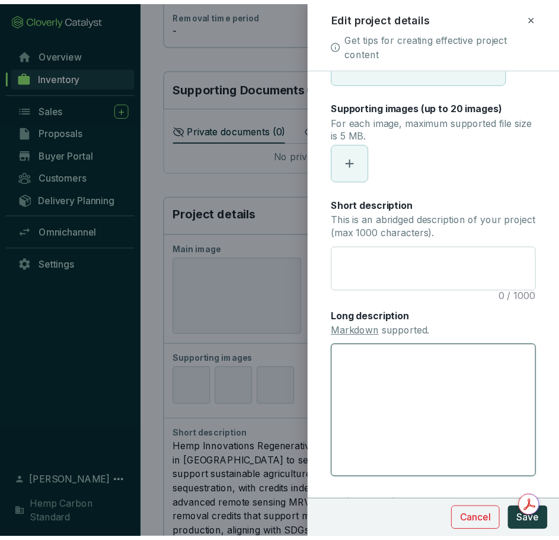
scroll to position [0, 0]
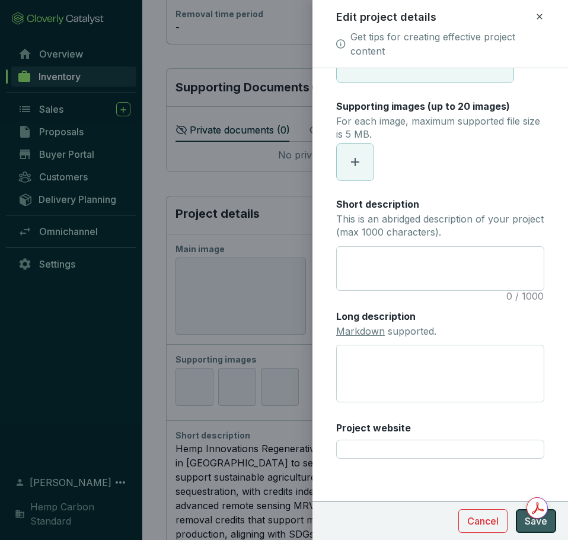
click at [527, 527] on span "Save" at bounding box center [536, 521] width 23 height 14
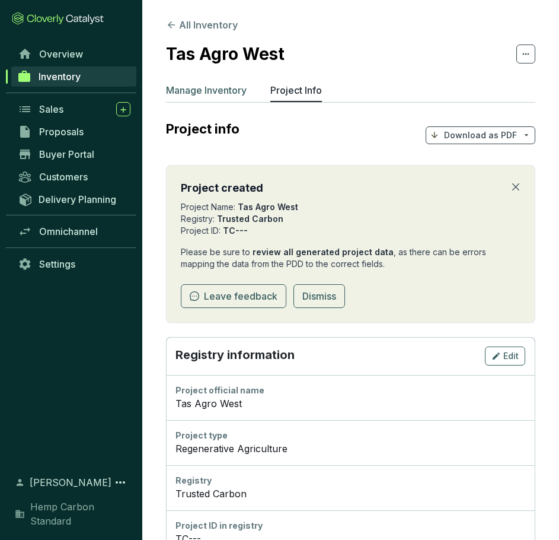
click at [231, 95] on p "Manage Inventory" at bounding box center [206, 90] width 81 height 14
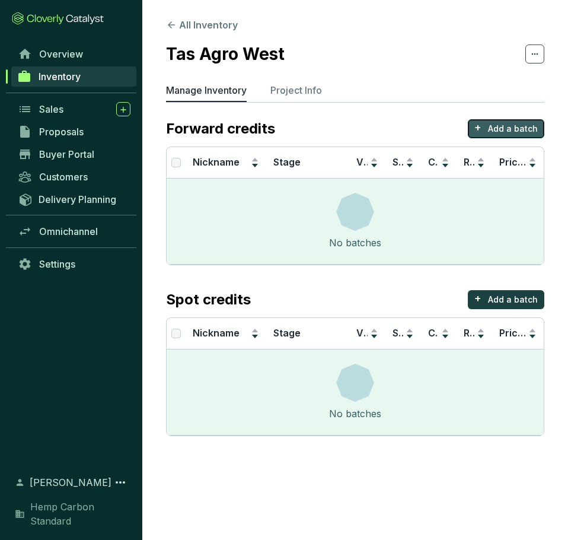
click at [500, 127] on p "Add a batch" at bounding box center [513, 129] width 50 height 12
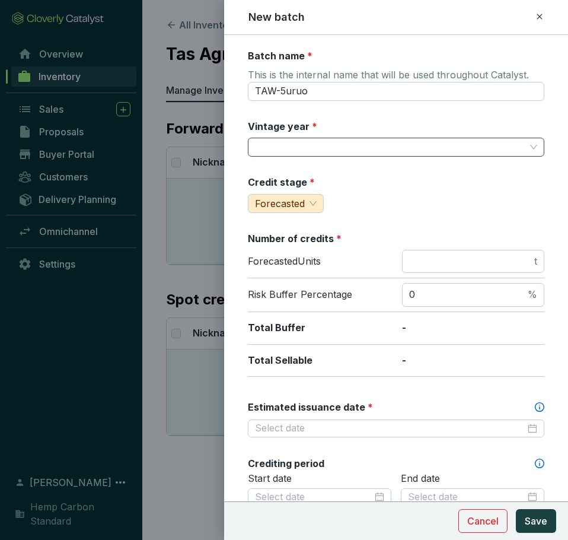
click at [393, 149] on input "Vintage year *" at bounding box center [390, 147] width 270 height 18
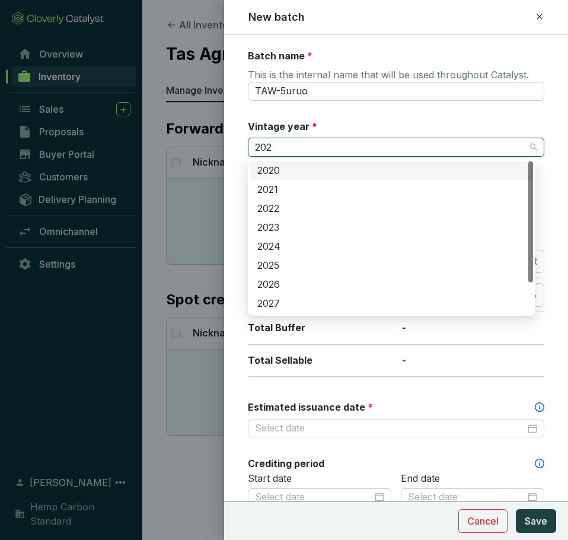
type input "2025"
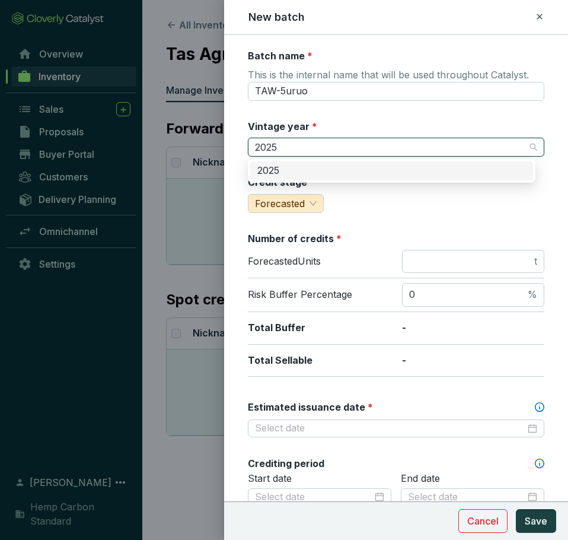
click at [396, 174] on div "2025" at bounding box center [391, 170] width 269 height 13
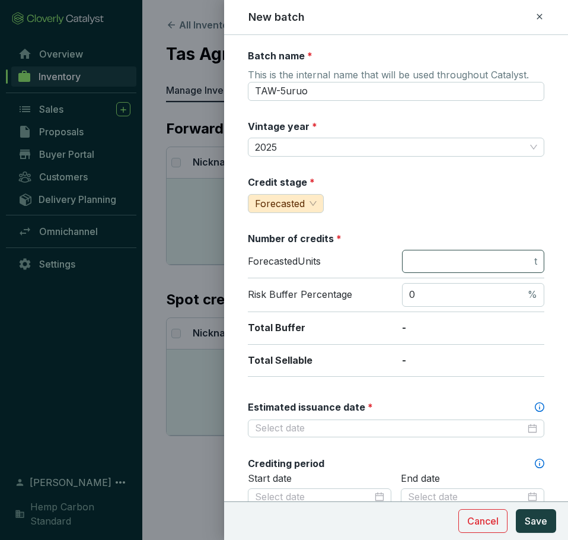
click at [471, 268] on span "t" at bounding box center [473, 262] width 142 height 24
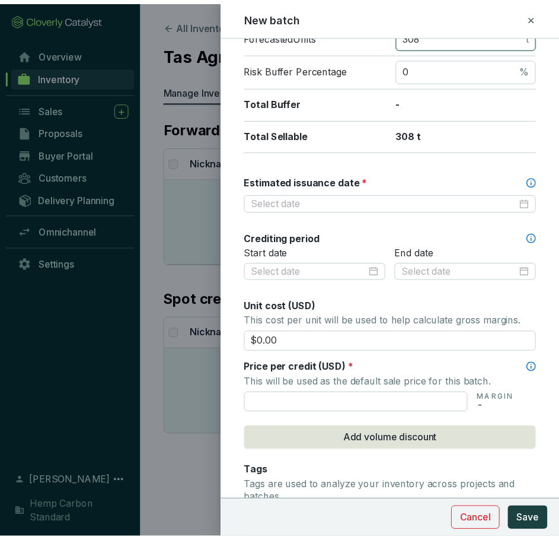
scroll to position [296, 0]
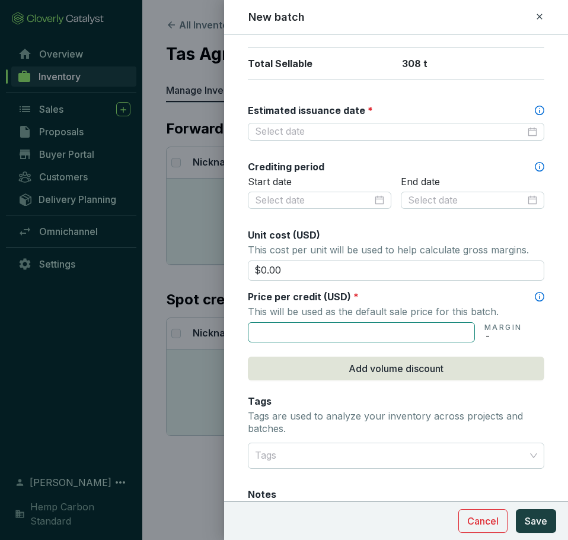
type input "308"
click at [421, 331] on input "text" at bounding box center [361, 332] width 227 height 20
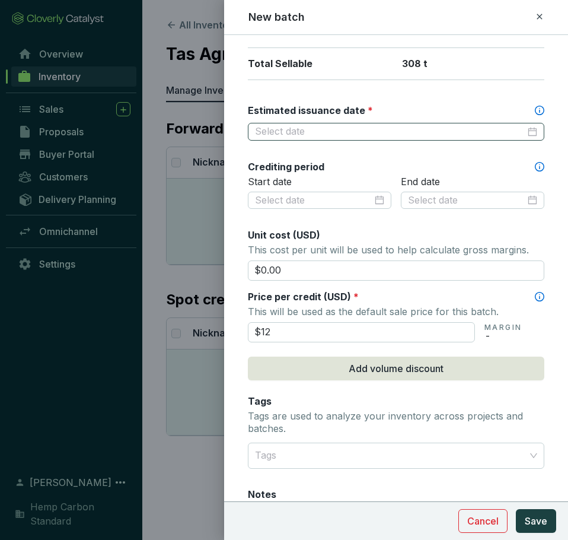
click at [466, 138] on div at bounding box center [396, 132] width 296 height 18
type input "$12.00"
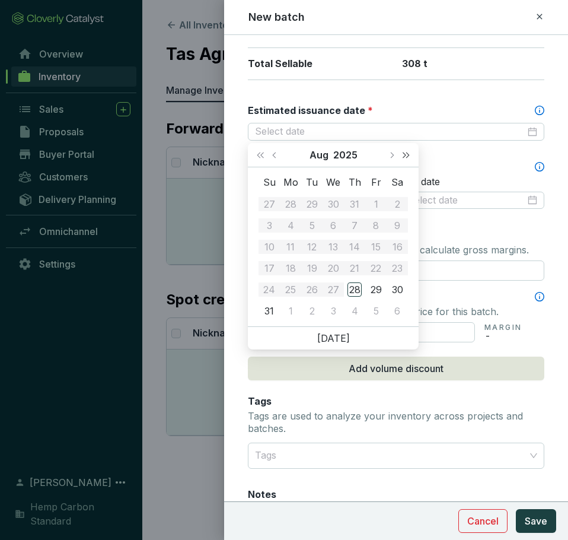
click at [405, 156] on span "Next year (Control + right)" at bounding box center [406, 155] width 6 height 6
type input "2026-08-12"
click at [340, 249] on td "12" at bounding box center [333, 246] width 21 height 21
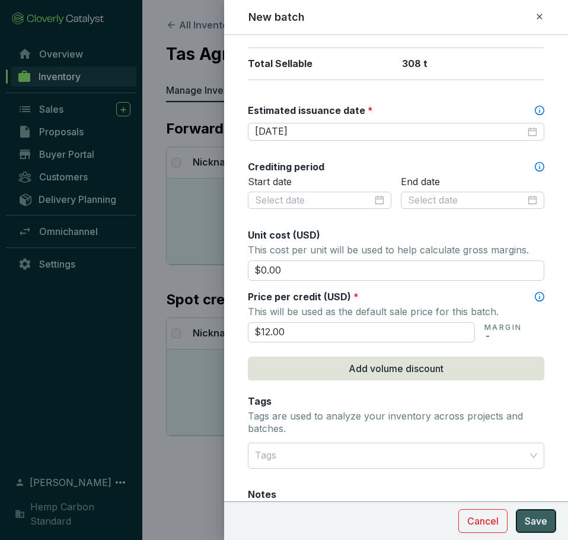
click at [538, 509] on button "Save" at bounding box center [536, 521] width 40 height 24
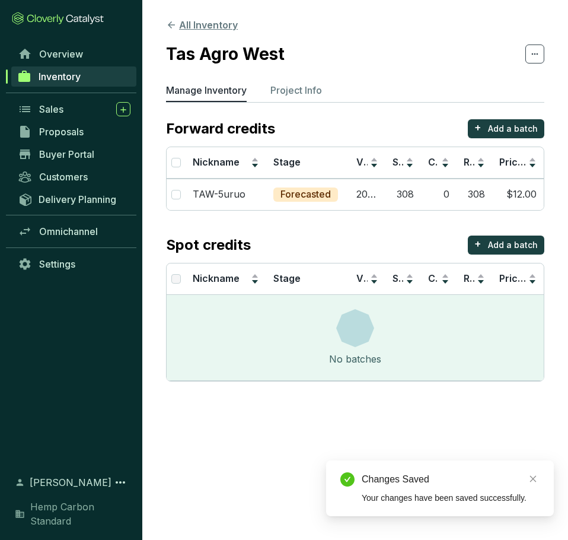
click at [174, 28] on icon at bounding box center [171, 25] width 11 height 11
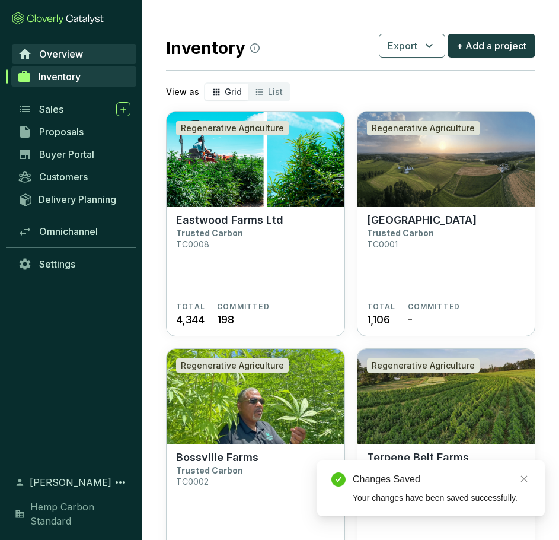
click at [75, 53] on span "Overview" at bounding box center [61, 54] width 44 height 12
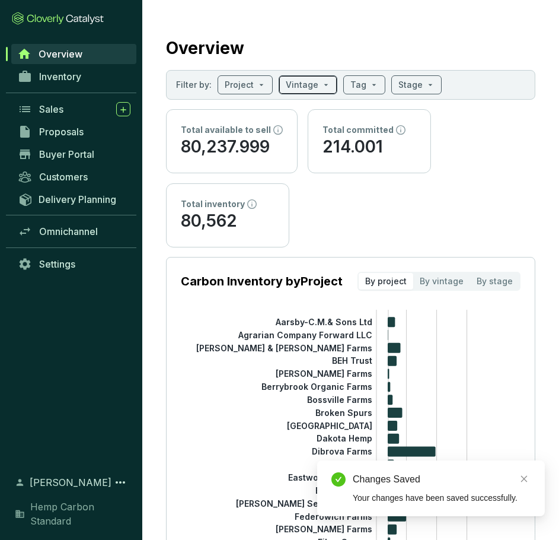
click at [301, 85] on input "search" at bounding box center [302, 85] width 33 height 18
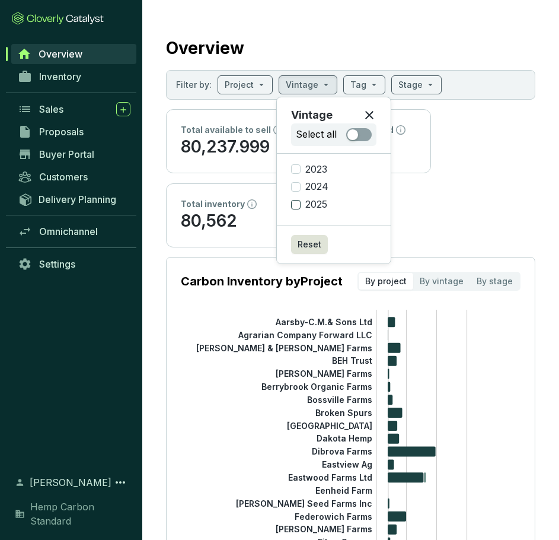
click at [317, 208] on span "2025" at bounding box center [316, 204] width 31 height 13
click at [301, 208] on input "2025" at bounding box center [295, 204] width 9 height 9
click at [313, 240] on span "Reset" at bounding box center [310, 244] width 24 height 12
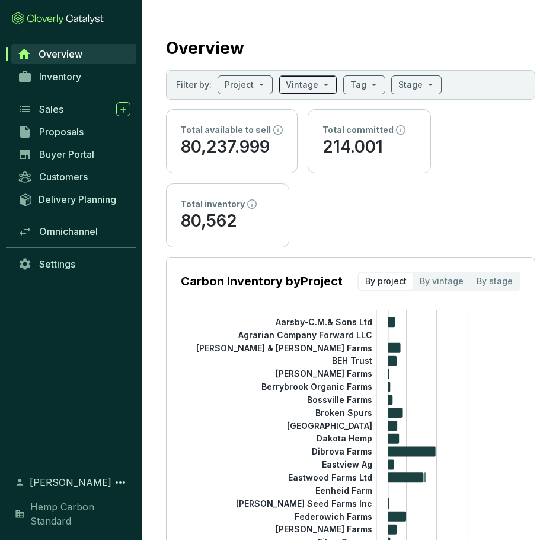
click at [320, 81] on span at bounding box center [308, 85] width 44 height 18
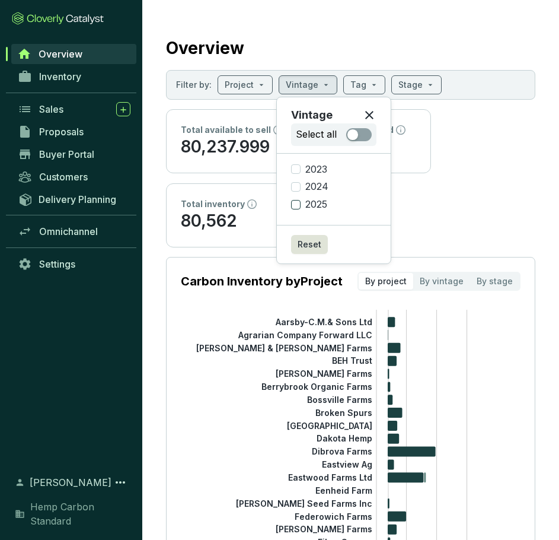
click at [296, 202] on input "2025" at bounding box center [295, 204] width 9 height 9
checkbox input "true"
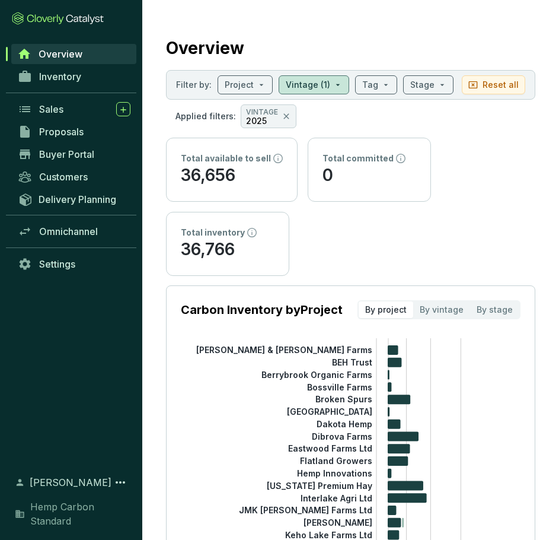
click at [447, 194] on section "Total available to sell 36,656 Total committed 0 Total inventory 36,766" at bounding box center [350, 207] width 369 height 138
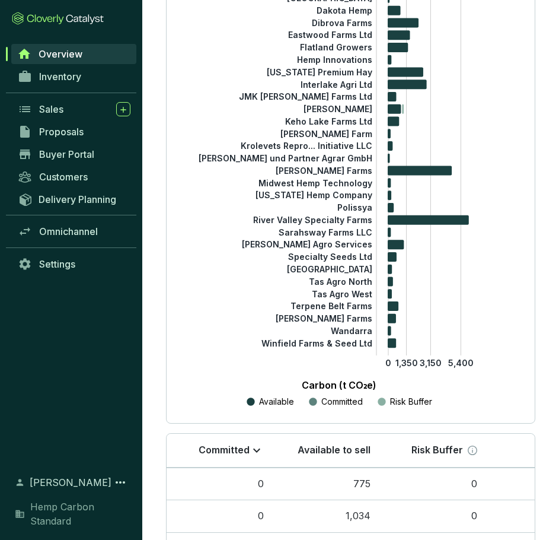
scroll to position [415, 0]
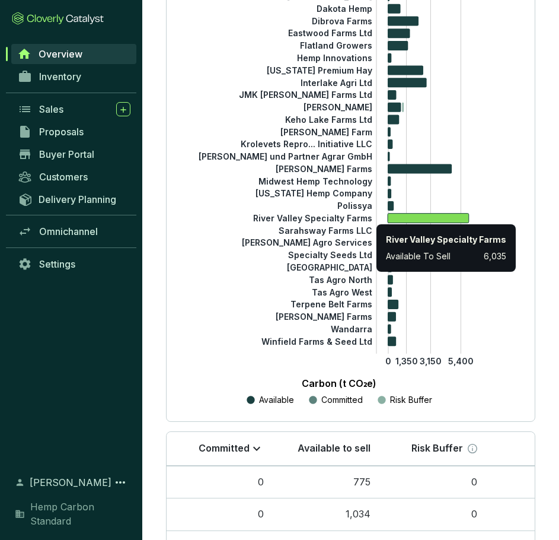
click at [442, 220] on icon at bounding box center [428, 217] width 81 height 9
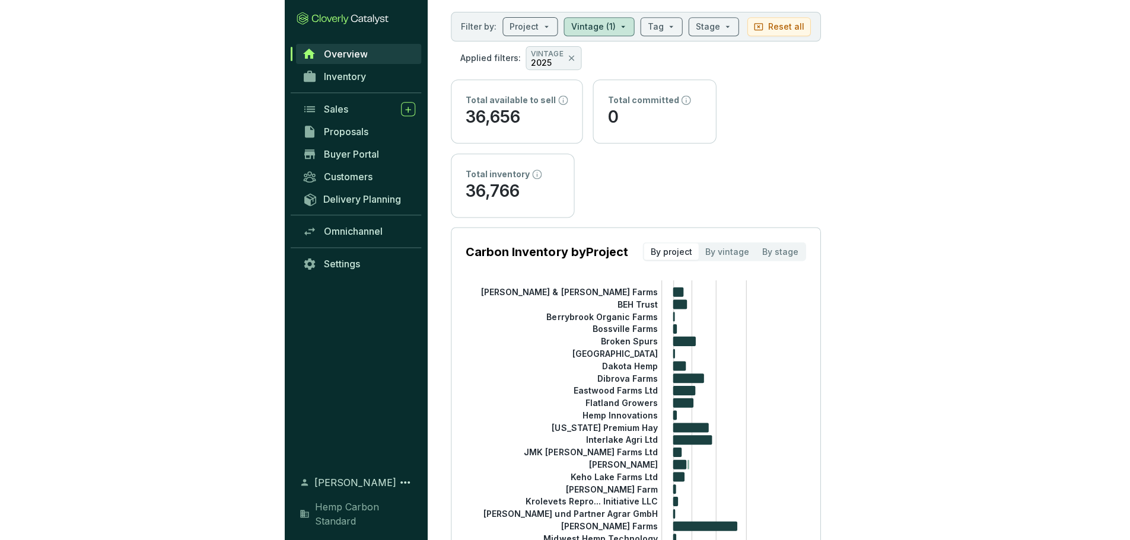
scroll to position [0, 0]
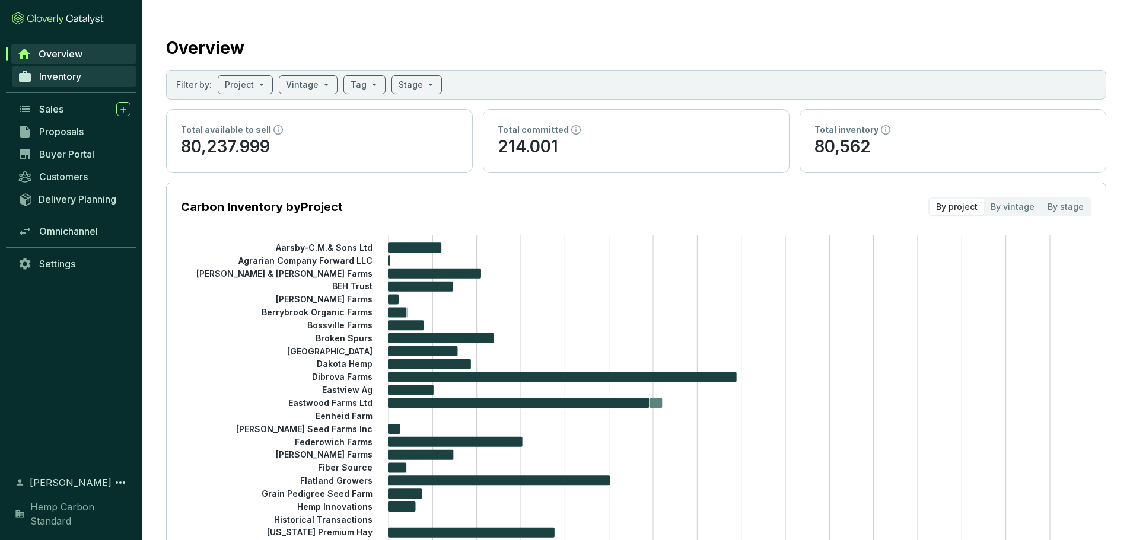
click at [71, 82] on link "Inventory" at bounding box center [74, 76] width 125 height 20
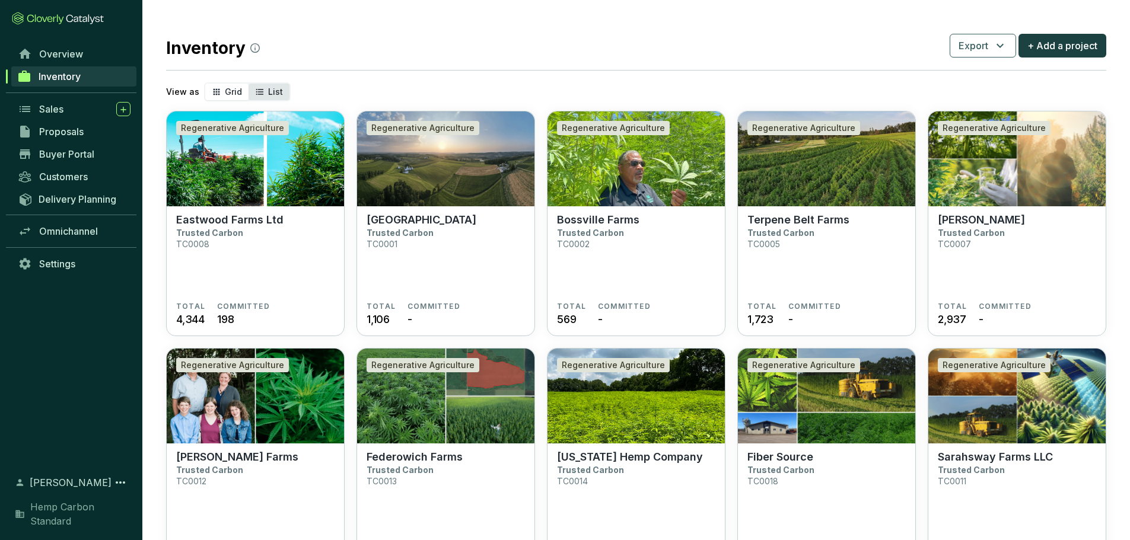
click at [273, 88] on span "List" at bounding box center [275, 92] width 15 height 10
click at [248, 84] on input "List" at bounding box center [248, 84] width 0 height 0
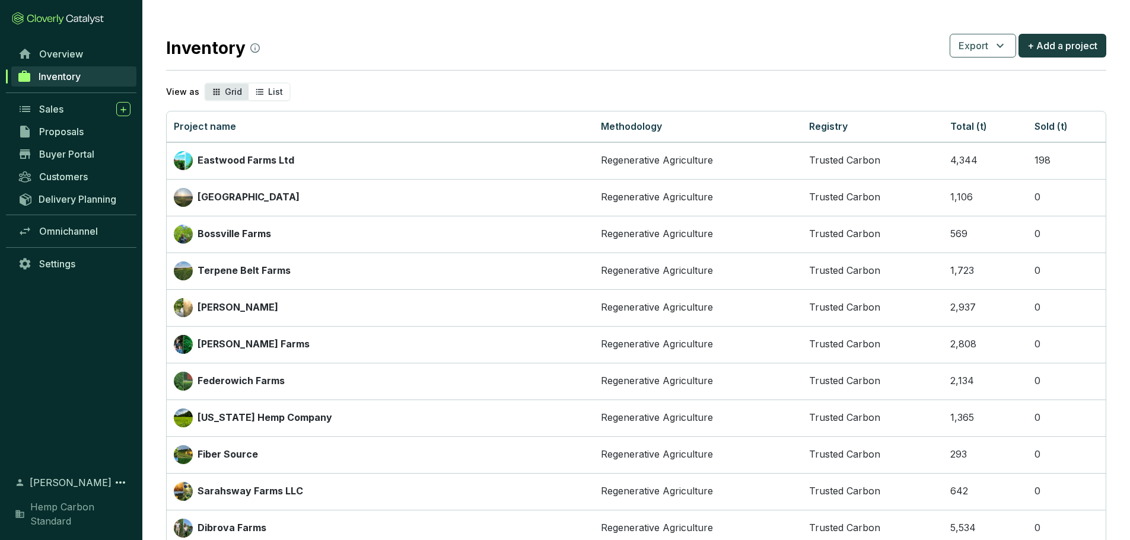
click at [218, 86] on icon "segmented control" at bounding box center [216, 92] width 9 height 14
click at [205, 84] on input "Grid" at bounding box center [205, 84] width 0 height 0
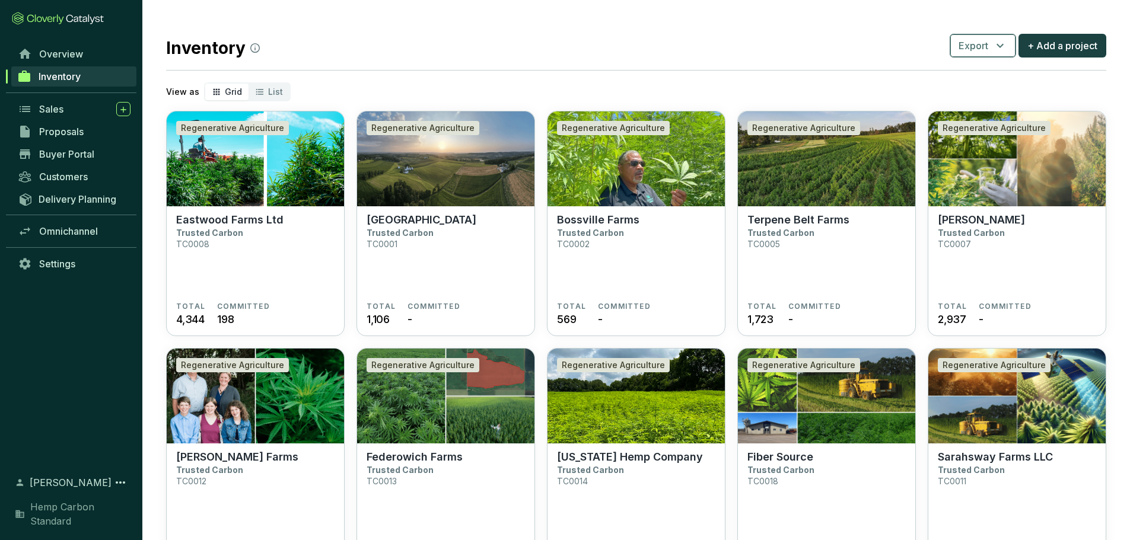
click at [965, 45] on span "Export" at bounding box center [973, 46] width 30 height 14
click at [985, 68] on span "Projects" at bounding box center [983, 73] width 37 height 14
